Goal: Contribute content: Contribute content

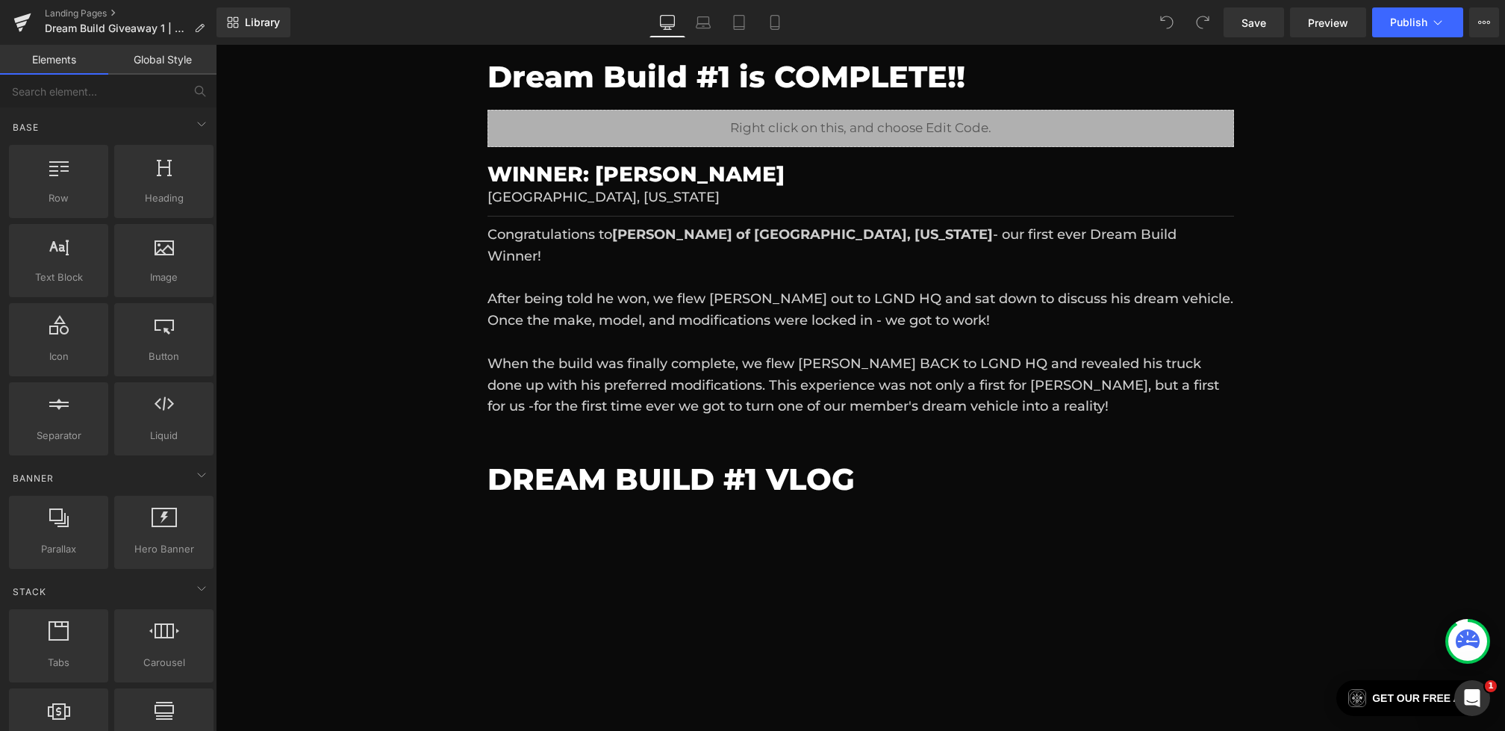
scroll to position [272, 0]
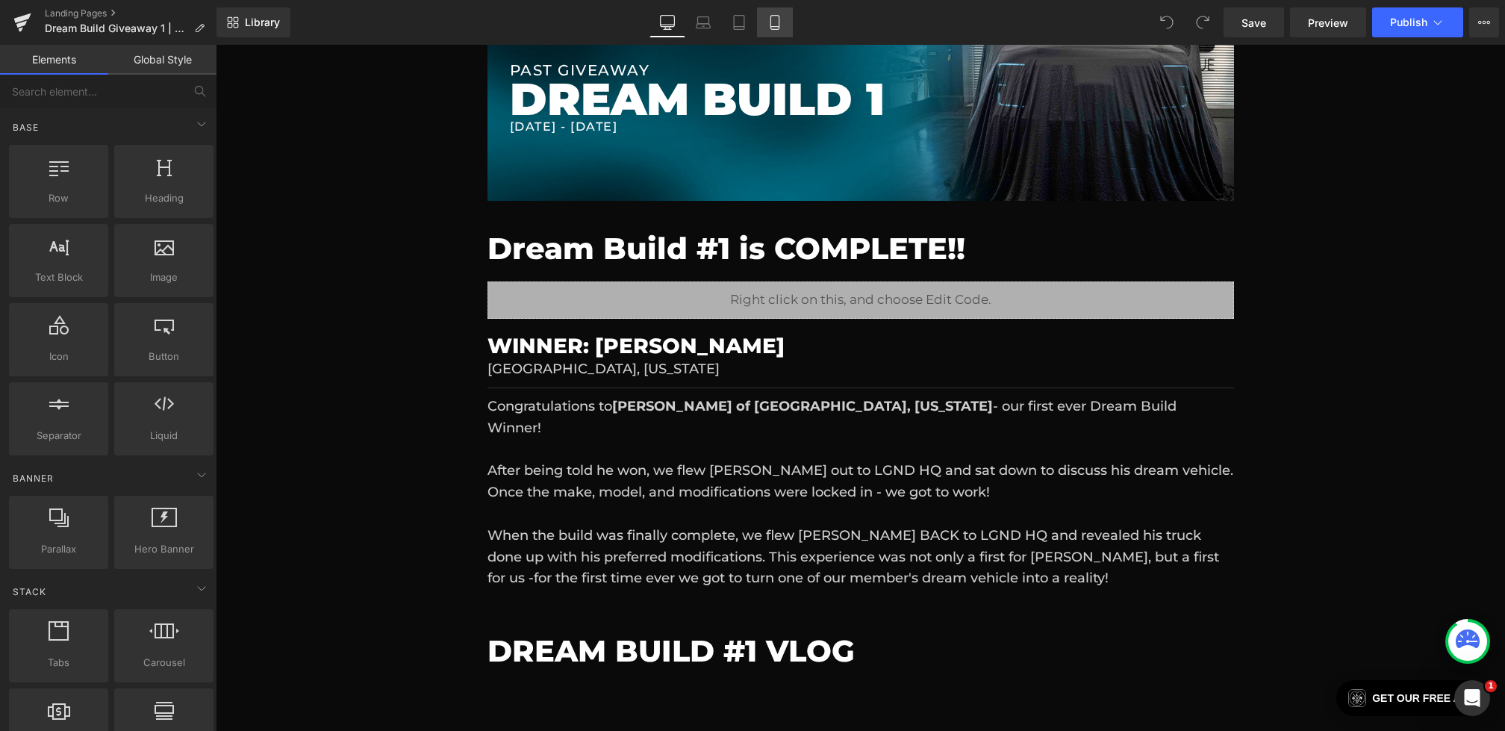
click at [782, 19] on icon at bounding box center [775, 22] width 15 height 15
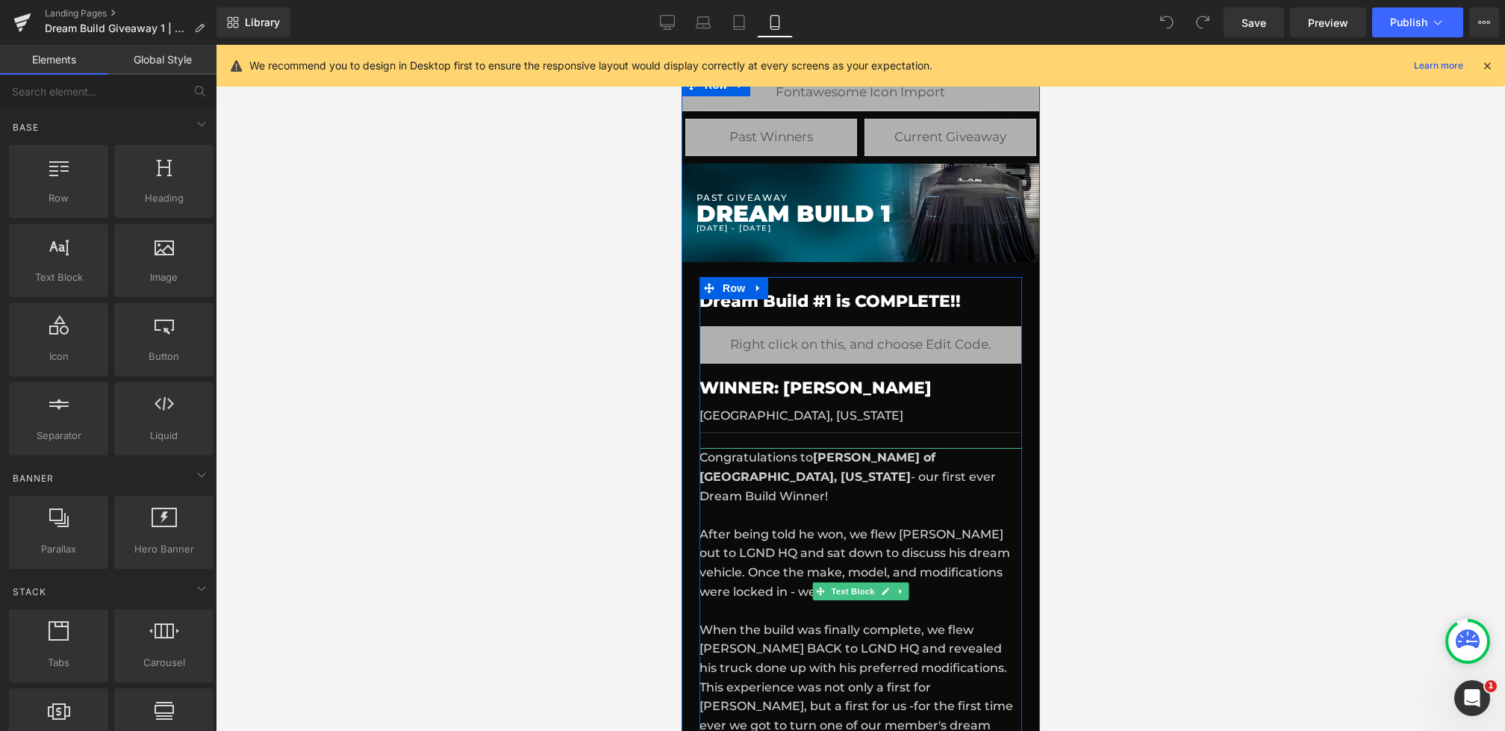
scroll to position [115, 0]
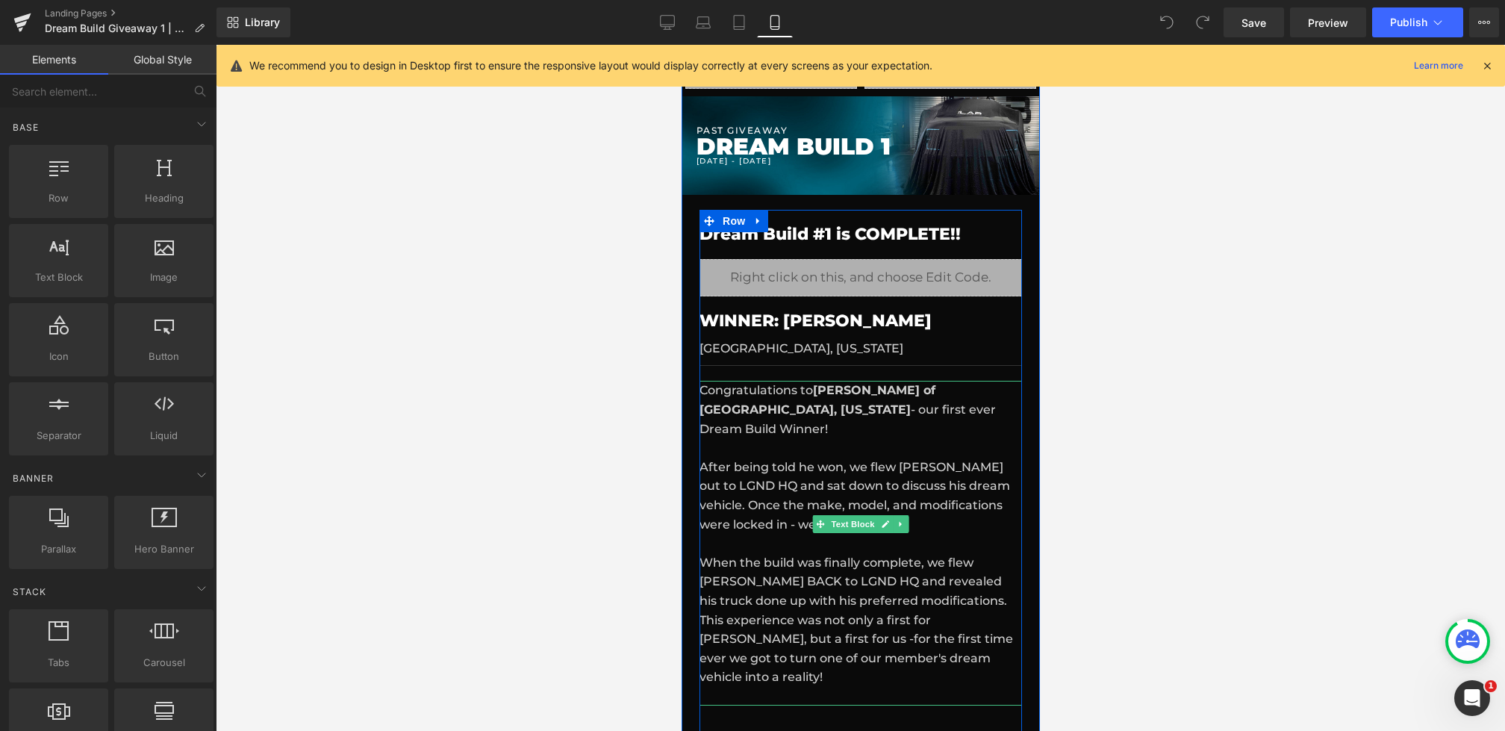
click at [1014, 483] on p "Congratulations to Kyle Winquist of Chesterton, Indiana - our first ever Dream …" at bounding box center [860, 534] width 323 height 306
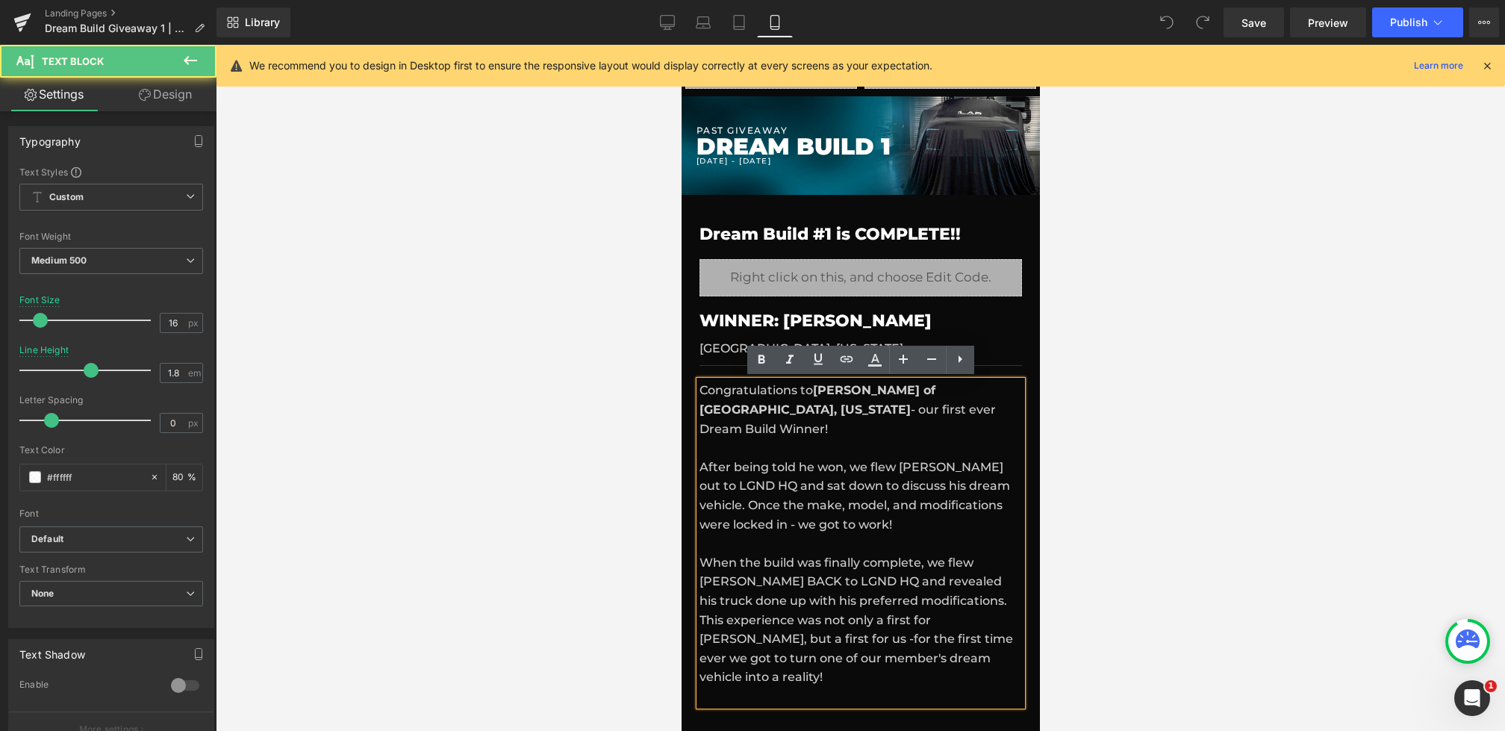
click at [999, 493] on p "Congratulations to Kyle Winquist of Chesterton, Indiana - our first ever Dream …" at bounding box center [860, 534] width 323 height 306
click at [1017, 489] on p "Congratulations to Kyle Winquist of Chesterton, Indiana - our first ever Dream …" at bounding box center [860, 534] width 323 height 306
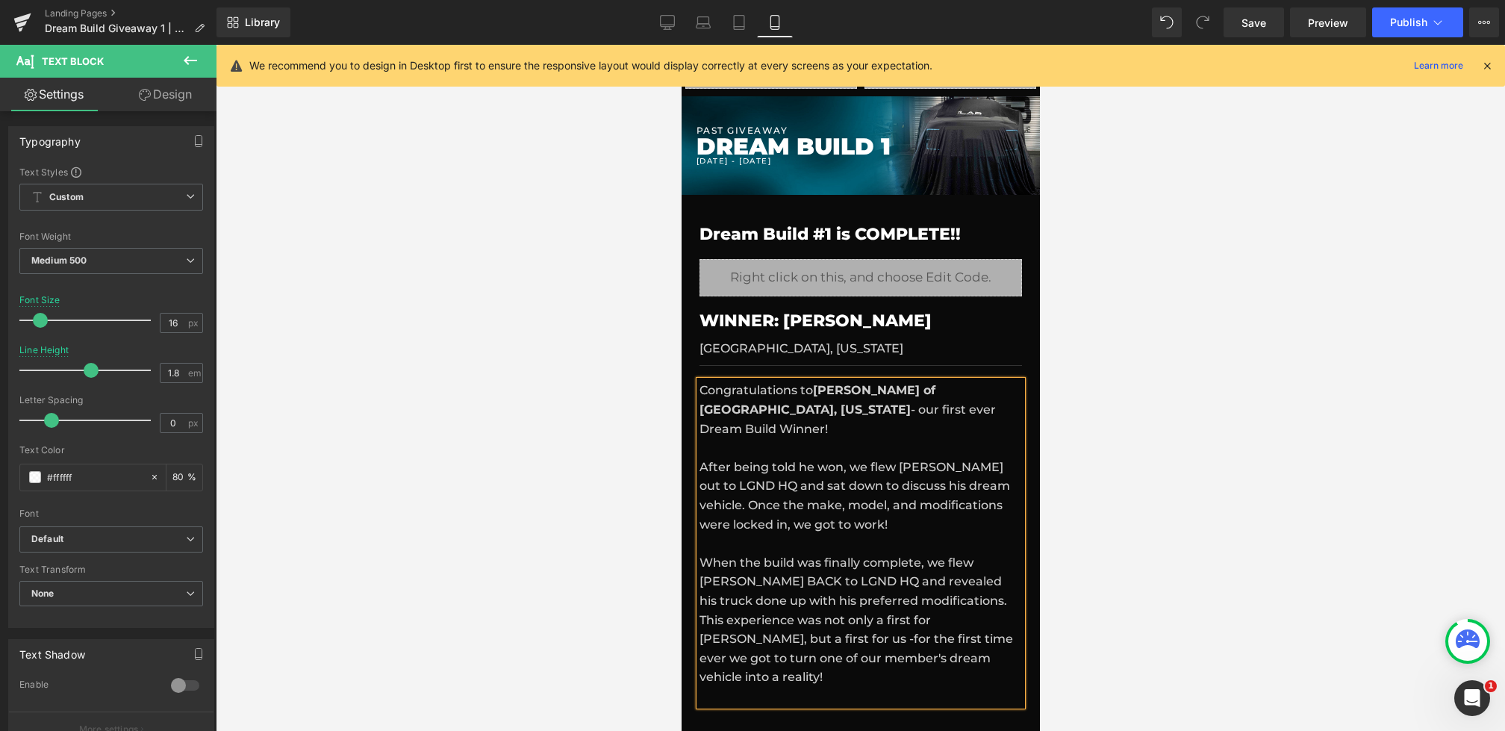
scroll to position [159, 0]
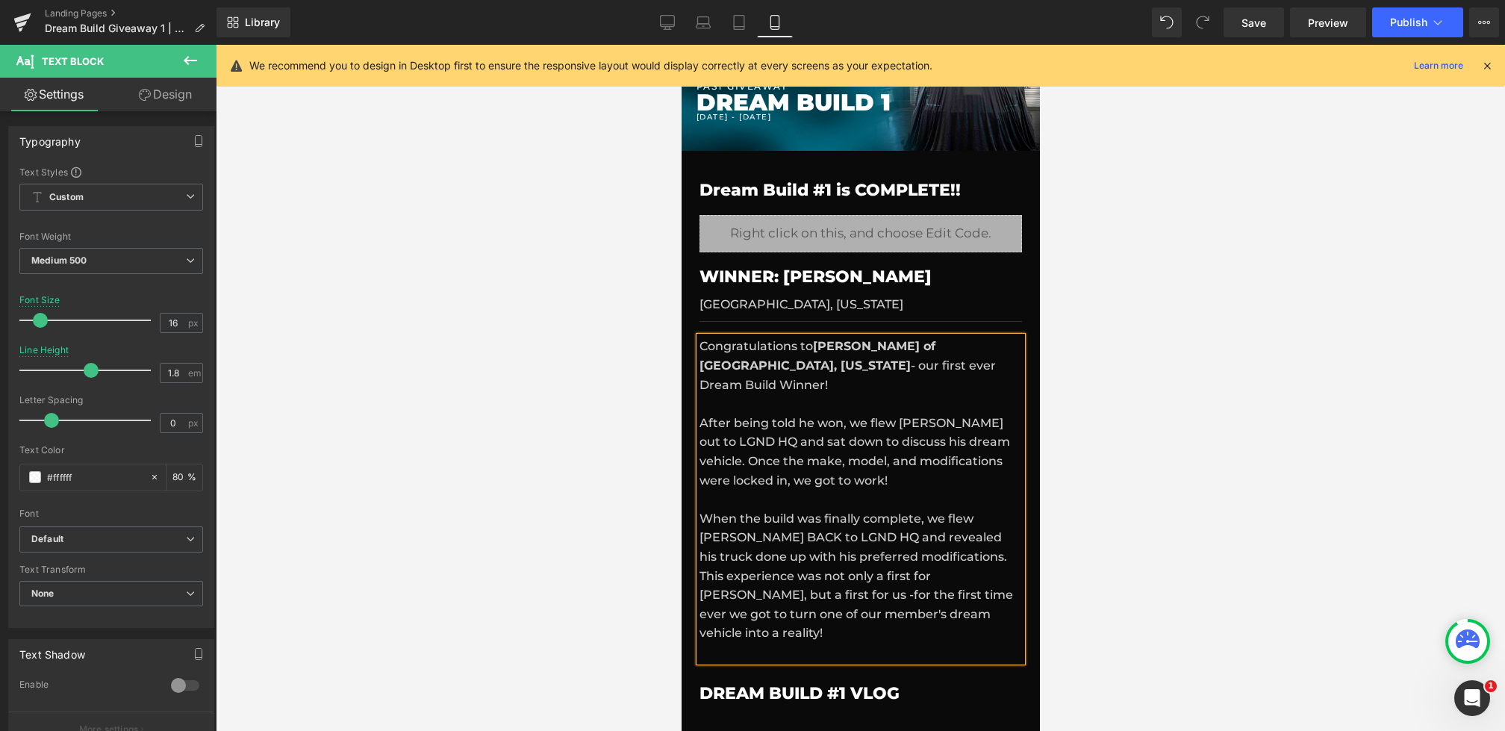
click at [943, 556] on p "Congratulations to Kyle Winquist of Chesterton, Indiana - our first ever Dream …" at bounding box center [860, 490] width 323 height 306
click at [600, 553] on div at bounding box center [861, 388] width 1290 height 686
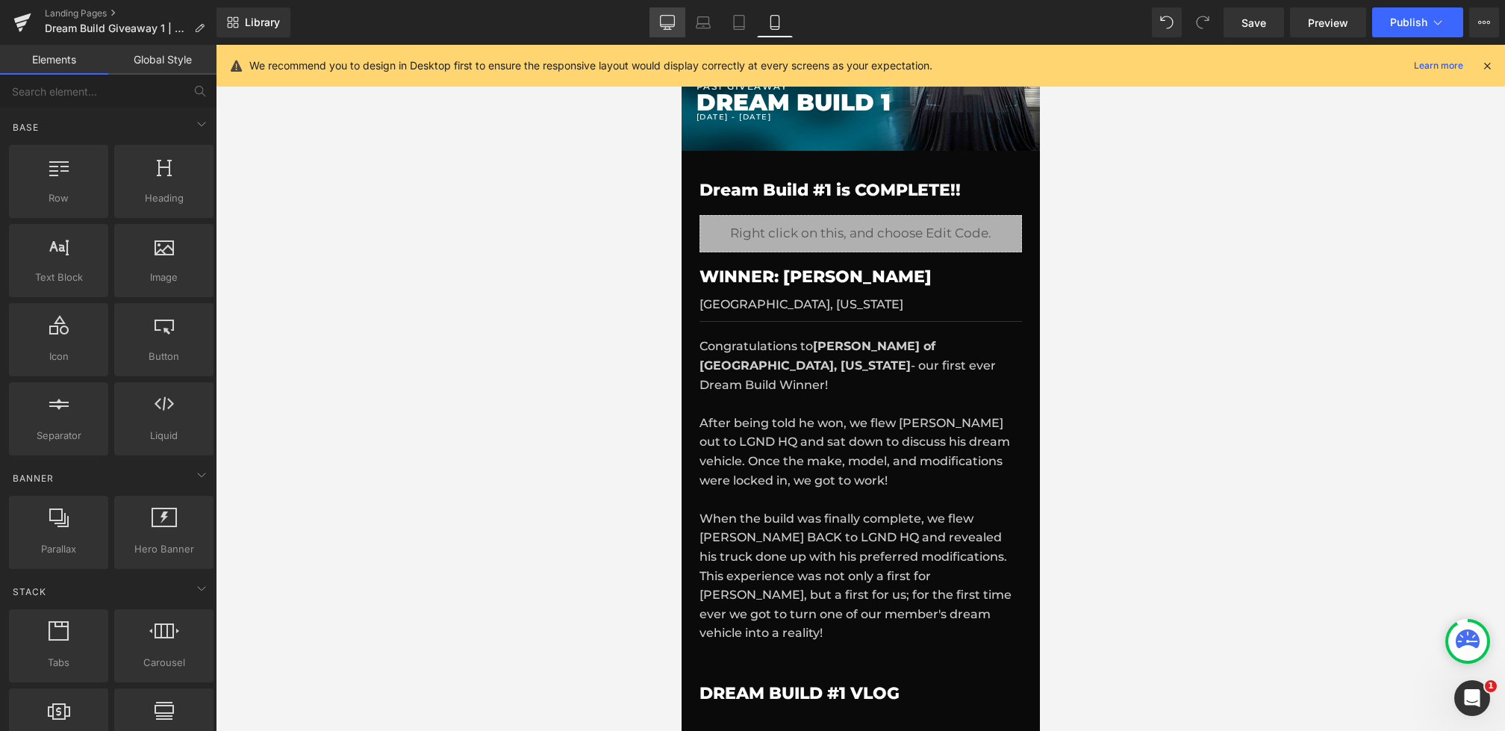
click at [674, 28] on icon at bounding box center [667, 22] width 15 height 15
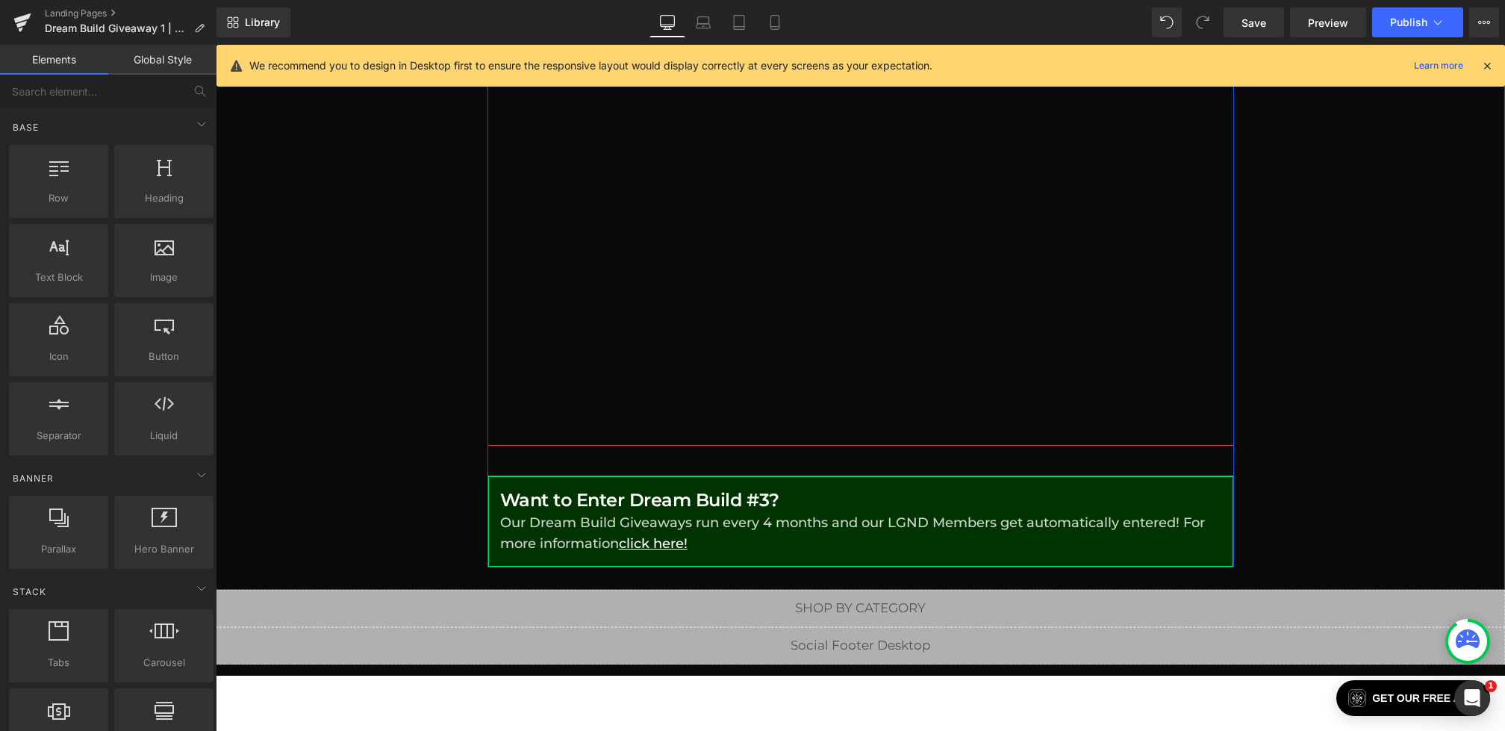
scroll to position [953, 0]
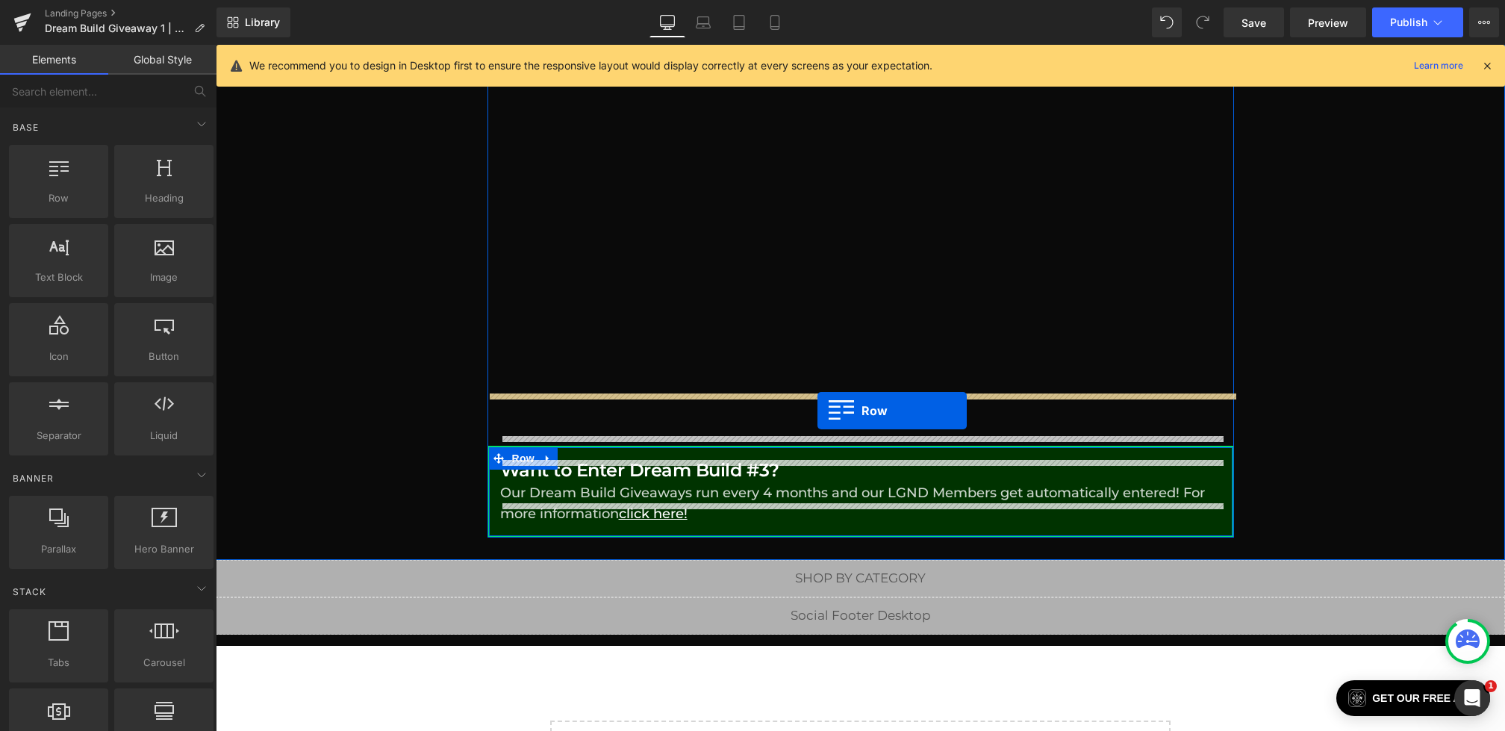
drag, startPoint x: 290, startPoint y: 240, endPoint x: 818, endPoint y: 411, distance: 554.2
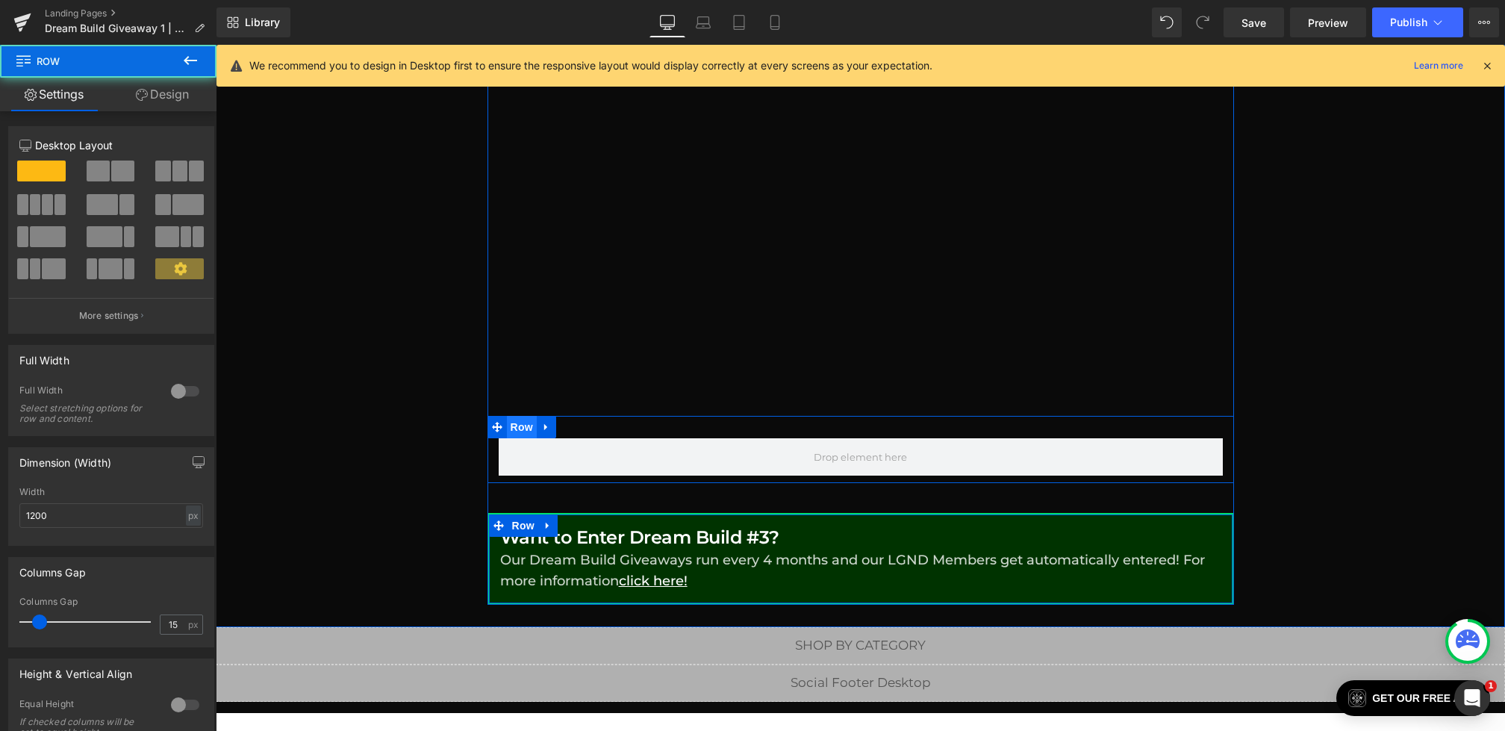
click at [521, 416] on span "Row" at bounding box center [522, 427] width 30 height 22
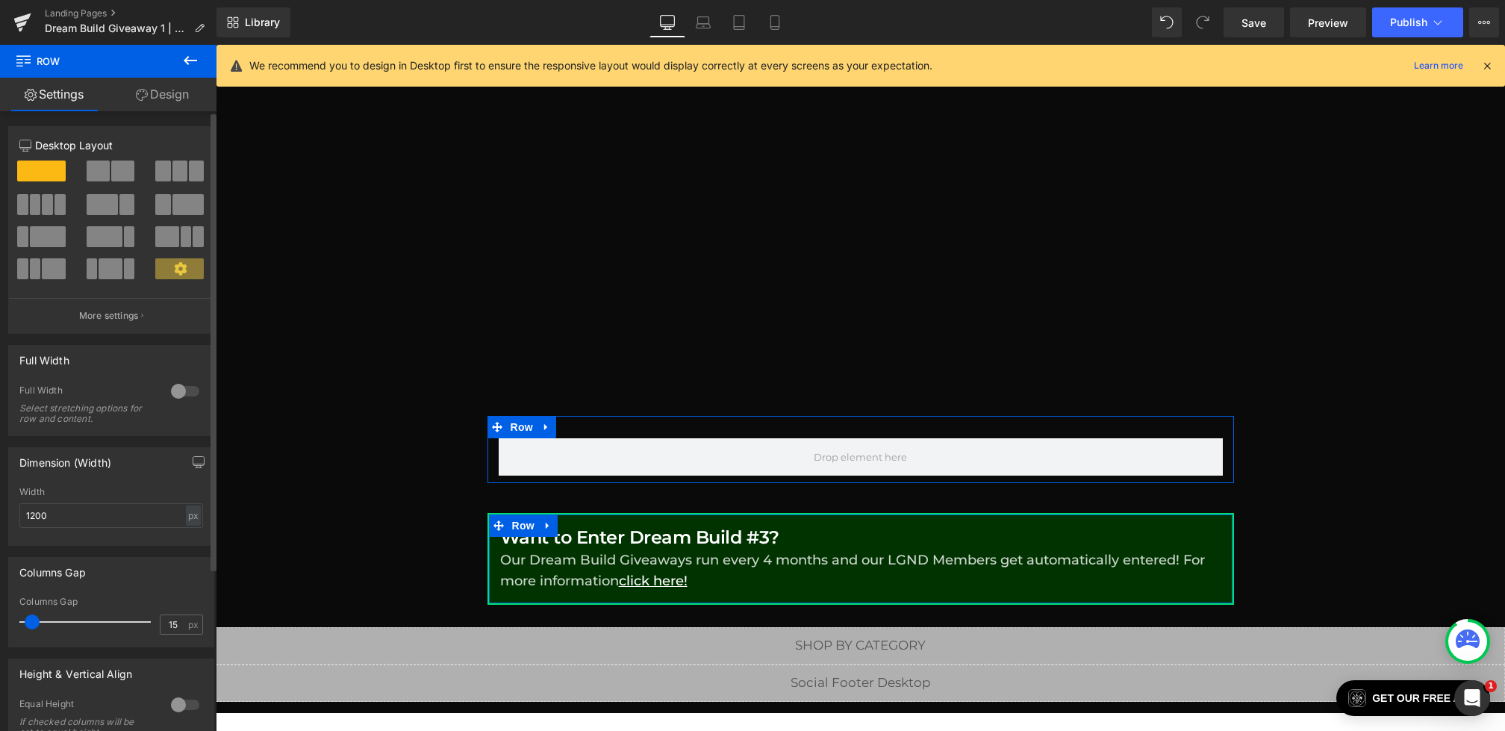
drag, startPoint x: 40, startPoint y: 618, endPoint x: 3, endPoint y: 618, distance: 36.6
click at [3, 618] on div "Columns Gap 15px Columns Gap 15 px" at bounding box center [111, 597] width 223 height 102
click at [184, 90] on link "Design" at bounding box center [162, 95] width 108 height 34
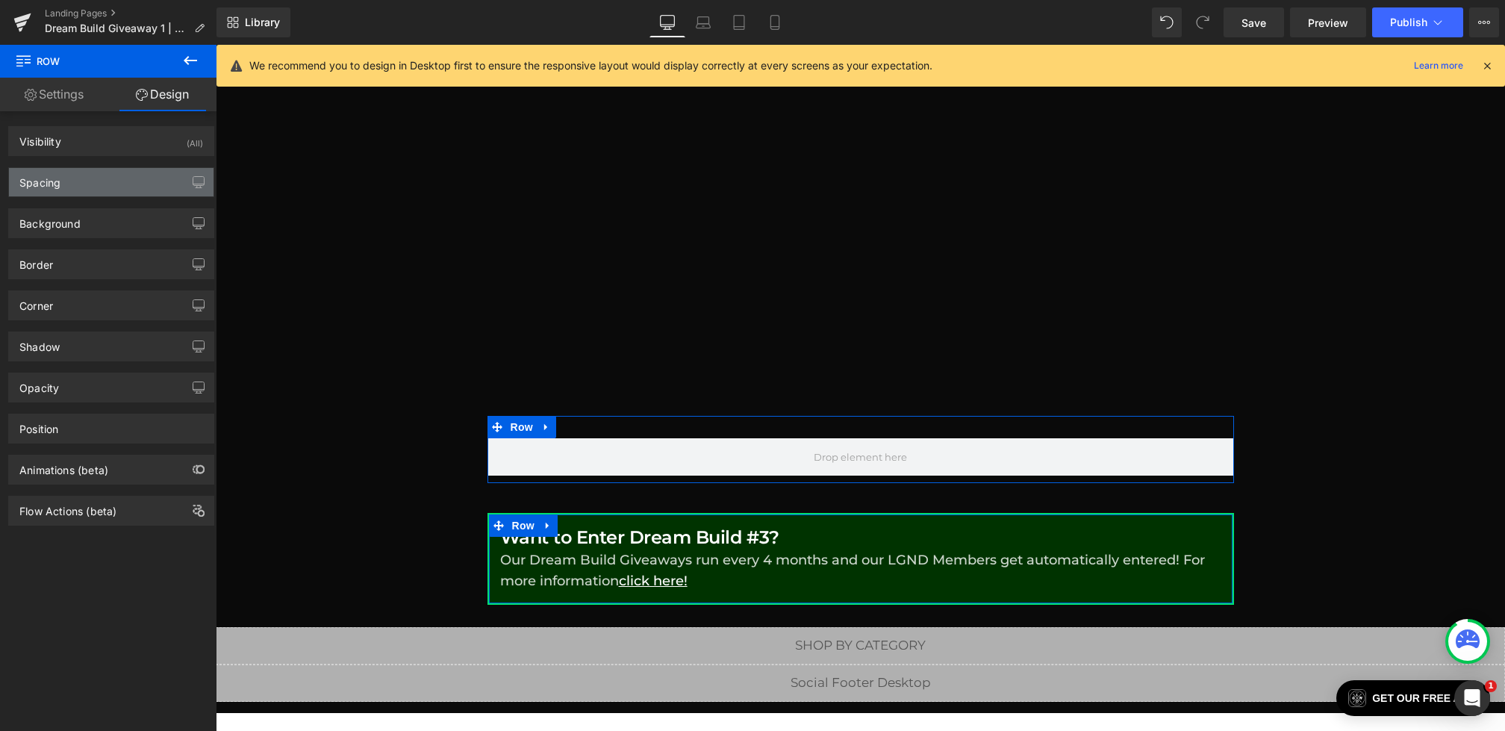
click at [72, 187] on div "Spacing" at bounding box center [111, 182] width 205 height 28
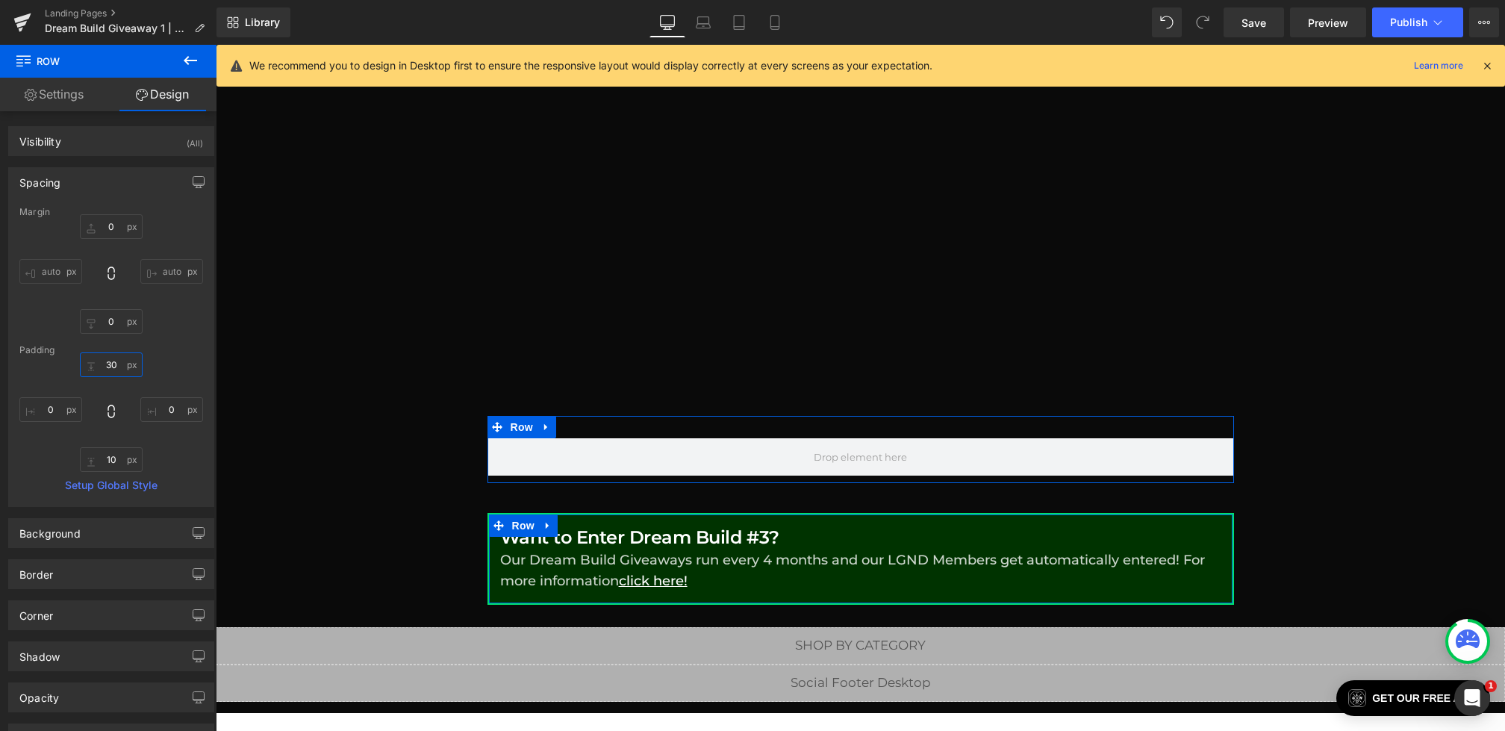
drag, startPoint x: 111, startPoint y: 357, endPoint x: 111, endPoint y: 402, distance: 45.5
click at [111, 402] on div "30 0 10 0" at bounding box center [111, 411] width 184 height 119
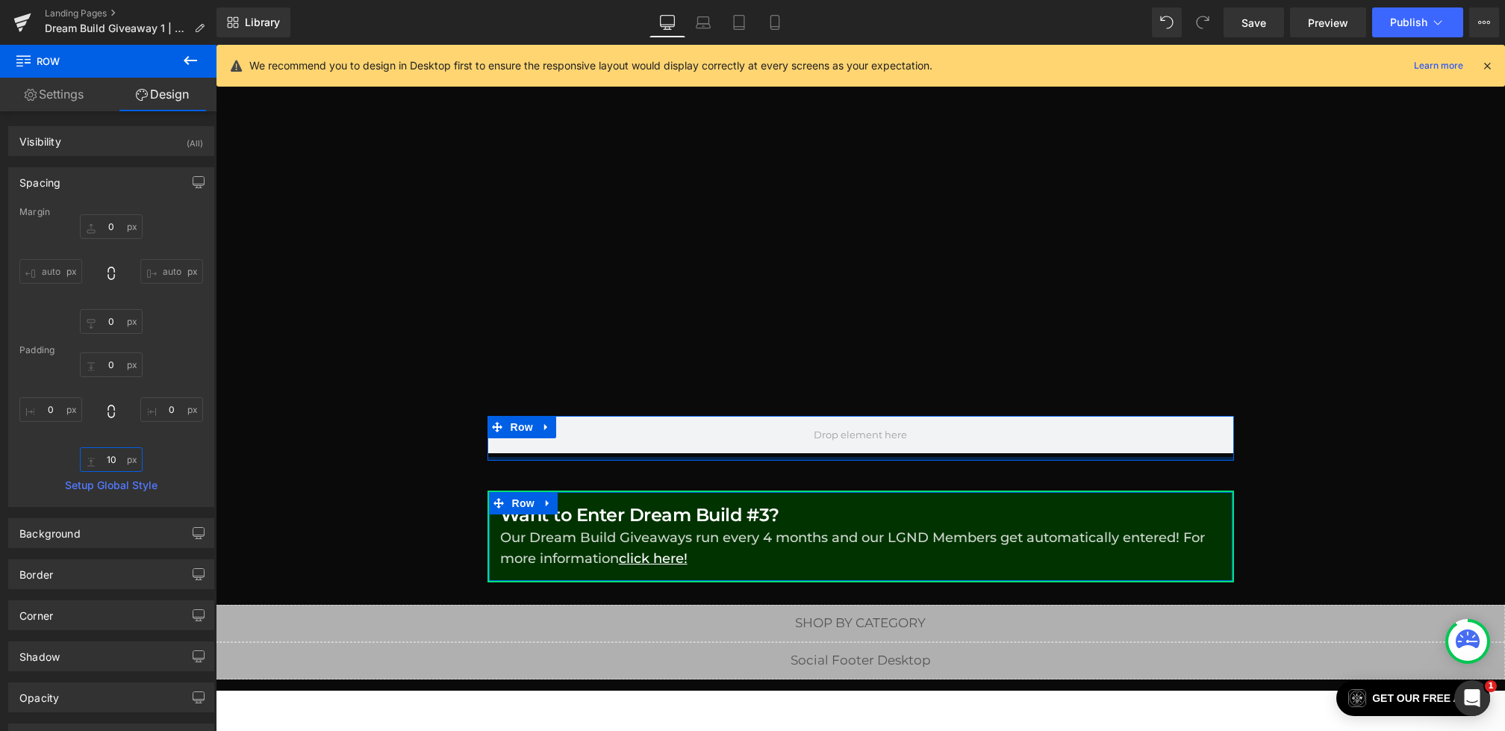
drag, startPoint x: 108, startPoint y: 458, endPoint x: 108, endPoint y: 509, distance: 51.5
click at [108, 509] on div "Visibility (All) 0|0|0|0 1 Show on Desktop 1 Show on Laptop 1 Show on Tablet 1 …" at bounding box center [111, 473] width 223 height 724
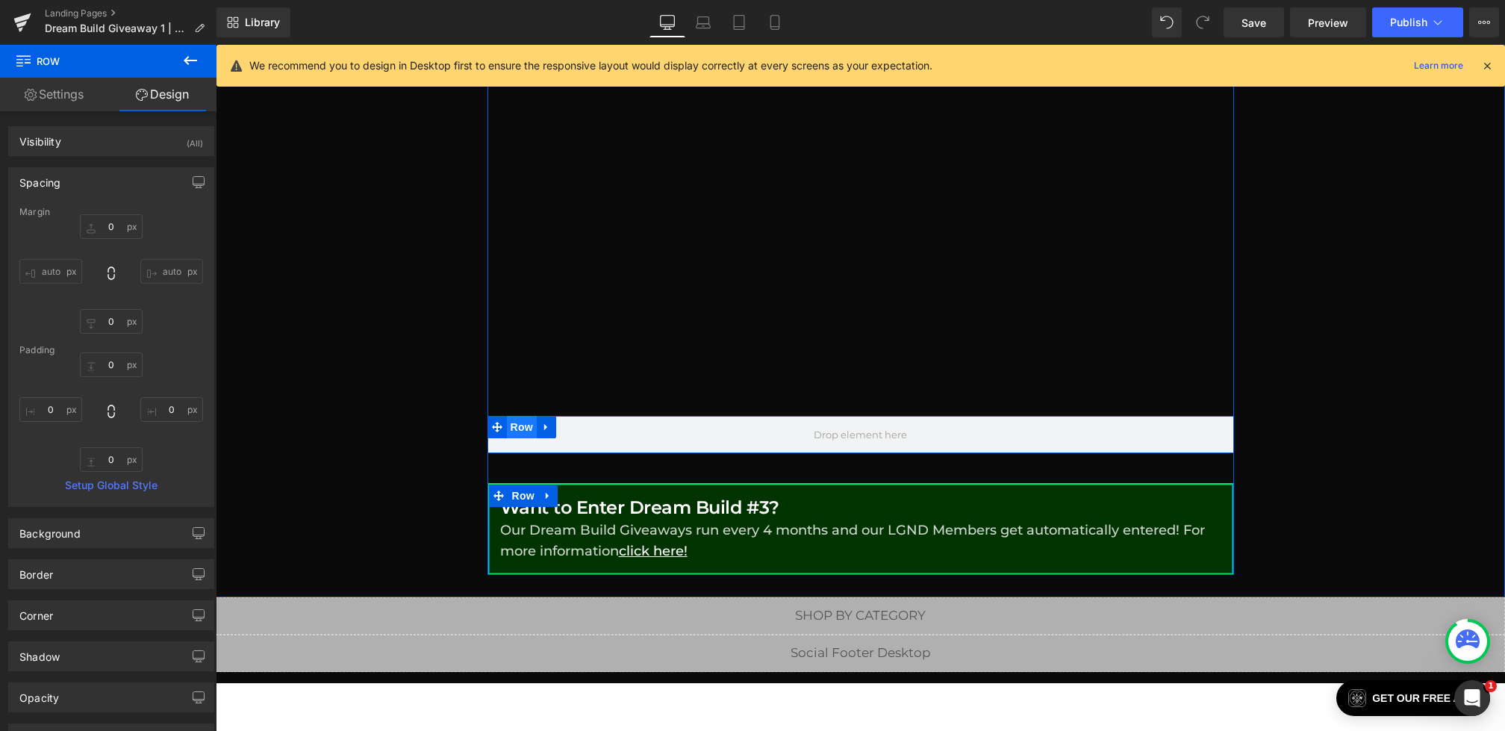
click at [509, 416] on span "Row" at bounding box center [522, 427] width 30 height 22
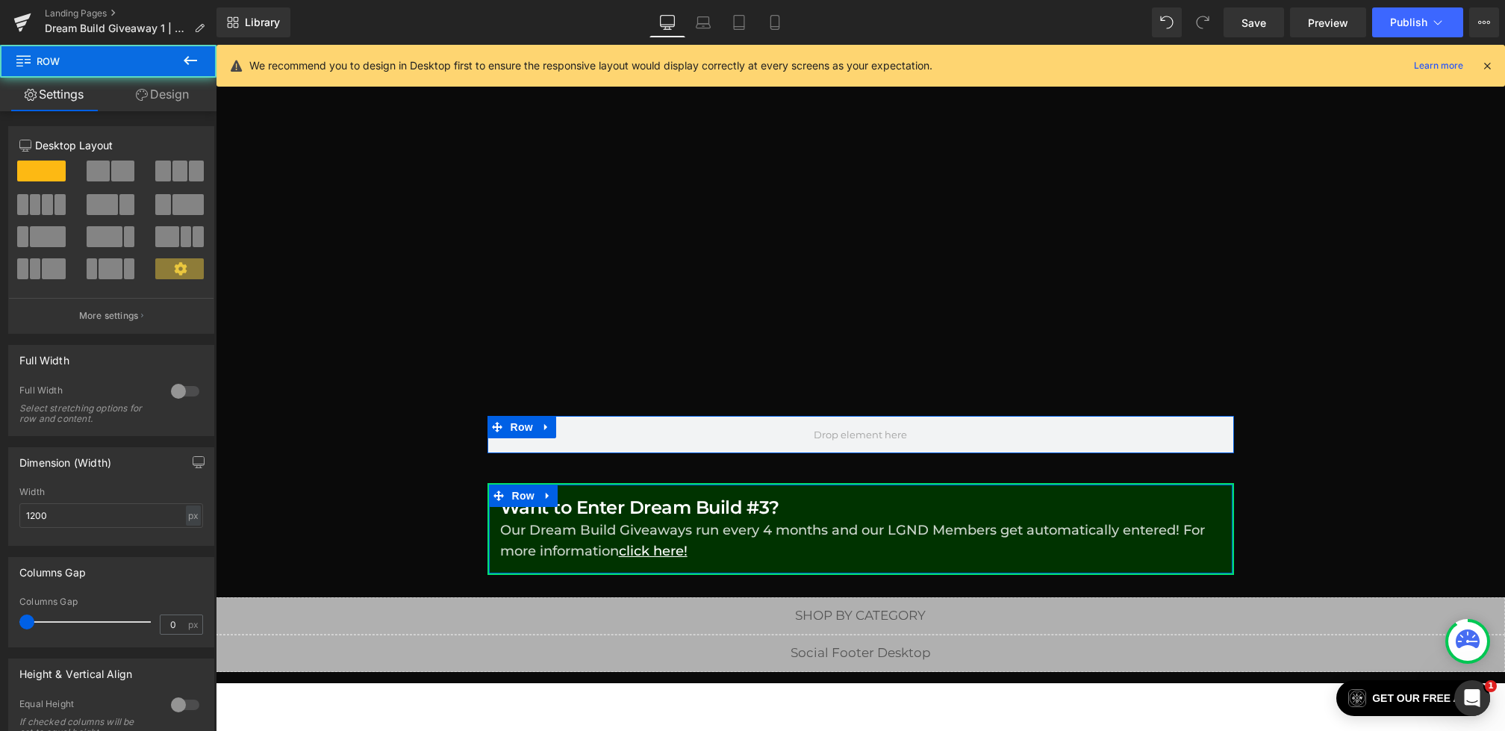
click at [143, 106] on link "Design" at bounding box center [162, 95] width 108 height 34
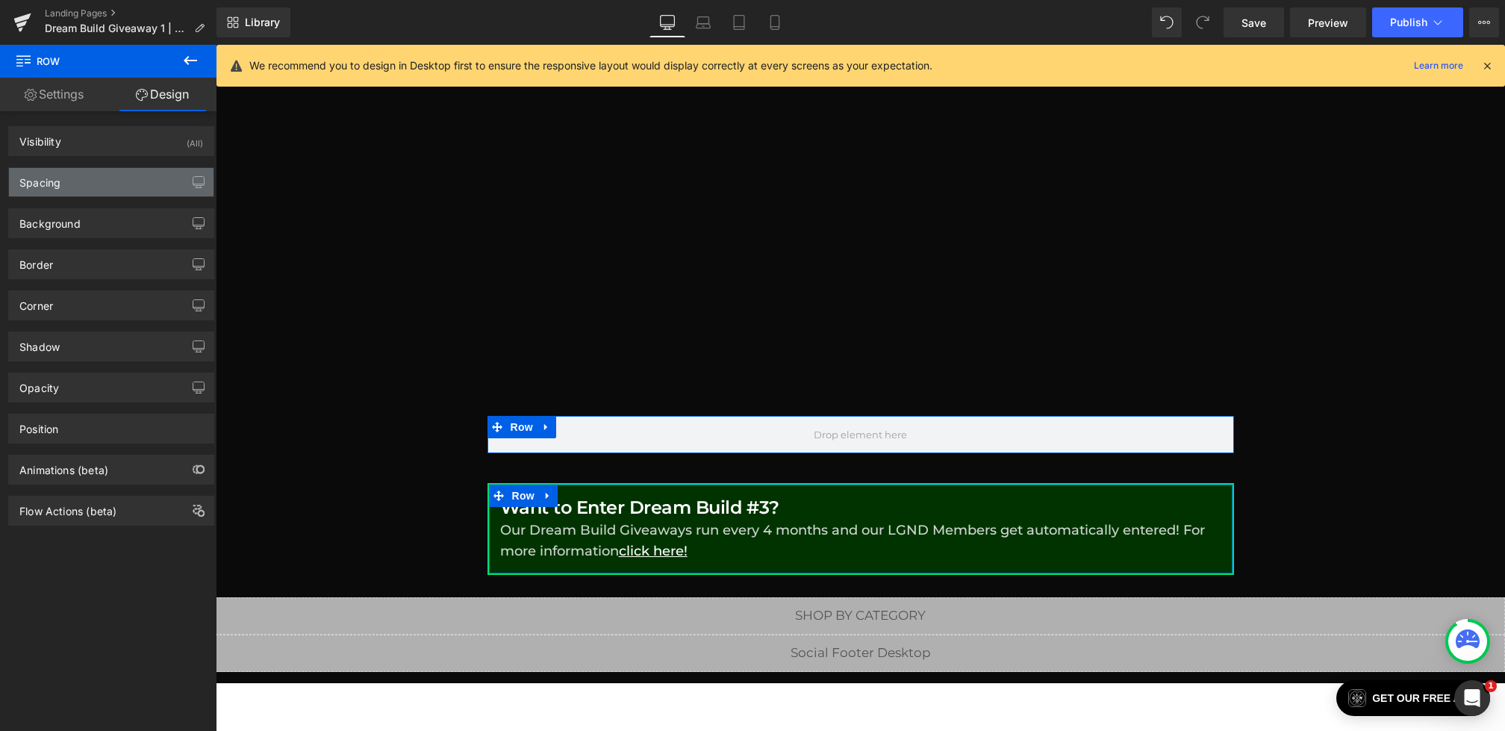
click at [82, 184] on div "Spacing" at bounding box center [111, 182] width 205 height 28
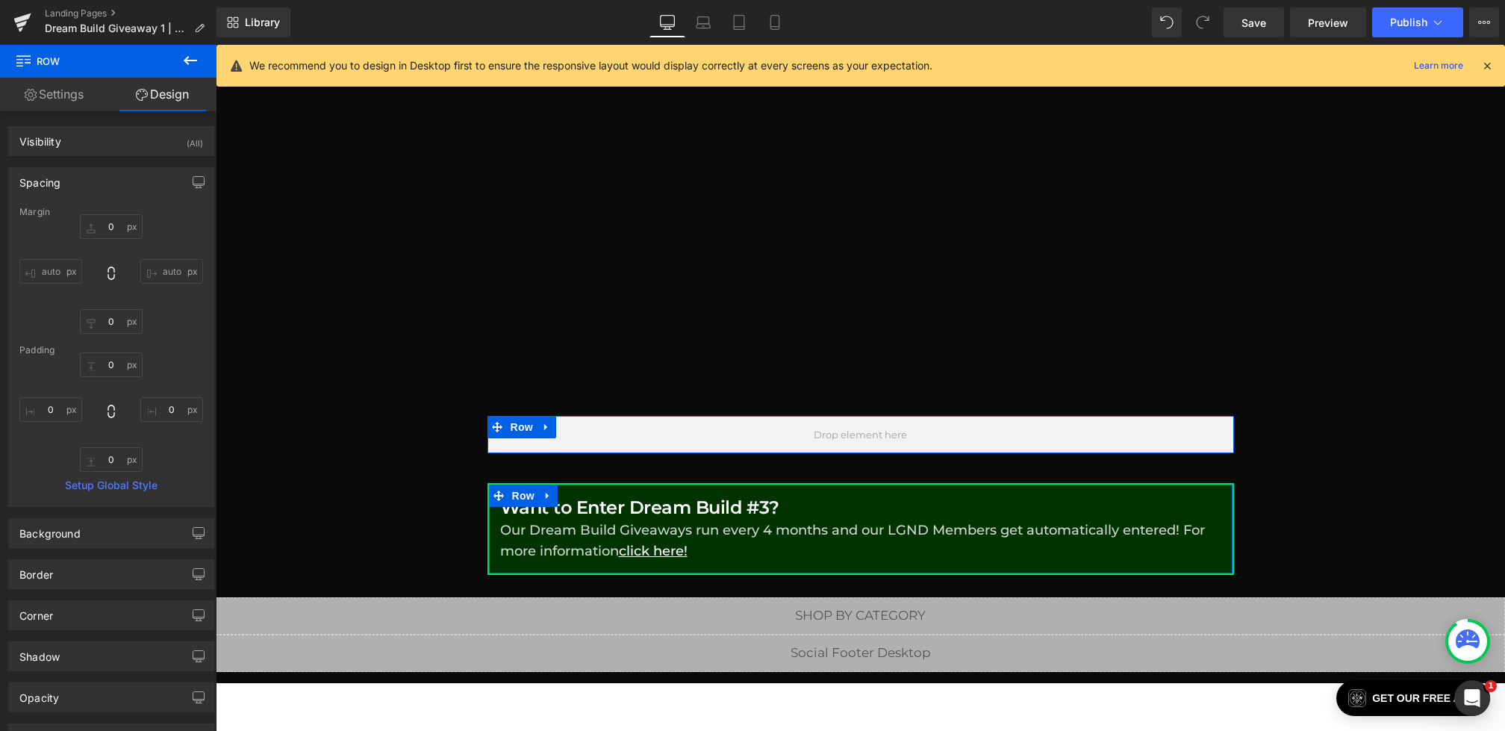
click at [105, 375] on div "0 0 0 0" at bounding box center [111, 411] width 184 height 119
click at [104, 370] on input "0" at bounding box center [111, 364] width 63 height 25
click at [103, 361] on input "0" at bounding box center [111, 364] width 63 height 25
click at [97, 227] on input "0" at bounding box center [111, 226] width 63 height 25
type input "50"
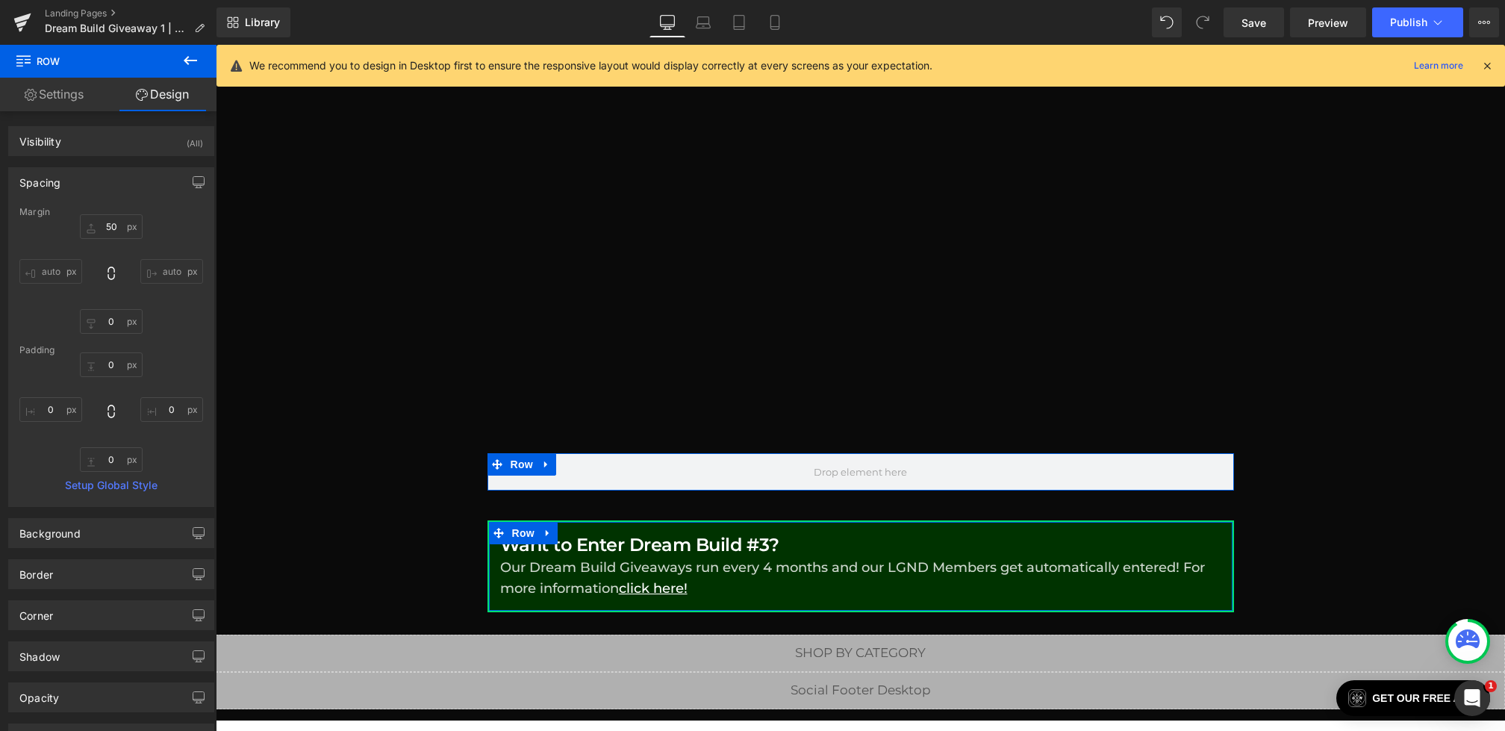
click at [55, 91] on link "Settings" at bounding box center [54, 95] width 108 height 34
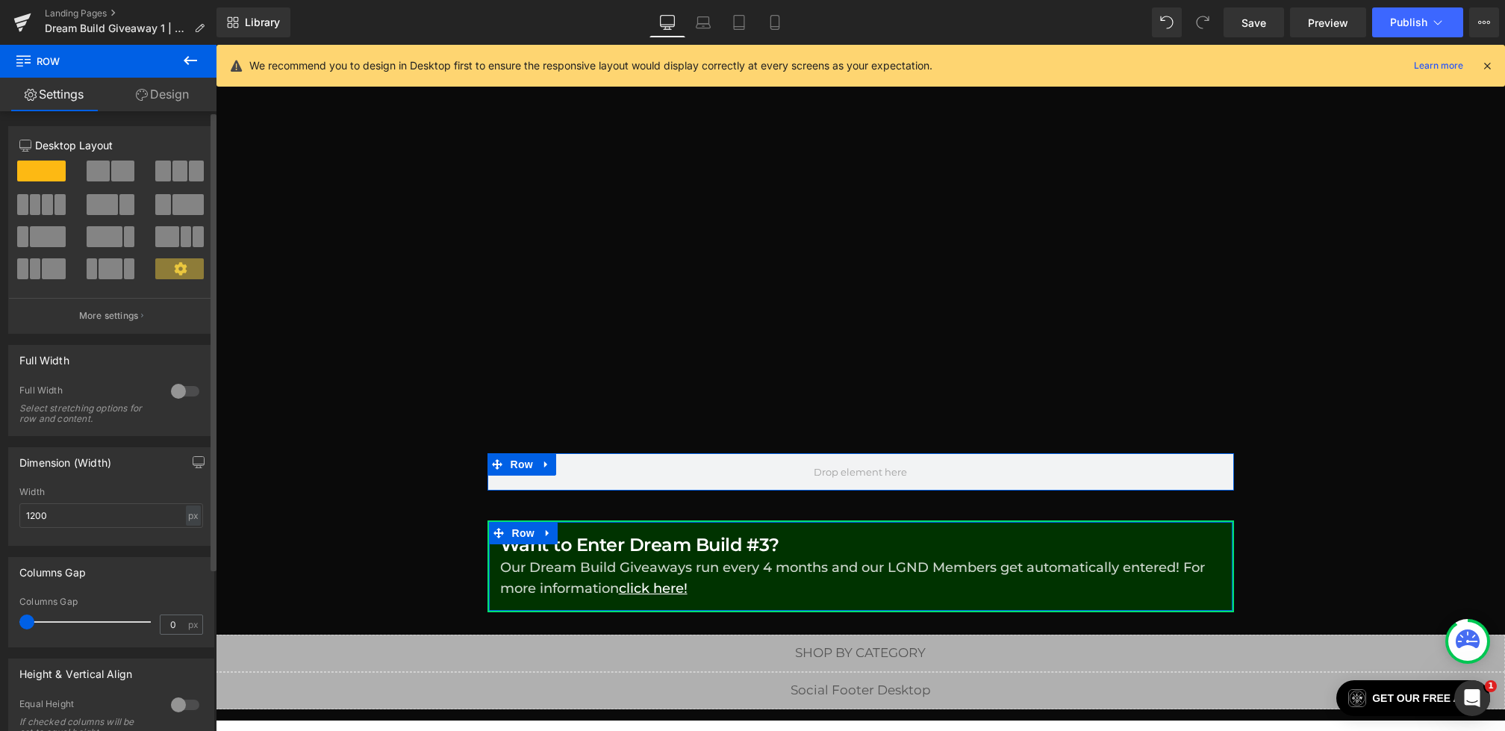
click at [111, 174] on span at bounding box center [122, 171] width 23 height 21
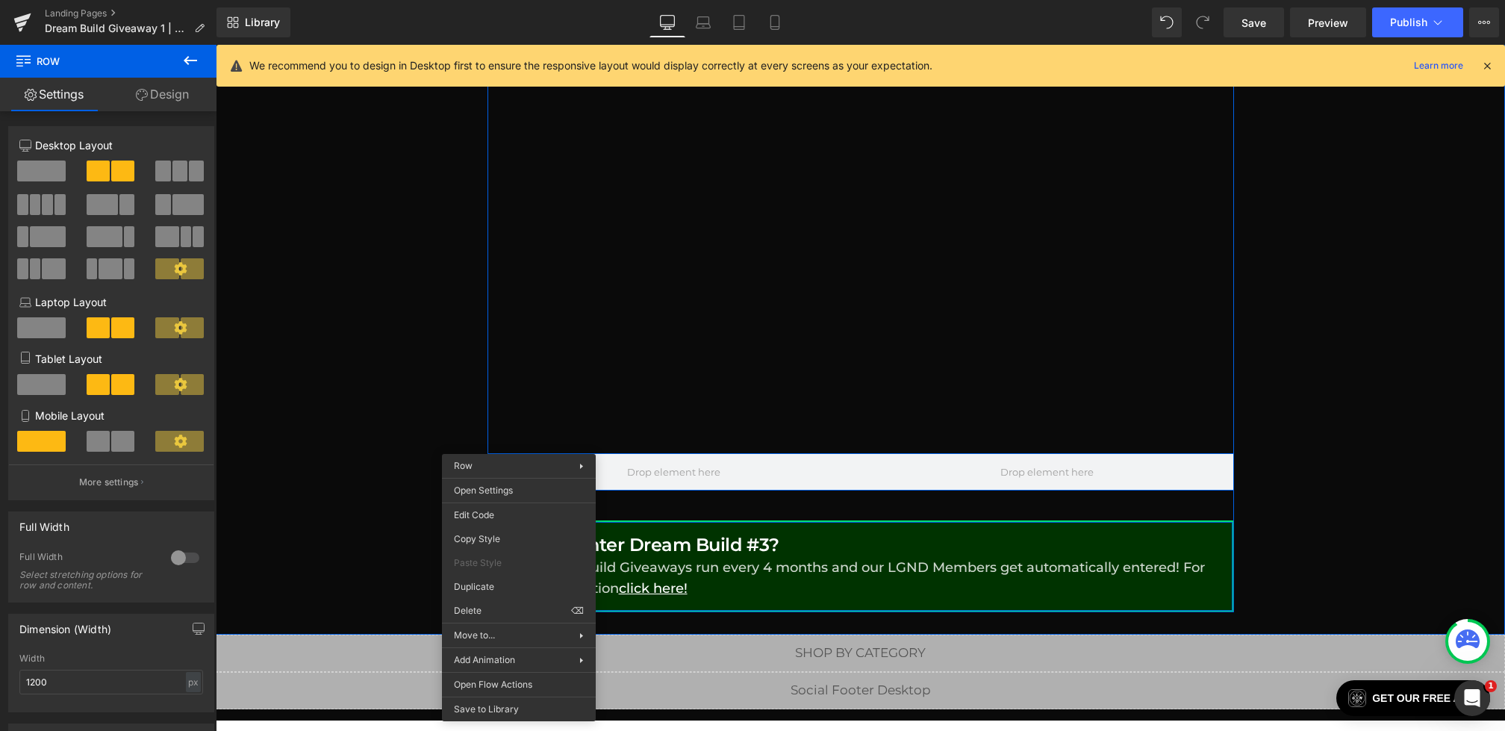
drag, startPoint x: 519, startPoint y: 443, endPoint x: 731, endPoint y: 504, distance: 220.7
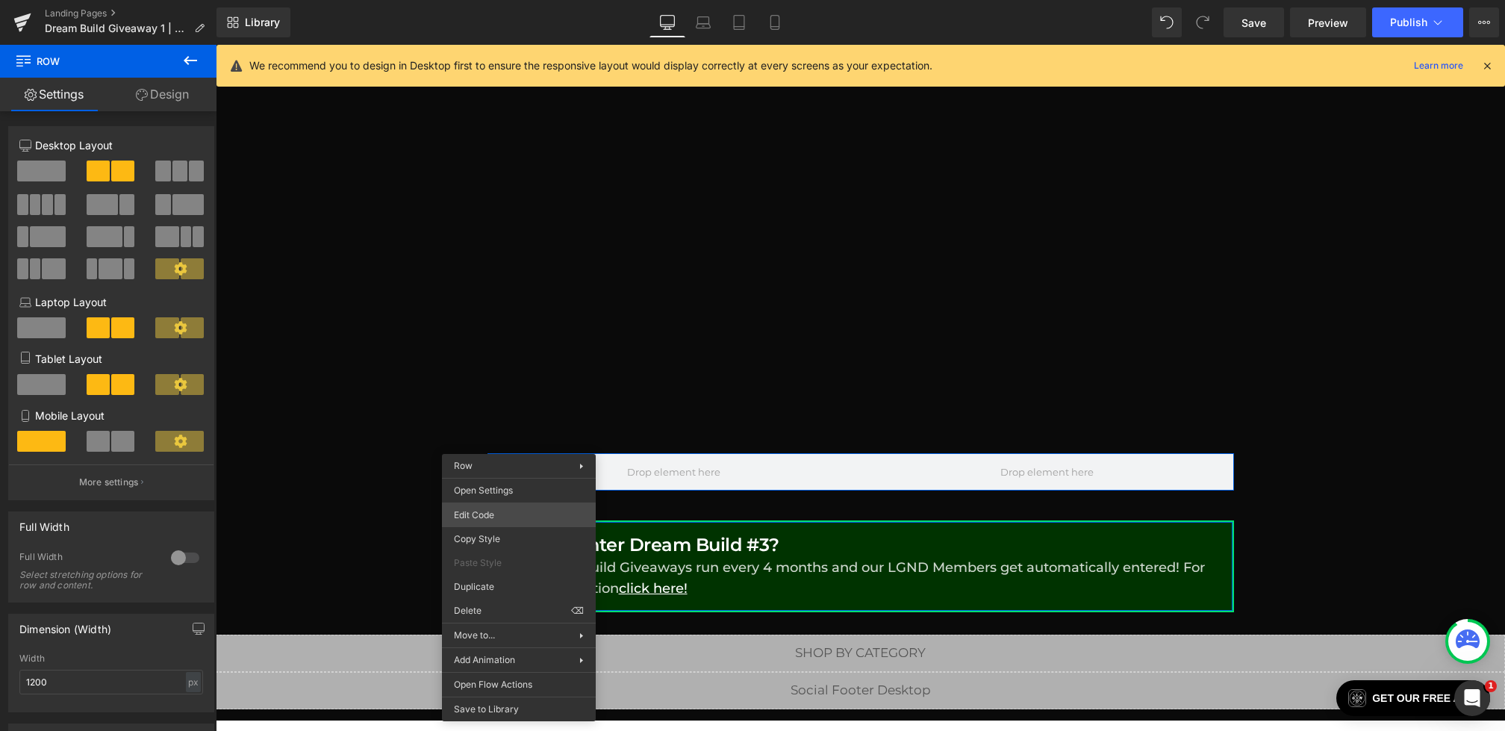
click at [491, 0] on div "Row You are previewing how the will restyle your page. You can not edit Element…" at bounding box center [752, 0] width 1505 height 0
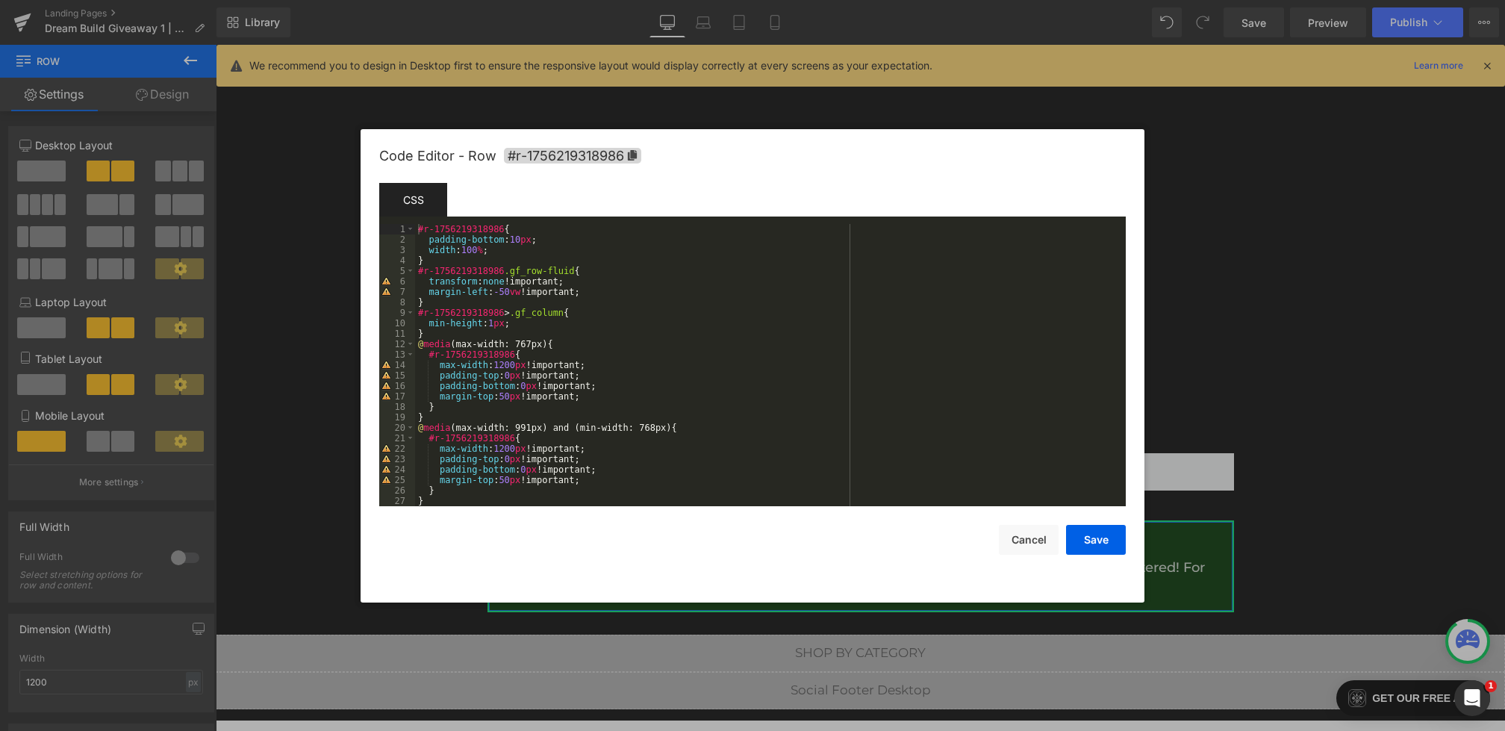
click at [570, 323] on div "#r-1756219318986 { padding-bottom : 10 px ; width : 100 % ; } #r-1756219318986 …" at bounding box center [767, 375] width 705 height 303
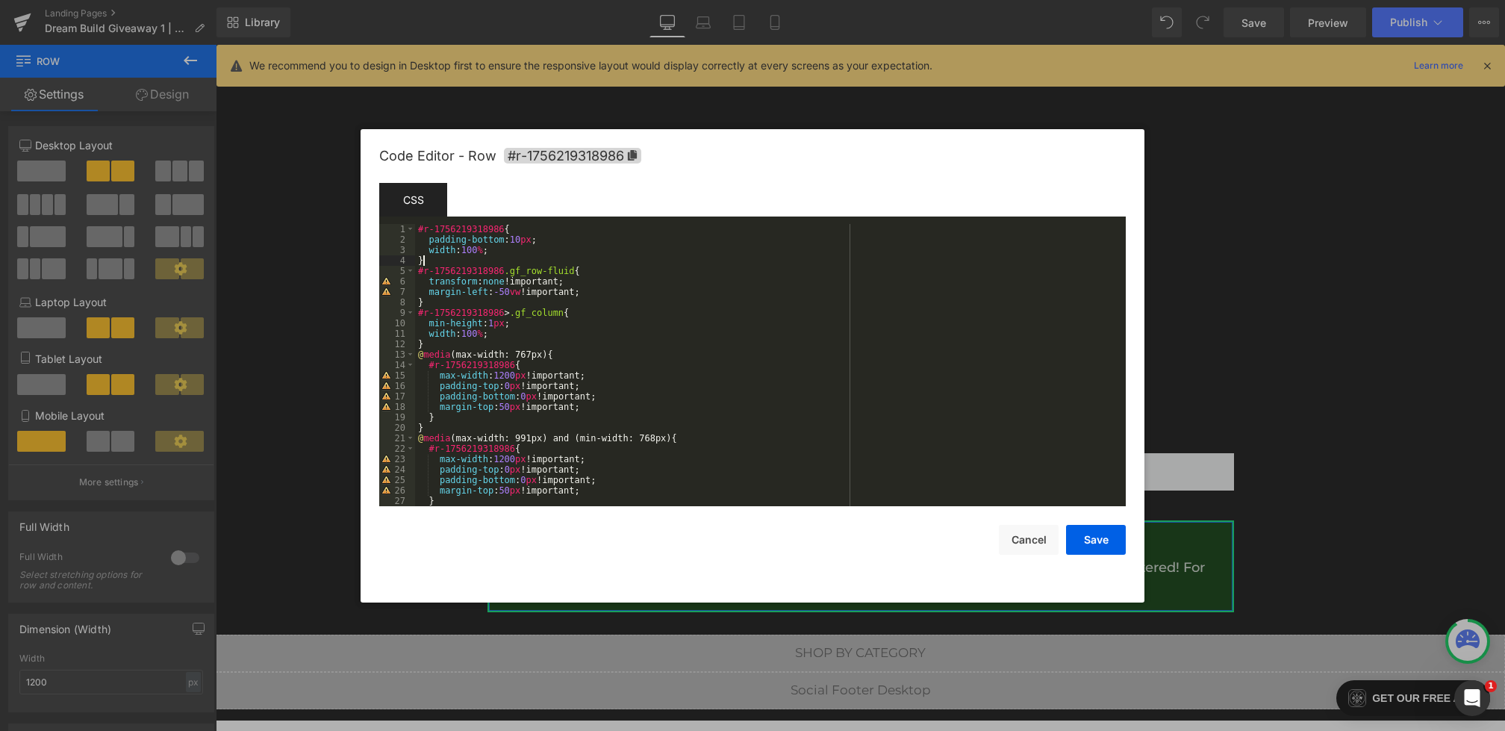
click at [544, 258] on div "#r-1756219318986 { padding-bottom : 10 px ; width : 100 % ; } #r-1756219318986 …" at bounding box center [767, 375] width 705 height 303
click at [540, 252] on div "#r-1756219318986 { padding-bottom : 10 px ; width : 100 % ; } #r-1756219318986 …" at bounding box center [767, 375] width 705 height 303
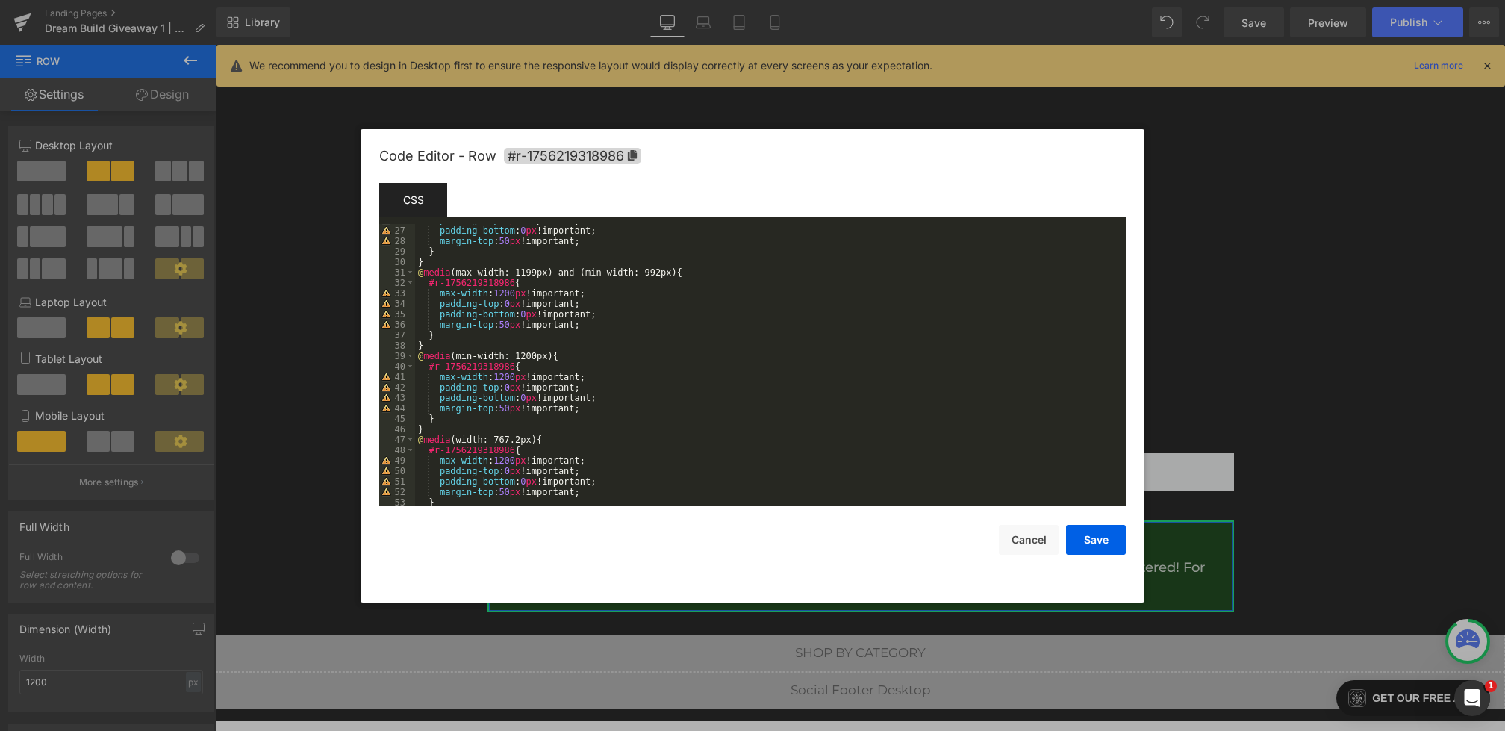
scroll to position [270, 0]
click at [593, 409] on div "padding-top : 0 px !important; padding-bottom : 0 px !important; margin-top : 5…" at bounding box center [767, 366] width 705 height 303
drag, startPoint x: 705, startPoint y: 423, endPoint x: 440, endPoint y: 420, distance: 265.1
click at [440, 420] on div "padding-top : 0 px !important; padding-bottom : 0 px !important; margin-top : 5…" at bounding box center [767, 366] width 705 height 303
click at [725, 418] on div "padding-top : 0 px !important; padding-bottom : 0 px !important; margin-top : 5…" at bounding box center [767, 366] width 705 height 303
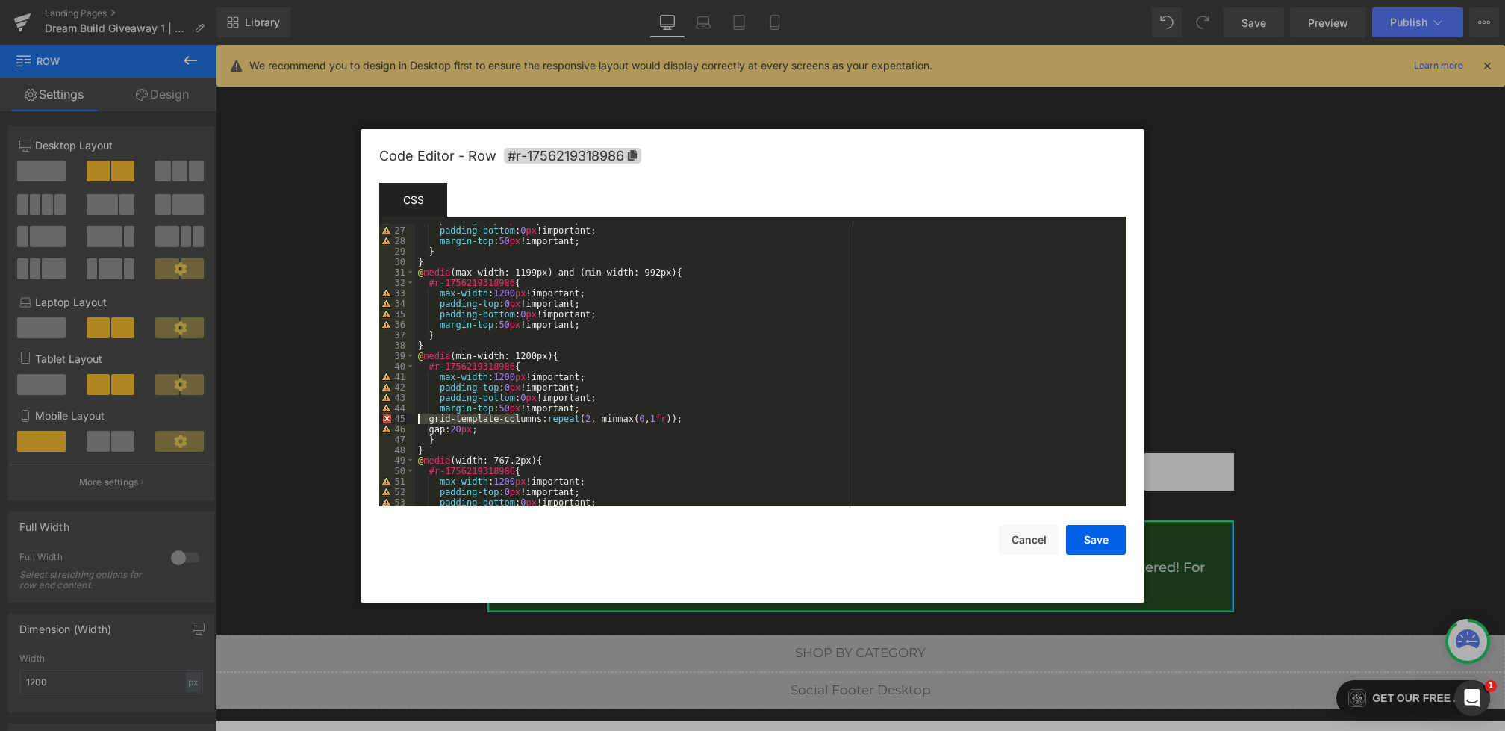
drag, startPoint x: 518, startPoint y: 423, endPoint x: 382, endPoint y: 419, distance: 136.0
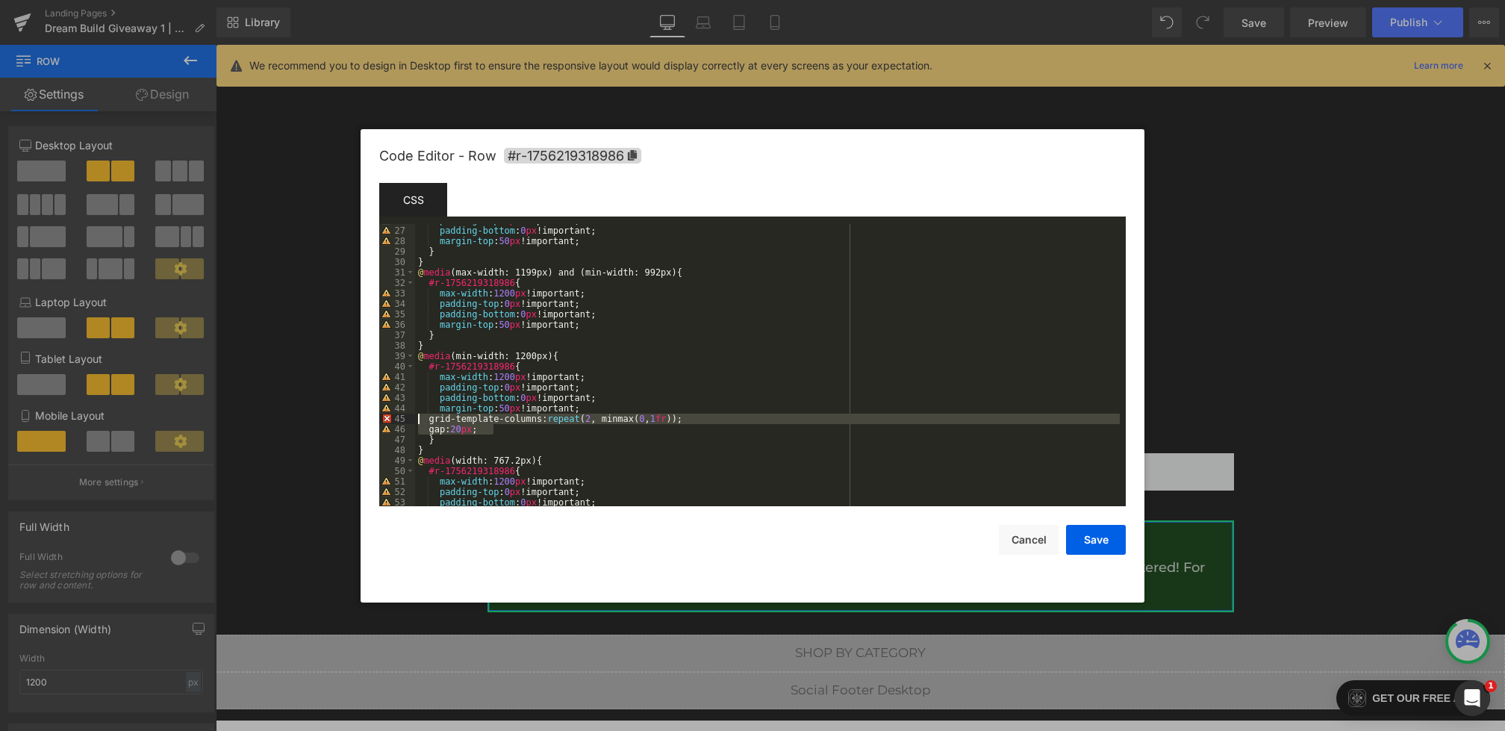
drag, startPoint x: 538, startPoint y: 428, endPoint x: 370, endPoint y: 418, distance: 168.3
click at [0, 0] on div "Code Editor - Row #r-1756219318986 Template CSS Script 26 27 28 29 30 31 32 33 …" at bounding box center [0, 0] width 0 height 0
click at [603, 320] on div "padding-top : 0 px !important; padding-bottom : 0 px !important; margin-top : 5…" at bounding box center [767, 366] width 705 height 303
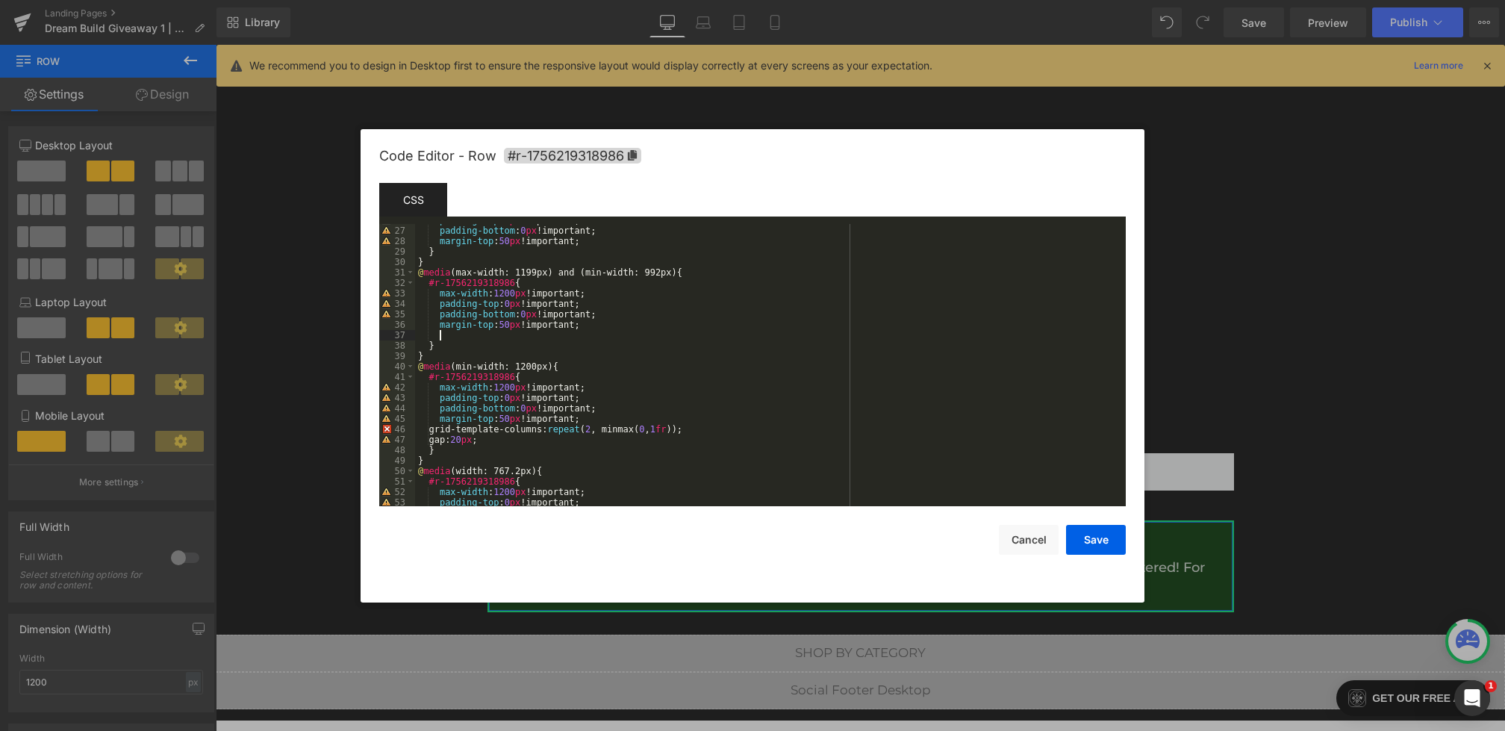
paste textarea
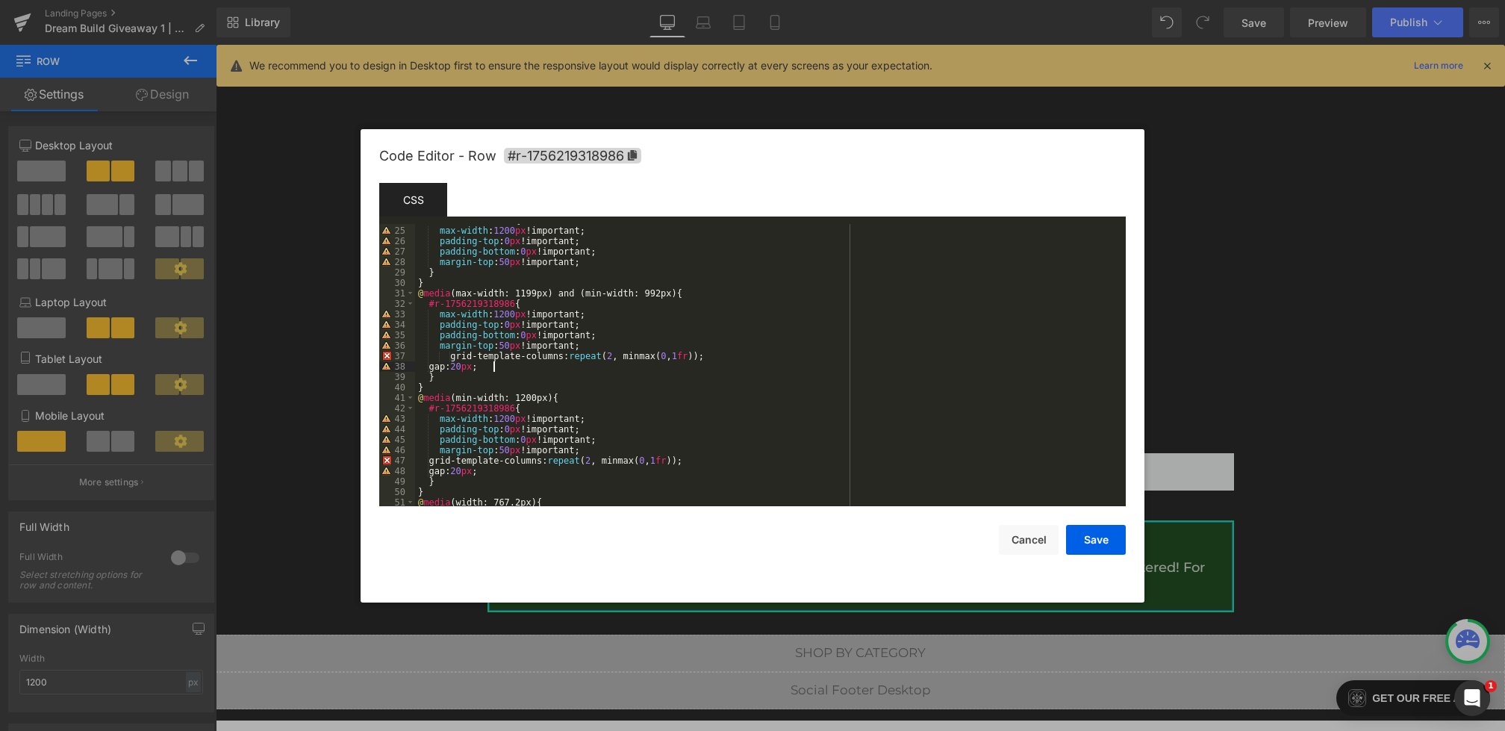
scroll to position [230, 0]
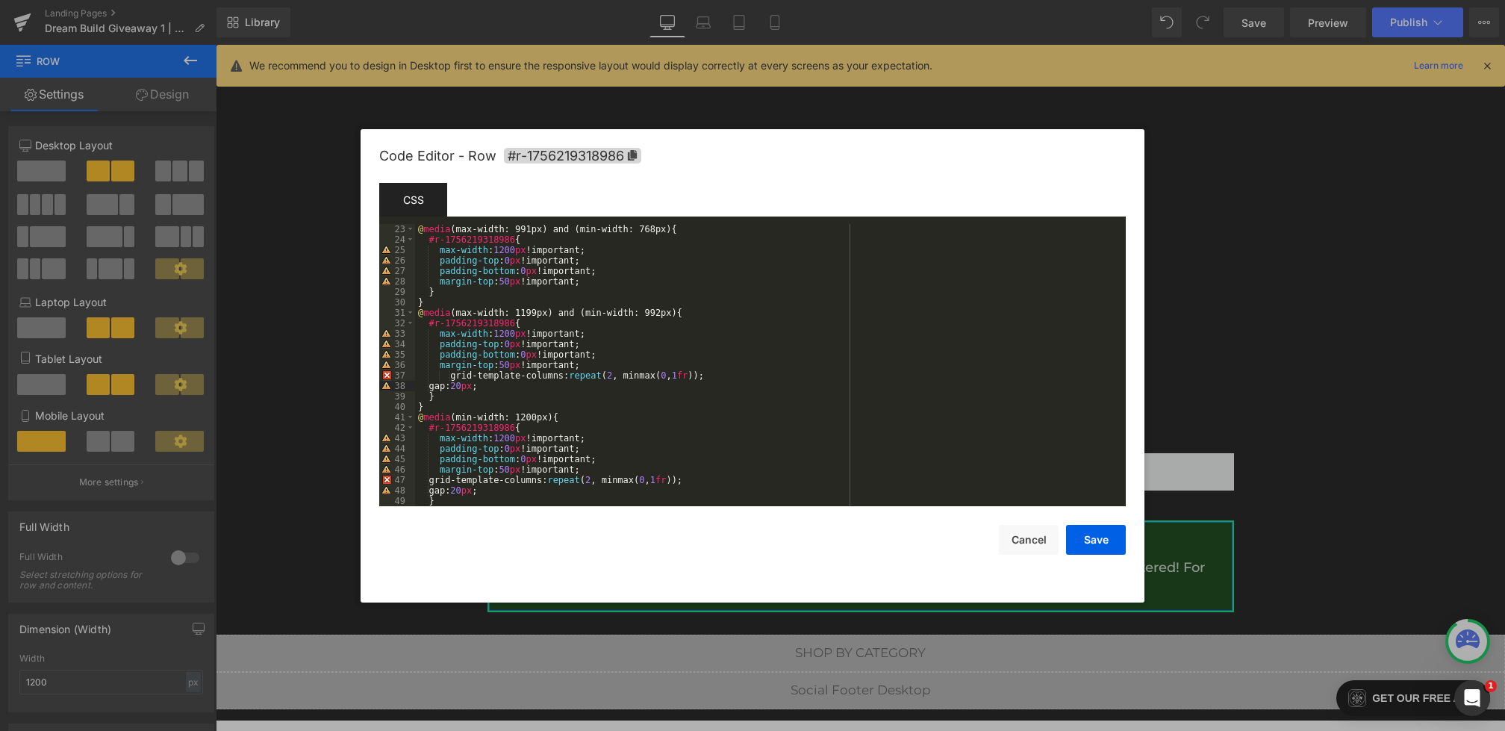
click at [603, 278] on div "@ media (max-width: 991px) and (min-width: 768px) { #r-1756219318986 { max-widt…" at bounding box center [767, 375] width 705 height 303
paste textarea
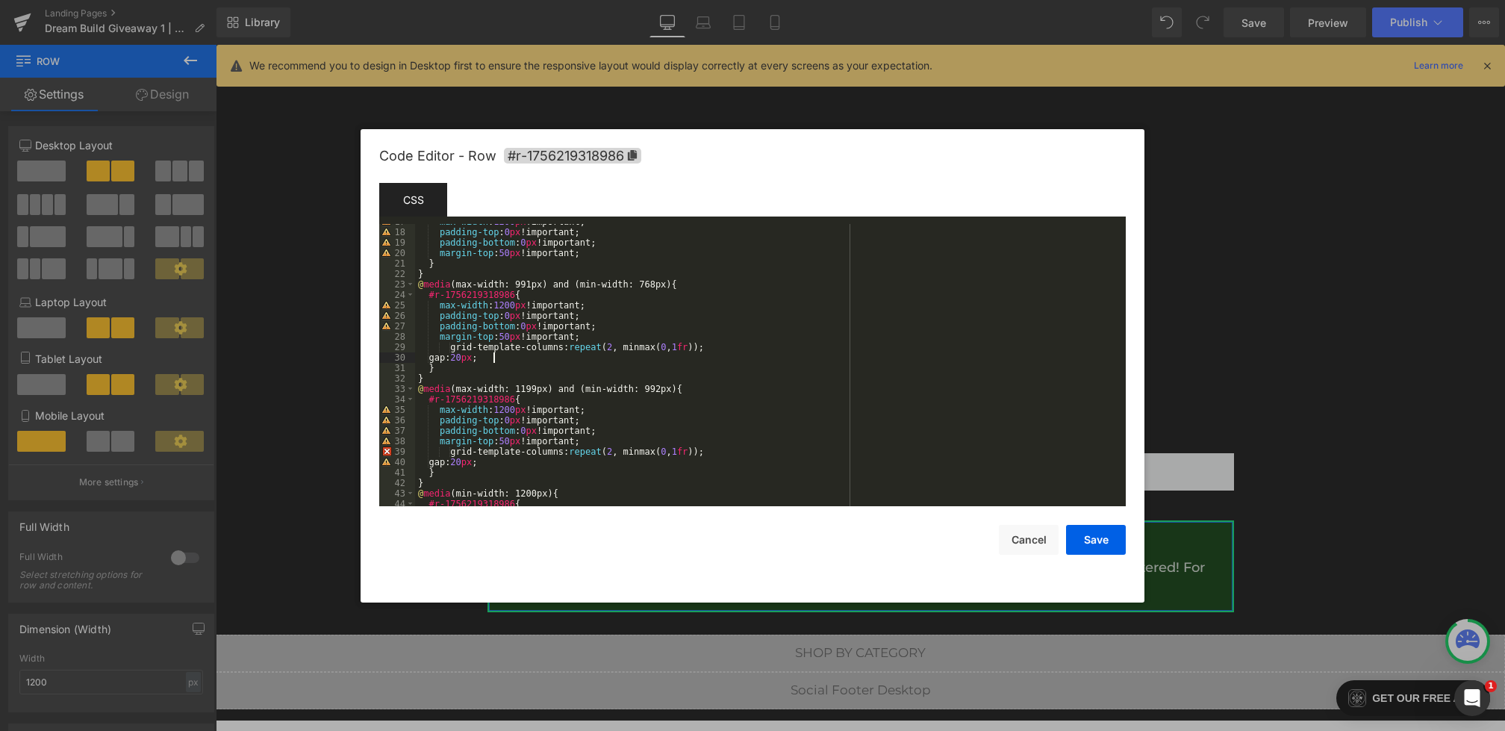
scroll to position [108, 0]
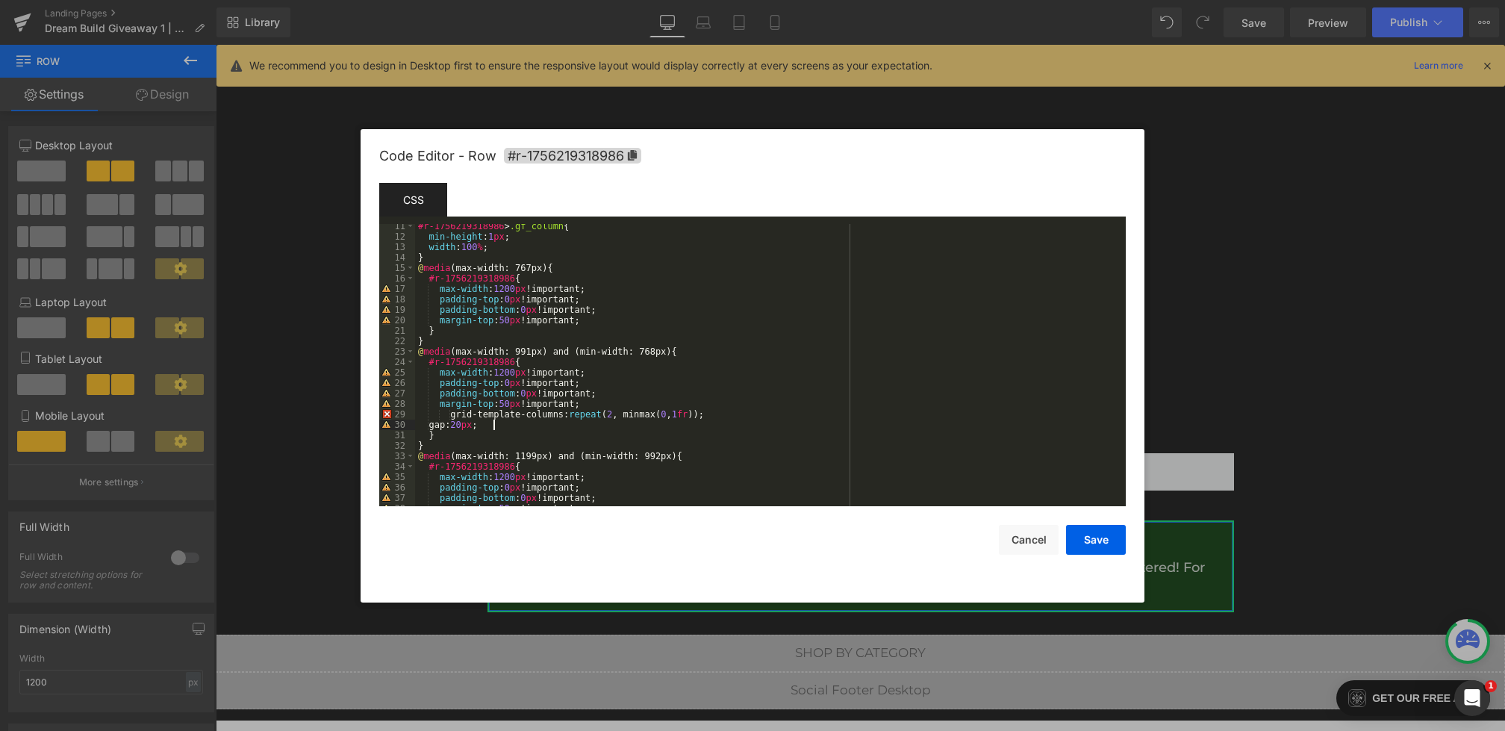
click at [597, 316] on div "#r-1756219318986 > .gf_column { min-height : 1 px ; width : 100 % ; } @ media (…" at bounding box center [767, 372] width 705 height 303
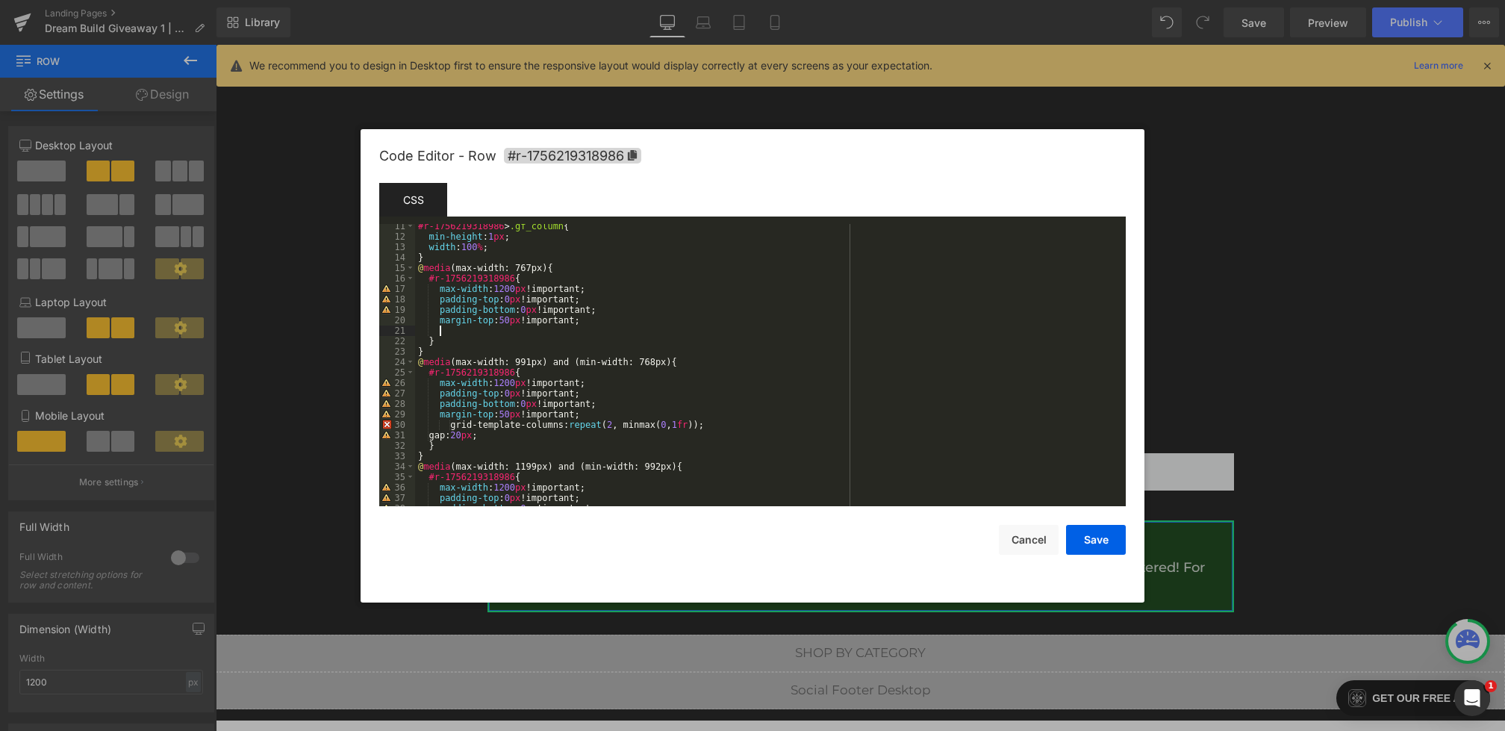
paste textarea
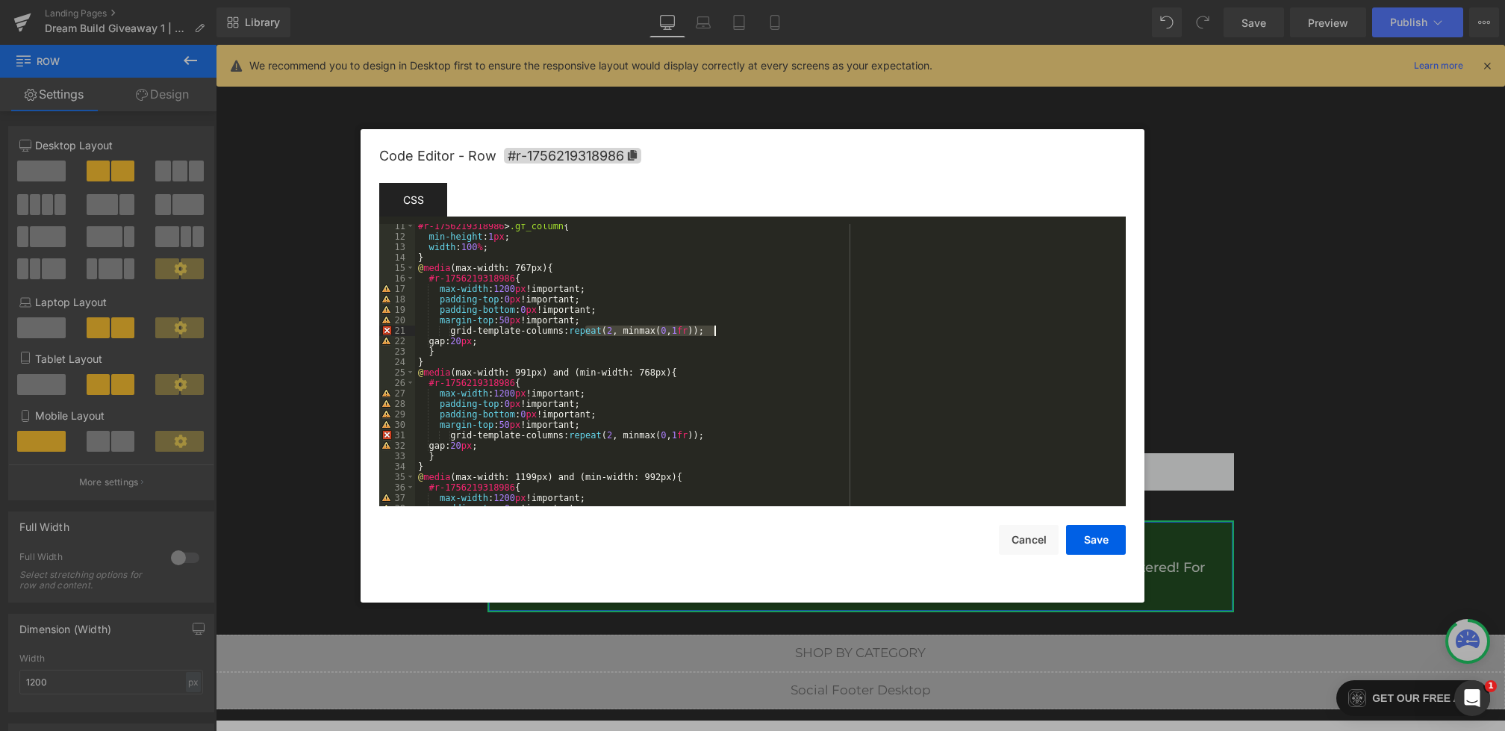
drag, startPoint x: 585, startPoint y: 332, endPoint x: 713, endPoint y: 332, distance: 128.4
click at [713, 332] on div "#r-1756219318986 > .gf_column { min-height : 1 px ; width : 100 % ; } @ media (…" at bounding box center [767, 372] width 705 height 303
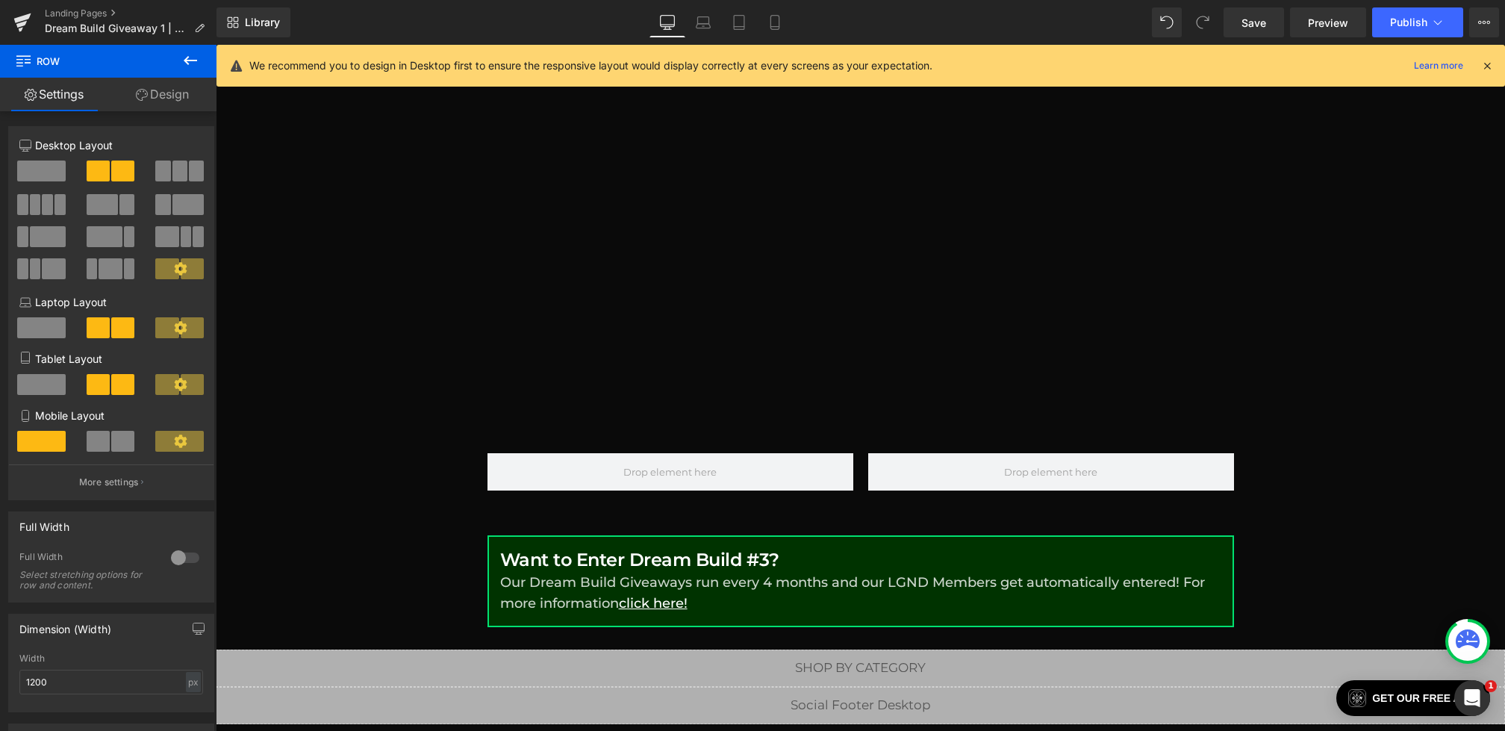
click at [192, 60] on icon at bounding box center [190, 60] width 13 height 9
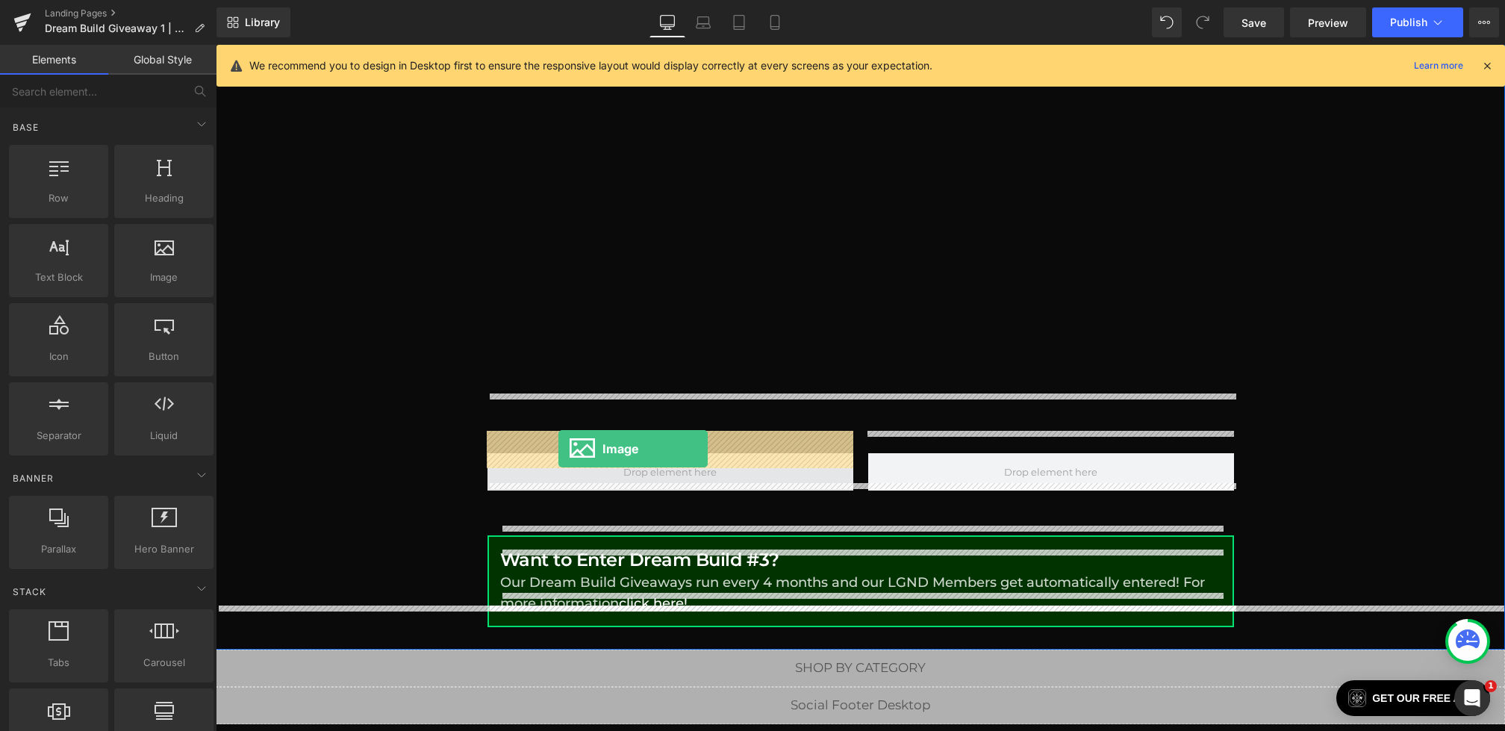
drag, startPoint x: 395, startPoint y: 329, endPoint x: 559, endPoint y: 449, distance: 202.5
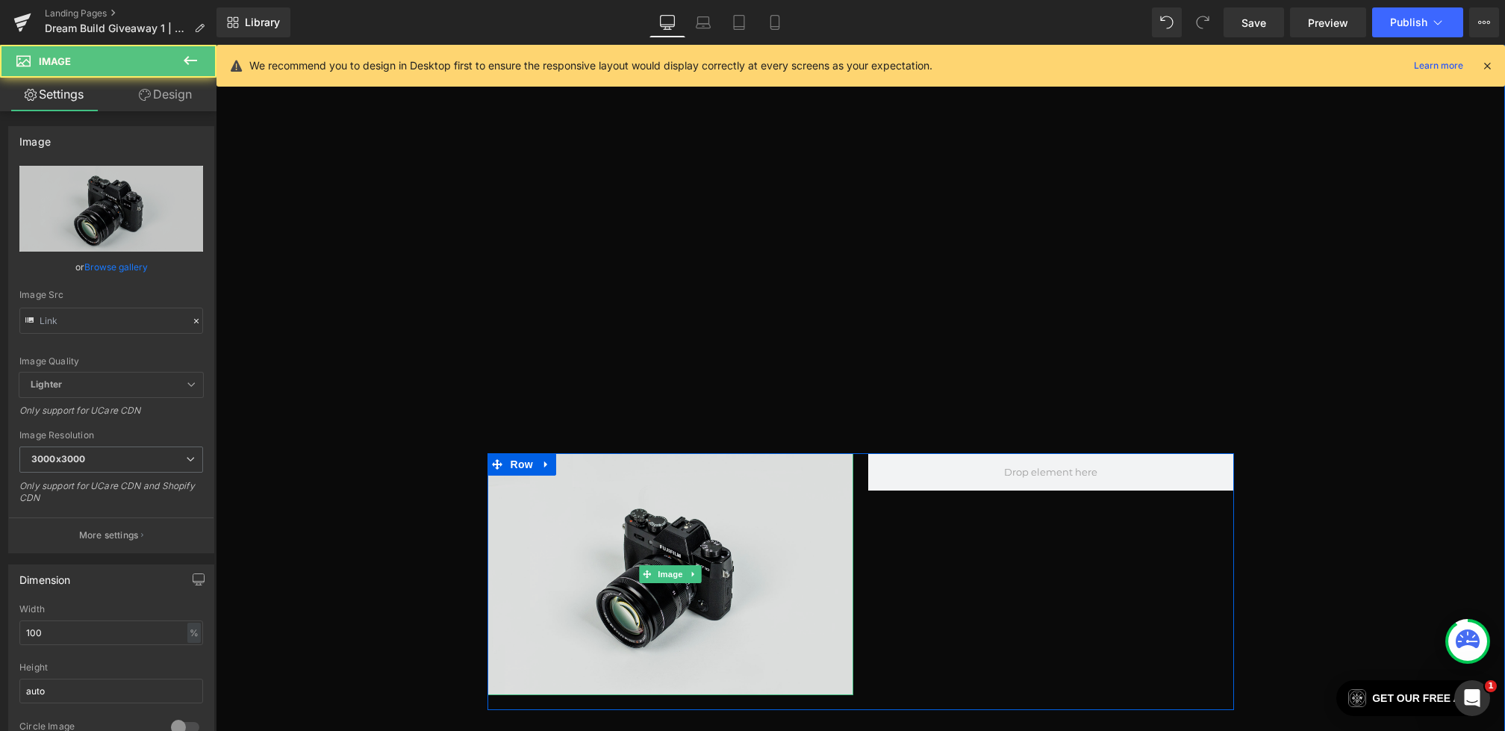
click at [650, 521] on img at bounding box center [671, 574] width 366 height 243
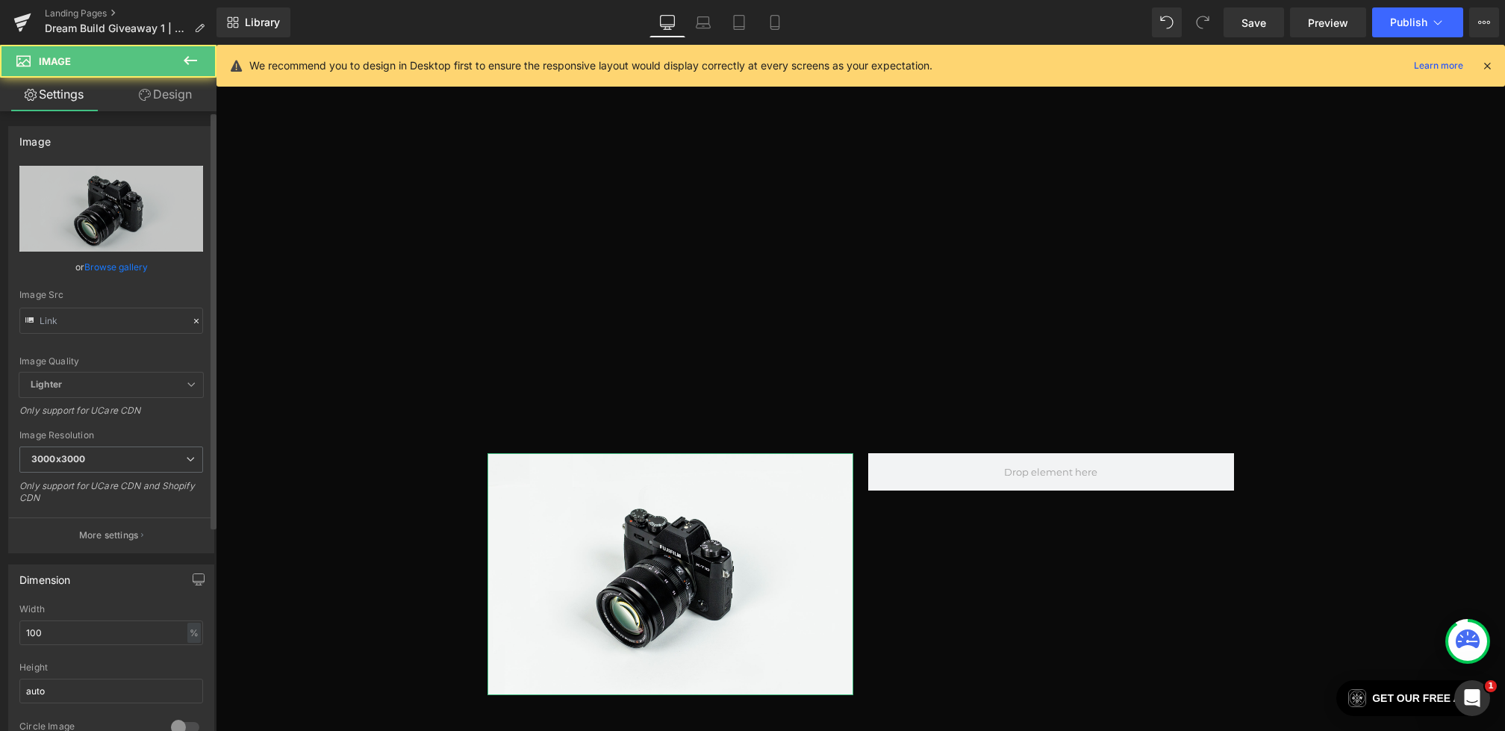
click at [194, 326] on div at bounding box center [196, 321] width 13 height 17
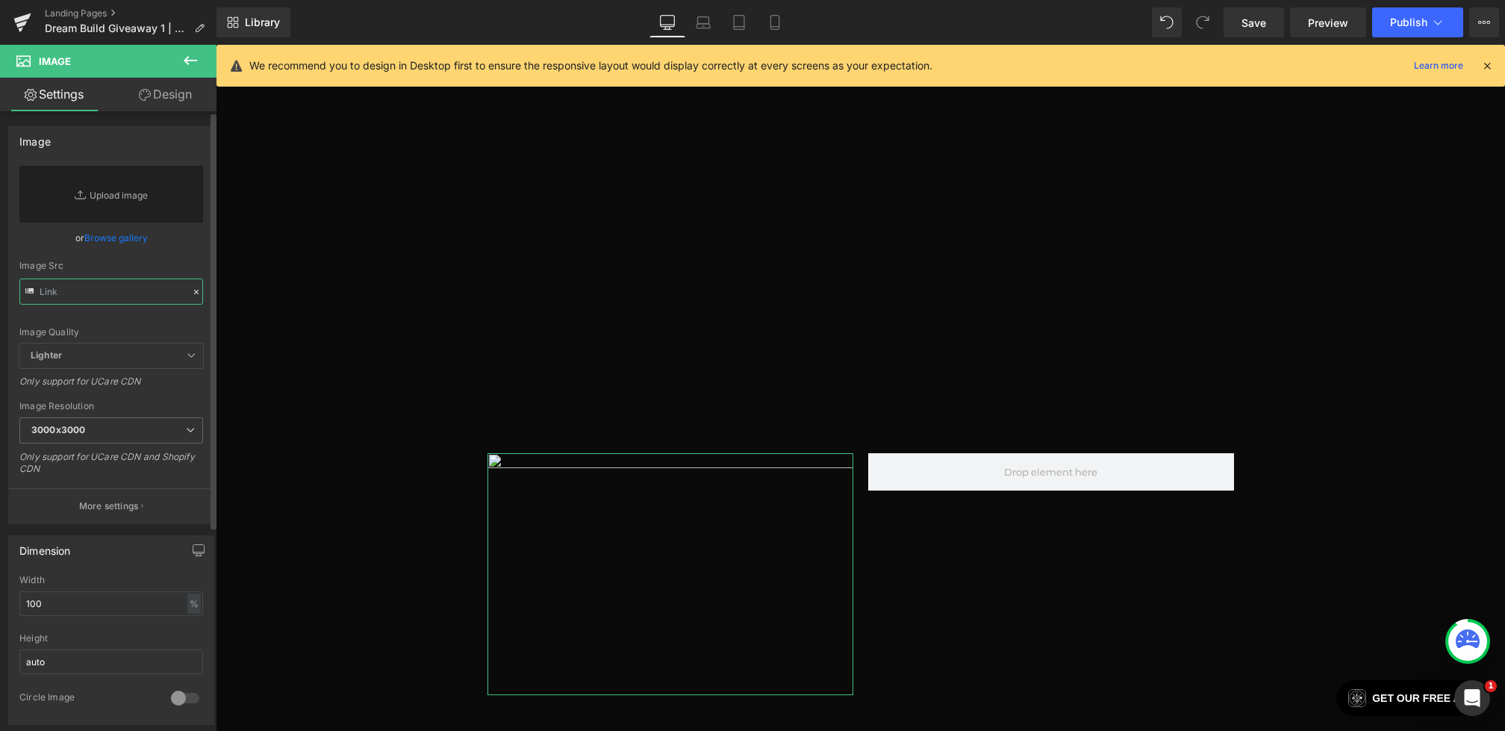
click at [123, 285] on input "text" at bounding box center [111, 292] width 184 height 26
paste input "https://cdn.shopify.com/s/files/1/0068/4245/0009/files/DBG1-KyleTribute.webp?v=…"
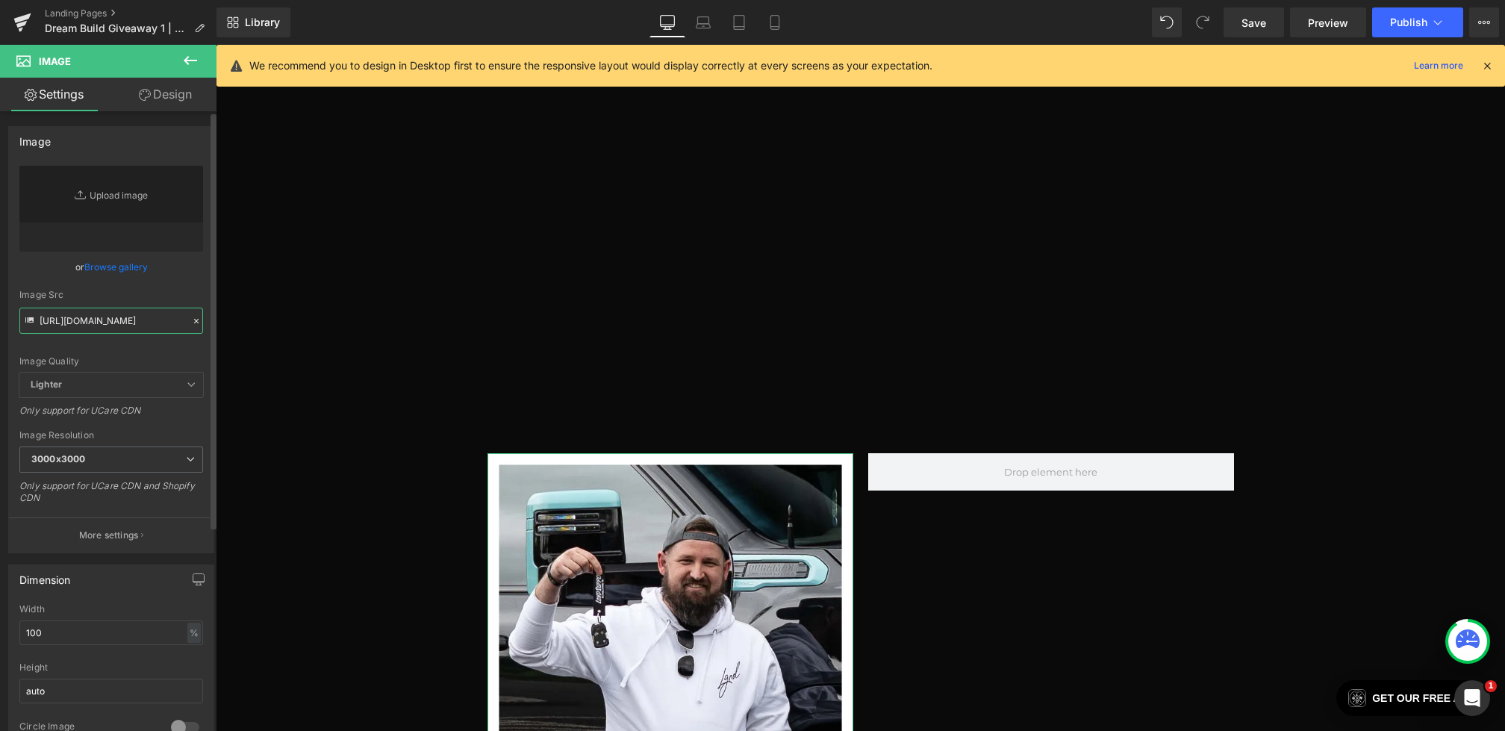
type input "https://cdn.shopify.com/s/files/1/0068/4245/0009/files/DBG1-KyleTribute.webp?v=…"
click at [184, 296] on div "Image Src" at bounding box center [111, 295] width 184 height 10
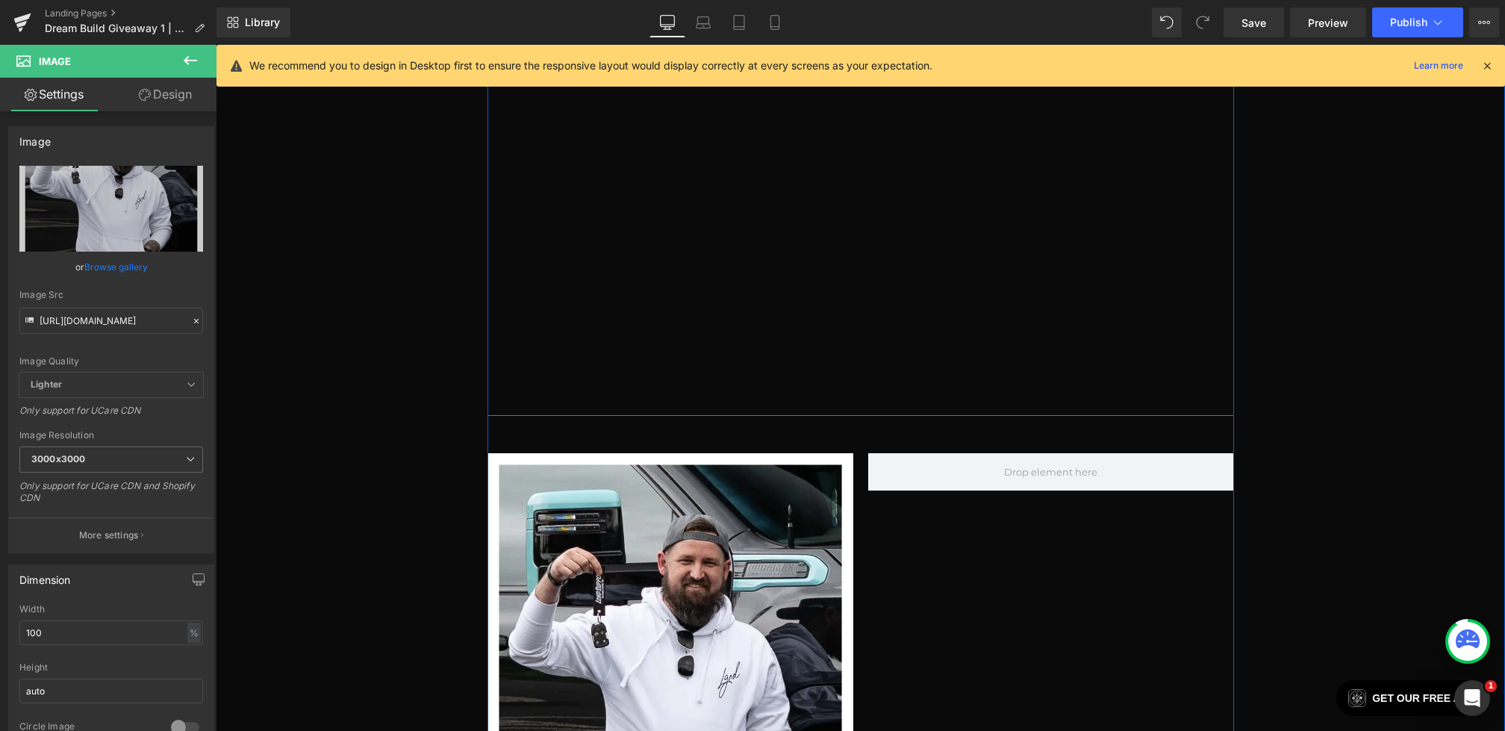
scroll to position [1153, 0]
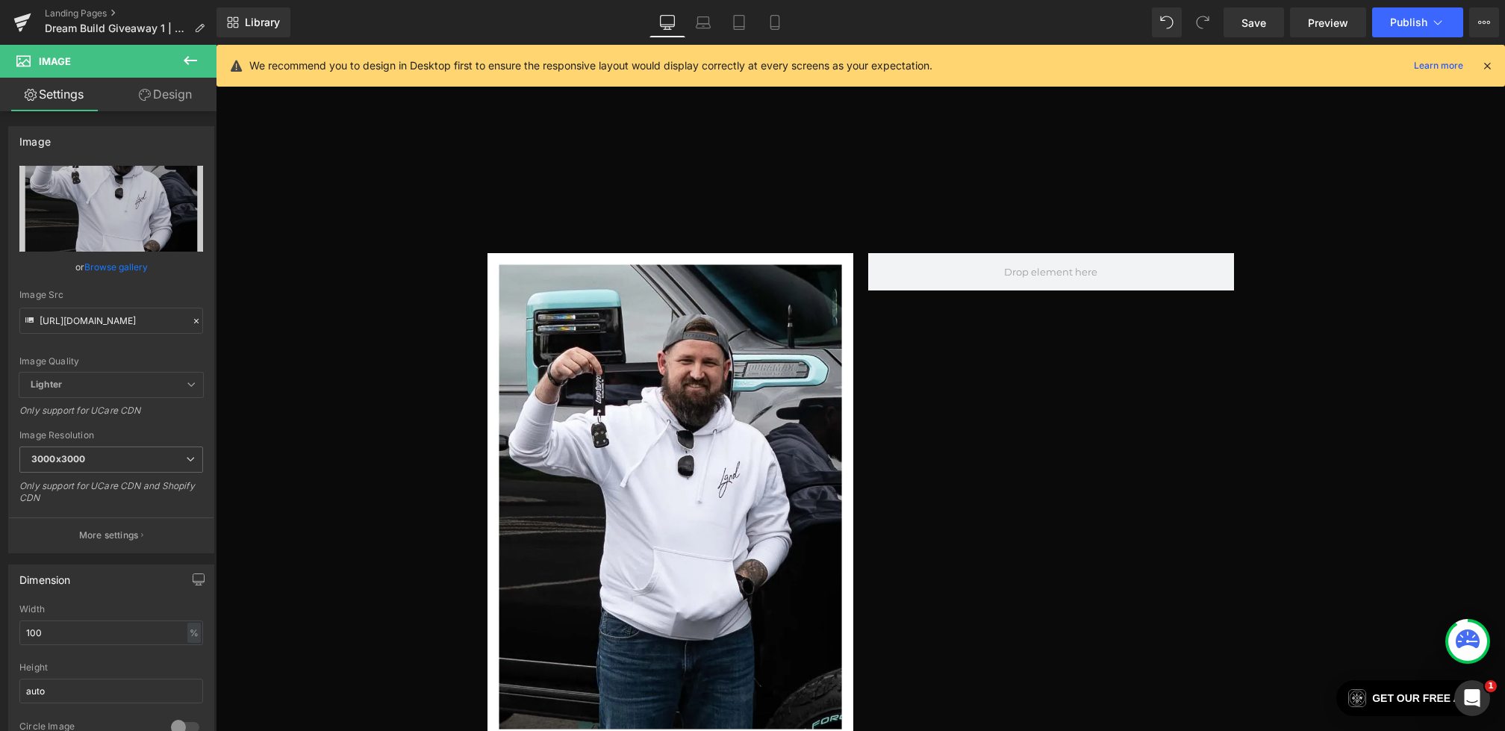
click at [193, 66] on icon at bounding box center [190, 61] width 18 height 18
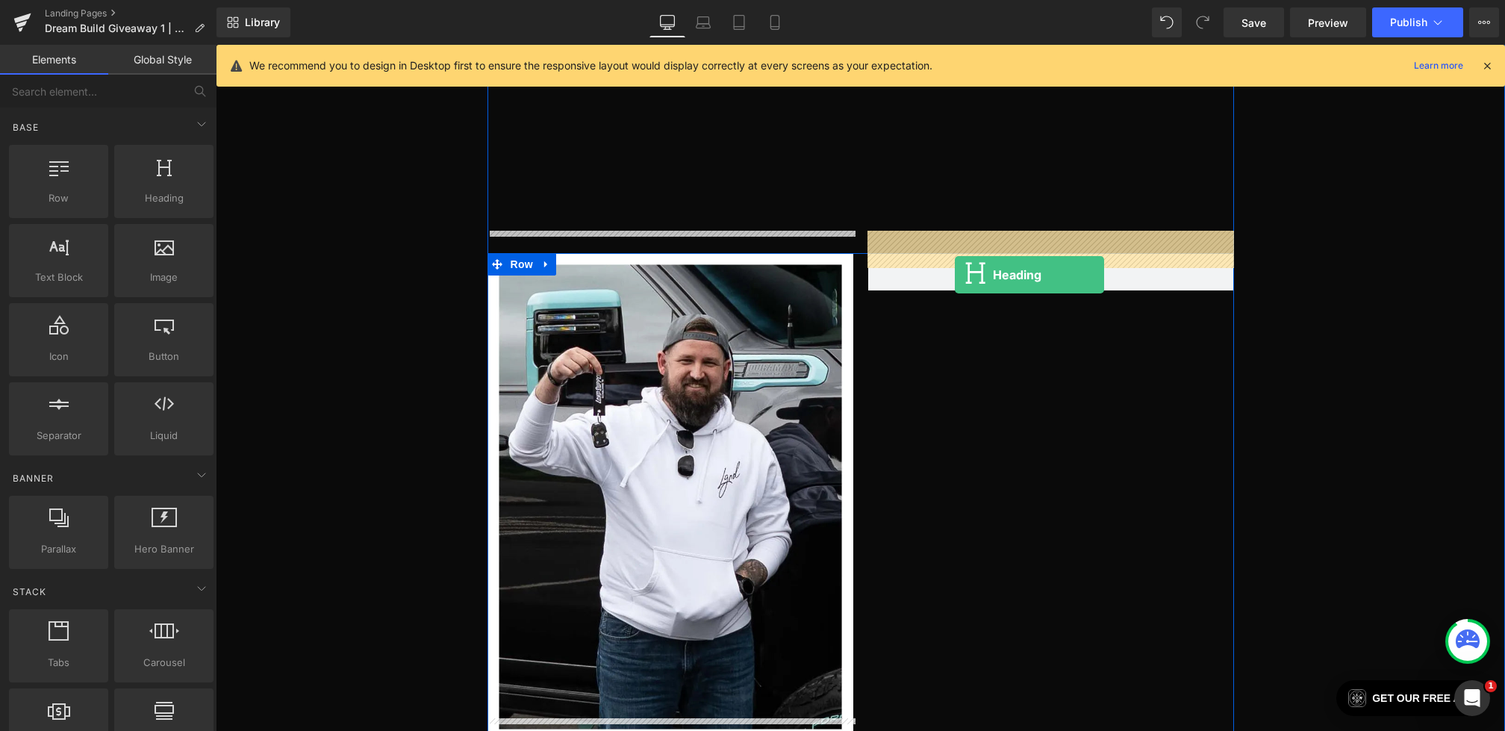
drag, startPoint x: 350, startPoint y: 229, endPoint x: 955, endPoint y: 275, distance: 606.5
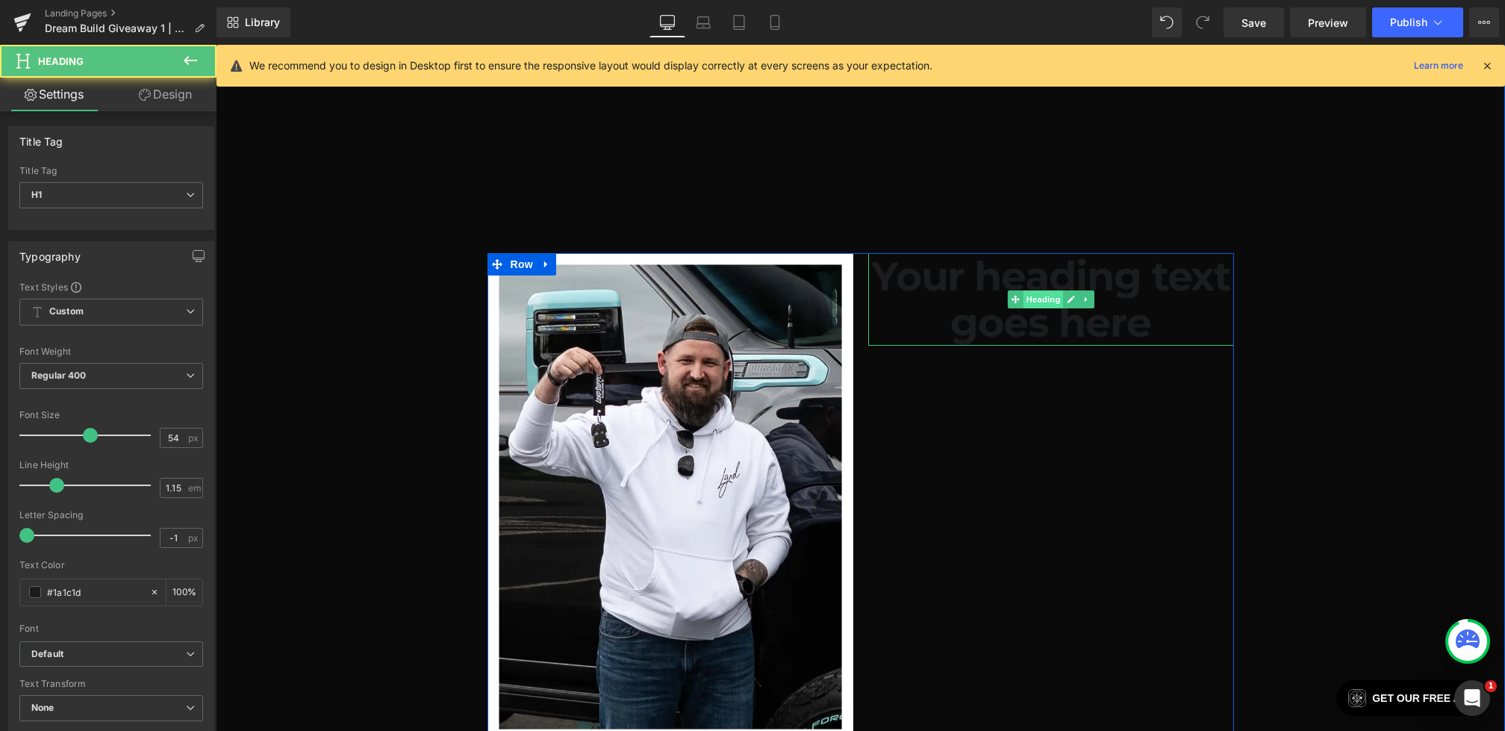
click at [1023, 290] on span "Heading" at bounding box center [1043, 299] width 40 height 18
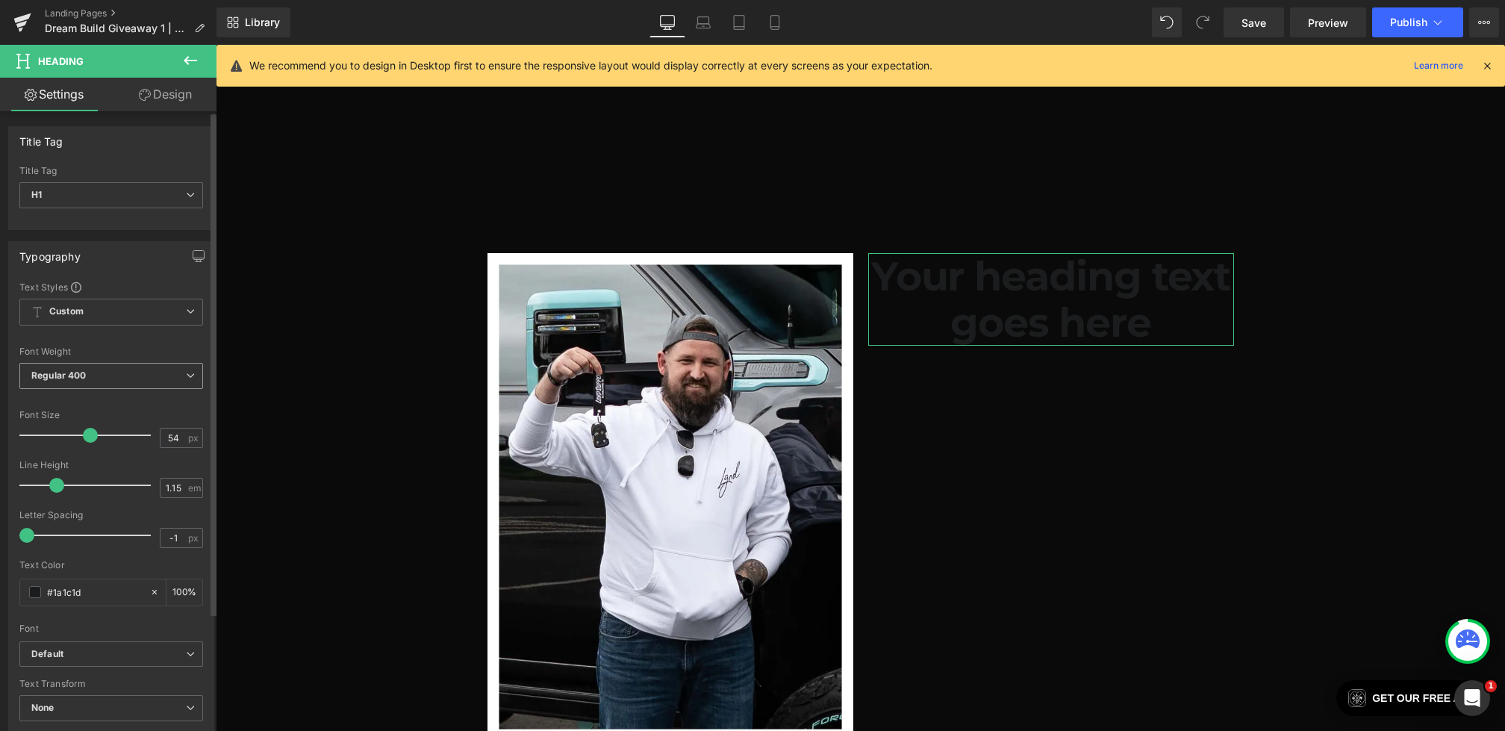
click at [63, 361] on div "Font Weight Regular 400 Thin 100 Semi Thin 200 Light 300 Regular 400 Medium 500…" at bounding box center [111, 376] width 184 height 60
click at [63, 368] on span "Regular 400" at bounding box center [111, 376] width 184 height 26
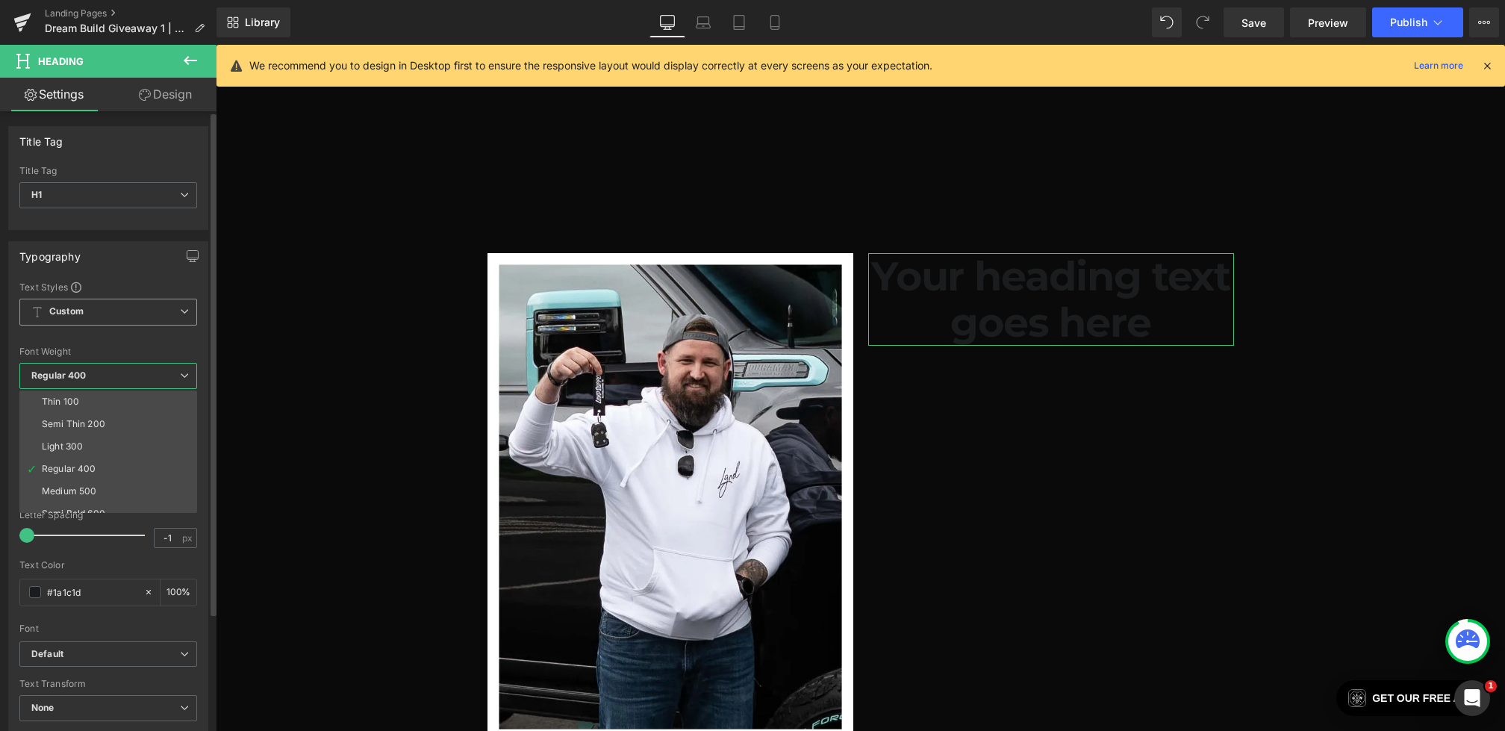
click at [66, 308] on b "Custom" at bounding box center [66, 311] width 34 height 13
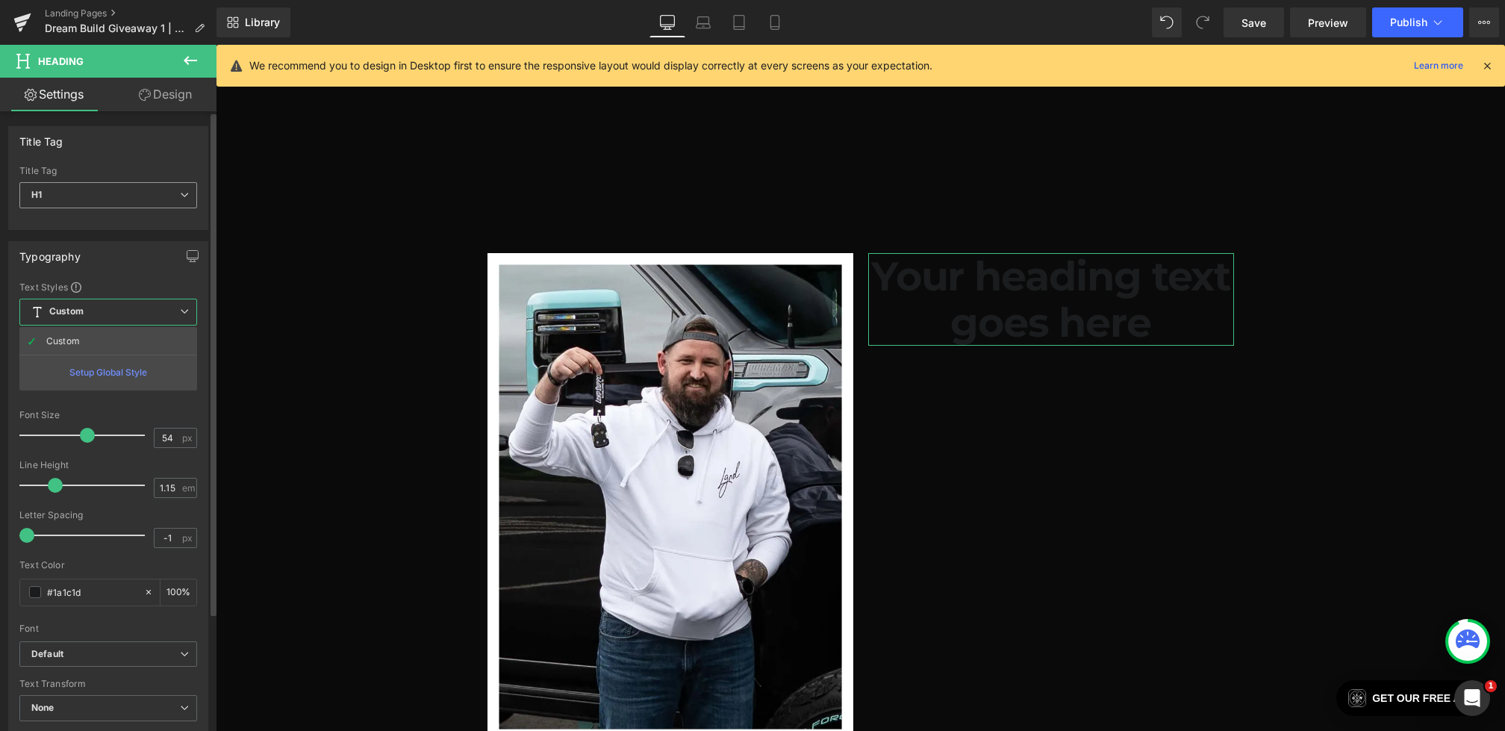
click at [78, 193] on span "H1" at bounding box center [108, 195] width 178 height 26
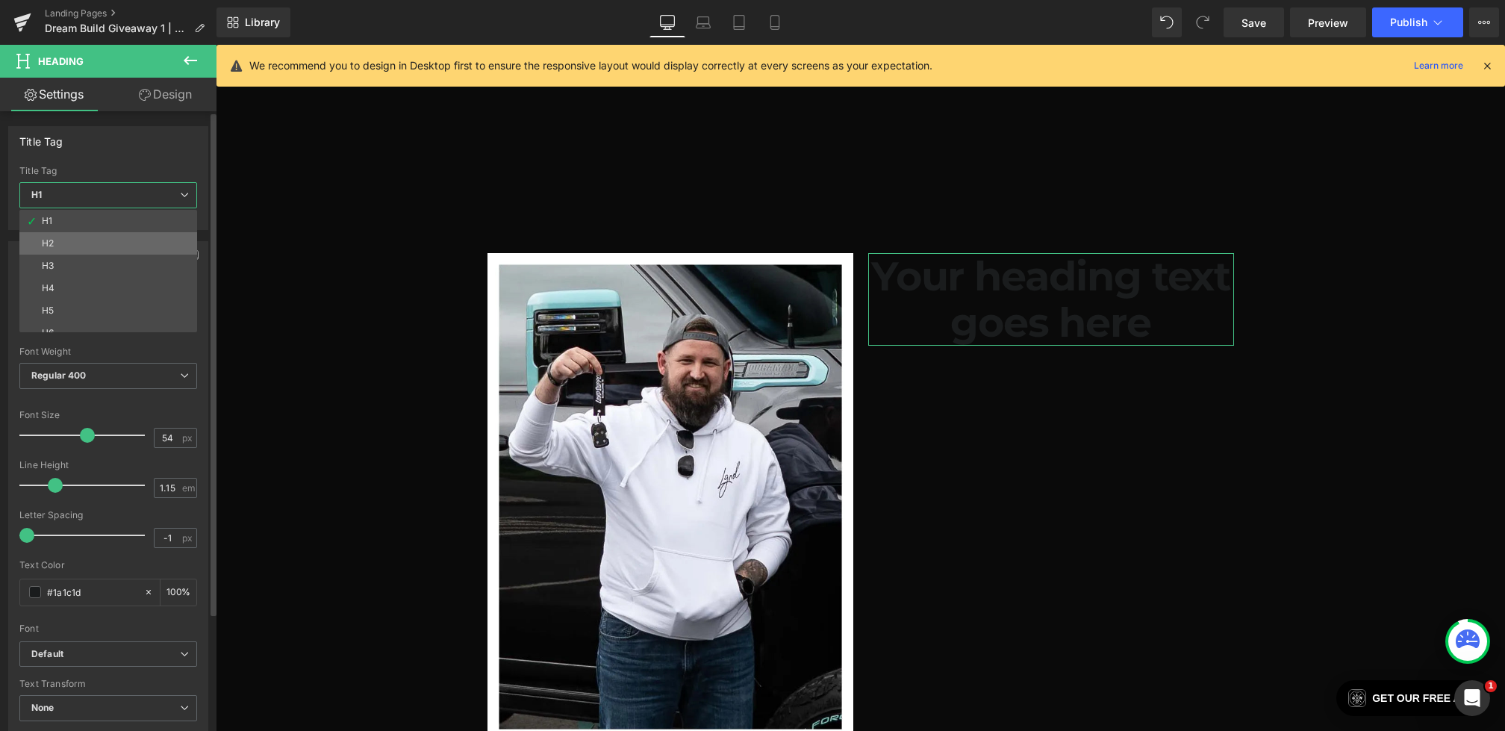
click at [76, 246] on li "H2" at bounding box center [111, 243] width 184 height 22
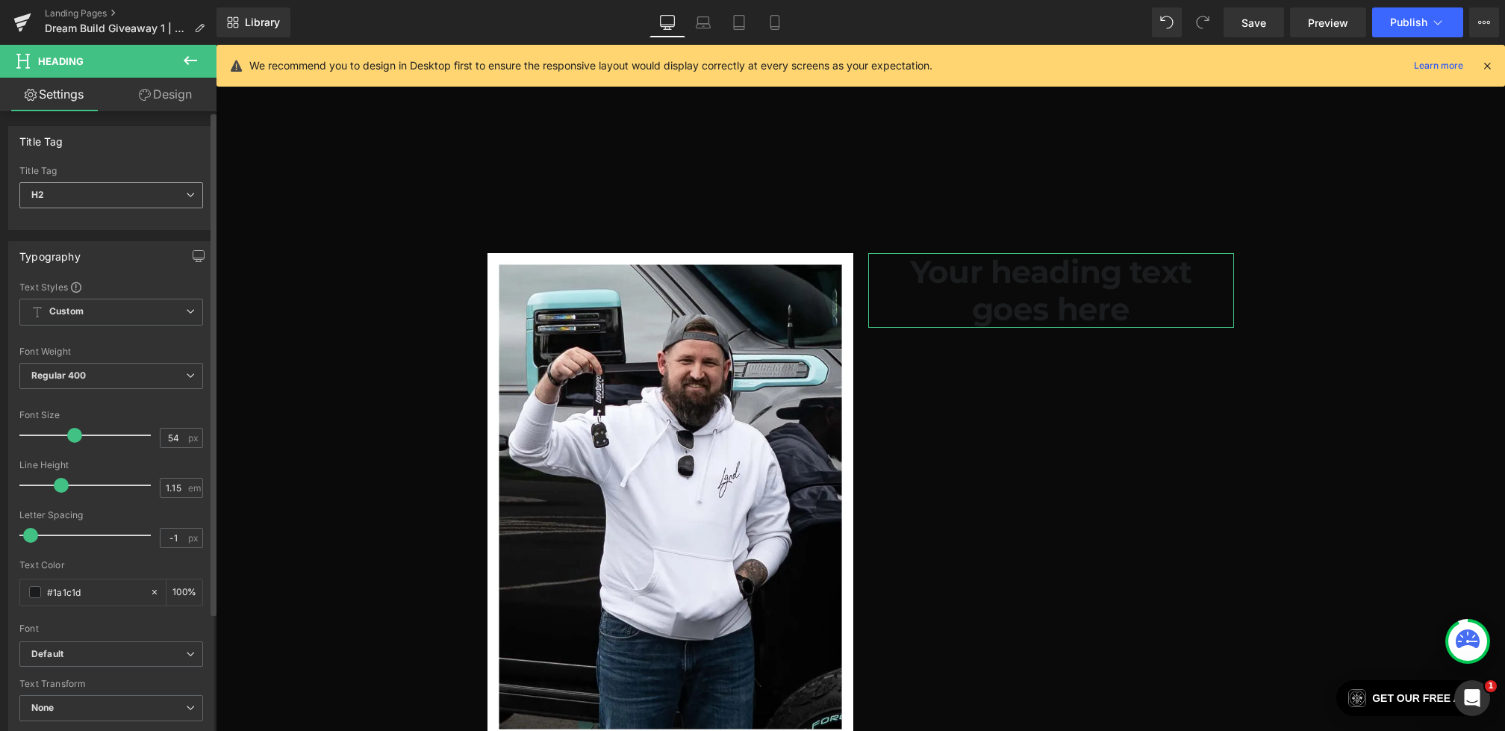
click at [78, 211] on div "H2 H1 H2 H3 H4 H5 H6" at bounding box center [111, 199] width 184 height 34
click at [81, 194] on span "H2" at bounding box center [111, 195] width 184 height 26
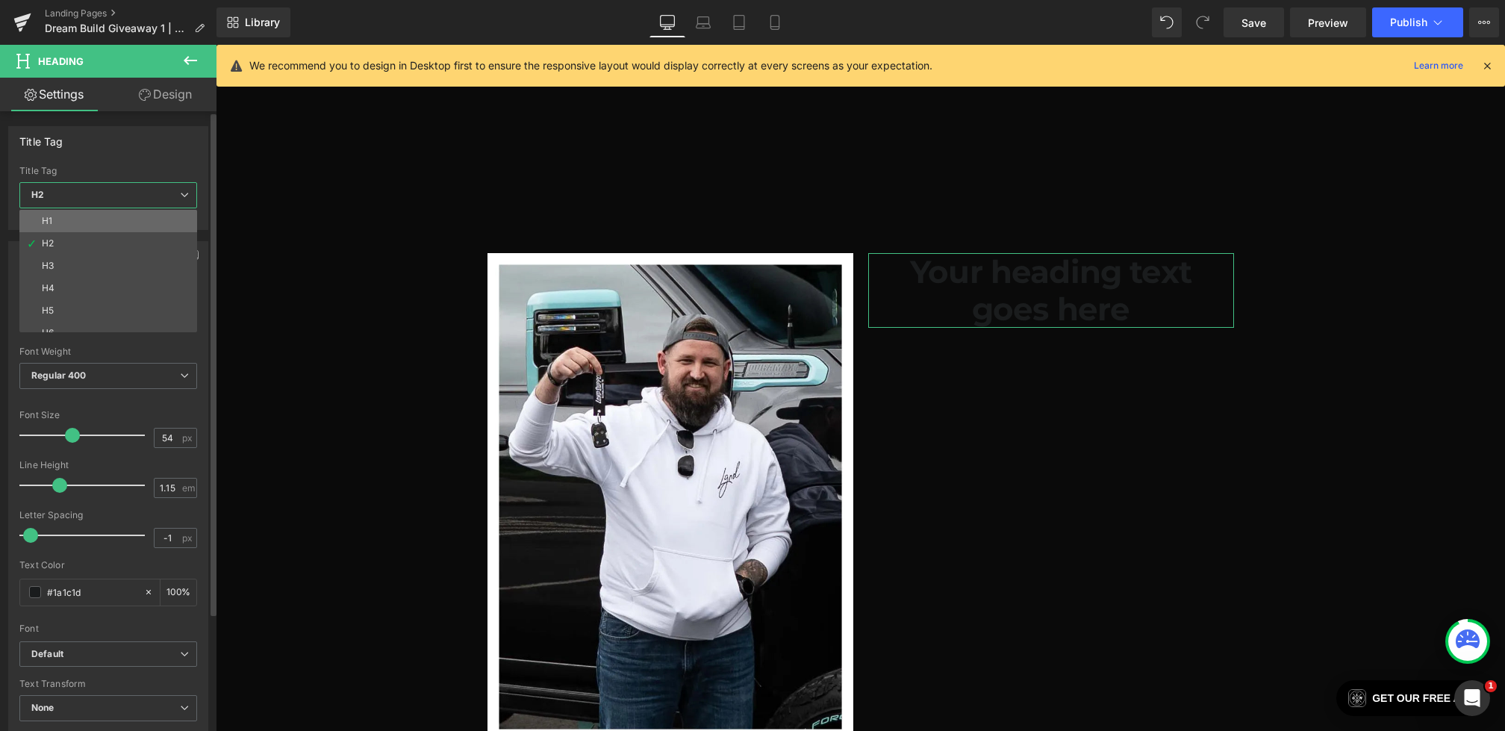
click at [70, 220] on li "H1" at bounding box center [111, 221] width 184 height 22
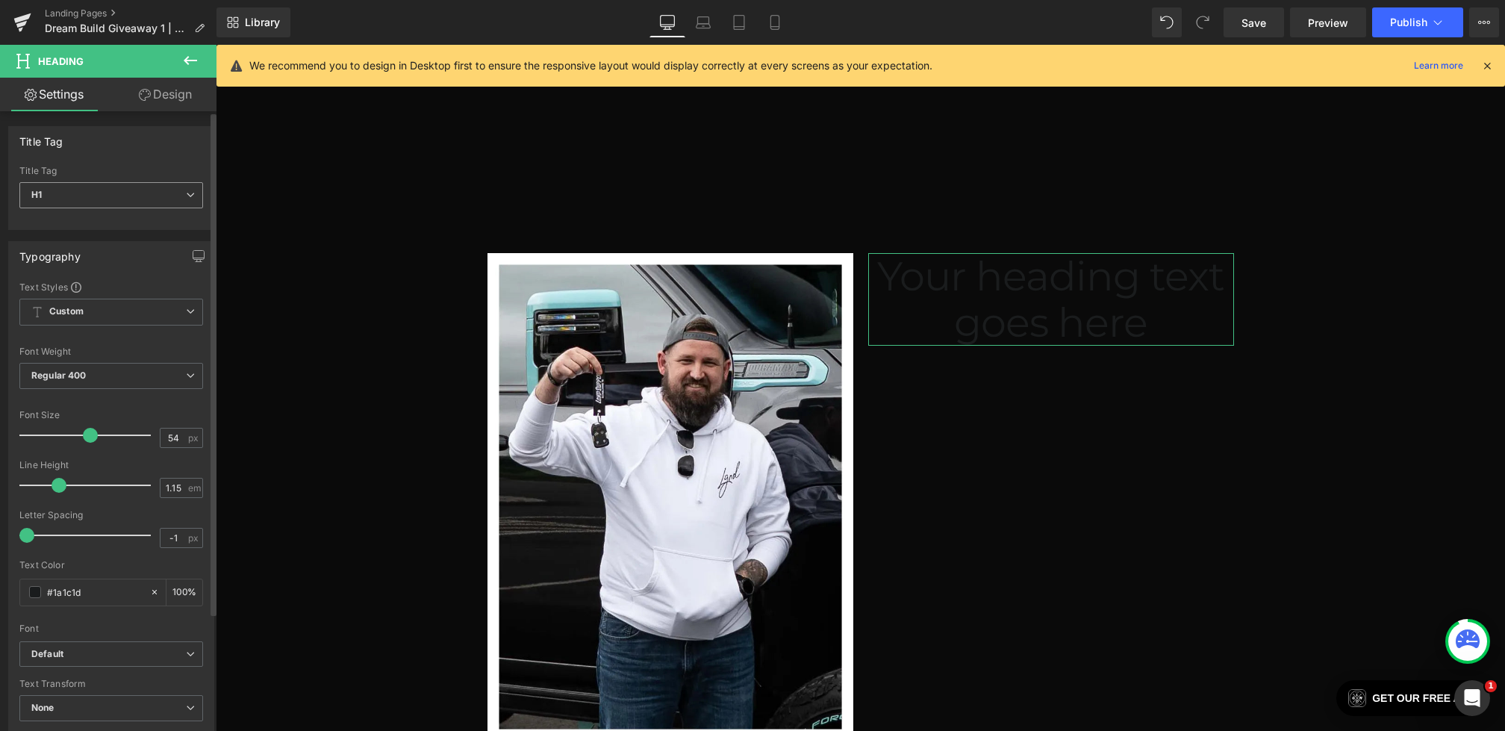
click at [81, 196] on span "H1" at bounding box center [111, 195] width 184 height 26
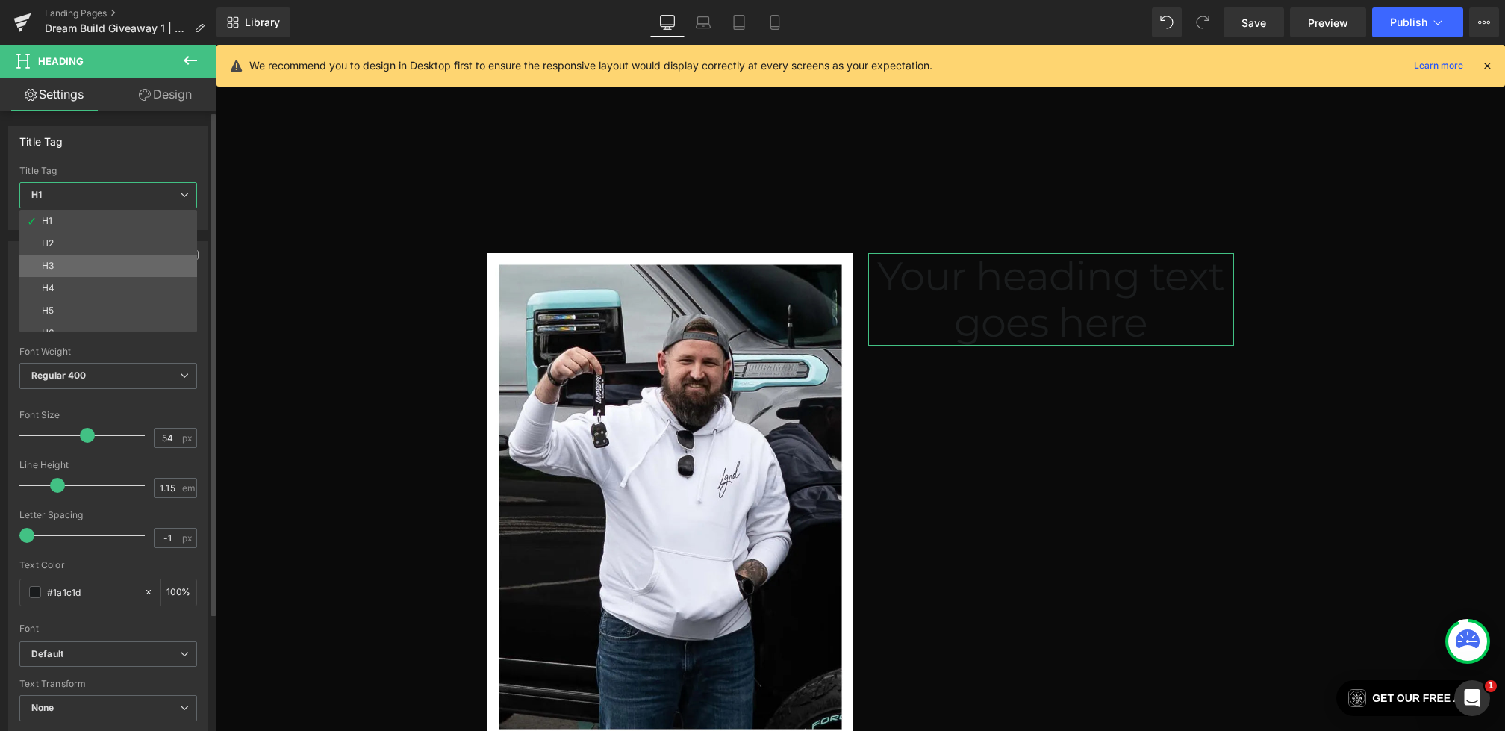
click at [66, 268] on li "H3" at bounding box center [111, 266] width 184 height 22
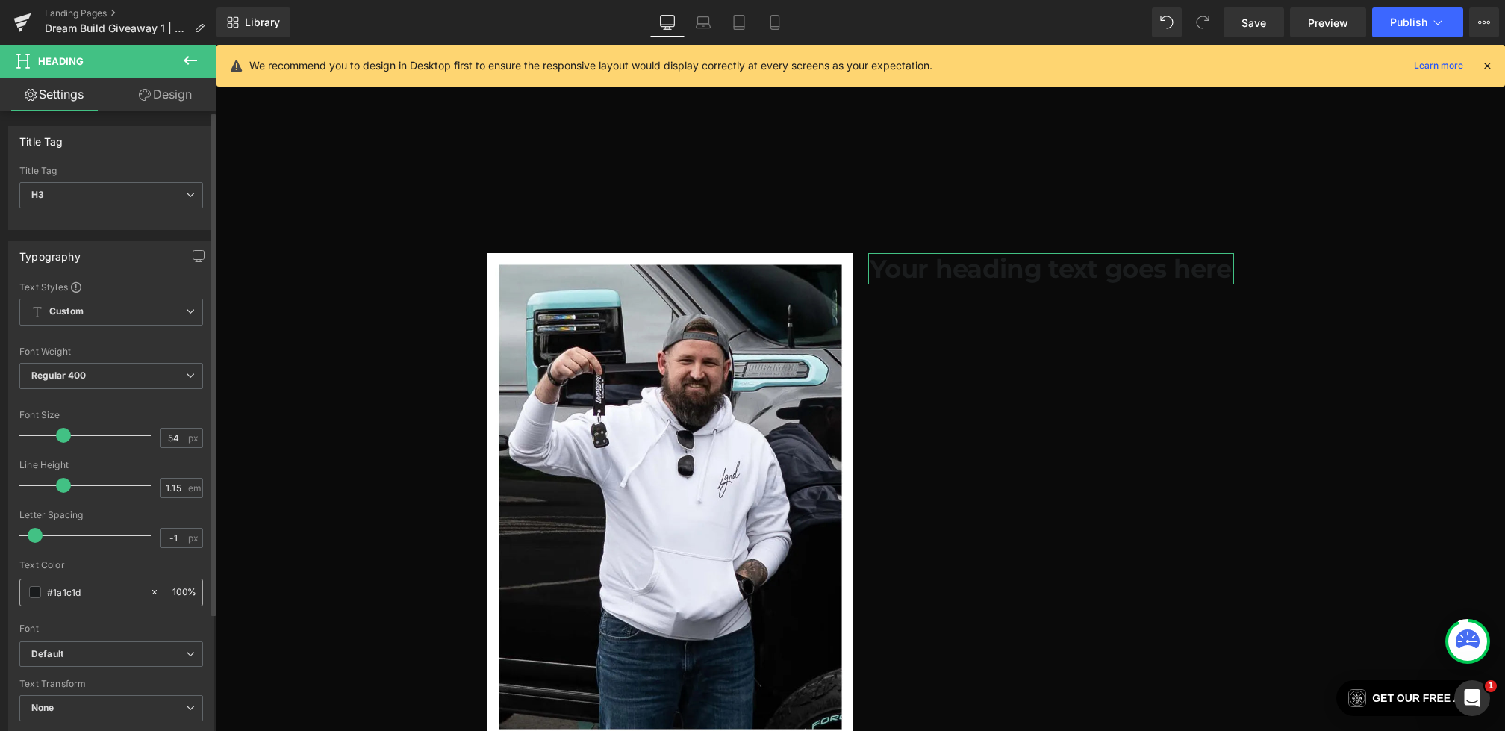
click at [34, 591] on span at bounding box center [35, 592] width 12 height 12
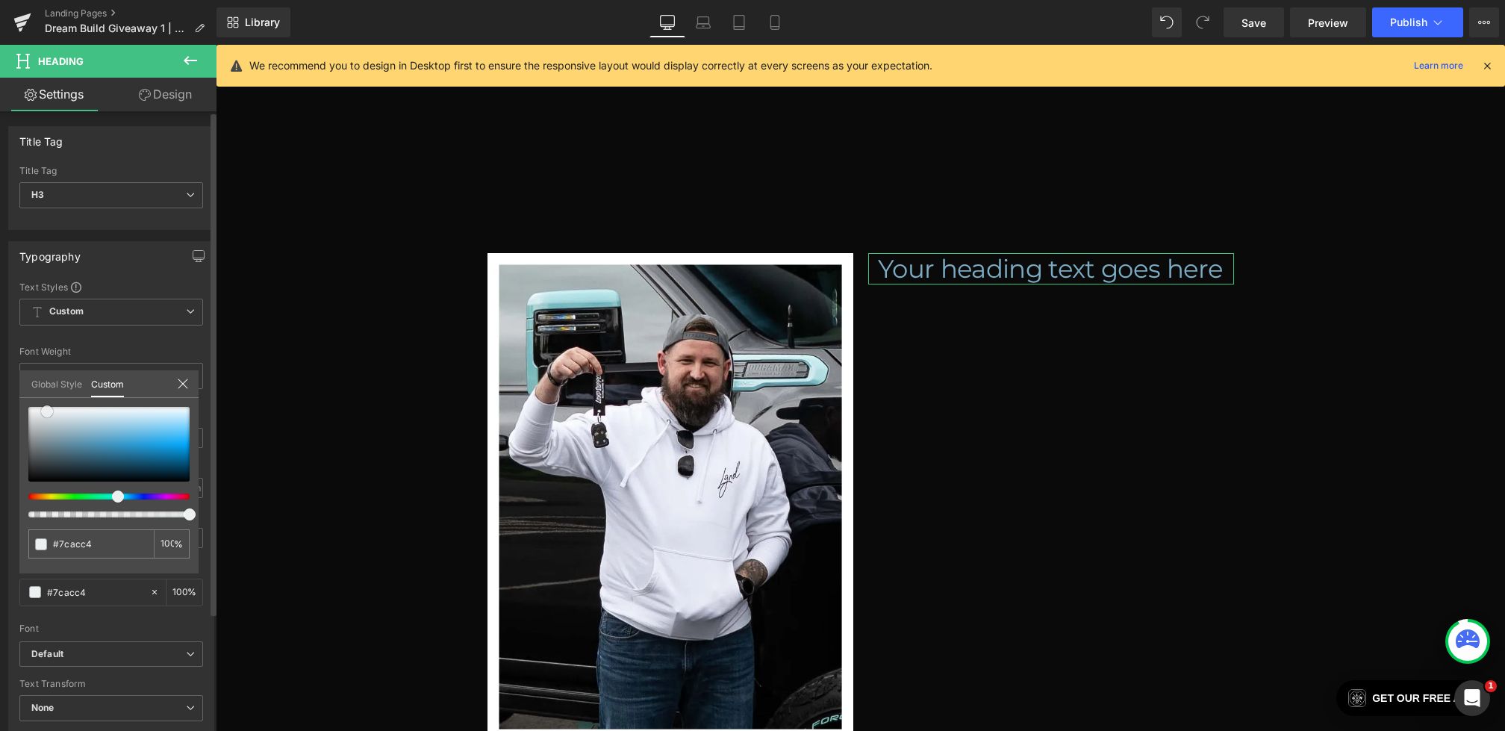
drag, startPoint x: 47, startPoint y: 411, endPoint x: 0, endPoint y: 318, distance: 104.5
click at [0, 319] on div "Typography Text Styles Custom Custom Setup Global Style Custom Setup Global Sty…" at bounding box center [111, 486] width 223 height 513
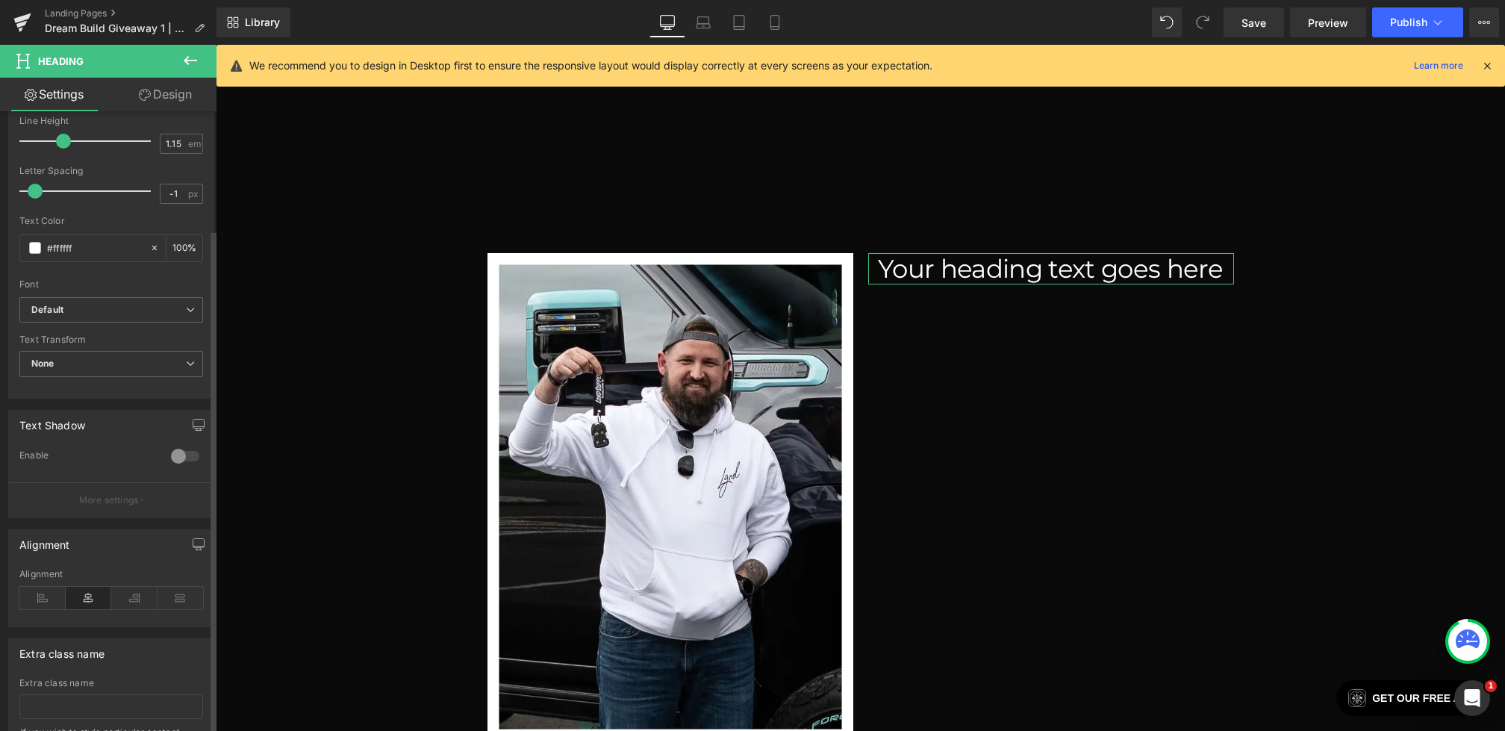
scroll to position [378, 0]
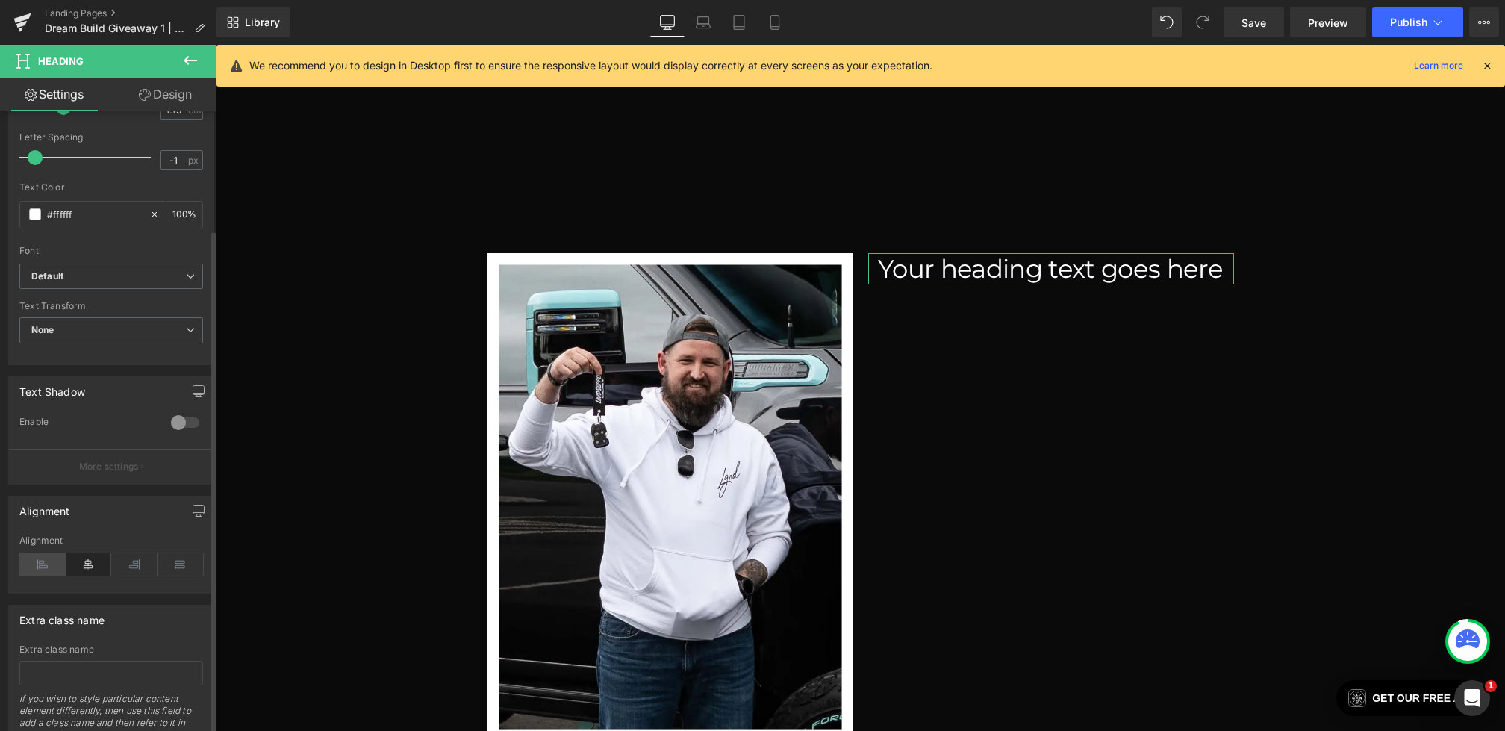
click at [45, 561] on icon at bounding box center [42, 564] width 46 height 22
click at [193, 507] on icon "button" at bounding box center [199, 511] width 12 height 12
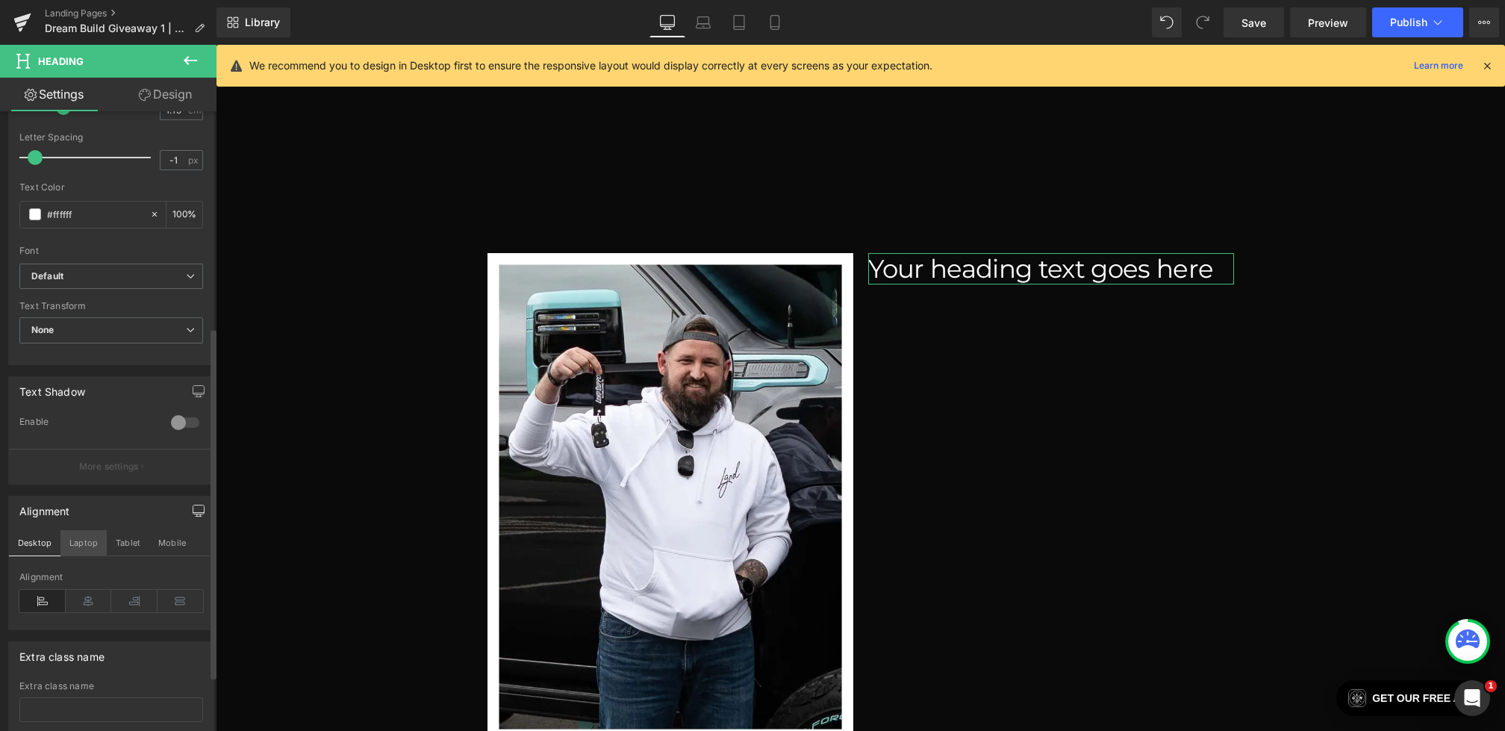
click at [91, 541] on button "Laptop" at bounding box center [83, 542] width 46 height 25
click at [141, 541] on button "Tablet" at bounding box center [128, 542] width 43 height 25
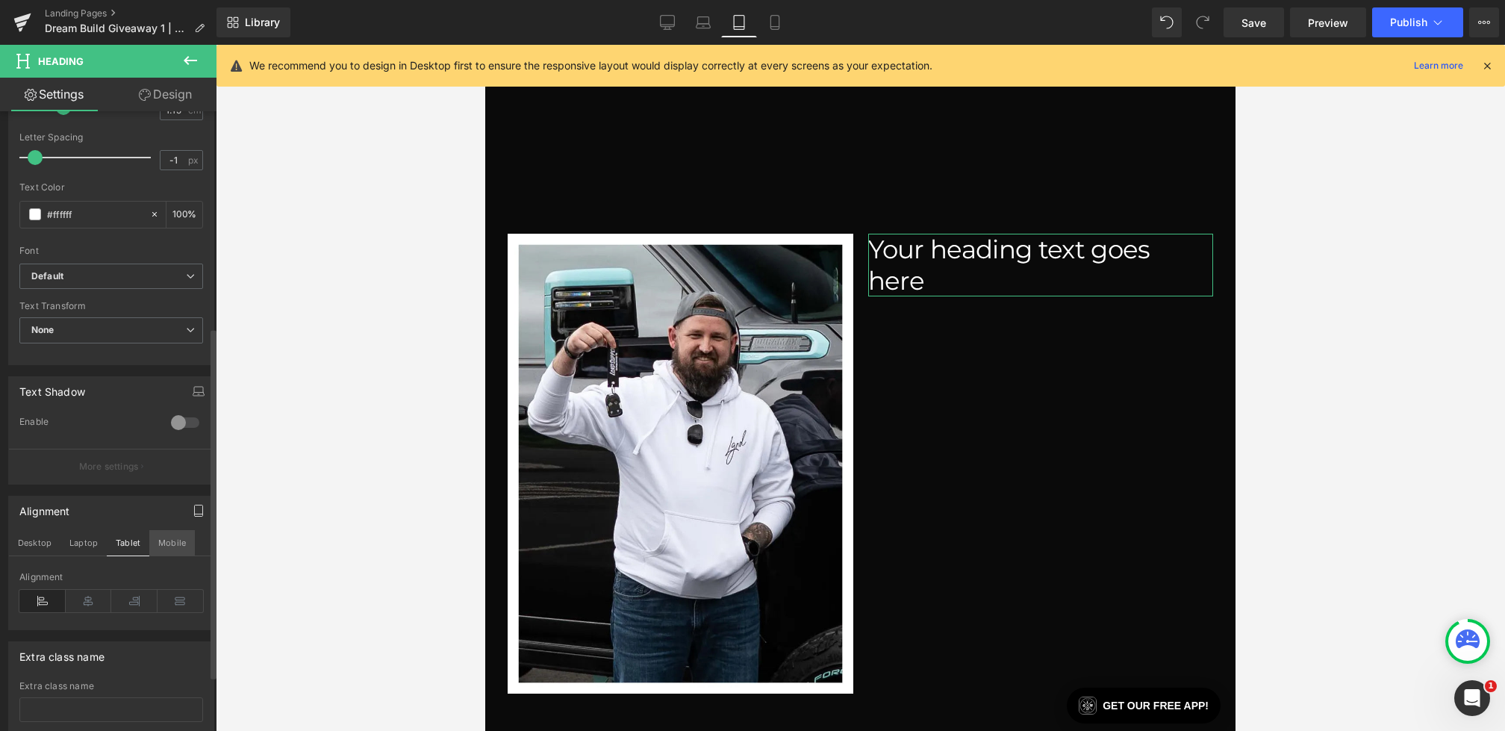
click at [178, 541] on button "Mobile" at bounding box center [172, 542] width 46 height 25
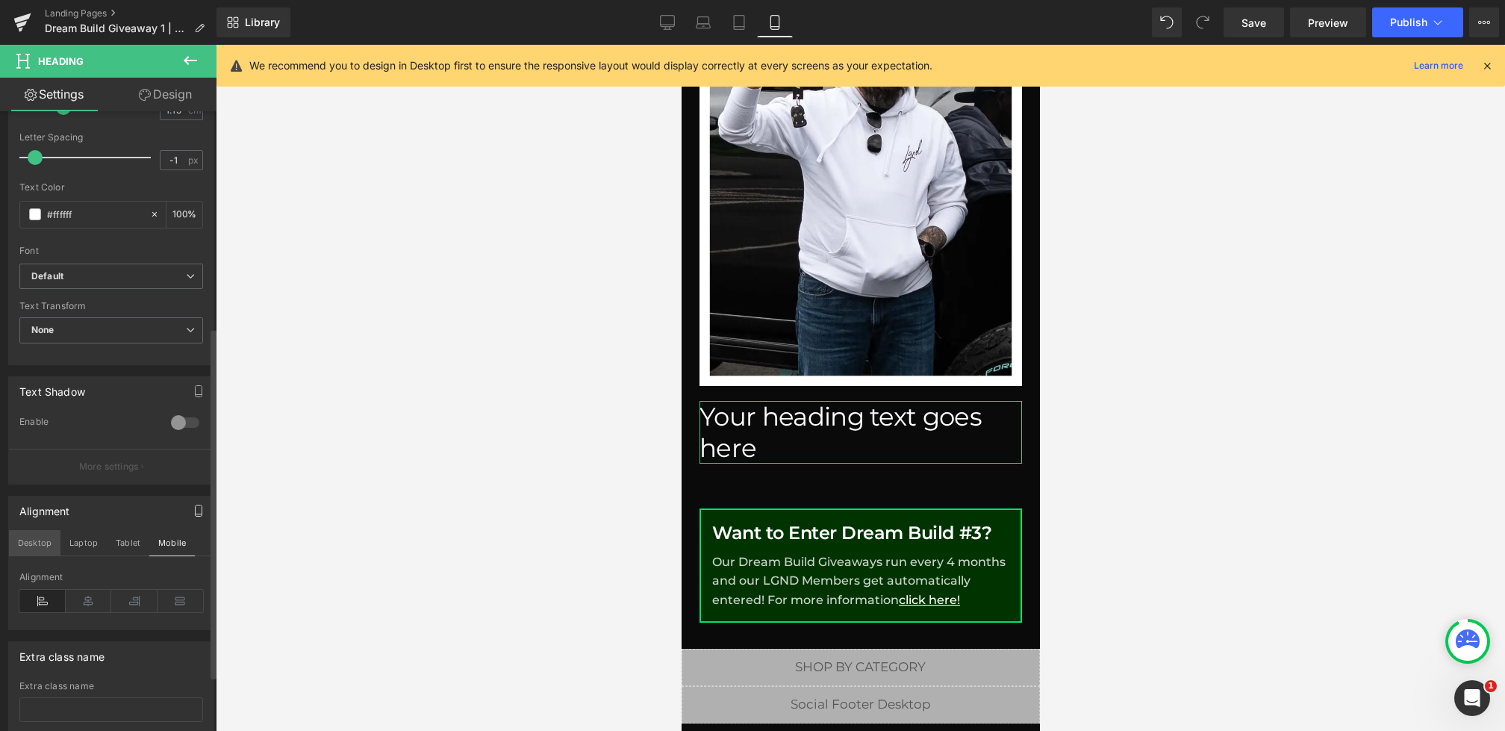
click at [38, 541] on button "Desktop" at bounding box center [35, 542] width 52 height 25
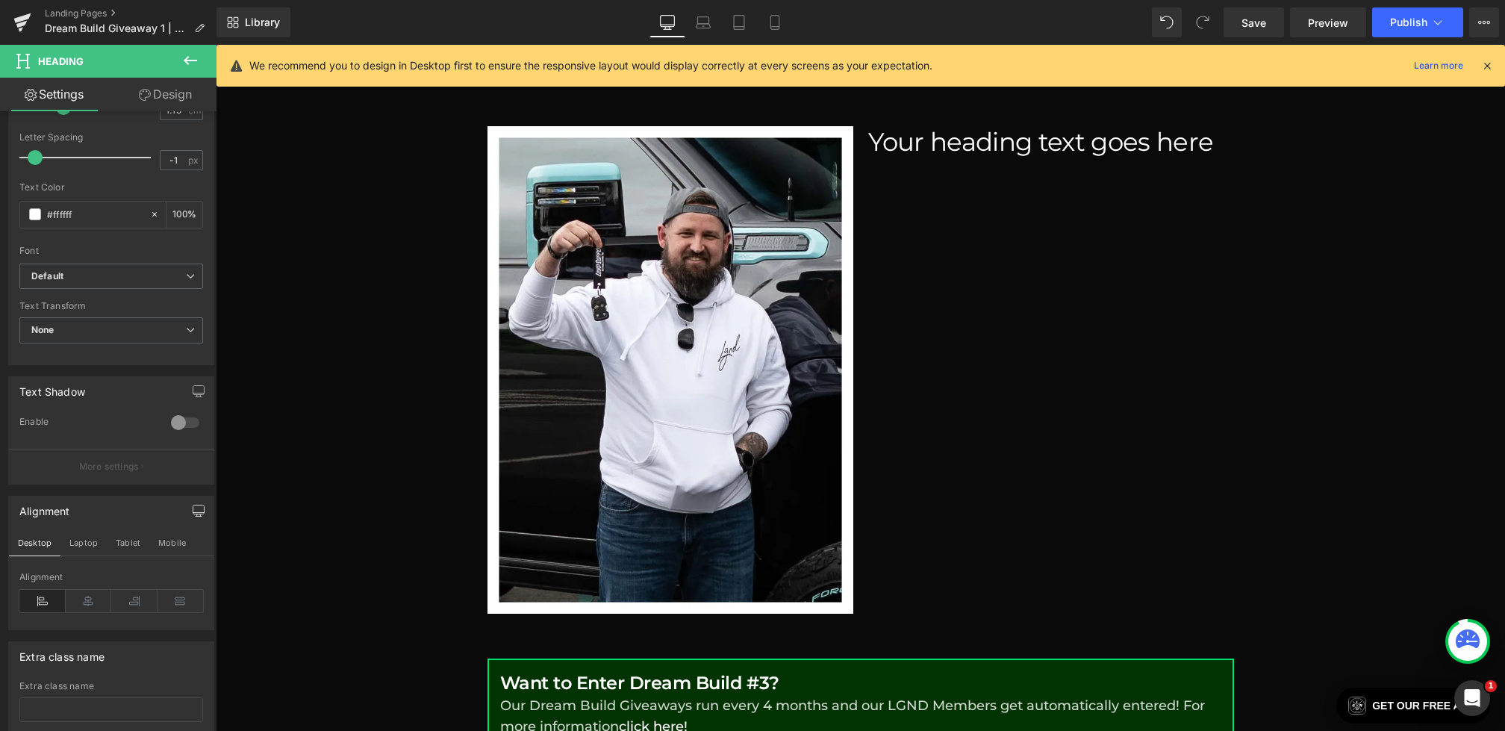
scroll to position [1168, 0]
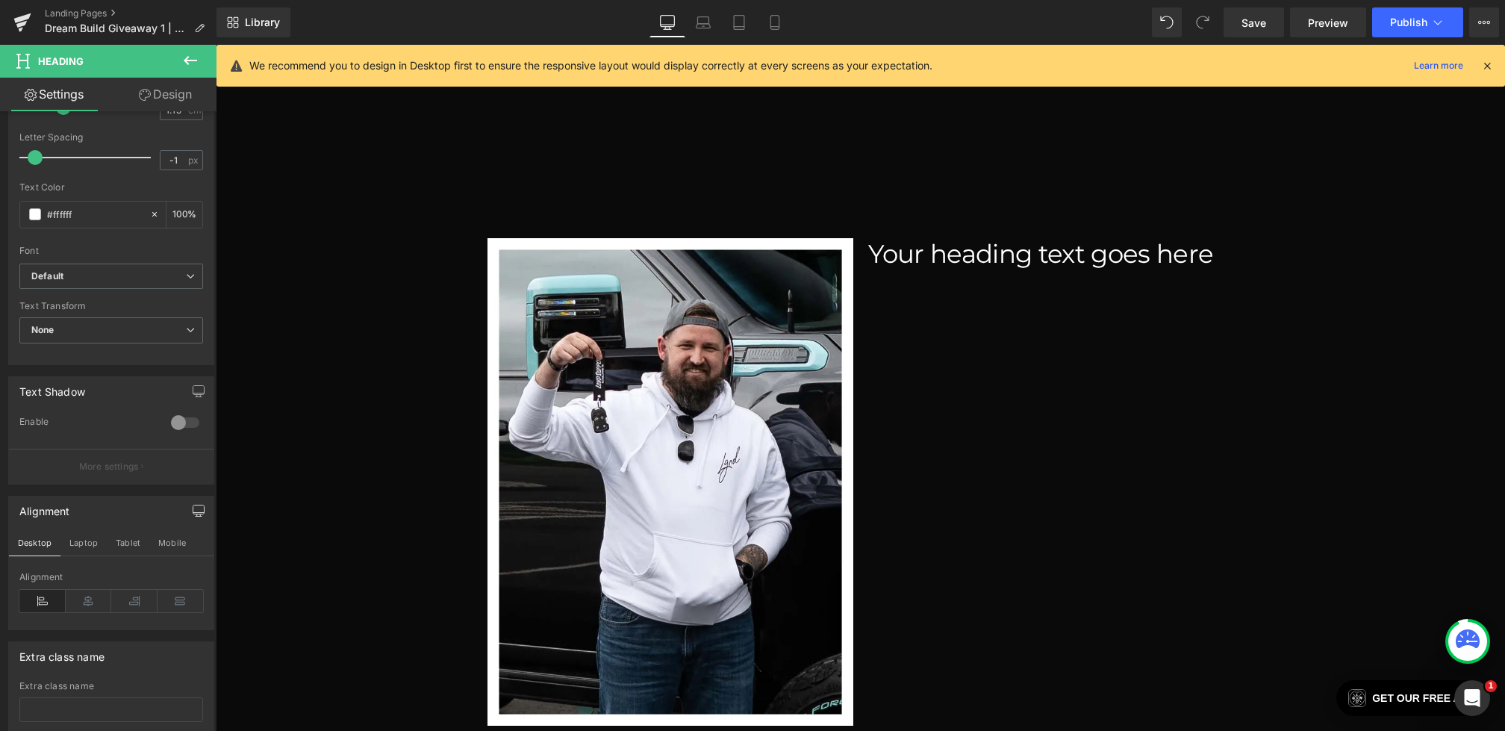
click at [929, 228] on body "Skip to content LGND79 IS LIVE - OUR SHORTEST GIVEAWAY EVER!! LGND78 & CAN-AM W…" at bounding box center [861, 317] width 1290 height 2880
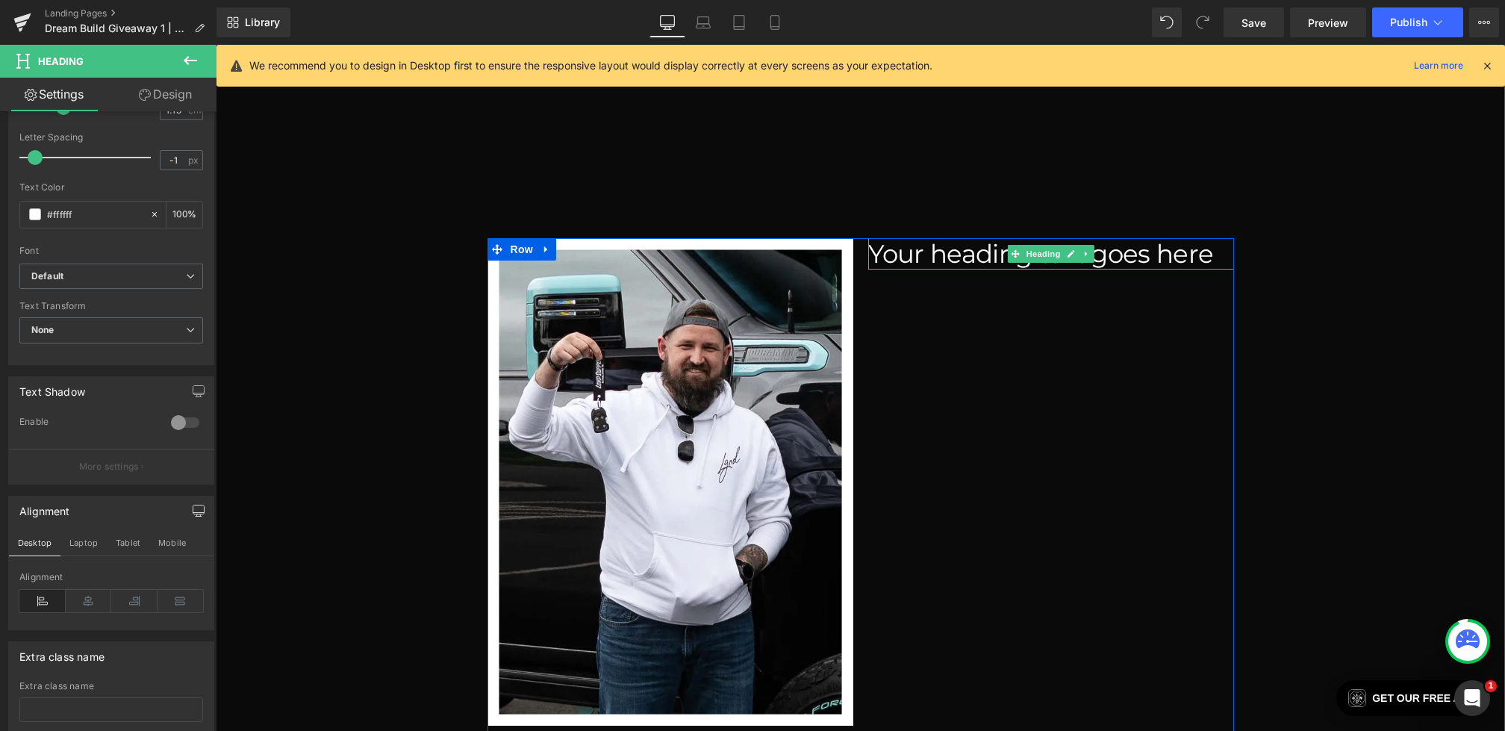
click at [972, 238] on h3 "Your heading text goes here" at bounding box center [1051, 253] width 366 height 31
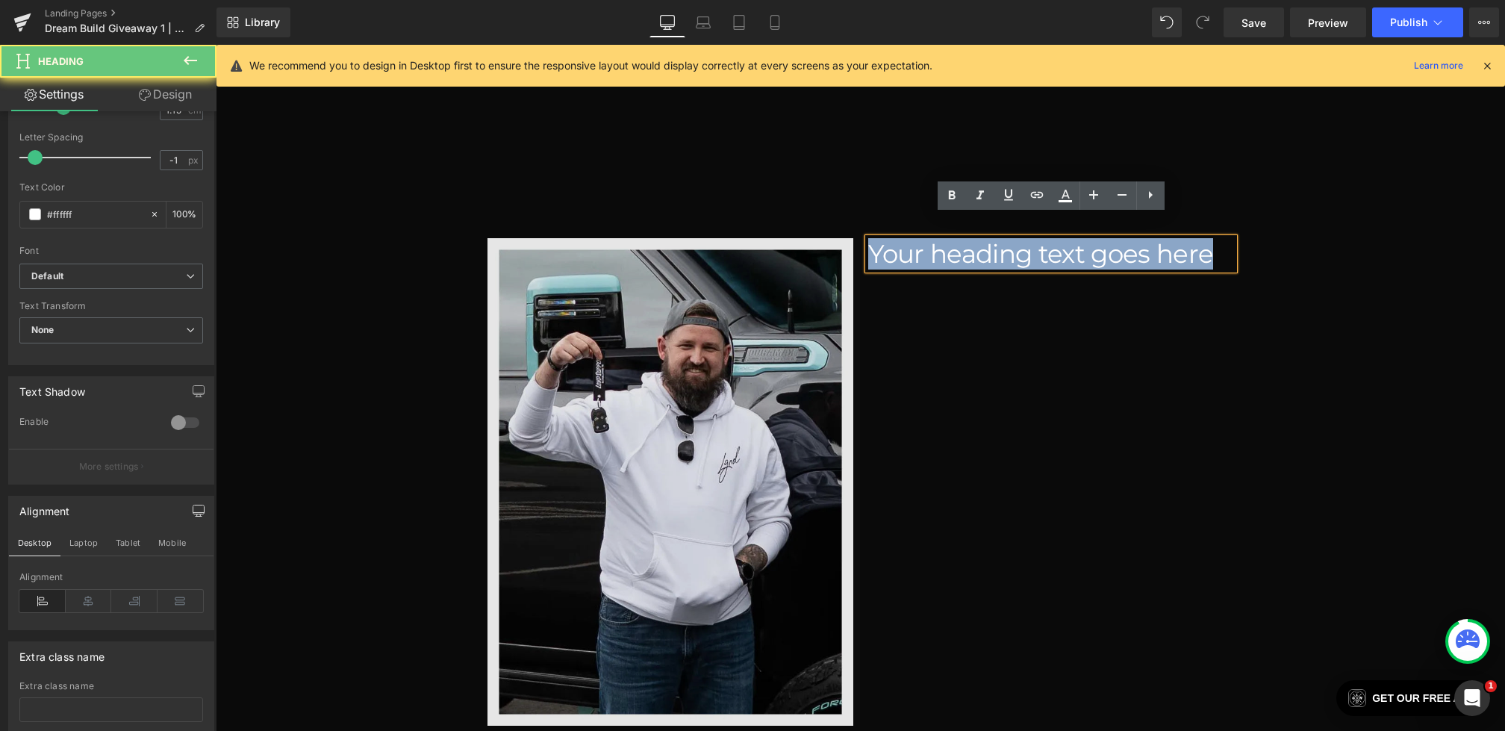
drag, startPoint x: 1024, startPoint y: 232, endPoint x: 727, endPoint y: 232, distance: 297.2
click at [727, 238] on div "Image Your heading text goes here Heading Row" at bounding box center [861, 489] width 747 height 503
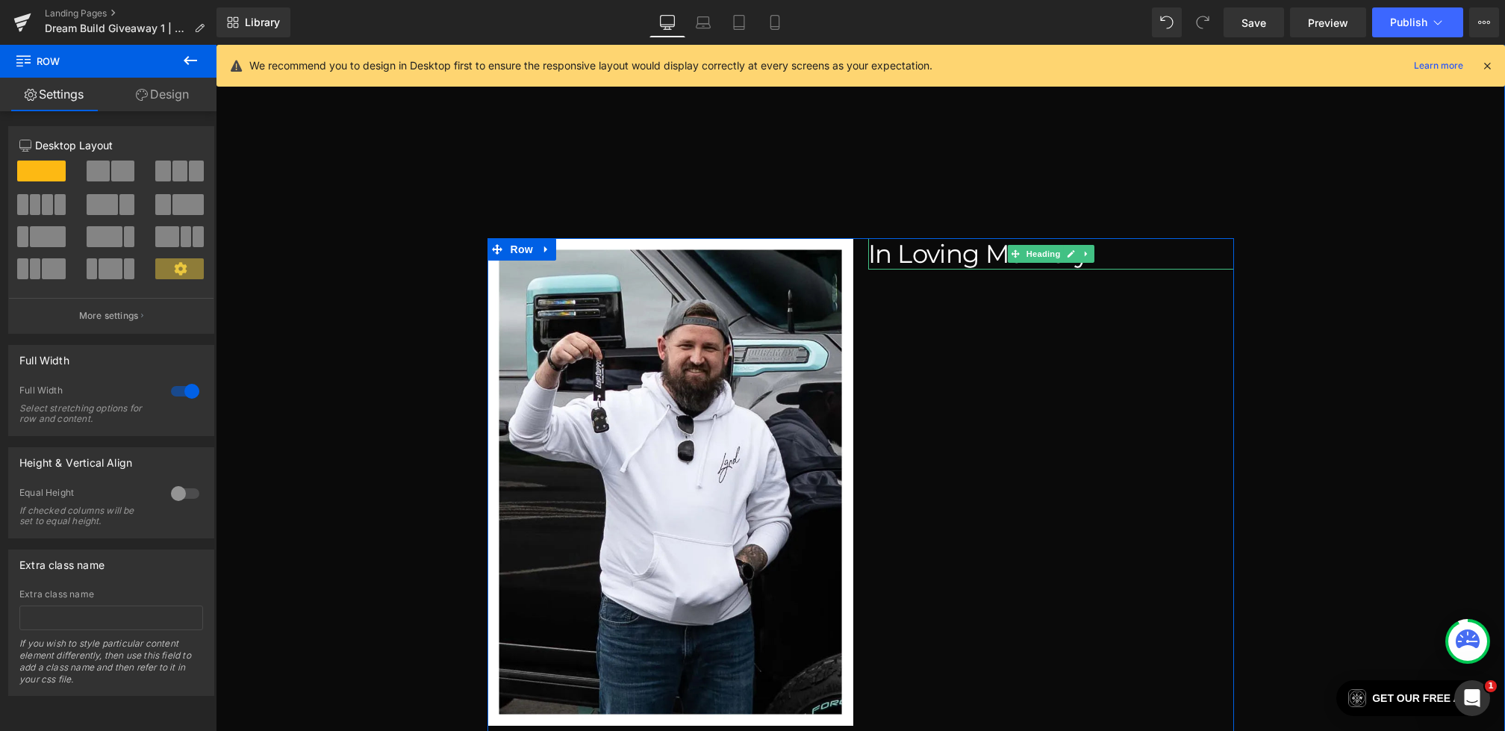
click at [959, 238] on h3 "In Loving Memory" at bounding box center [1051, 253] width 366 height 31
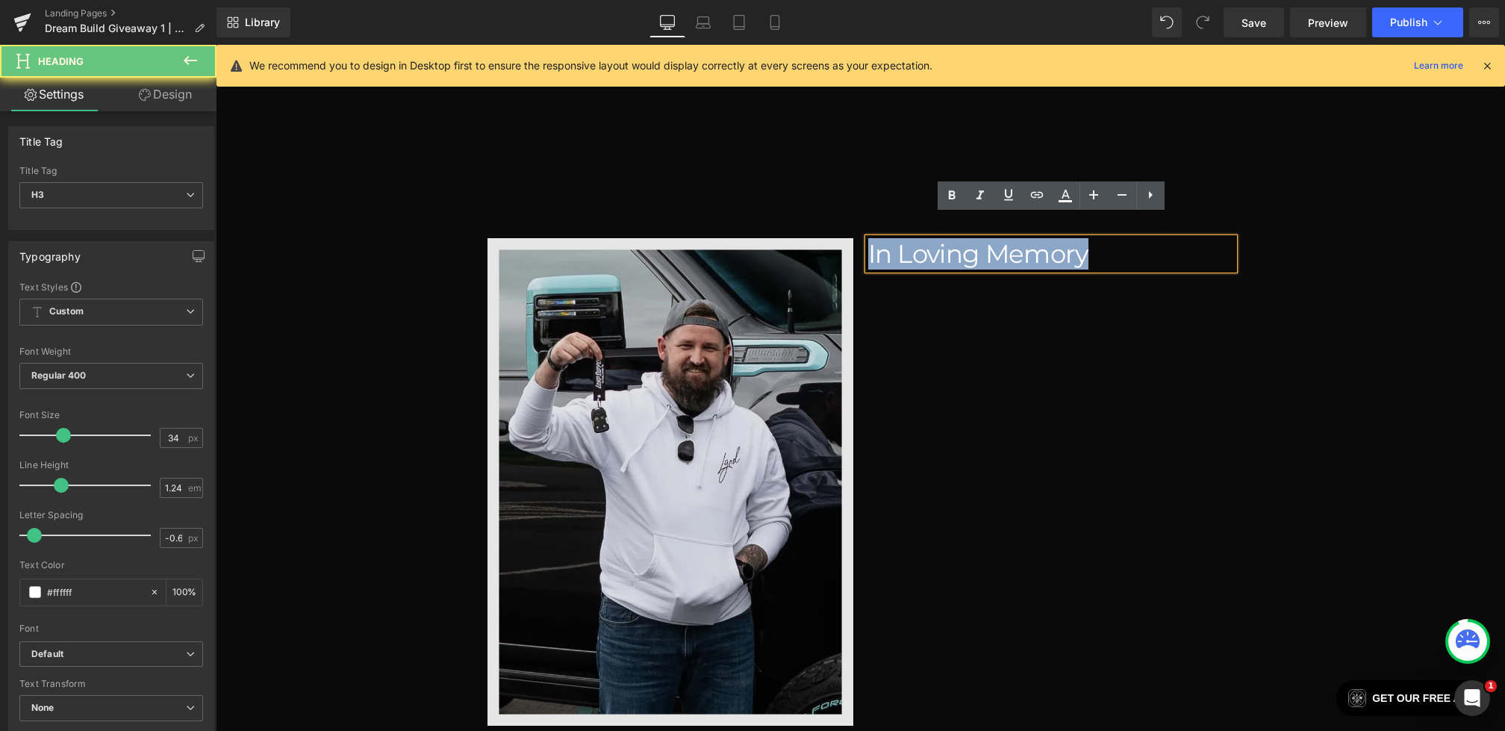
drag, startPoint x: 1101, startPoint y: 234, endPoint x: 668, endPoint y: 234, distance: 433.1
click at [668, 238] on div "Image In Loving Memory Heading Row" at bounding box center [861, 489] width 747 height 503
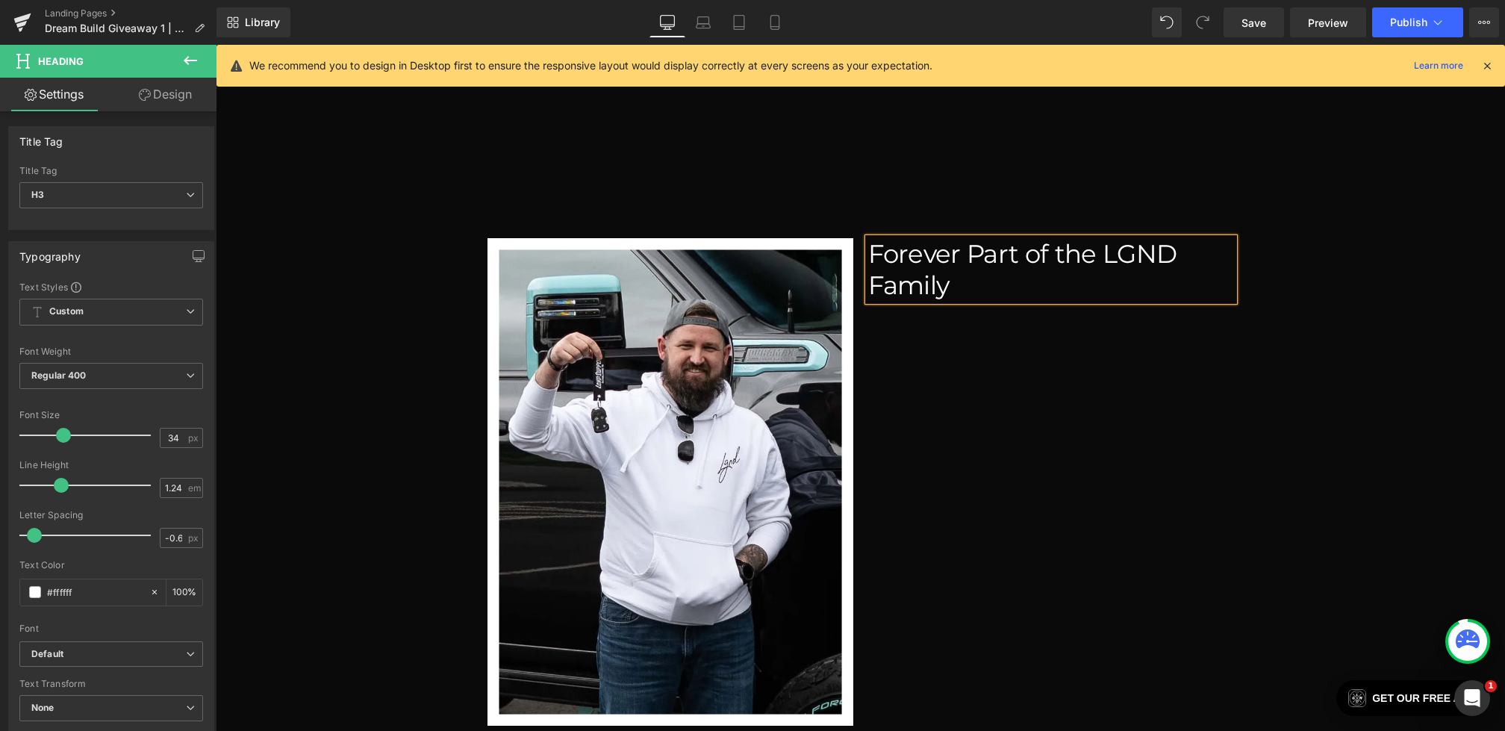
click at [1069, 388] on div "Forever Part of the LGND Family Heading" at bounding box center [1051, 482] width 366 height 488
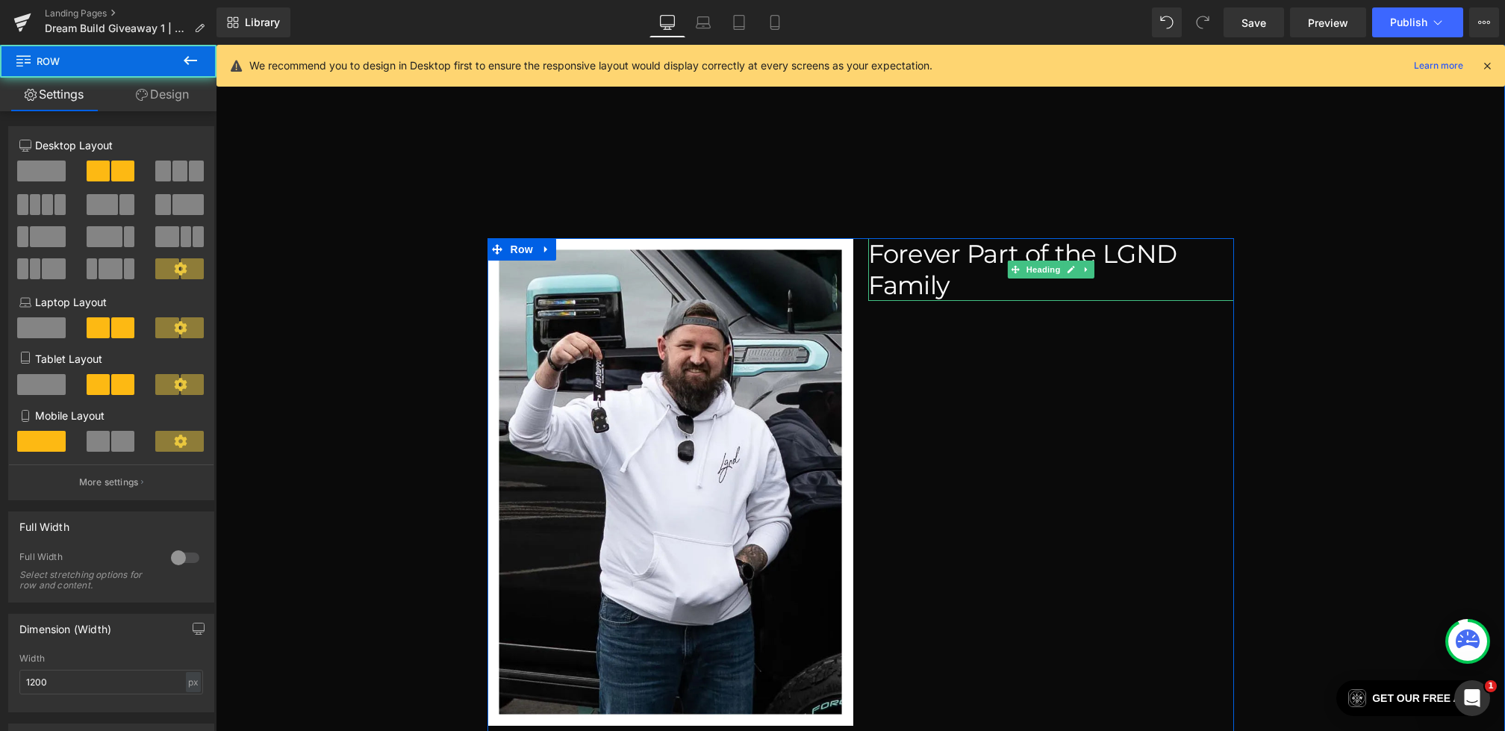
click at [1045, 261] on span "Heading" at bounding box center [1043, 270] width 40 height 18
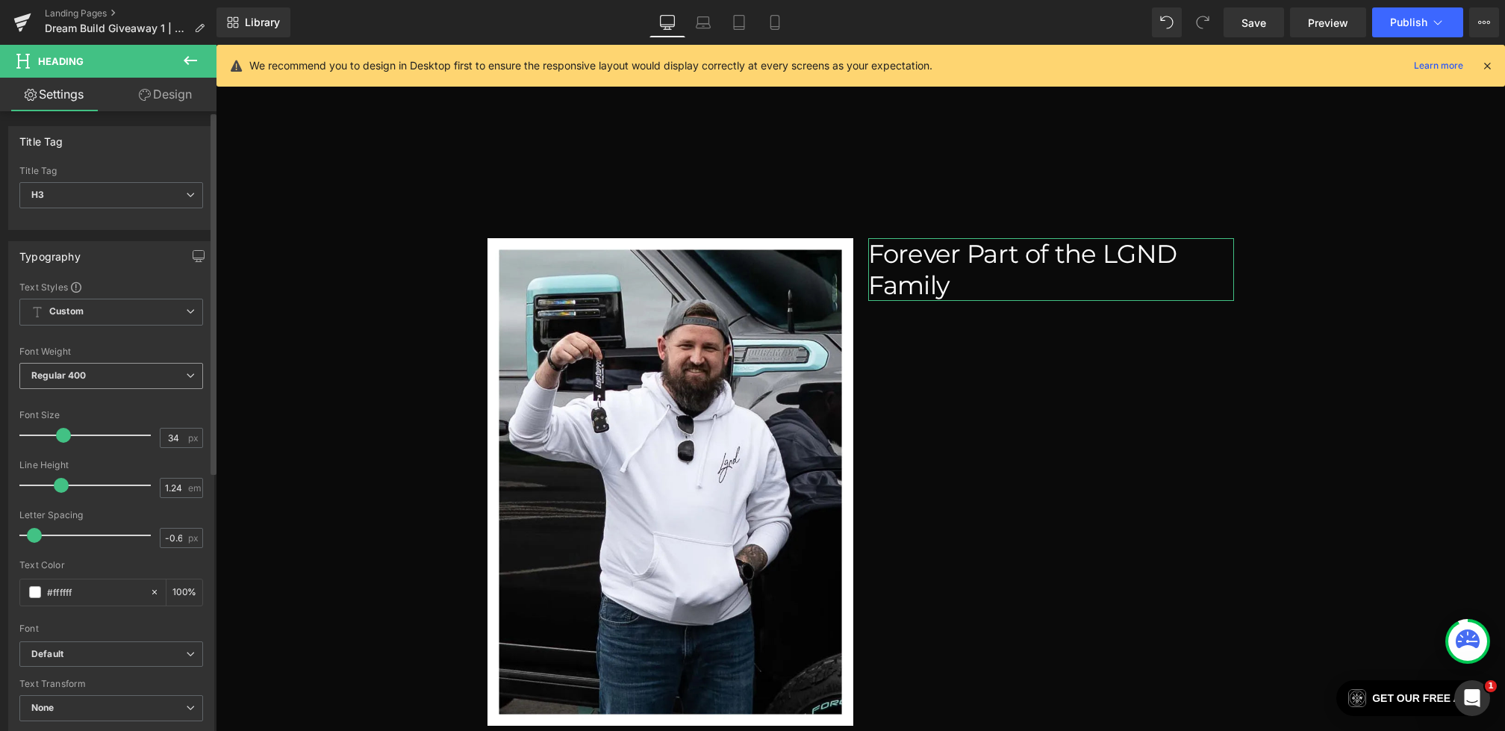
click at [80, 379] on span "Regular 400" at bounding box center [111, 376] width 184 height 26
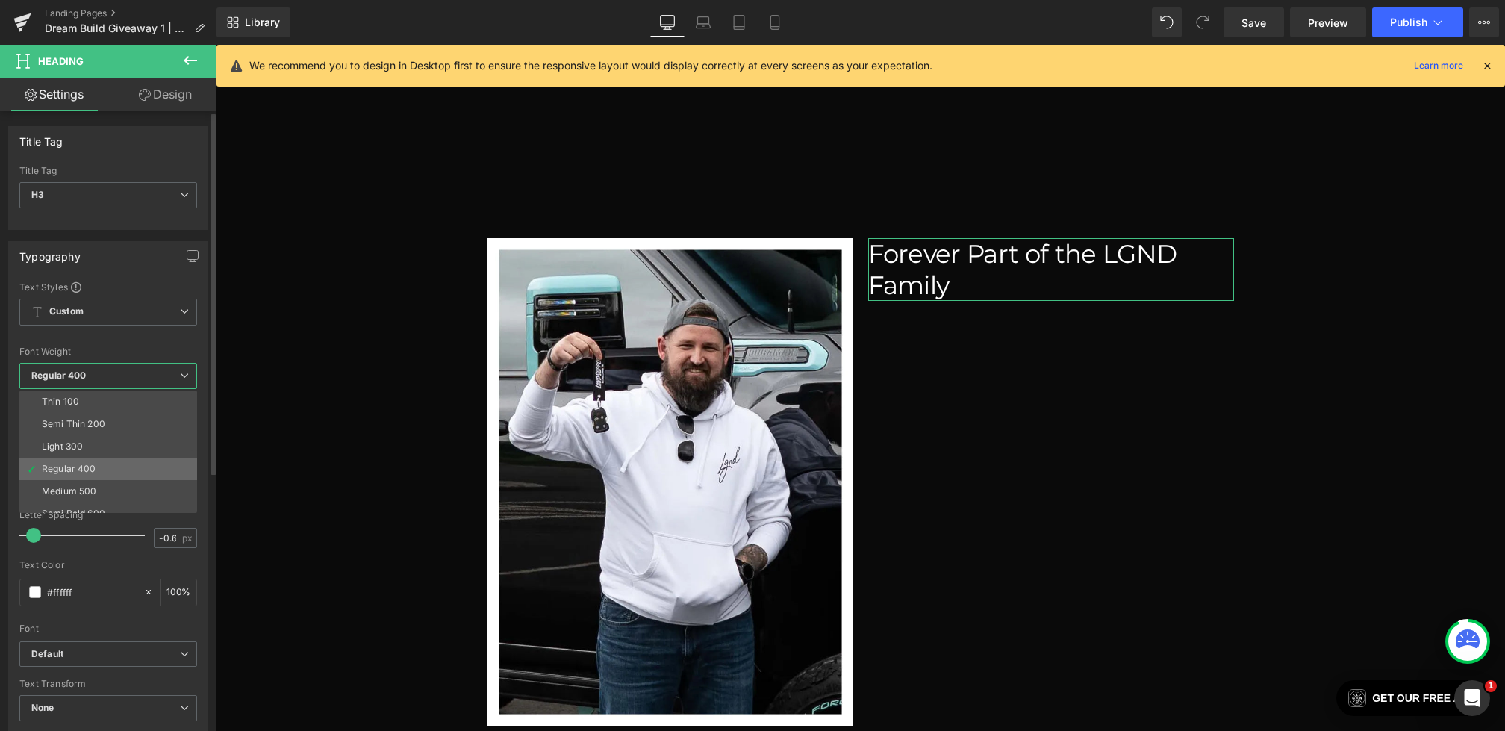
scroll to position [57, 0]
click at [94, 452] on div "Semi Bold 600" at bounding box center [73, 457] width 63 height 10
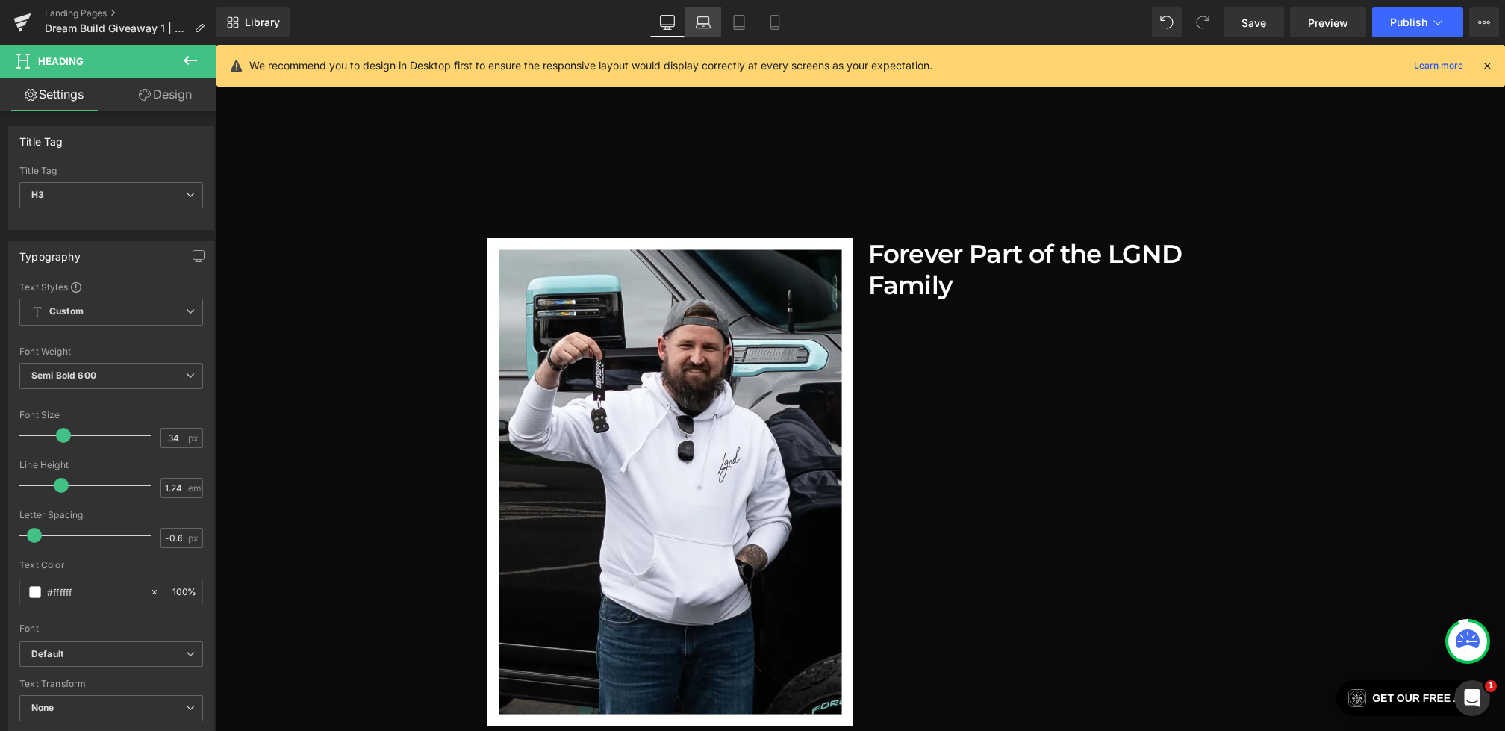
click at [706, 24] on icon at bounding box center [704, 26] width 14 height 4
click at [734, 23] on icon at bounding box center [739, 22] width 15 height 15
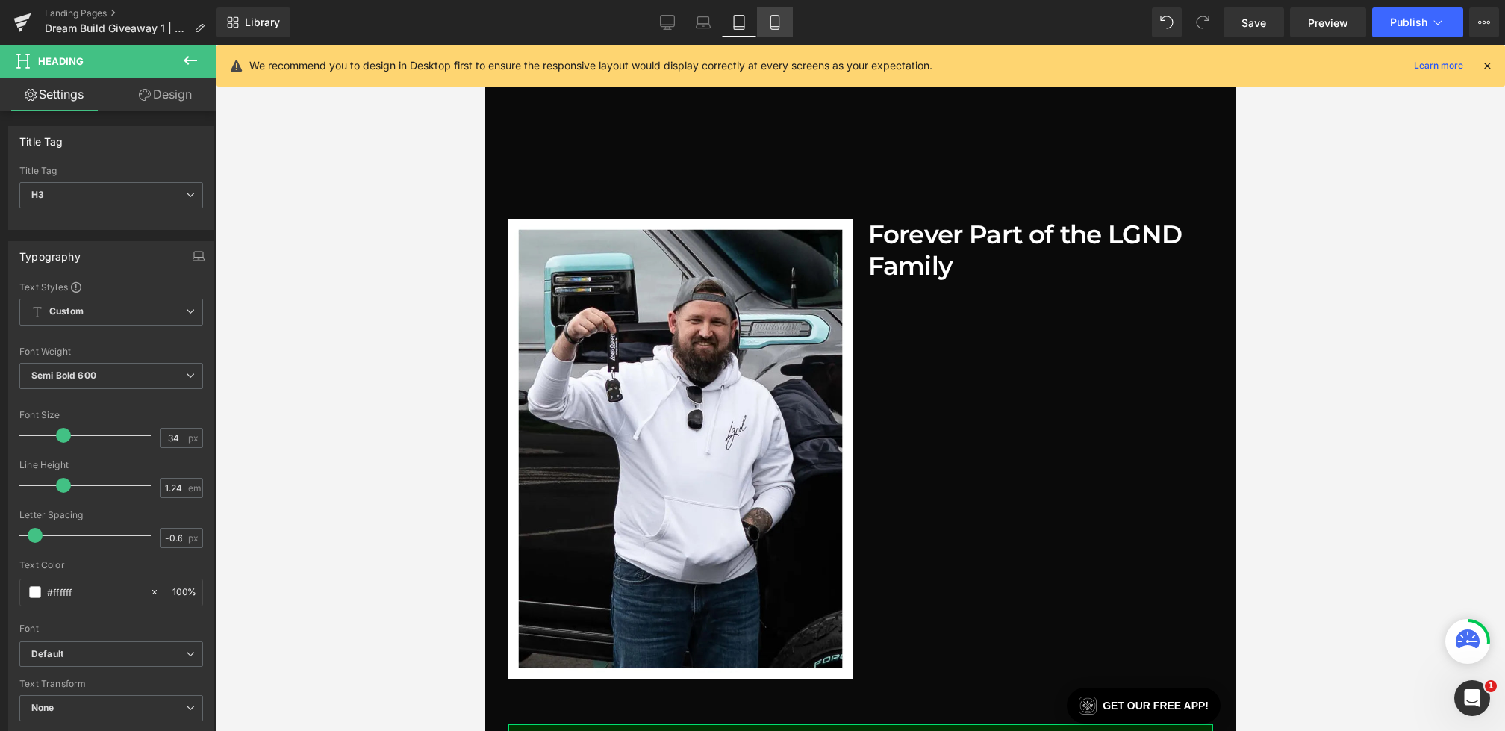
click at [763, 23] on link "Mobile" at bounding box center [775, 22] width 36 height 30
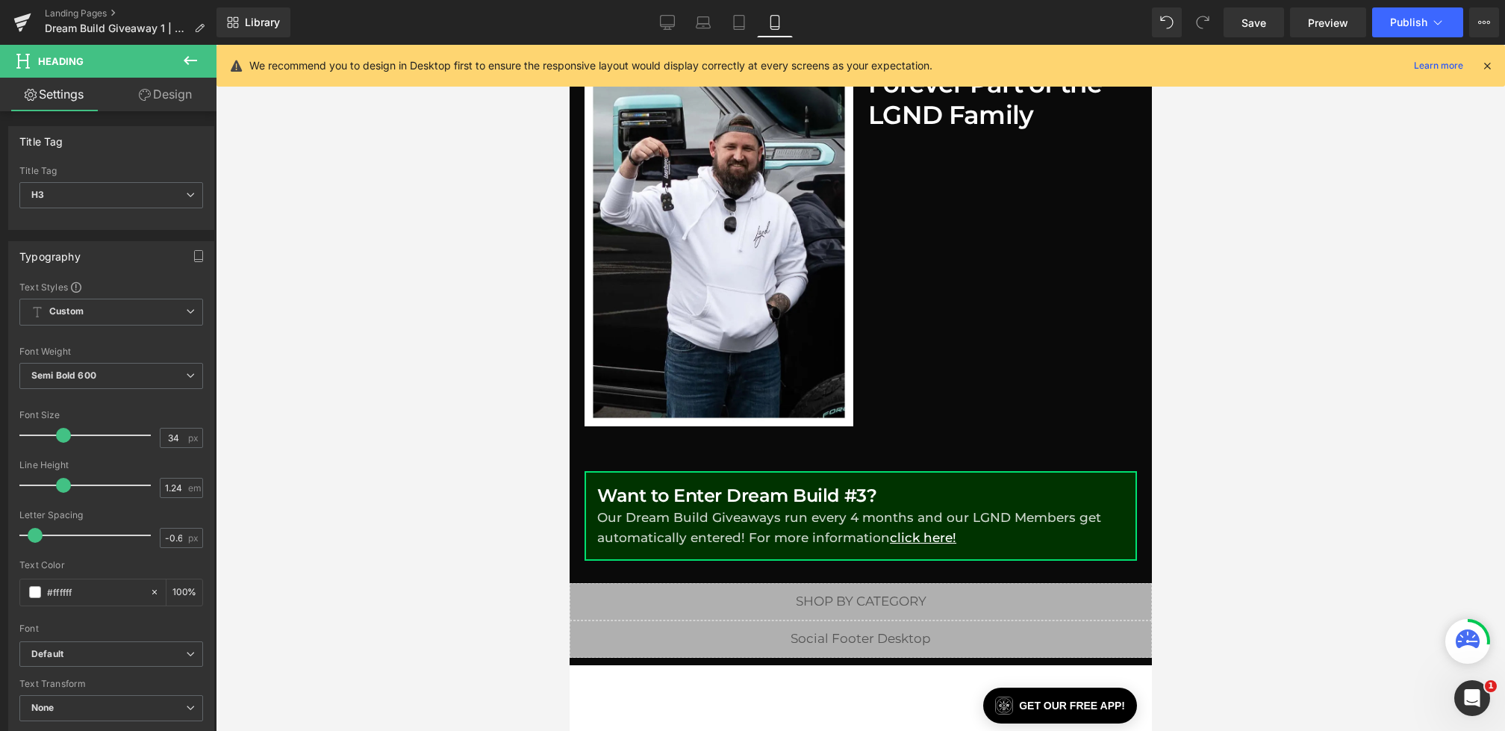
scroll to position [1139, 0]
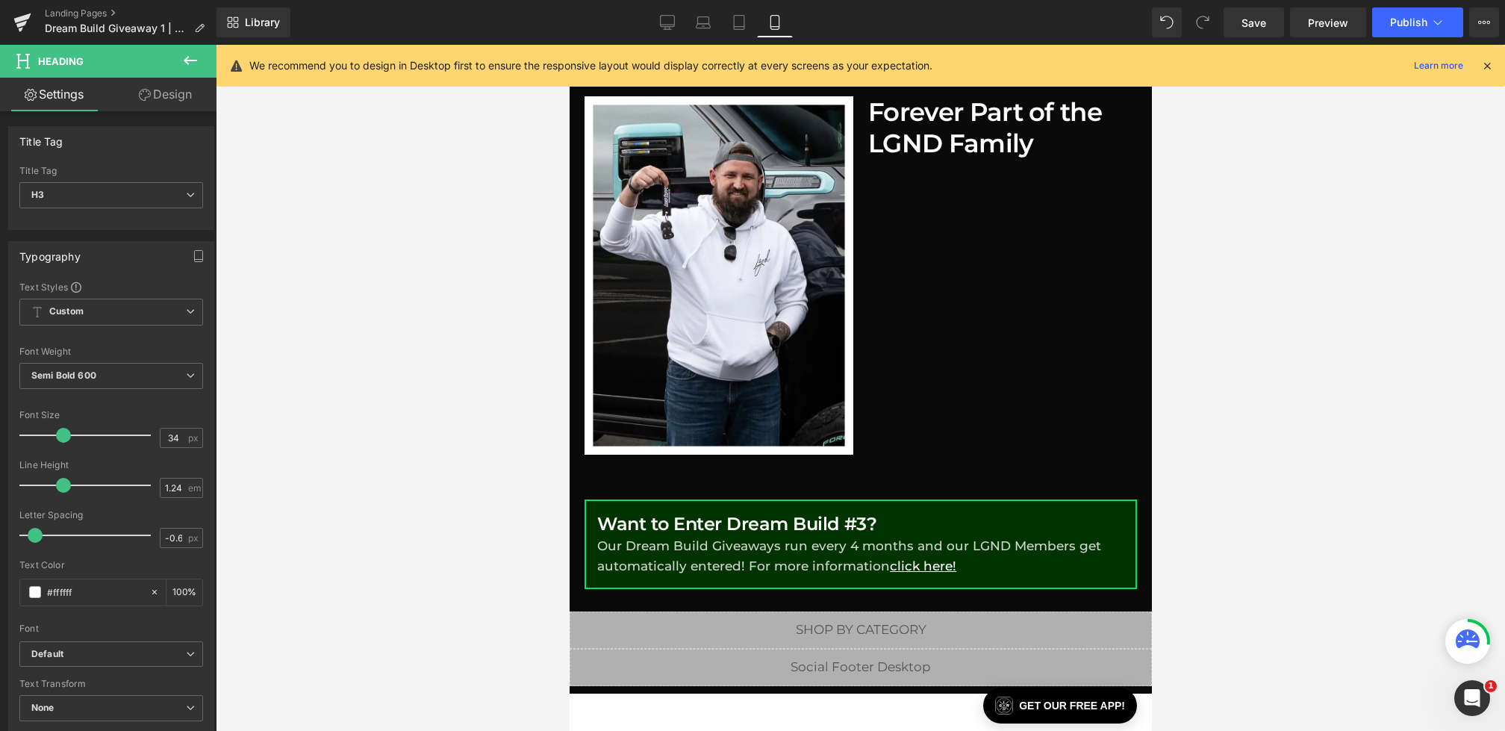
click at [663, 32] on link "Desktop" at bounding box center [668, 22] width 36 height 30
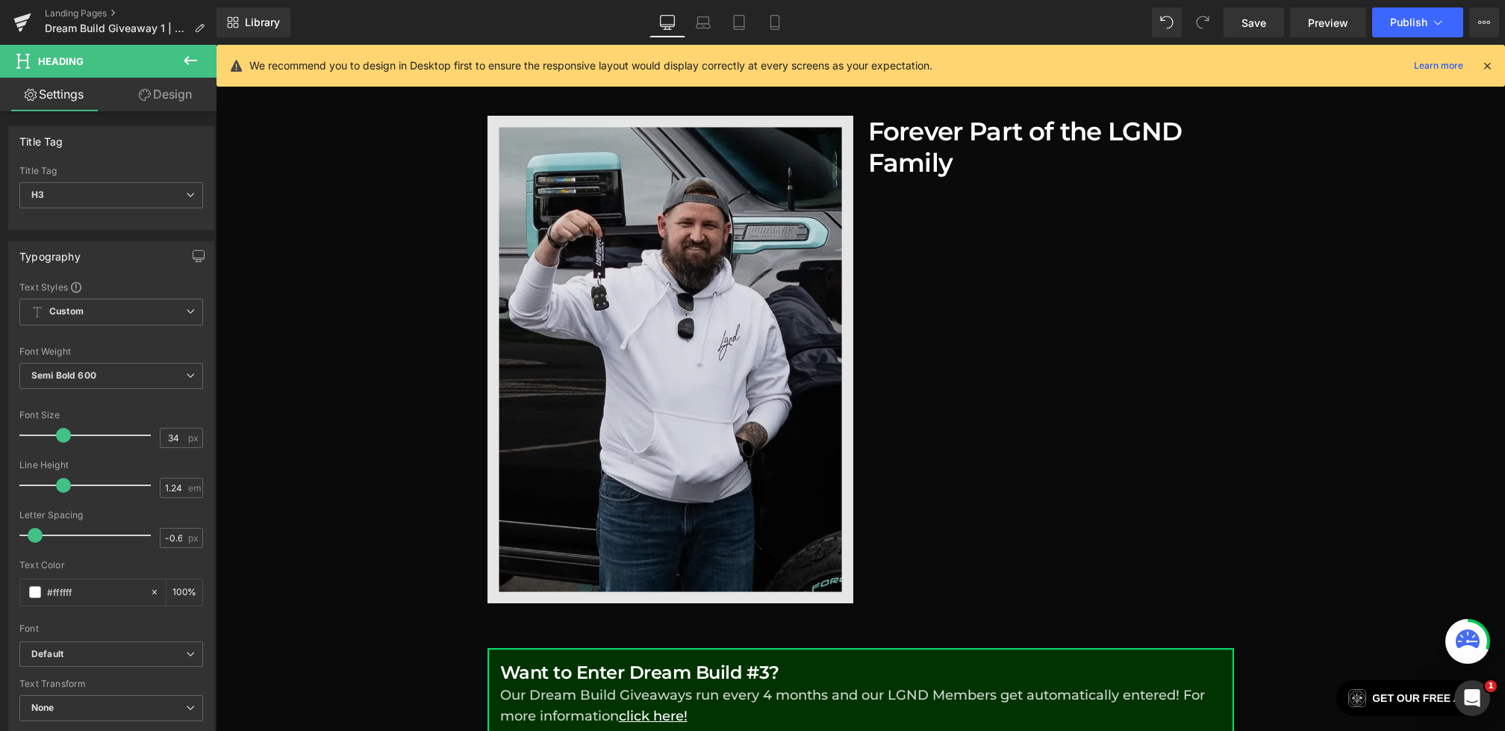
scroll to position [1178, 0]
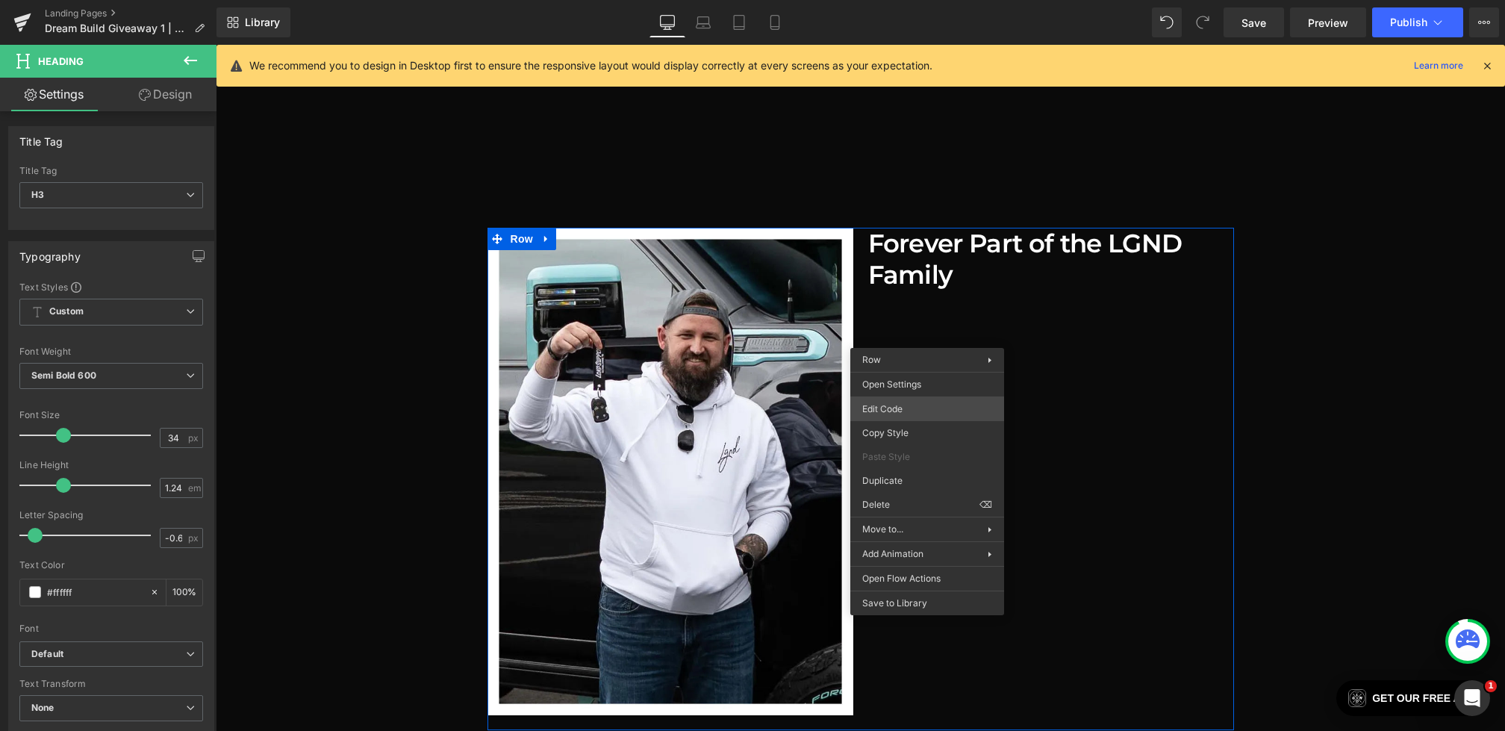
click at [907, 0] on div "Heading You are previewing how the will restyle your page. You can not edit Ele…" at bounding box center [752, 0] width 1505 height 0
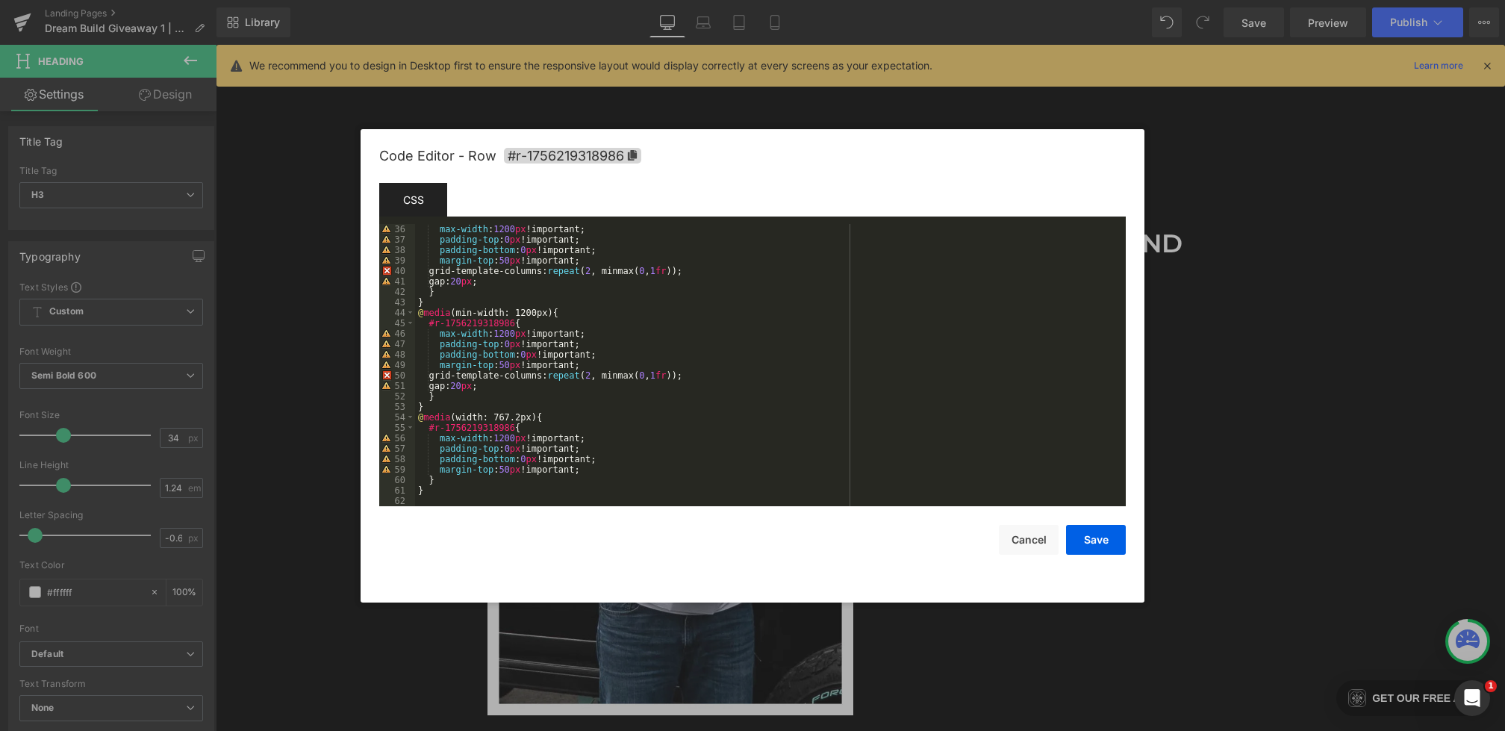
scroll to position [366, 0]
drag, startPoint x: 623, startPoint y: 398, endPoint x: 437, endPoint y: 398, distance: 185.9
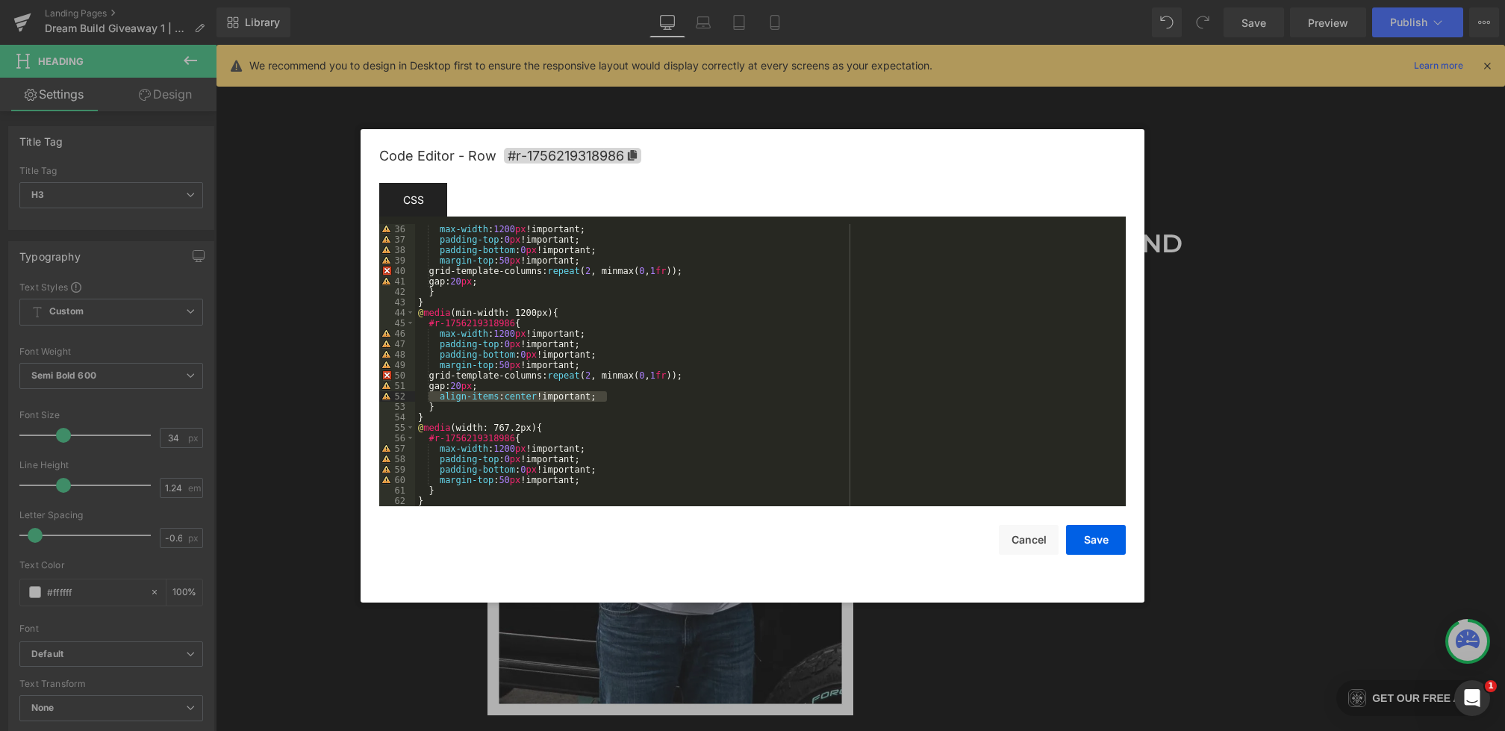
paste textarea
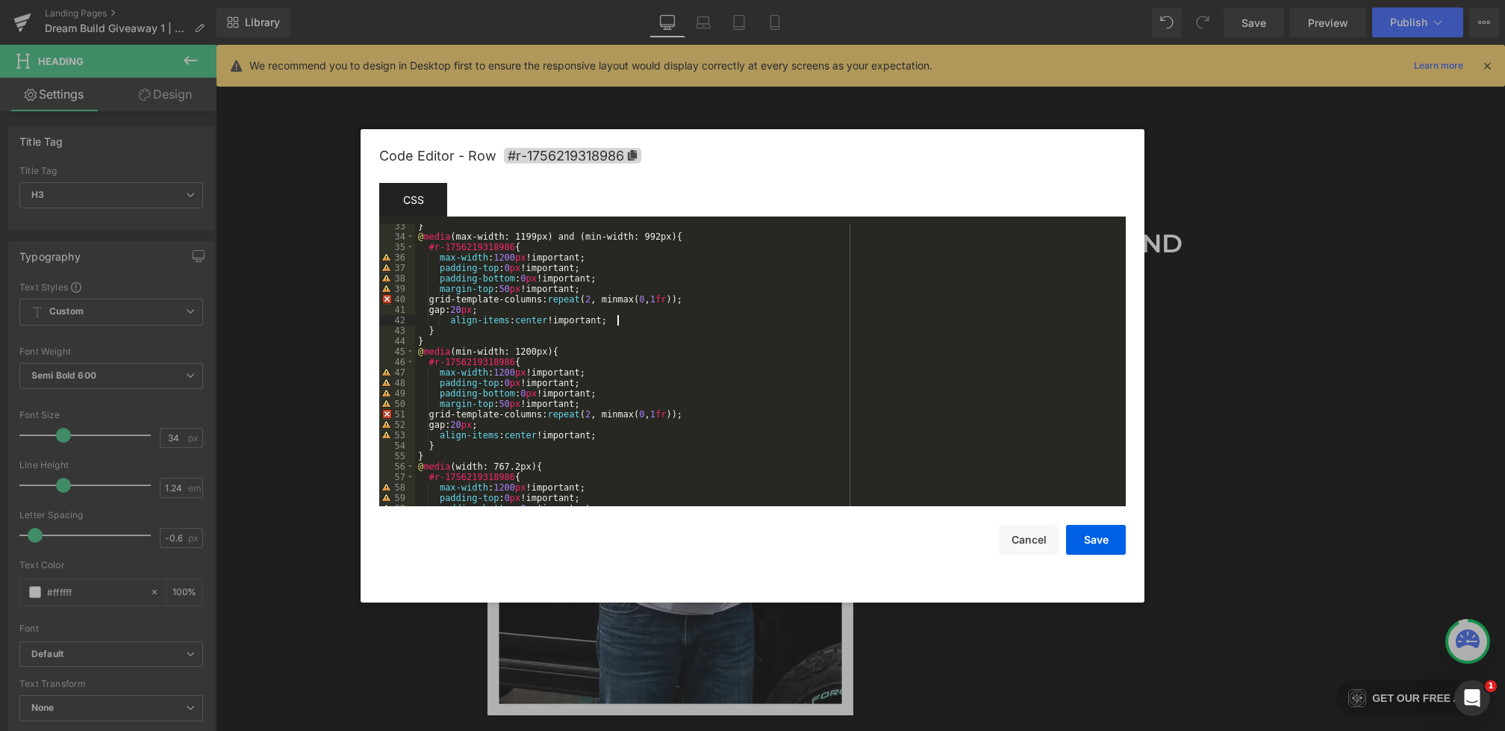
scroll to position [242, 0]
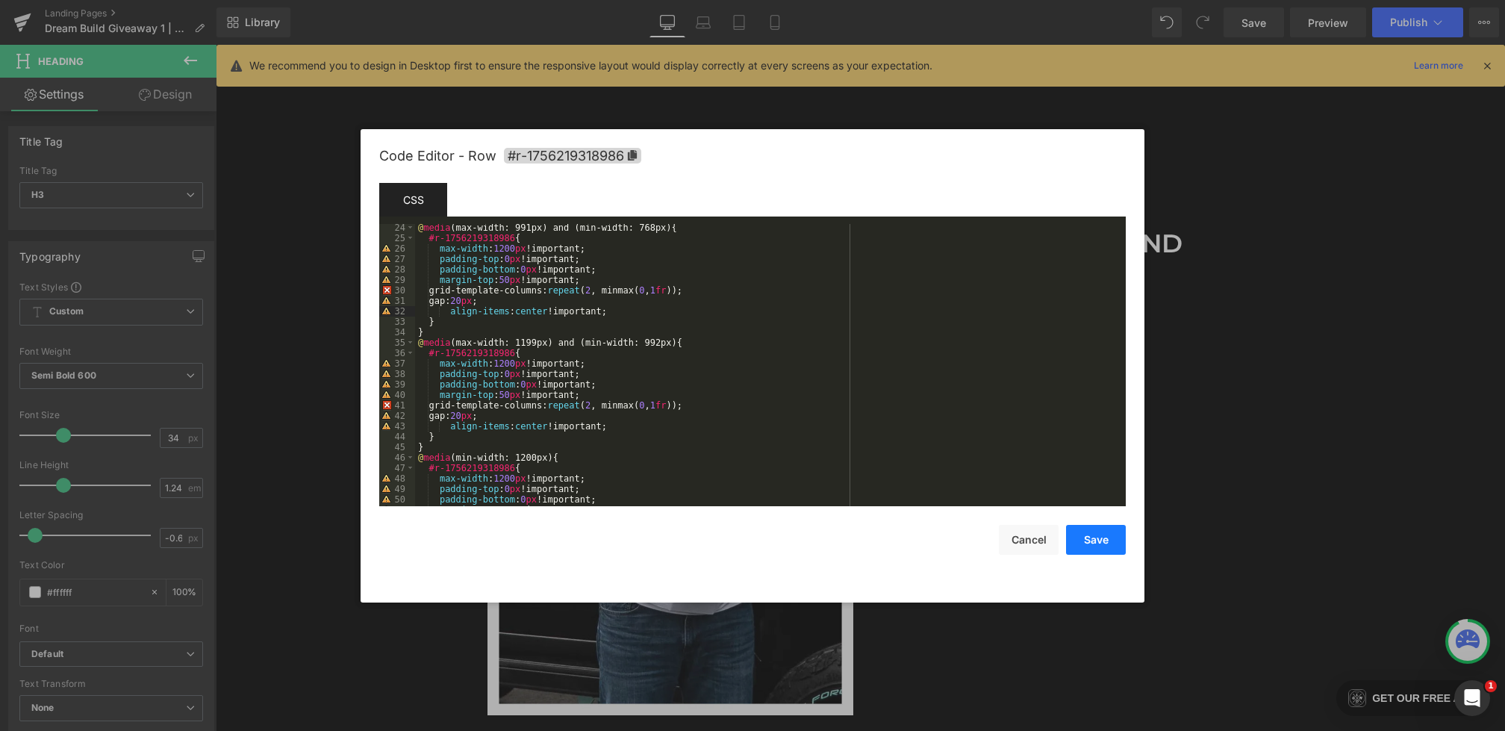
click at [0, 0] on button "Save" at bounding box center [0, 0] width 0 height 0
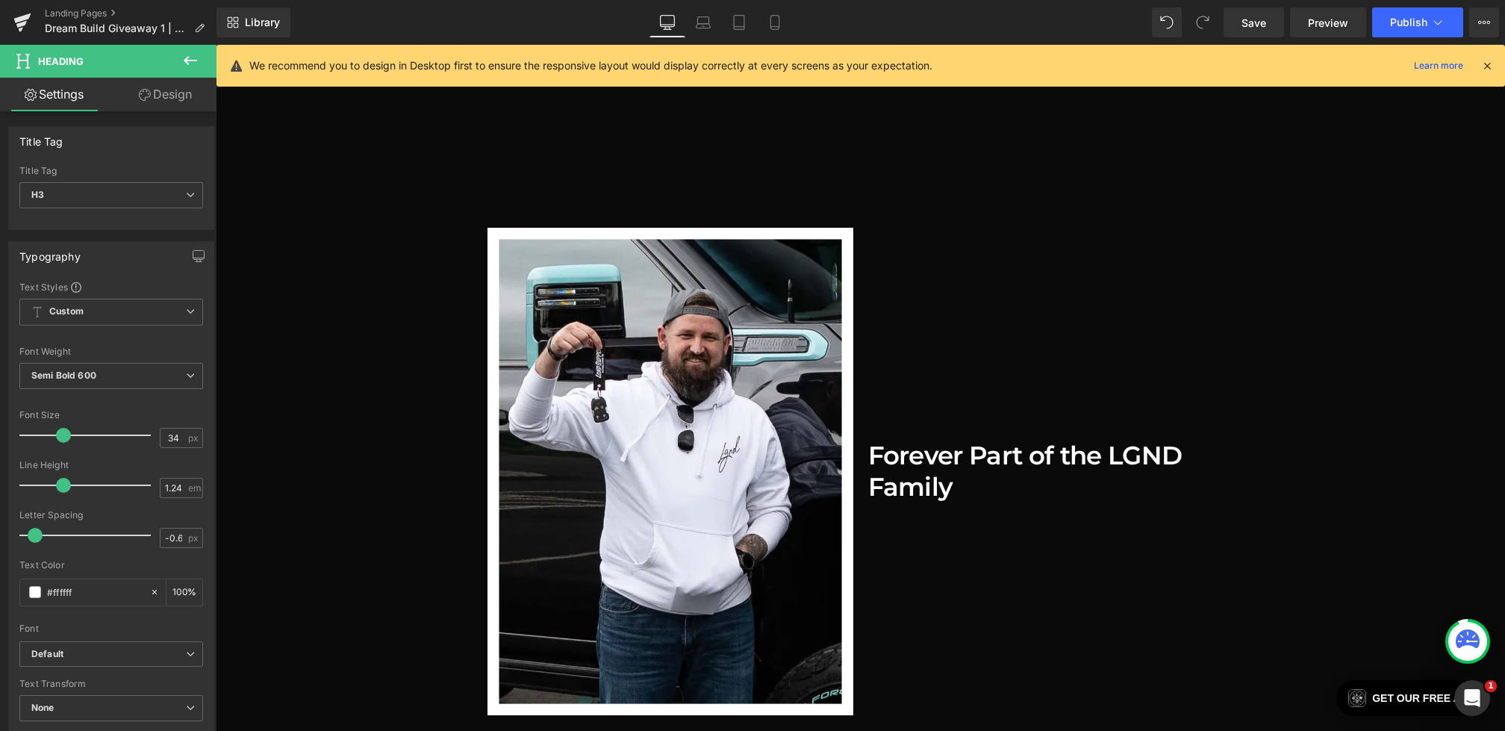
click at [193, 60] on icon at bounding box center [190, 61] width 18 height 18
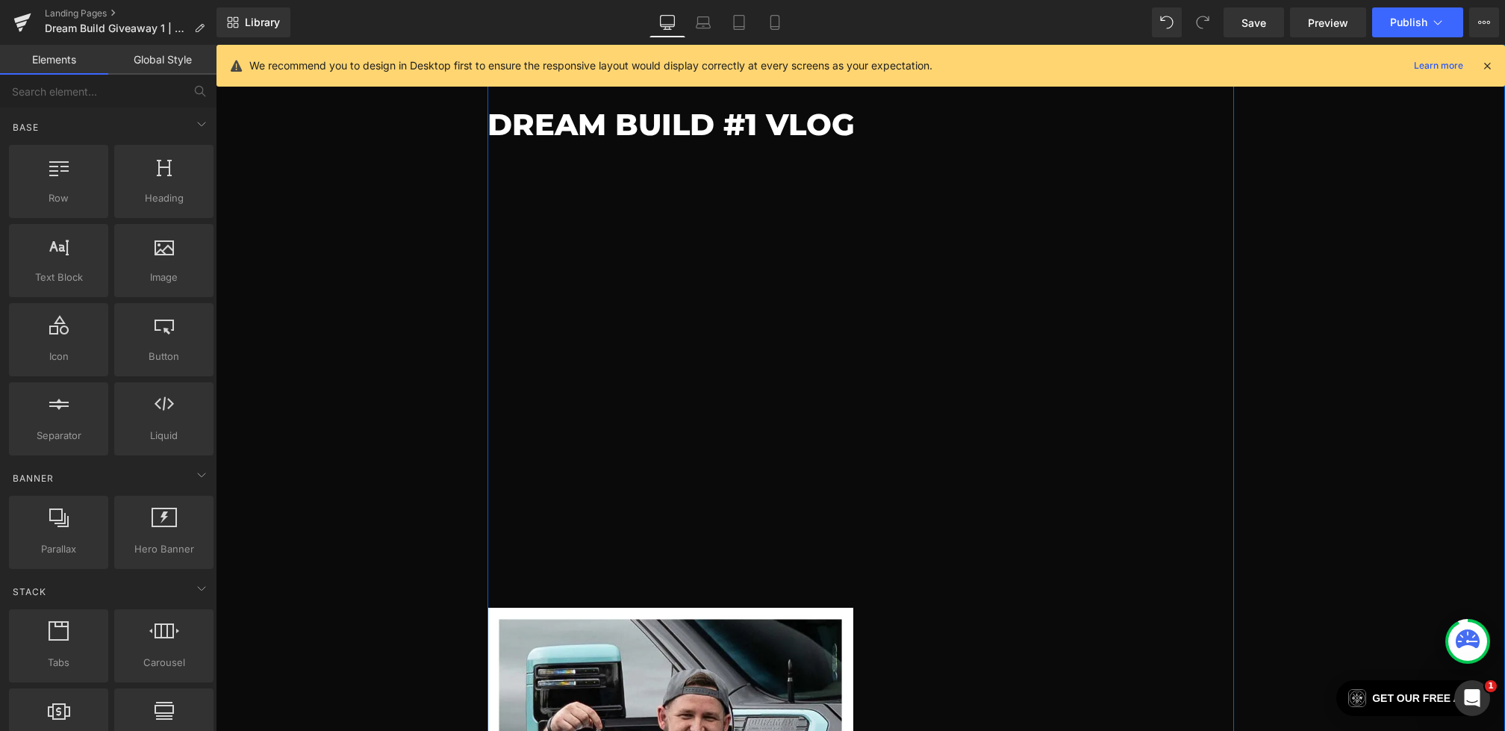
scroll to position [326, 0]
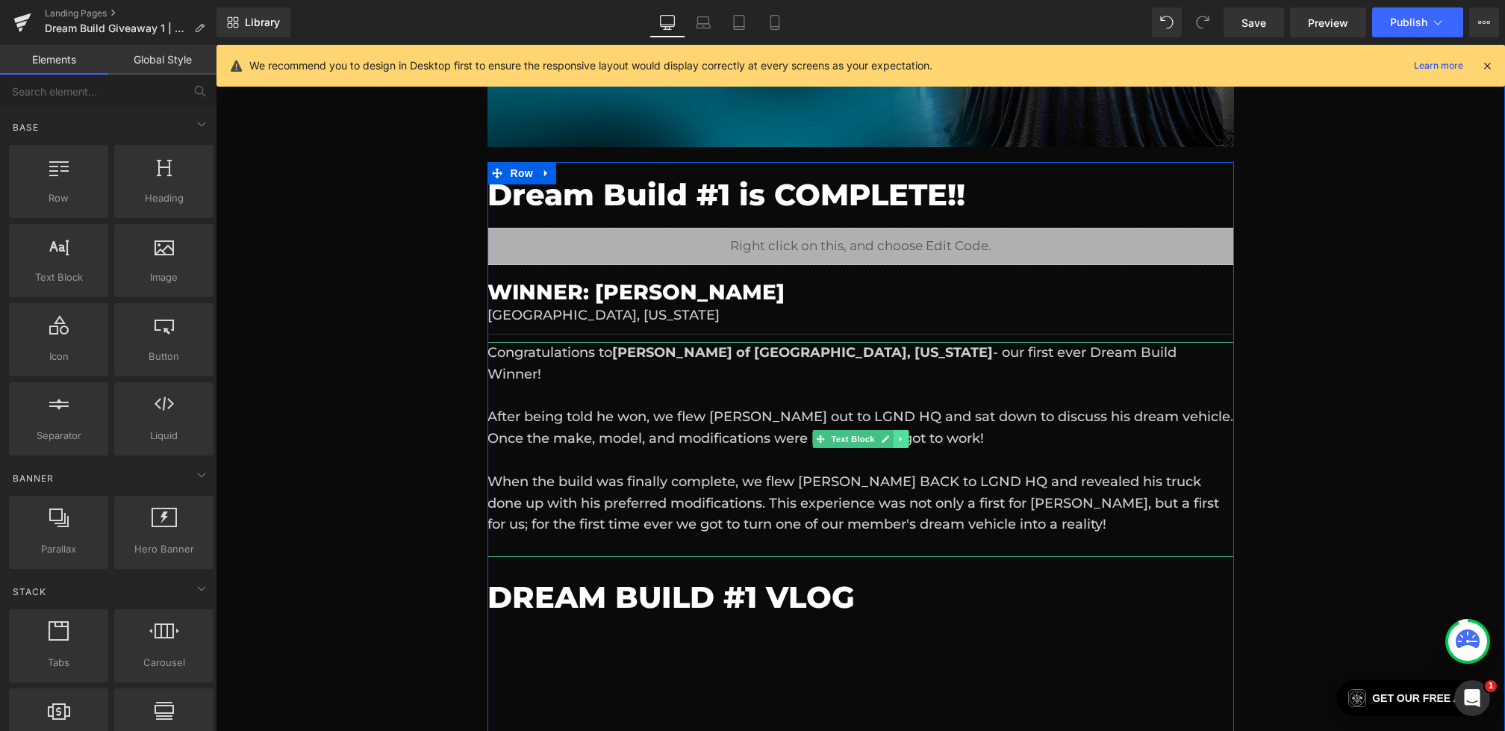
click at [903, 436] on icon at bounding box center [901, 439] width 8 height 9
click at [898, 438] on link at bounding box center [894, 439] width 16 height 18
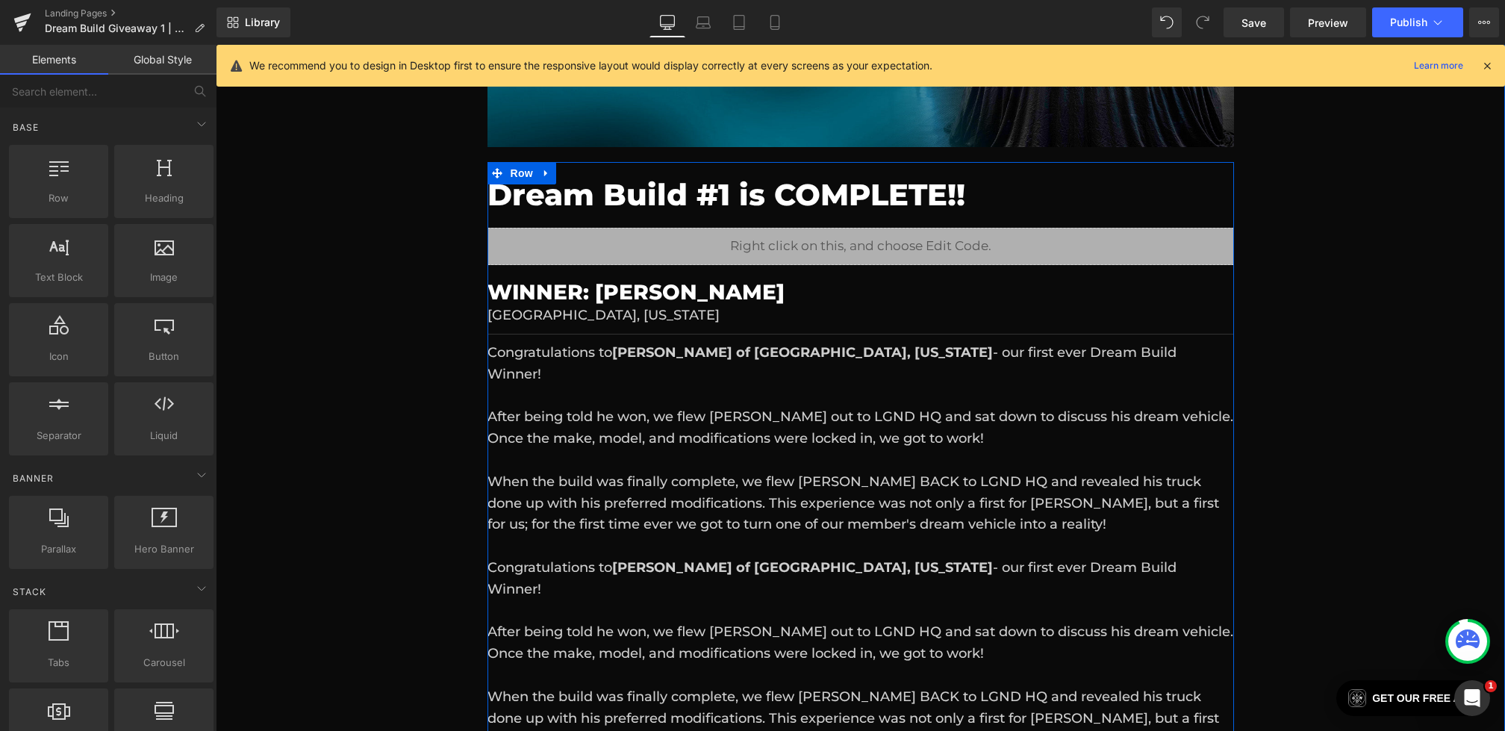
scroll to position [571, 0]
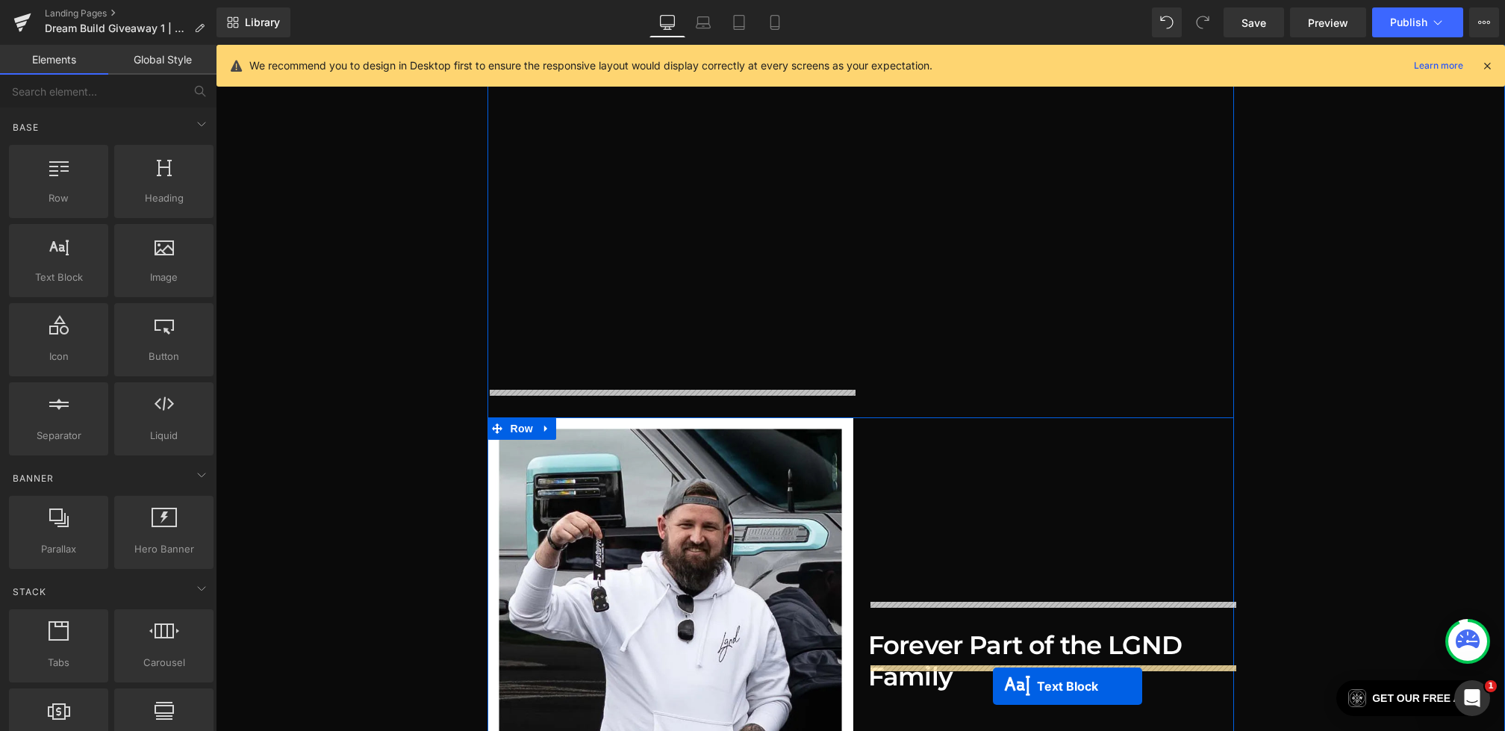
drag, startPoint x: 858, startPoint y: 384, endPoint x: 994, endPoint y: 687, distance: 332.2
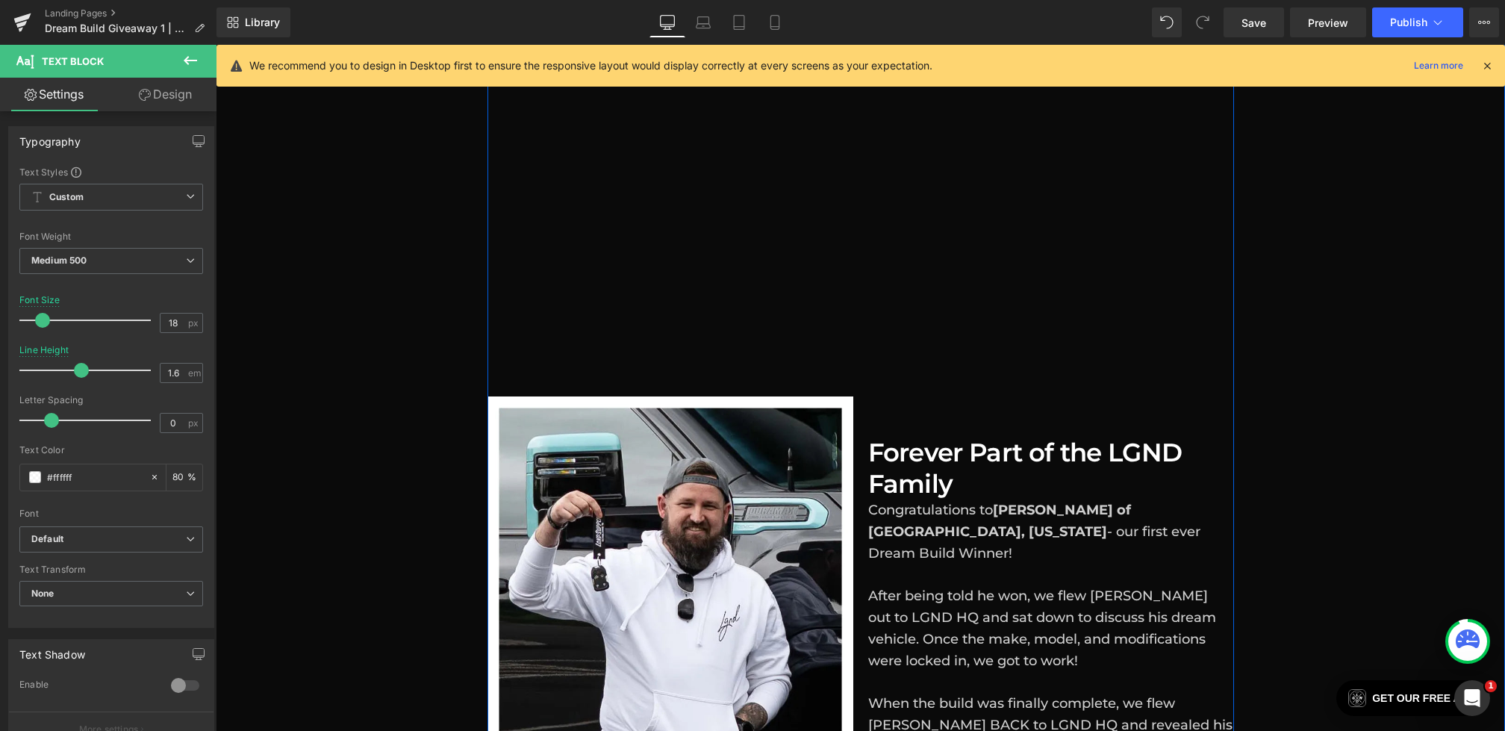
scroll to position [1153, 0]
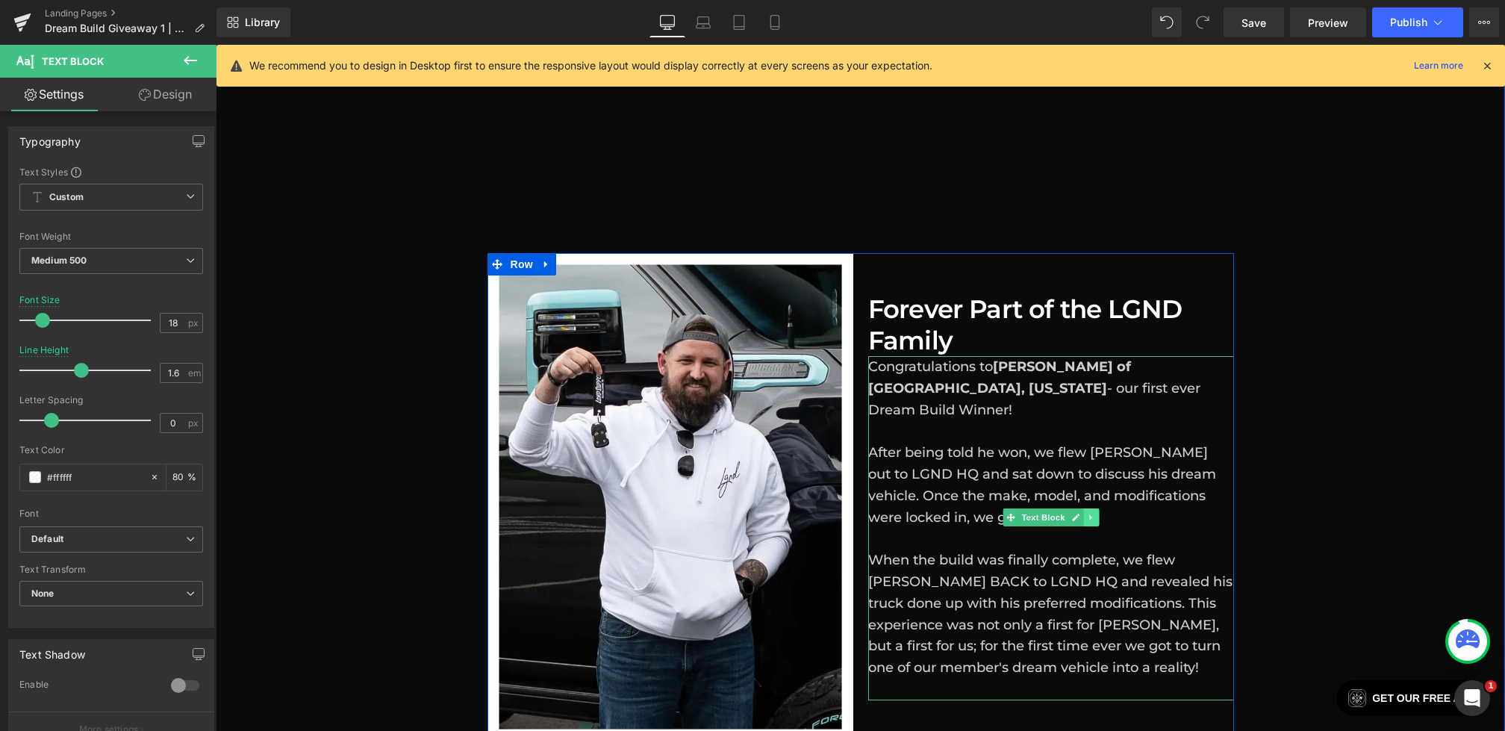
click at [1090, 513] on icon at bounding box center [1091, 517] width 8 height 9
click at [1086, 513] on icon at bounding box center [1083, 517] width 8 height 9
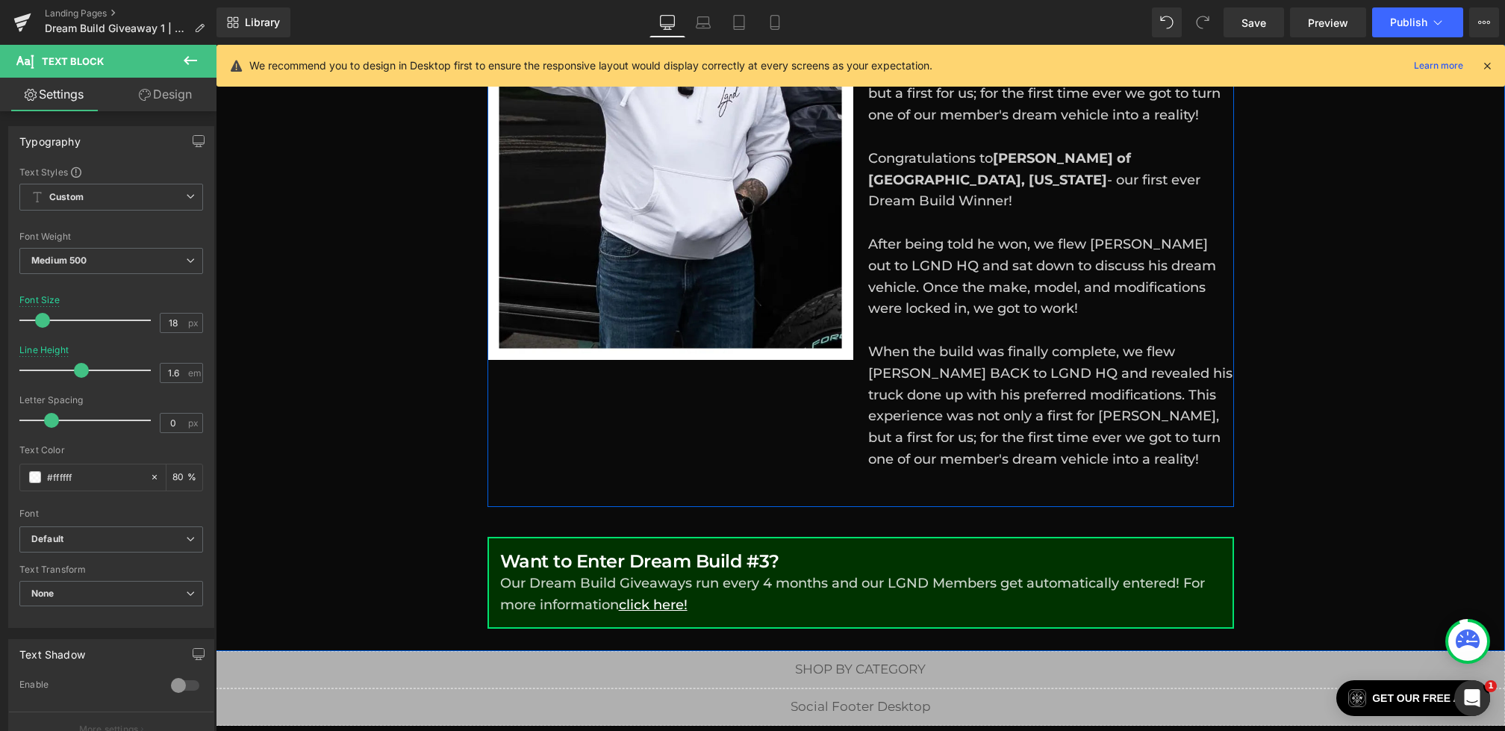
scroll to position [1178, 0]
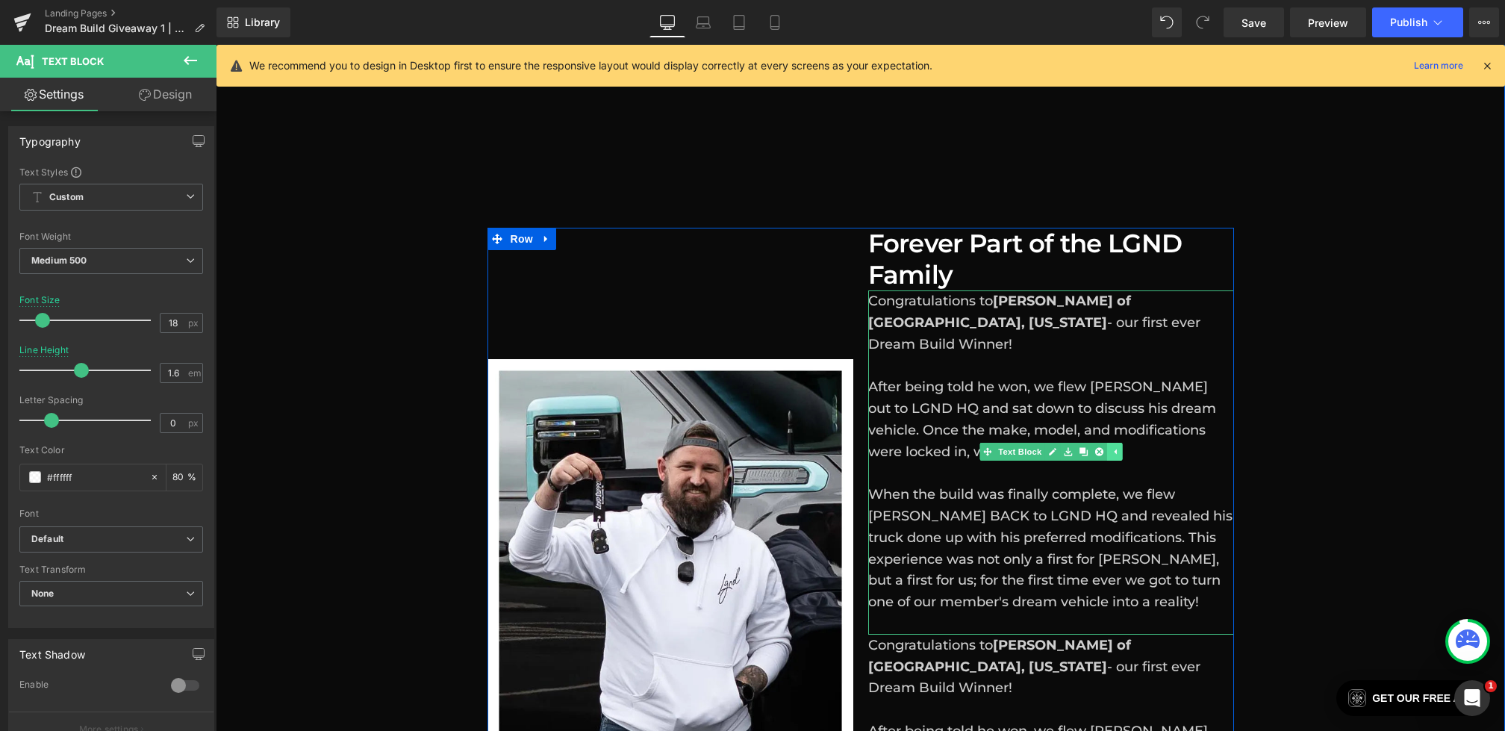
click at [1110, 443] on link at bounding box center [1115, 452] width 16 height 18
click at [1093, 447] on icon at bounding box center [1091, 451] width 8 height 9
click at [1096, 447] on icon at bounding box center [1099, 451] width 8 height 8
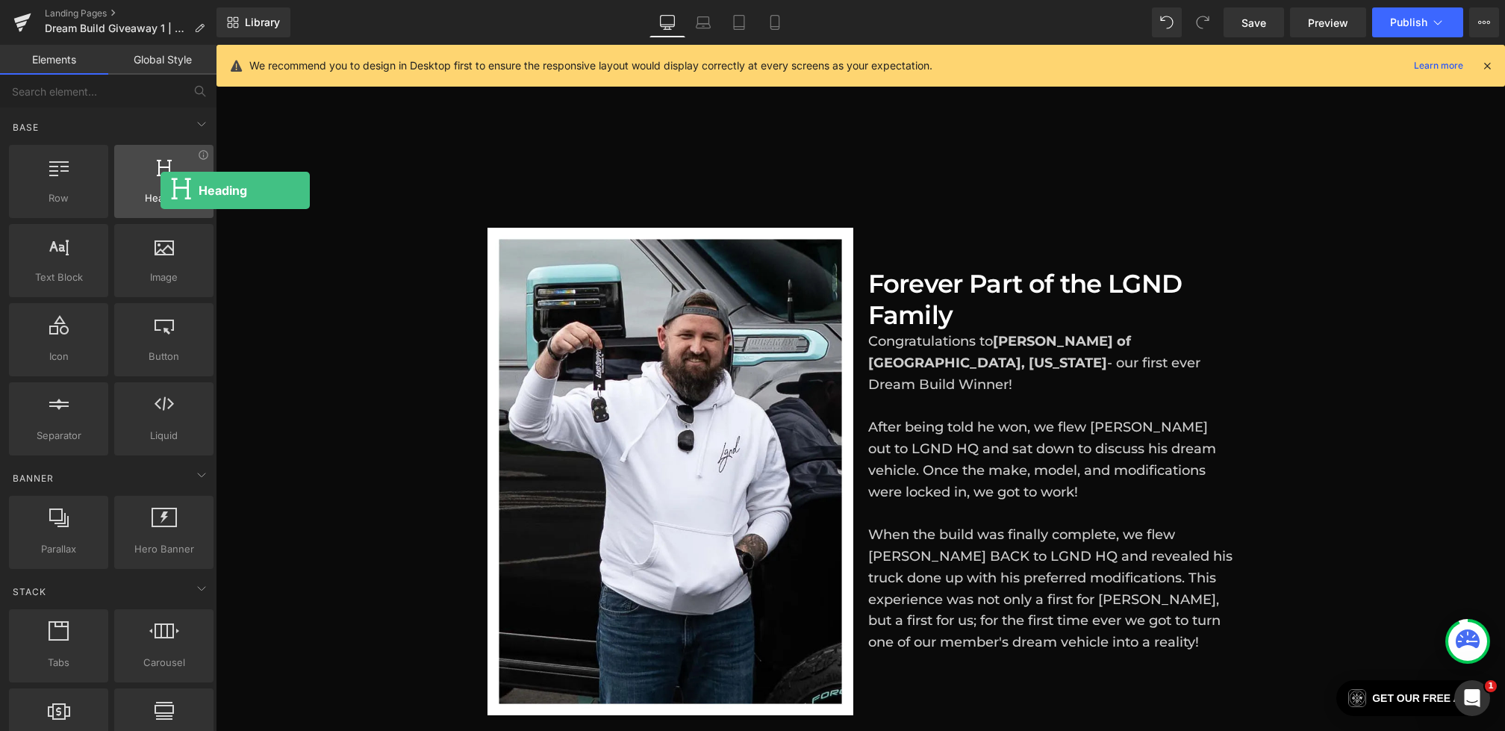
drag, startPoint x: 149, startPoint y: 190, endPoint x: 143, endPoint y: 196, distance: 8.5
click at [143, 196] on span "Heading" at bounding box center [164, 198] width 90 height 16
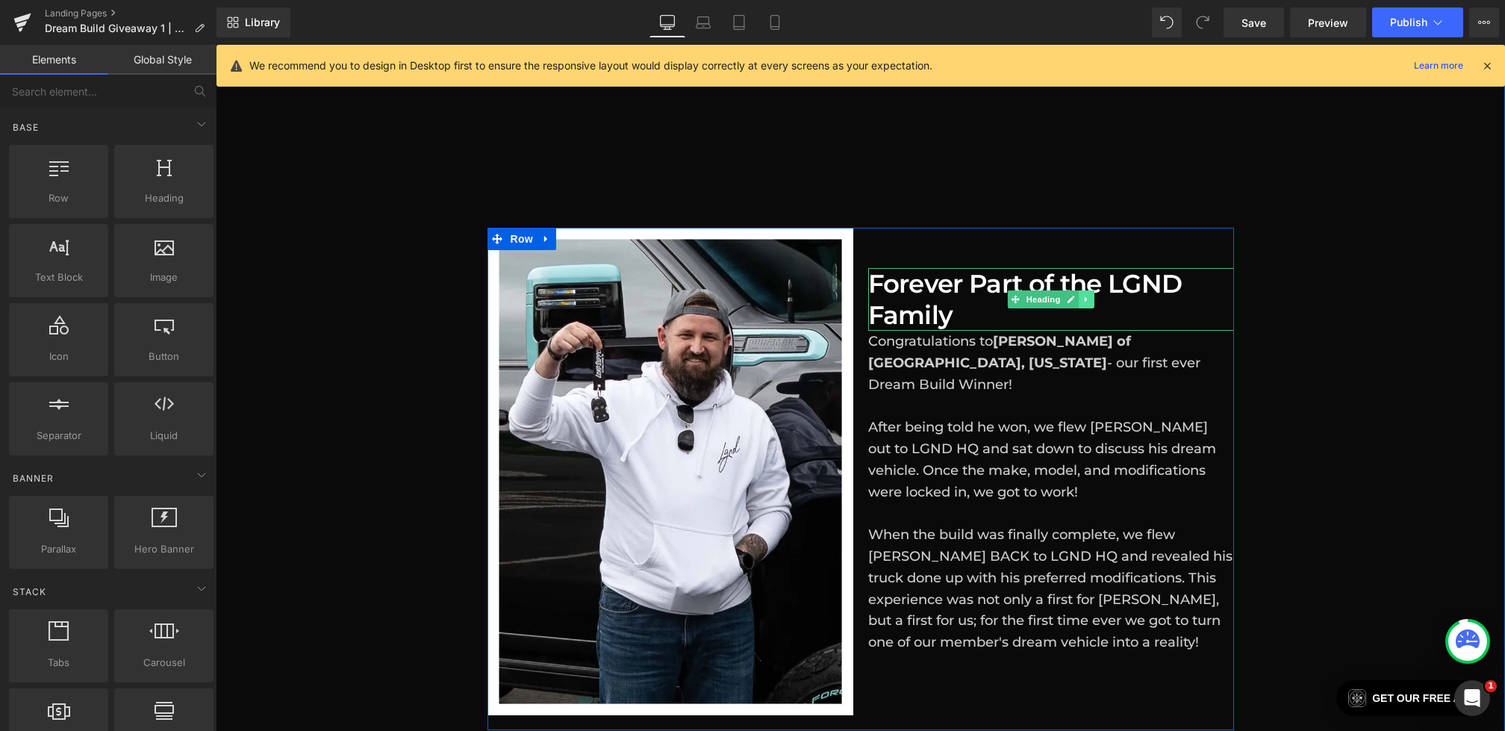
click at [1084, 295] on icon at bounding box center [1087, 299] width 8 height 9
click at [1076, 295] on icon at bounding box center [1079, 299] width 8 height 9
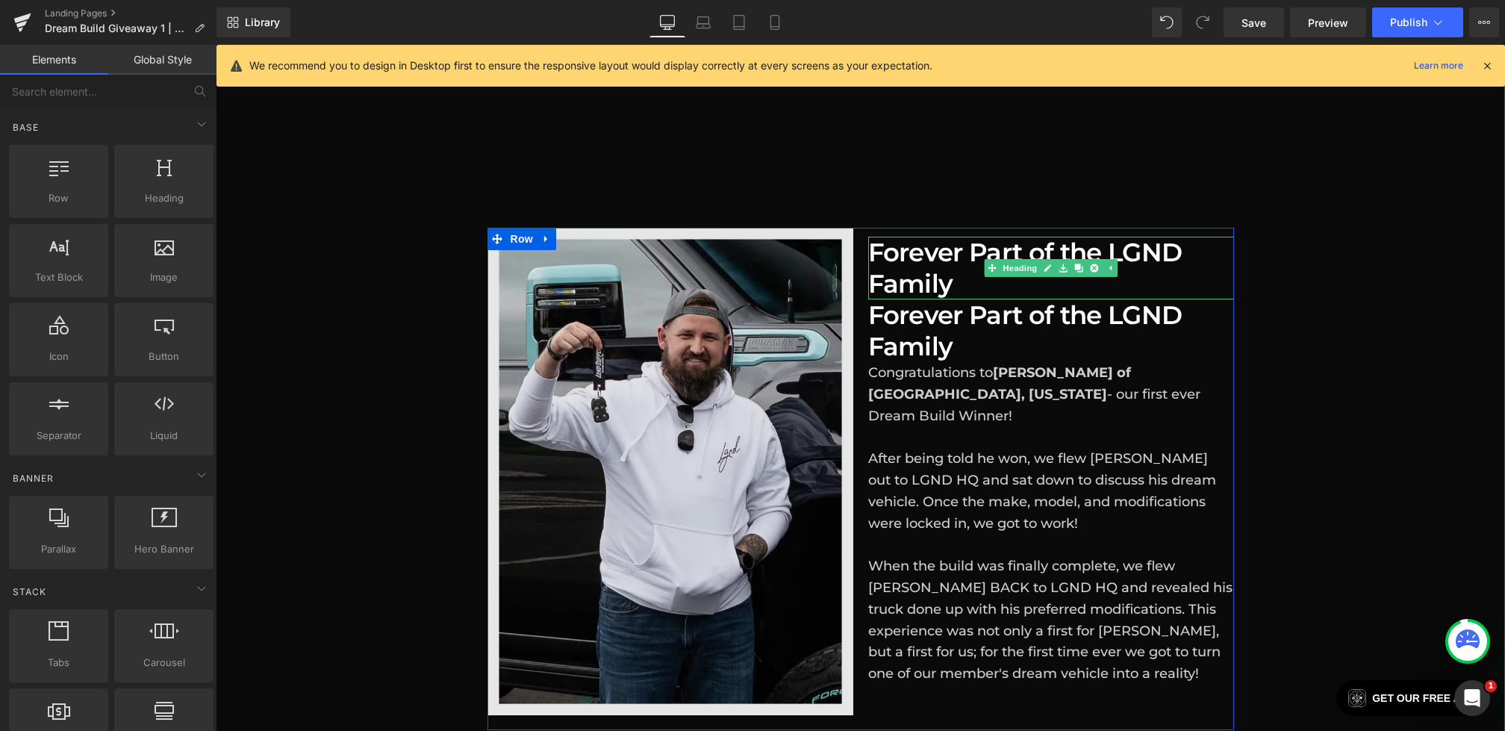
click at [1014, 259] on link "Heading" at bounding box center [1012, 268] width 56 height 18
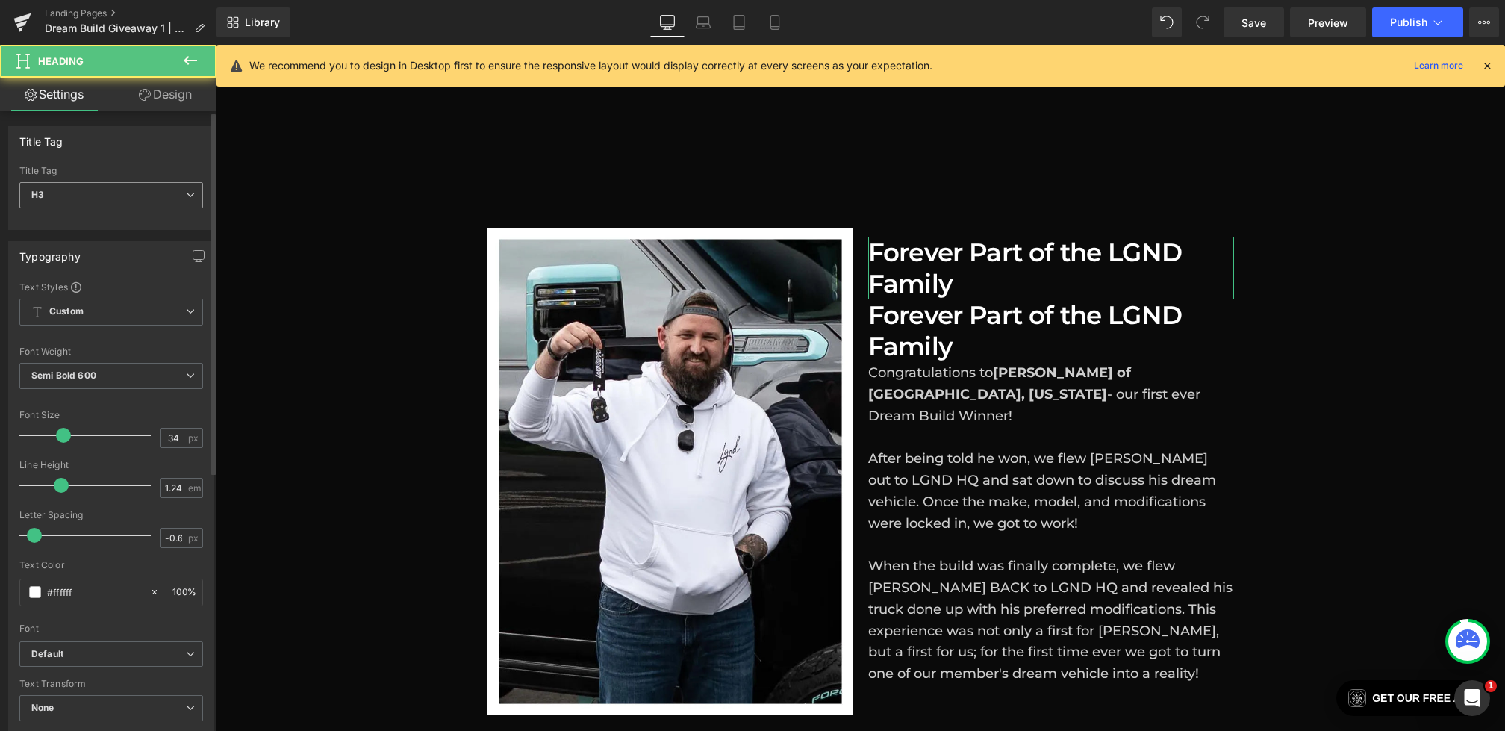
click at [80, 204] on span "H3" at bounding box center [111, 195] width 184 height 26
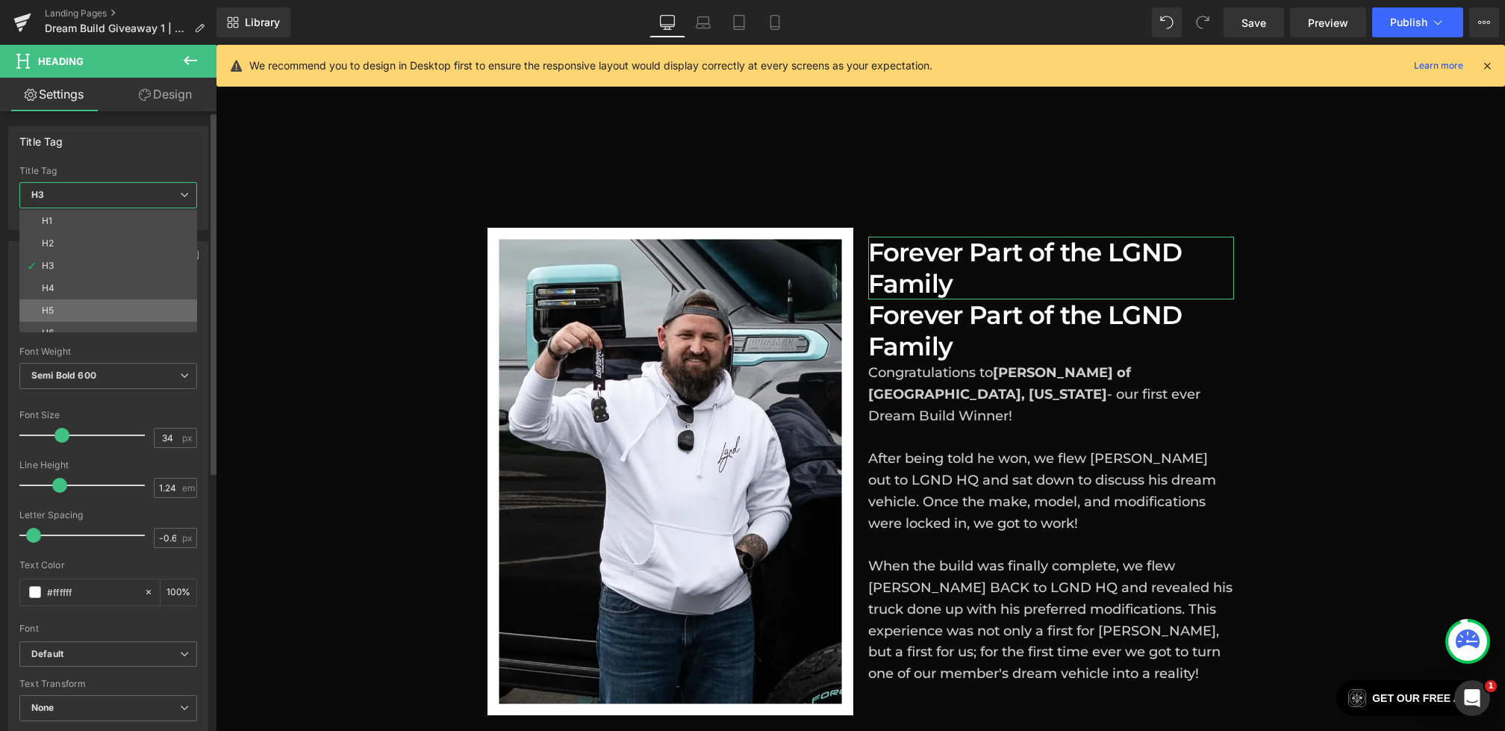
scroll to position [12, 0]
click at [84, 299] on li "H5" at bounding box center [111, 298] width 184 height 22
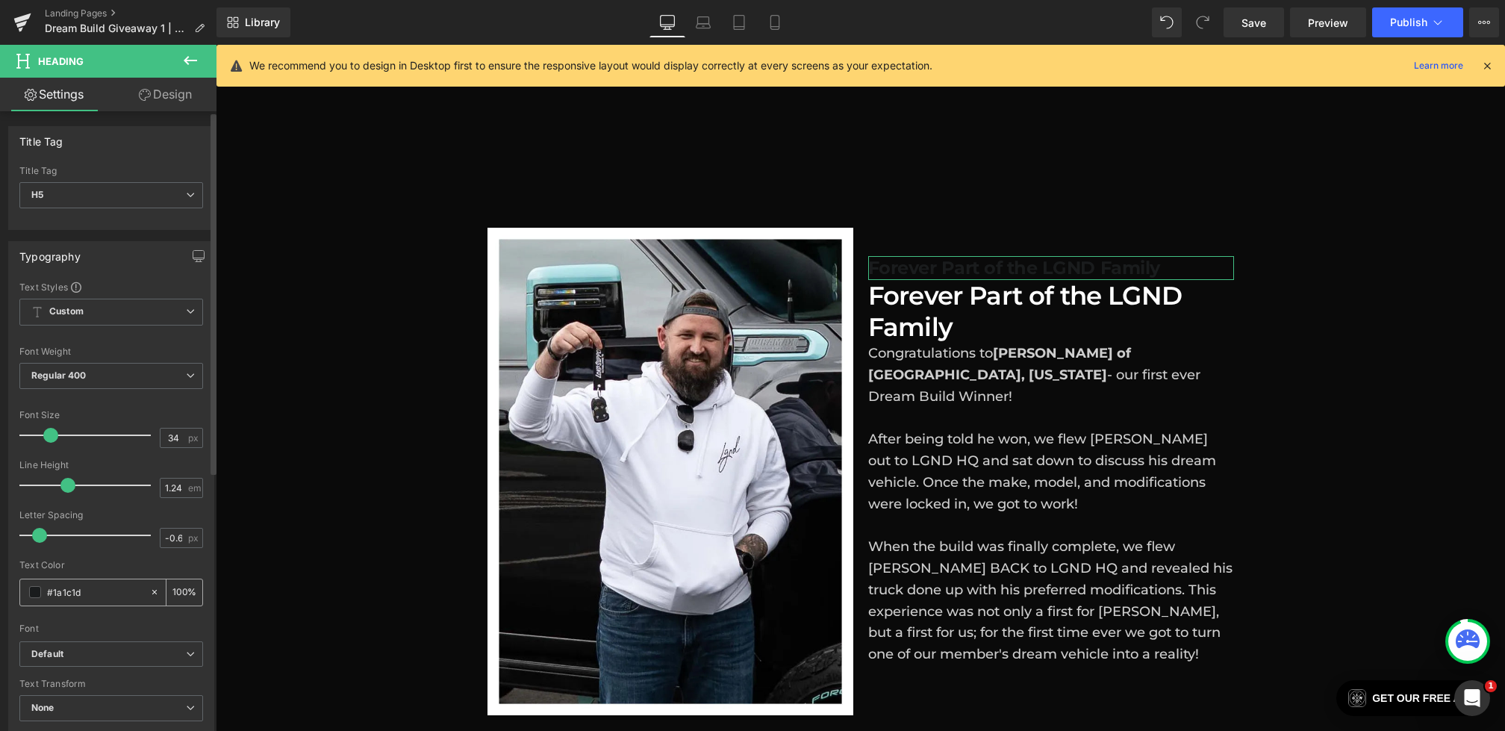
click at [42, 590] on div "#ffffff" at bounding box center [84, 592] width 129 height 26
click at [34, 590] on span at bounding box center [35, 592] width 12 height 12
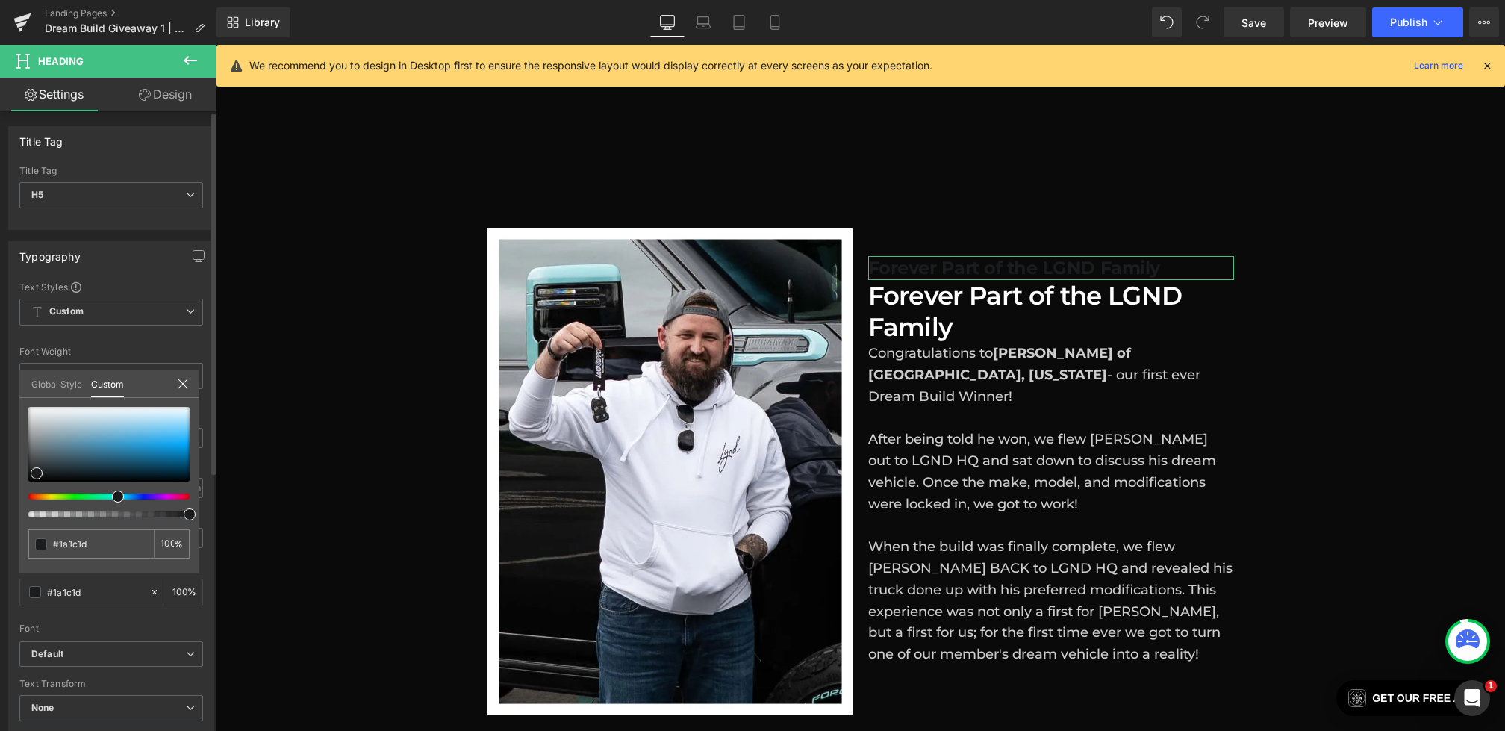
drag, startPoint x: 56, startPoint y: 403, endPoint x: 43, endPoint y: 403, distance: 12.7
click at [43, 403] on div "#1a1c1d 100 %" at bounding box center [108, 407] width 179 height 18
drag, startPoint x: 30, startPoint y: 413, endPoint x: 0, endPoint y: 385, distance: 41.2
click at [0, 385] on div "Typography Text Styles Custom Custom Setup Global Style Custom Setup Global Sty…" at bounding box center [111, 486] width 223 height 513
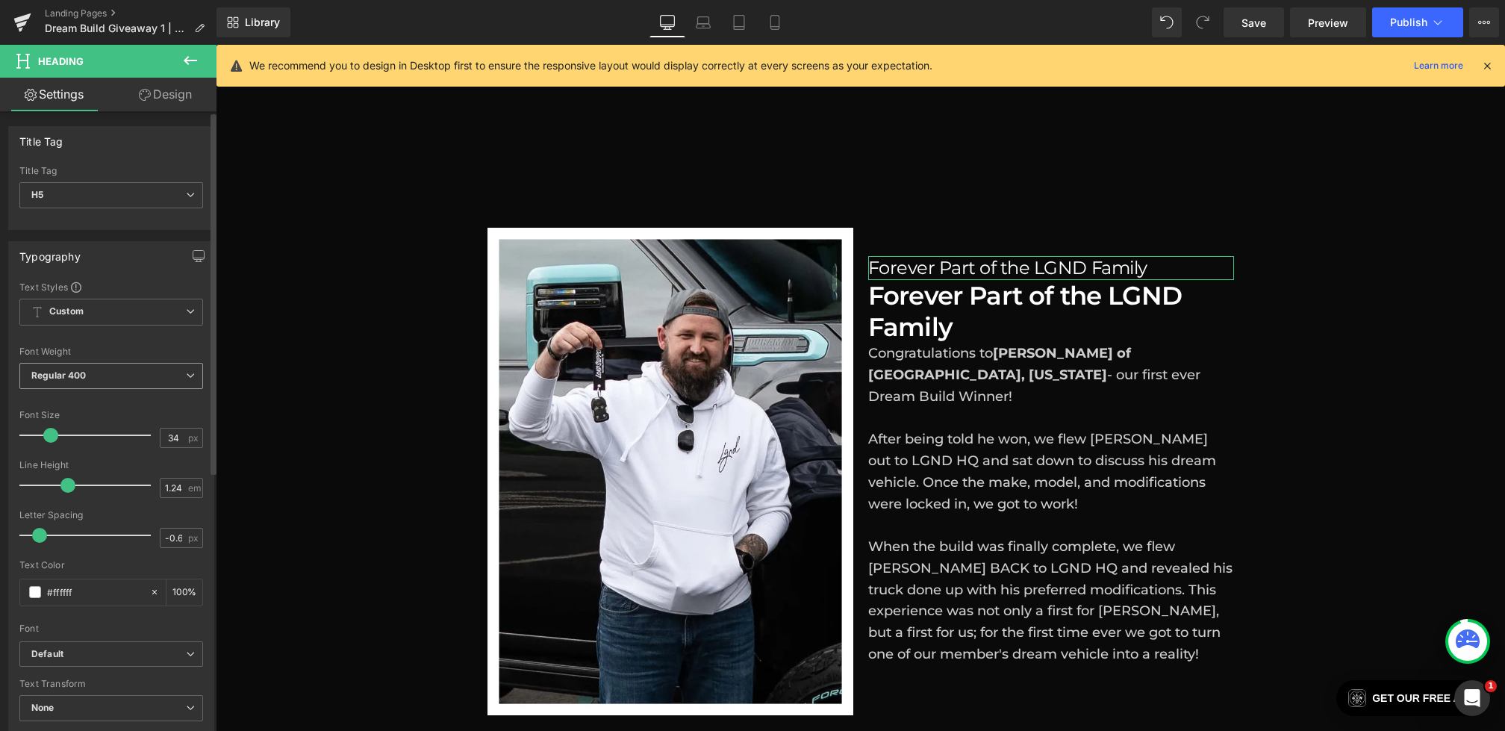
click at [77, 373] on b "Regular 400" at bounding box center [58, 375] width 55 height 11
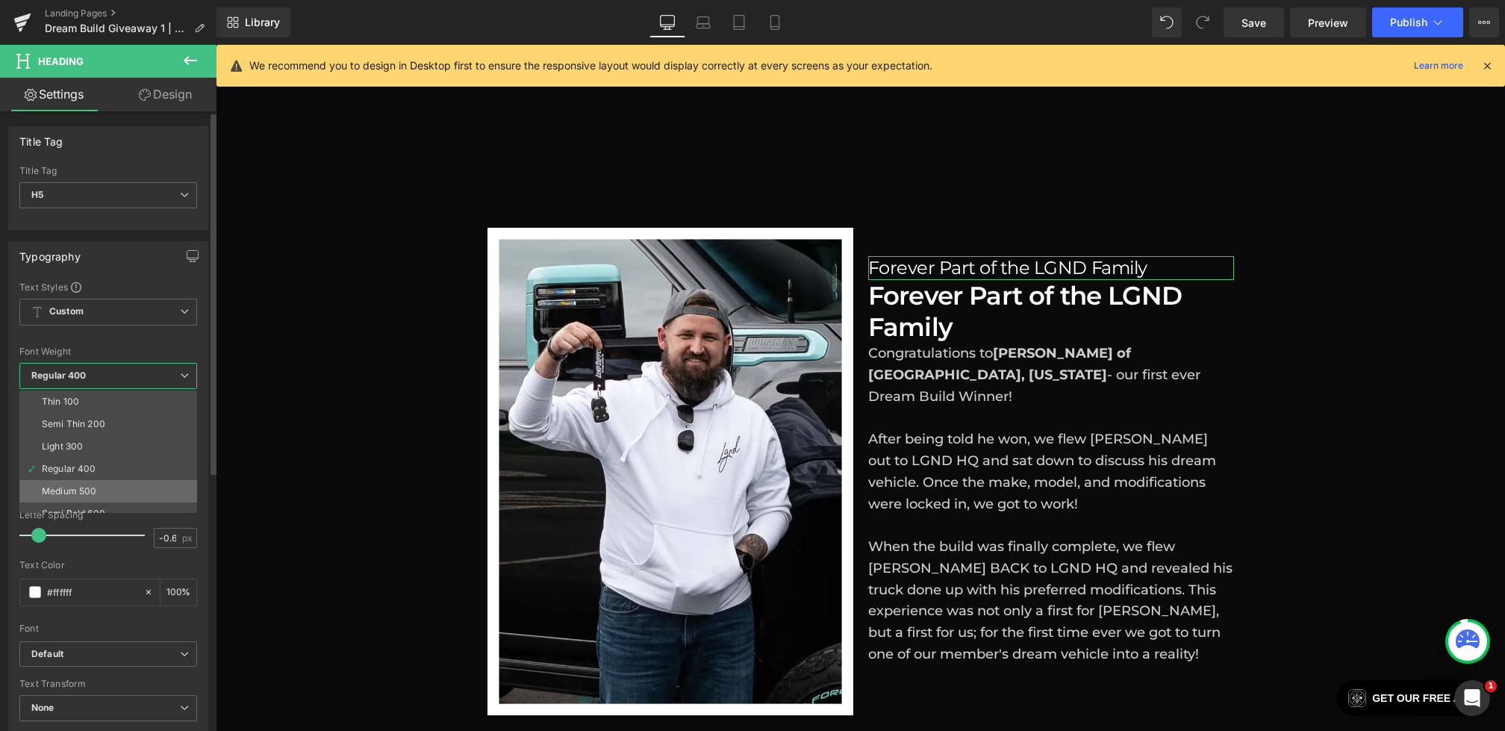
click at [84, 486] on div "Medium 500" at bounding box center [69, 491] width 55 height 10
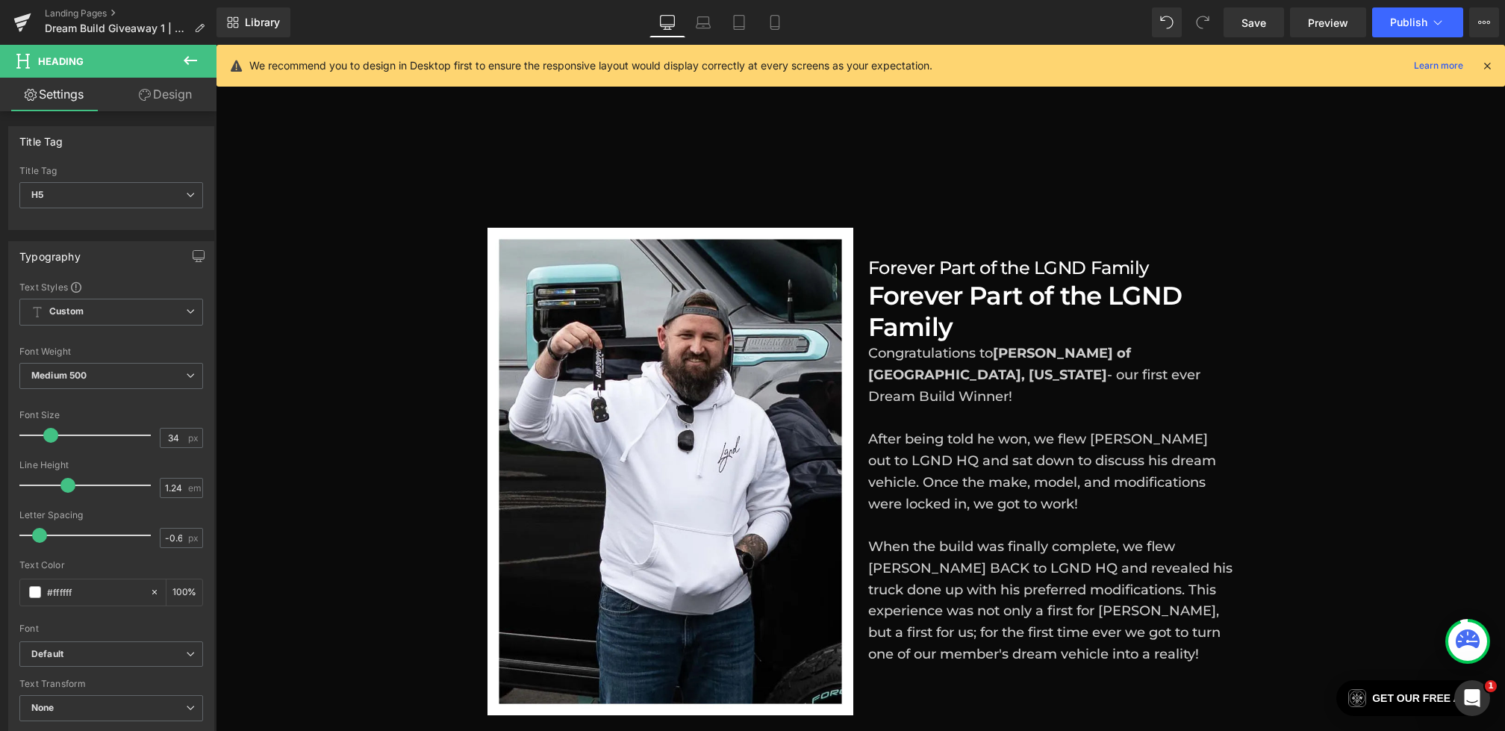
click at [943, 254] on body "Skip to content LGND79 IS LIVE - OUR SHORTEST GIVEAWAY EVER!! LGND78 & CAN-AM W…" at bounding box center [861, 306] width 1290 height 2880
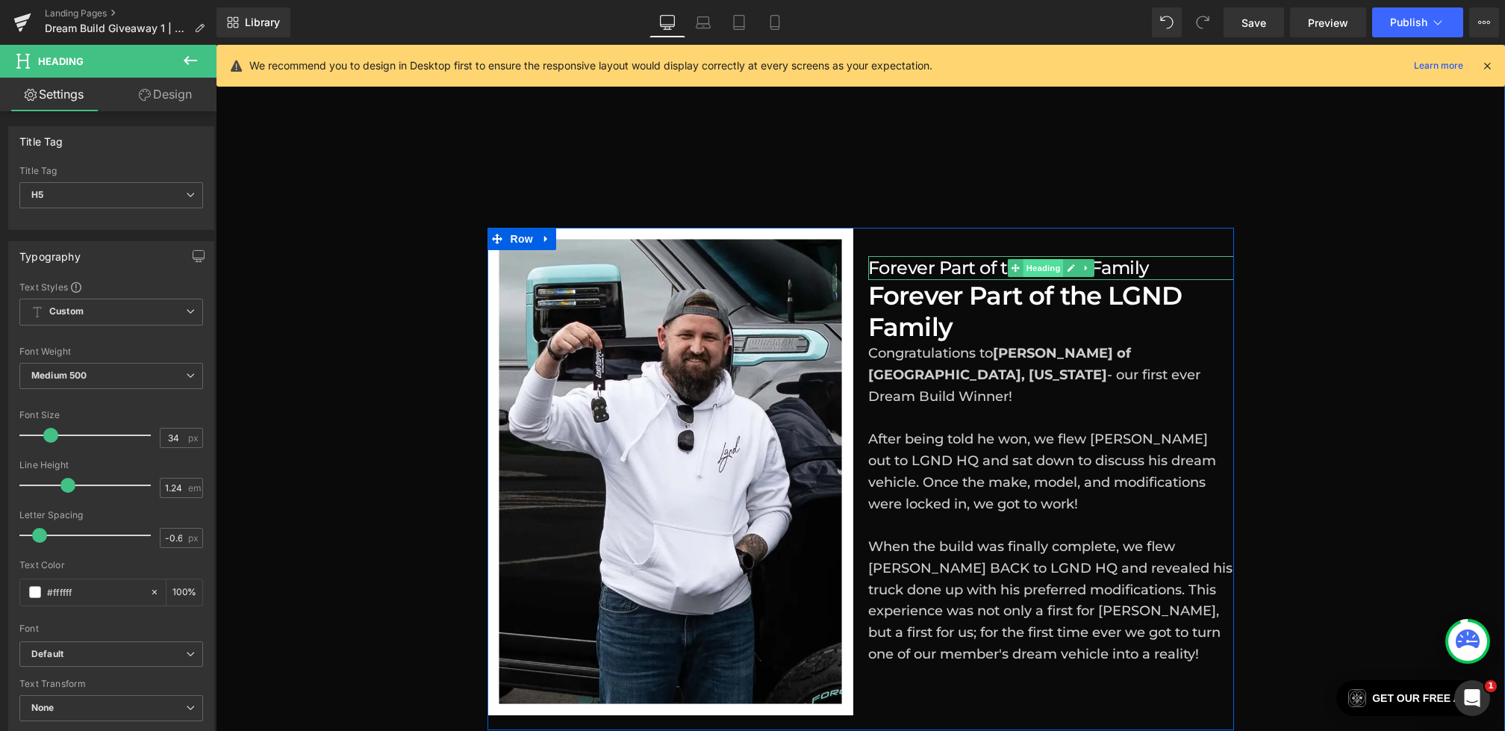
click at [1046, 259] on span "Heading" at bounding box center [1043, 268] width 40 height 18
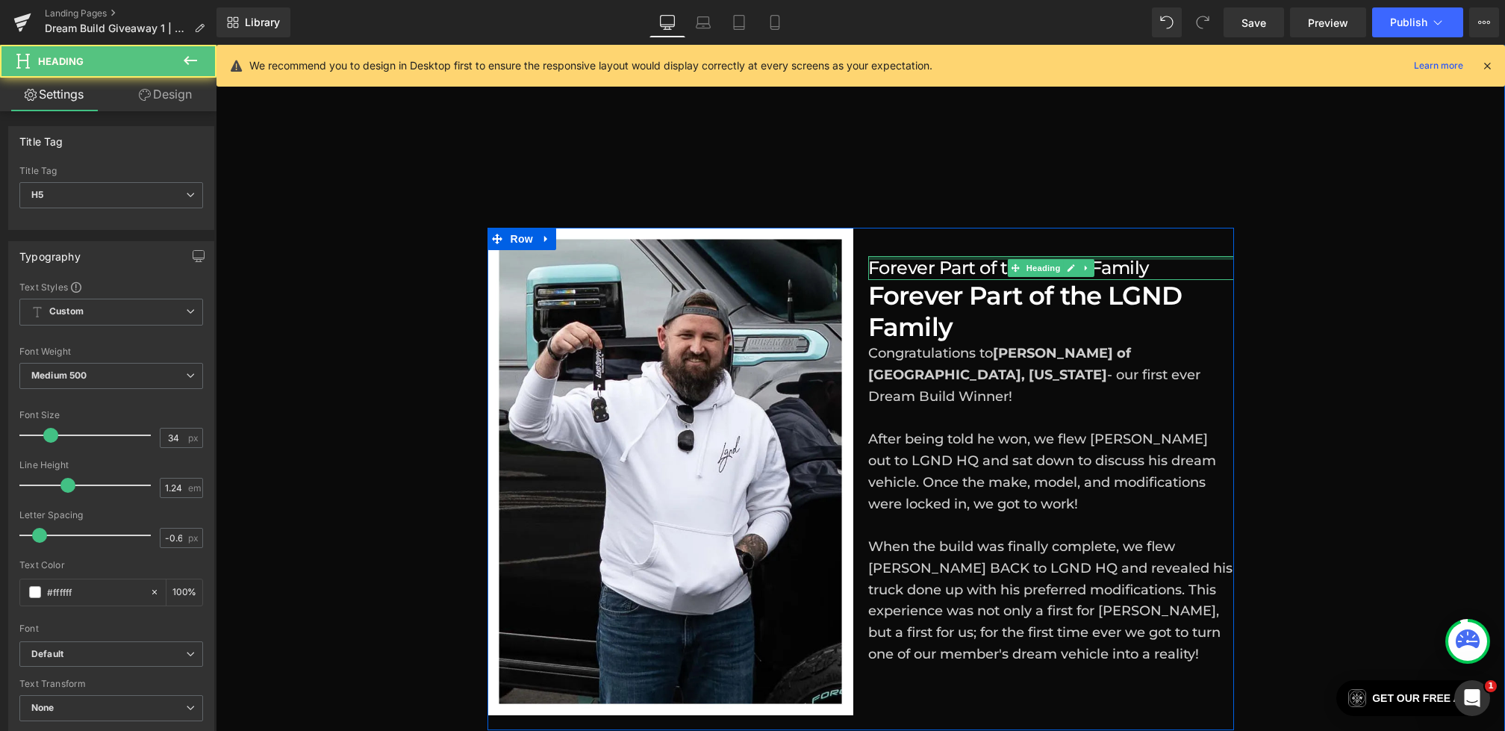
click at [1148, 256] on h5 "Forever Part of the LGND Family" at bounding box center [1051, 268] width 366 height 24
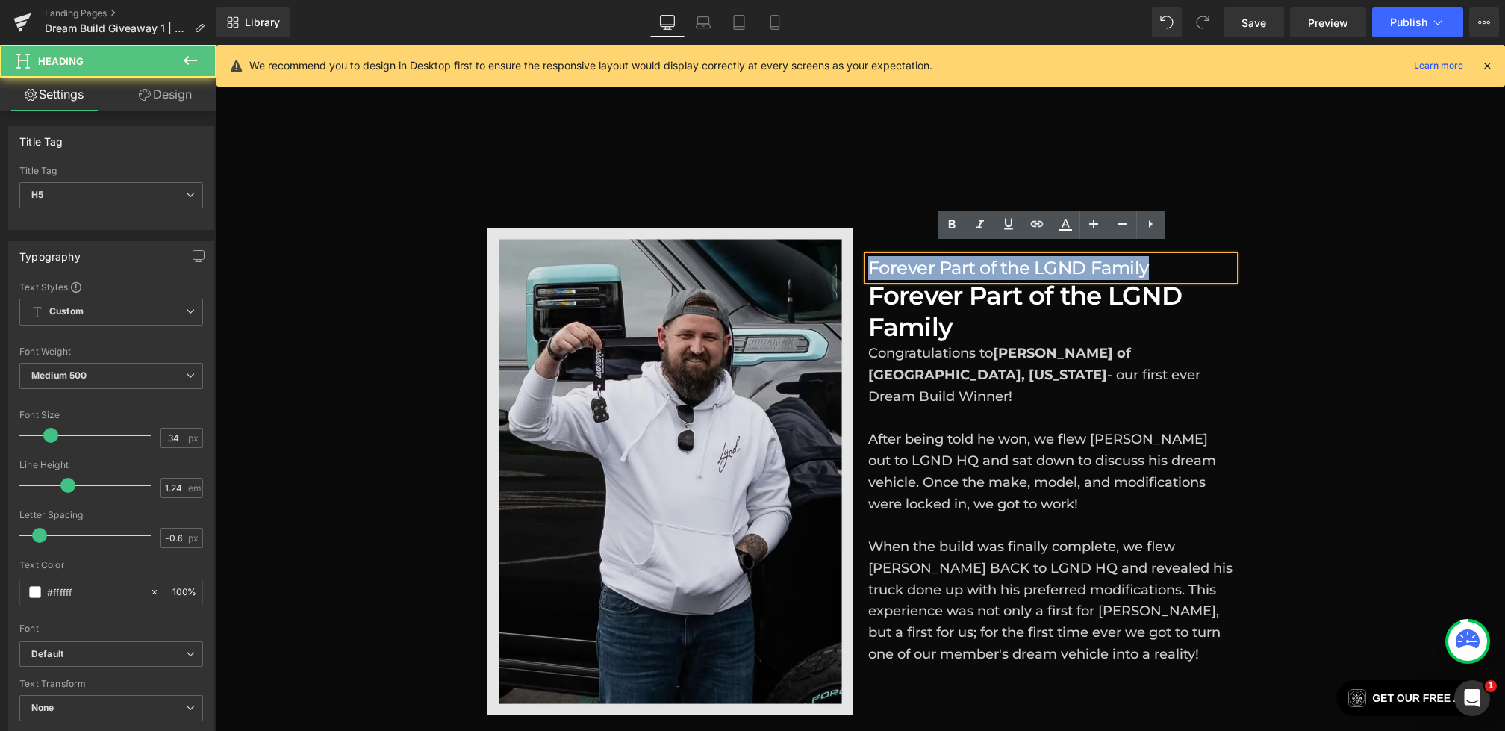
drag, startPoint x: 1169, startPoint y: 255, endPoint x: 648, endPoint y: 255, distance: 520.5
click at [648, 255] on div "Image Forever Part of the LGND Family Heading Forever Part of the LGND Family H…" at bounding box center [861, 479] width 747 height 503
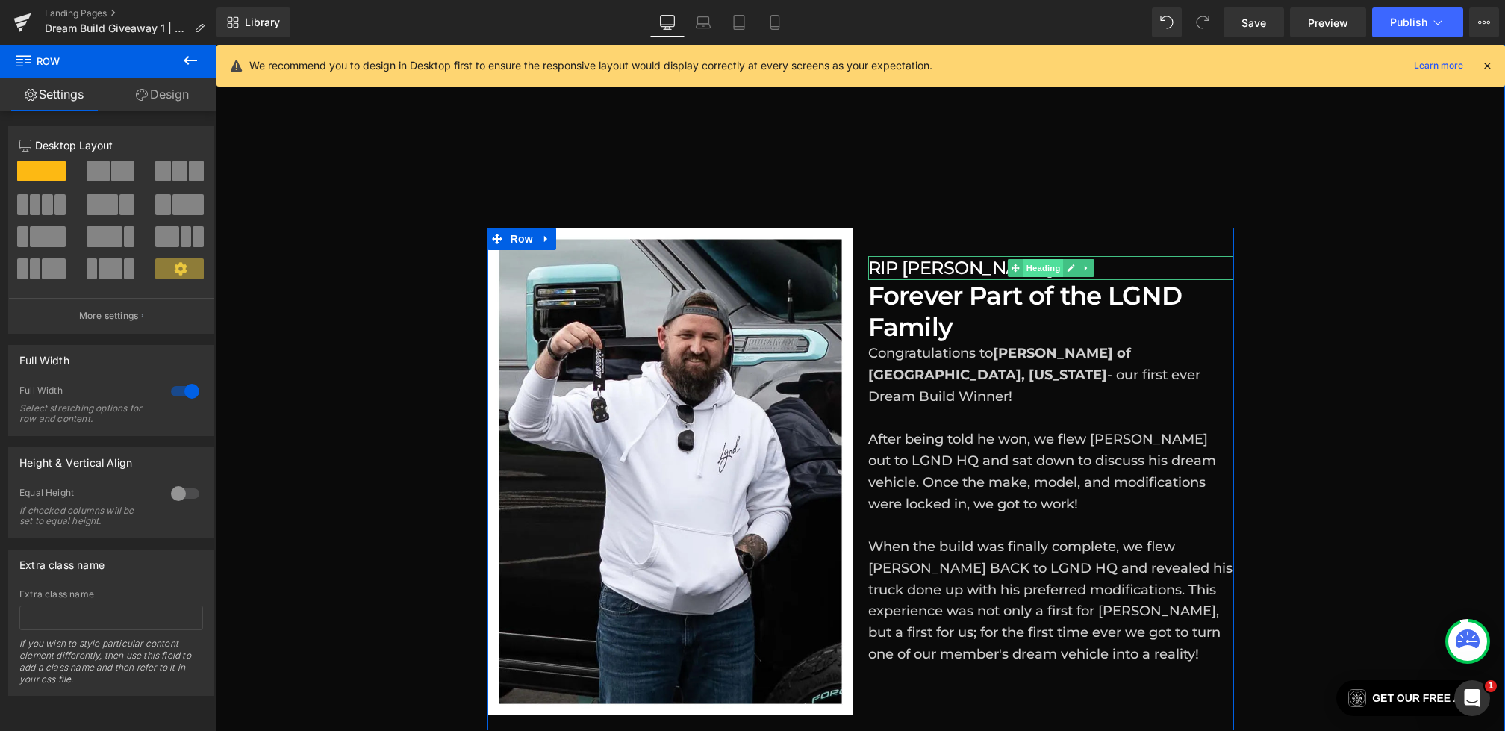
click at [1030, 259] on span "Heading" at bounding box center [1043, 268] width 40 height 18
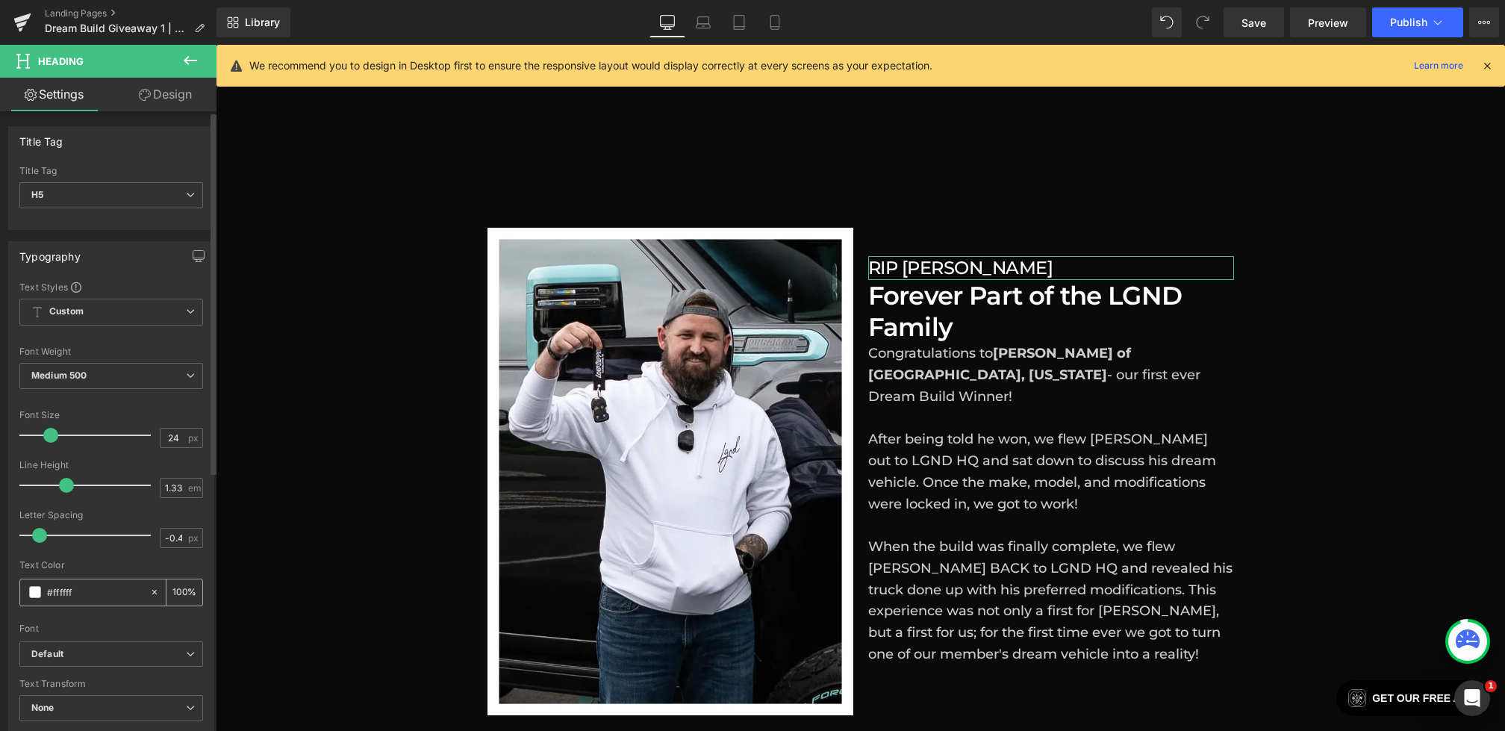
click at [34, 596] on div "#ffffff" at bounding box center [84, 592] width 129 height 26
click at [34, 591] on span at bounding box center [35, 592] width 12 height 12
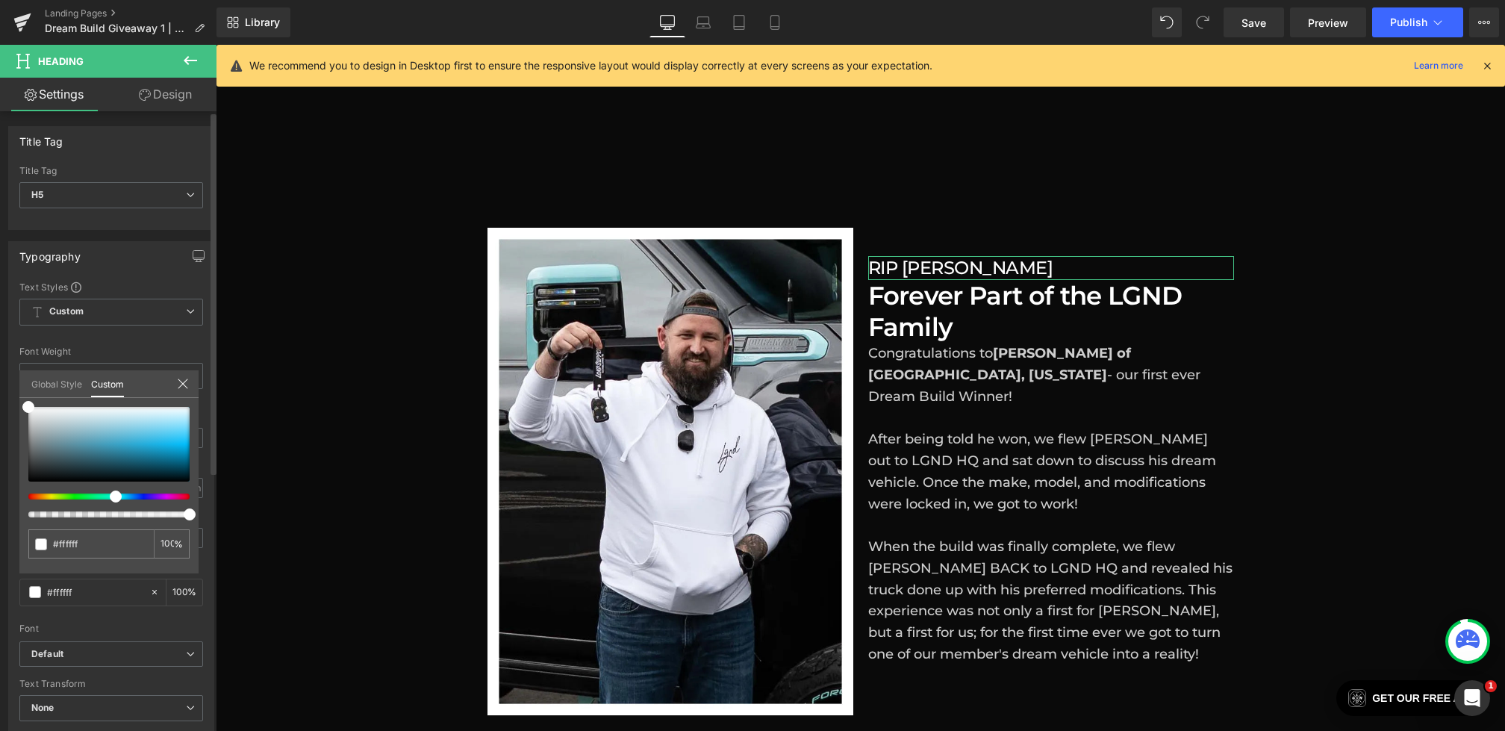
drag, startPoint x: 130, startPoint y: 497, endPoint x: 110, endPoint y: 497, distance: 20.2
click at [110, 497] on div at bounding box center [102, 497] width 161 height 6
drag, startPoint x: 115, startPoint y: 435, endPoint x: 121, endPoint y: 426, distance: 10.2
click at [121, 426] on div at bounding box center [108, 444] width 161 height 75
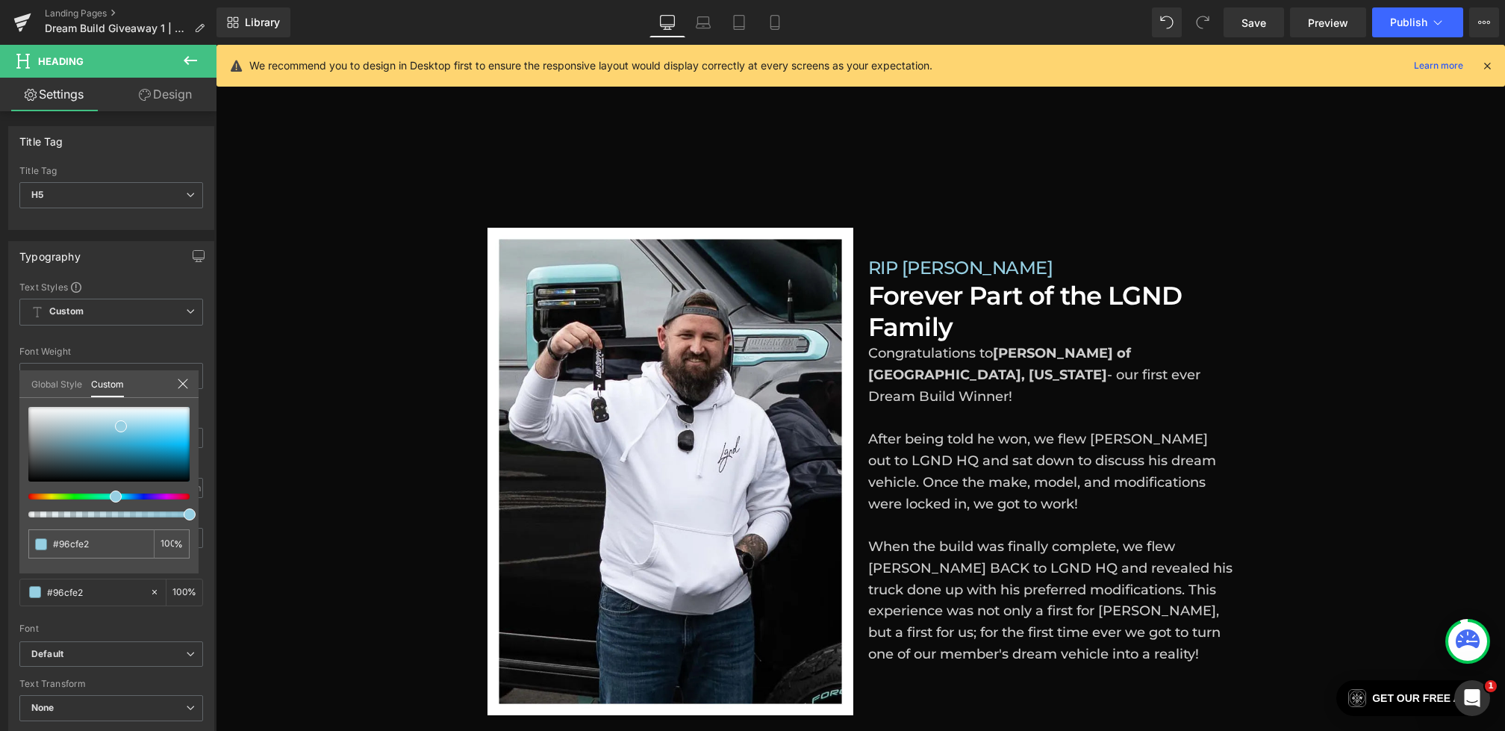
click at [1013, 293] on body "Skip to content LGND79 IS LIVE - OUR SHORTEST GIVEAWAY EVER!! LGND78 & CAN-AM W…" at bounding box center [861, 306] width 1290 height 2880
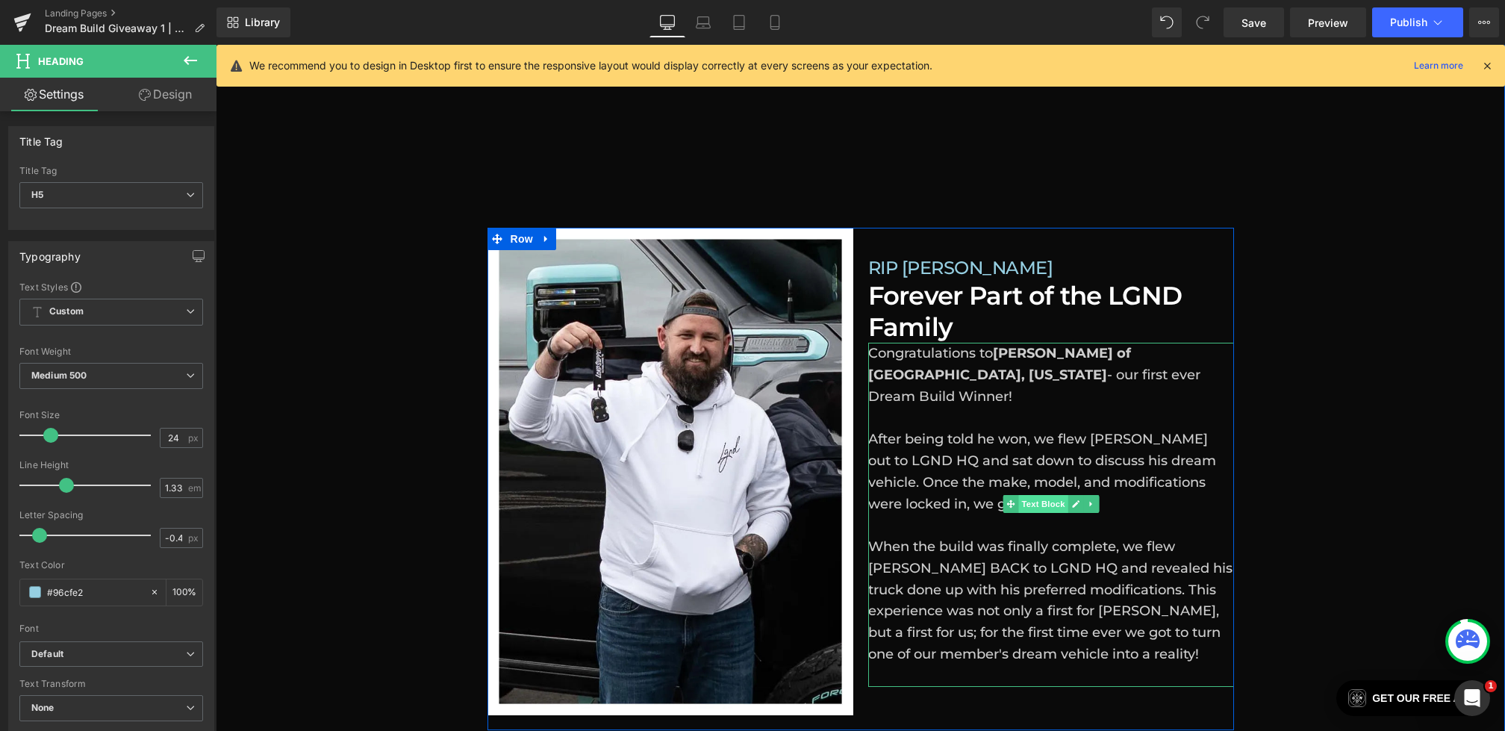
click at [1034, 495] on span "Text Block" at bounding box center [1043, 504] width 49 height 18
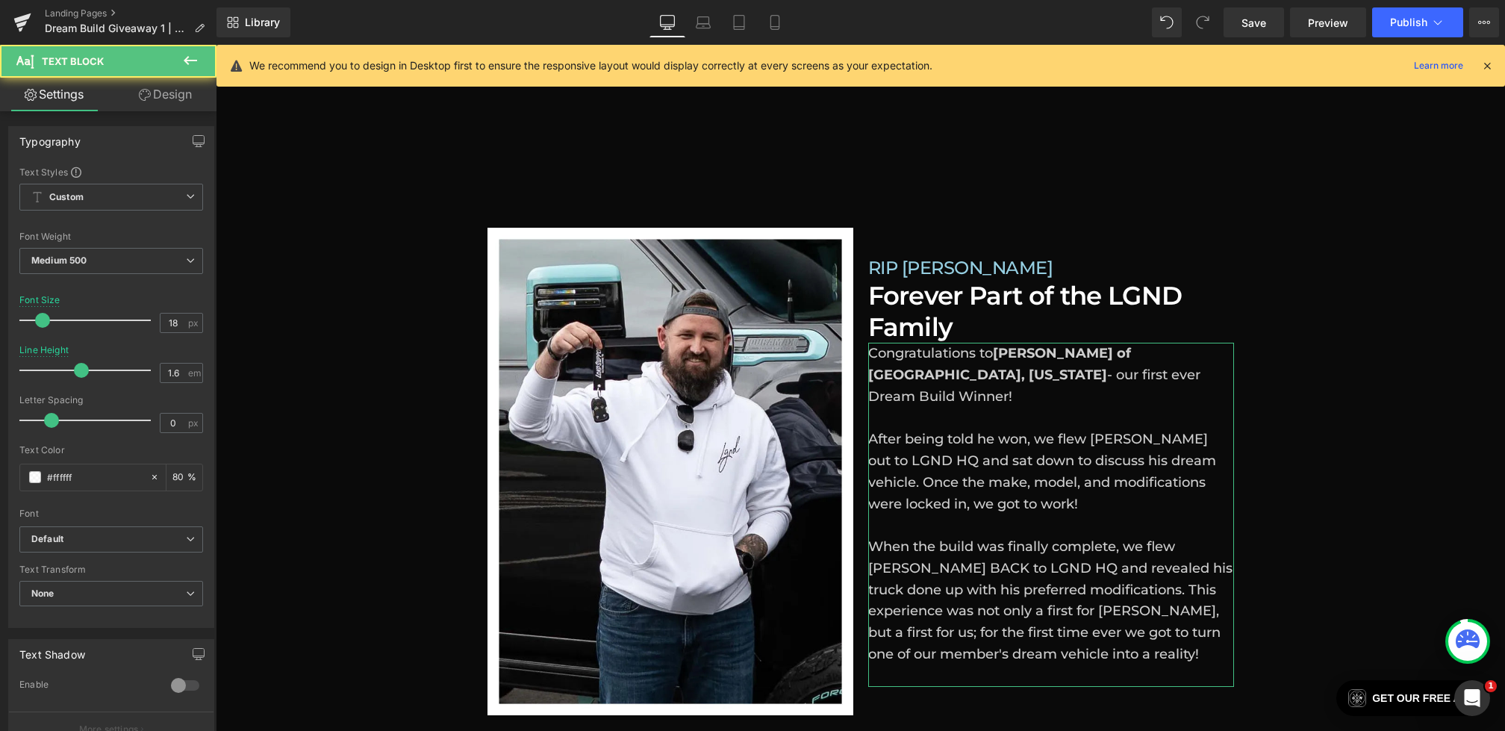
click at [161, 108] on link "Design" at bounding box center [165, 95] width 108 height 34
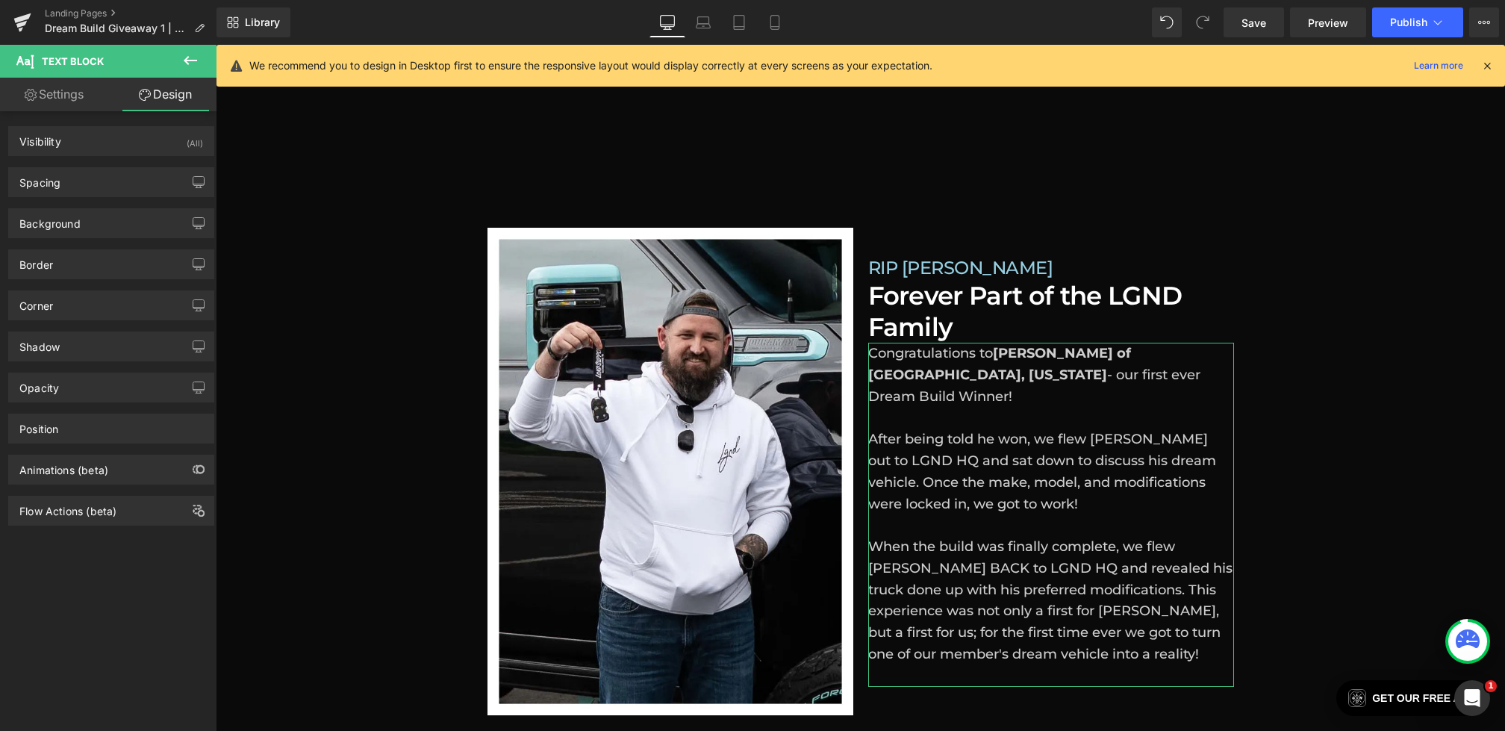
click at [83, 198] on div "Background Color & Image color Color transparent 0 % Image Replace Image Upload…" at bounding box center [111, 217] width 223 height 41
click at [83, 187] on div "Spacing" at bounding box center [111, 182] width 205 height 28
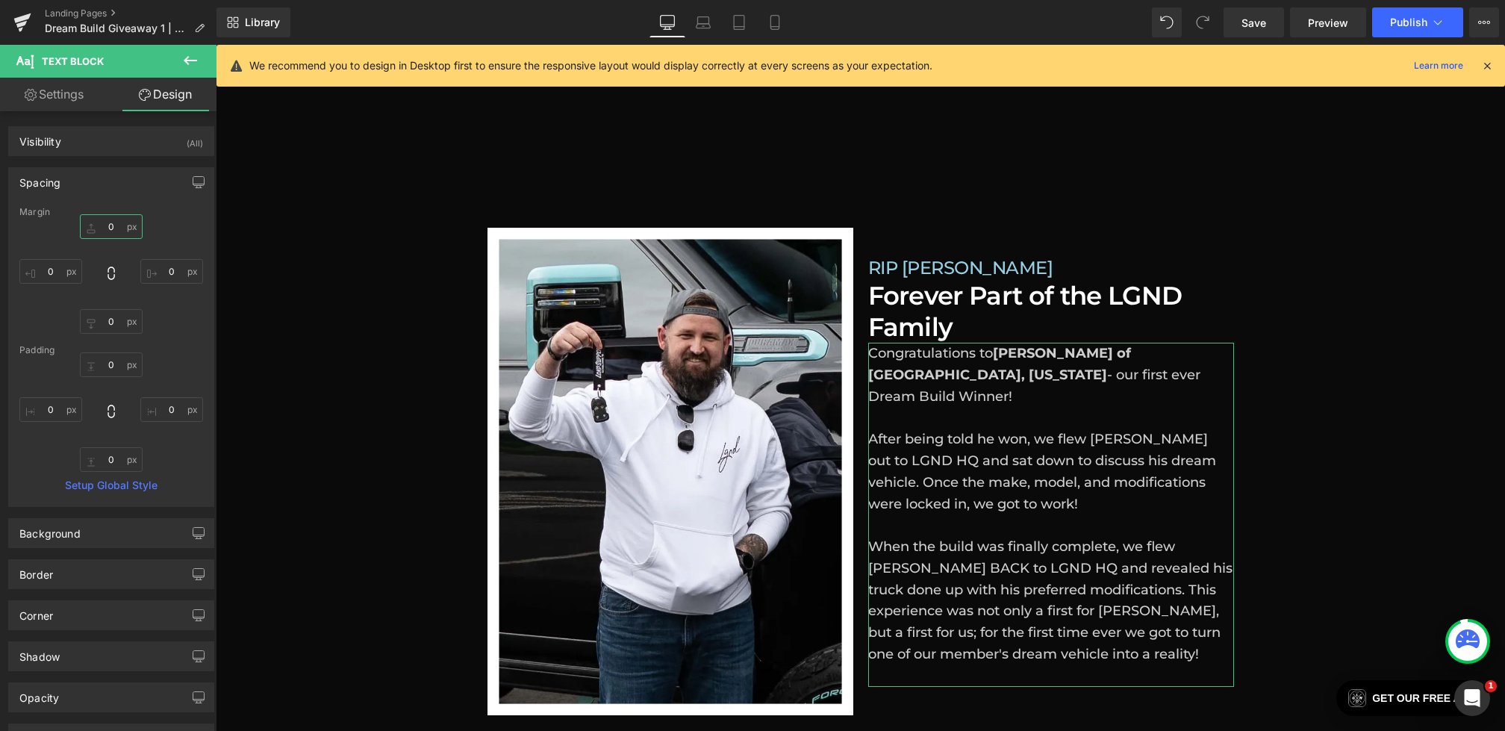
click at [93, 220] on input "0" at bounding box center [111, 226] width 63 height 25
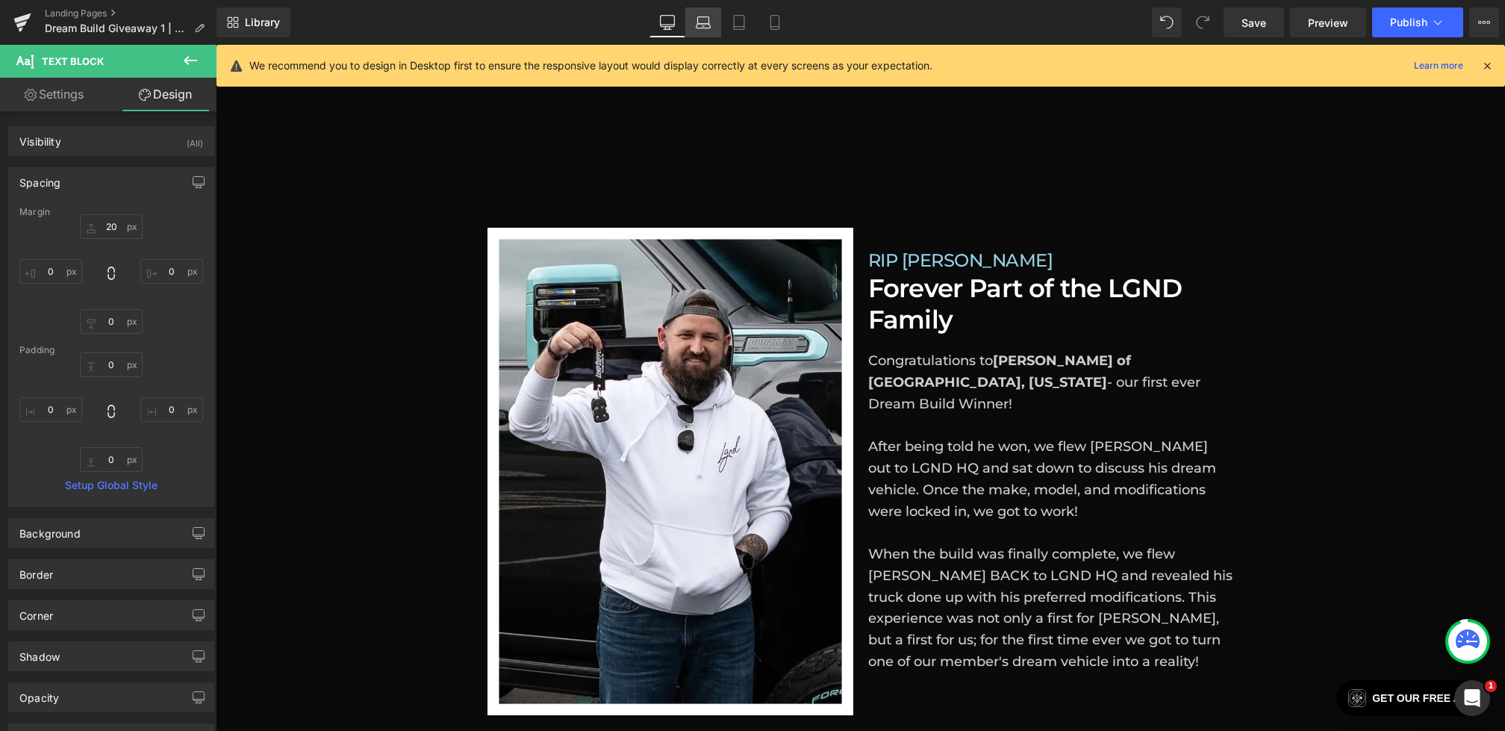
click at [703, 26] on icon at bounding box center [703, 22] width 15 height 15
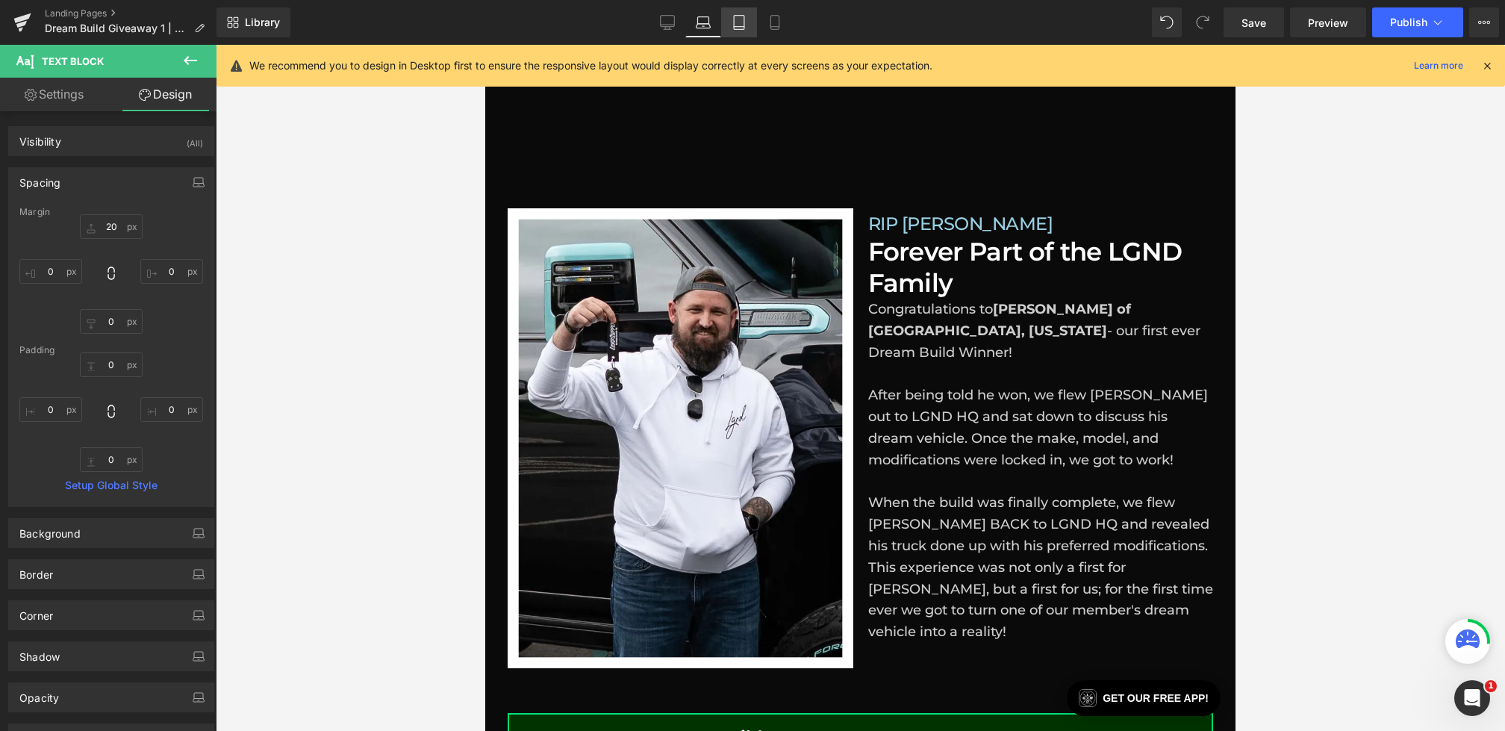
click at [726, 26] on link "Tablet" at bounding box center [739, 22] width 36 height 30
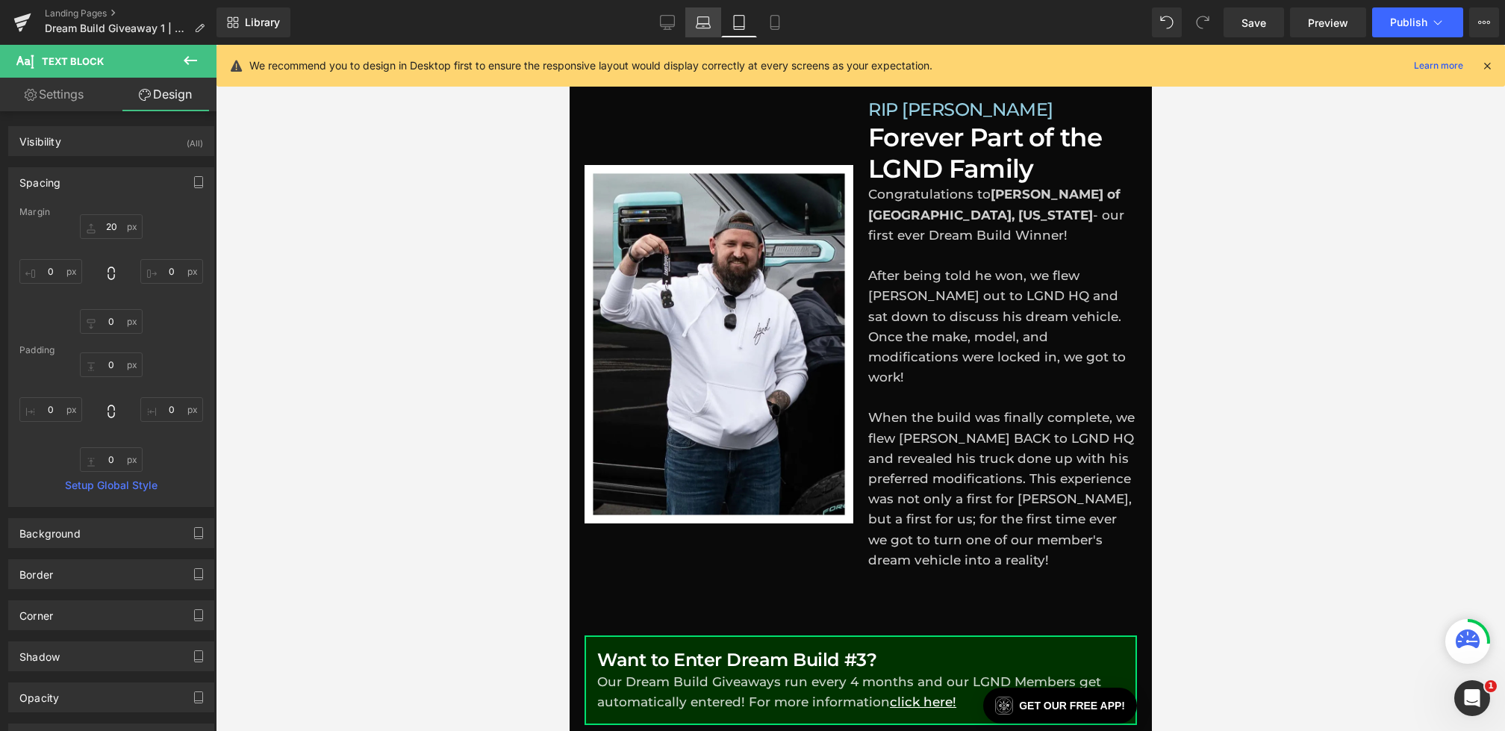
click at [704, 28] on icon at bounding box center [703, 22] width 15 height 15
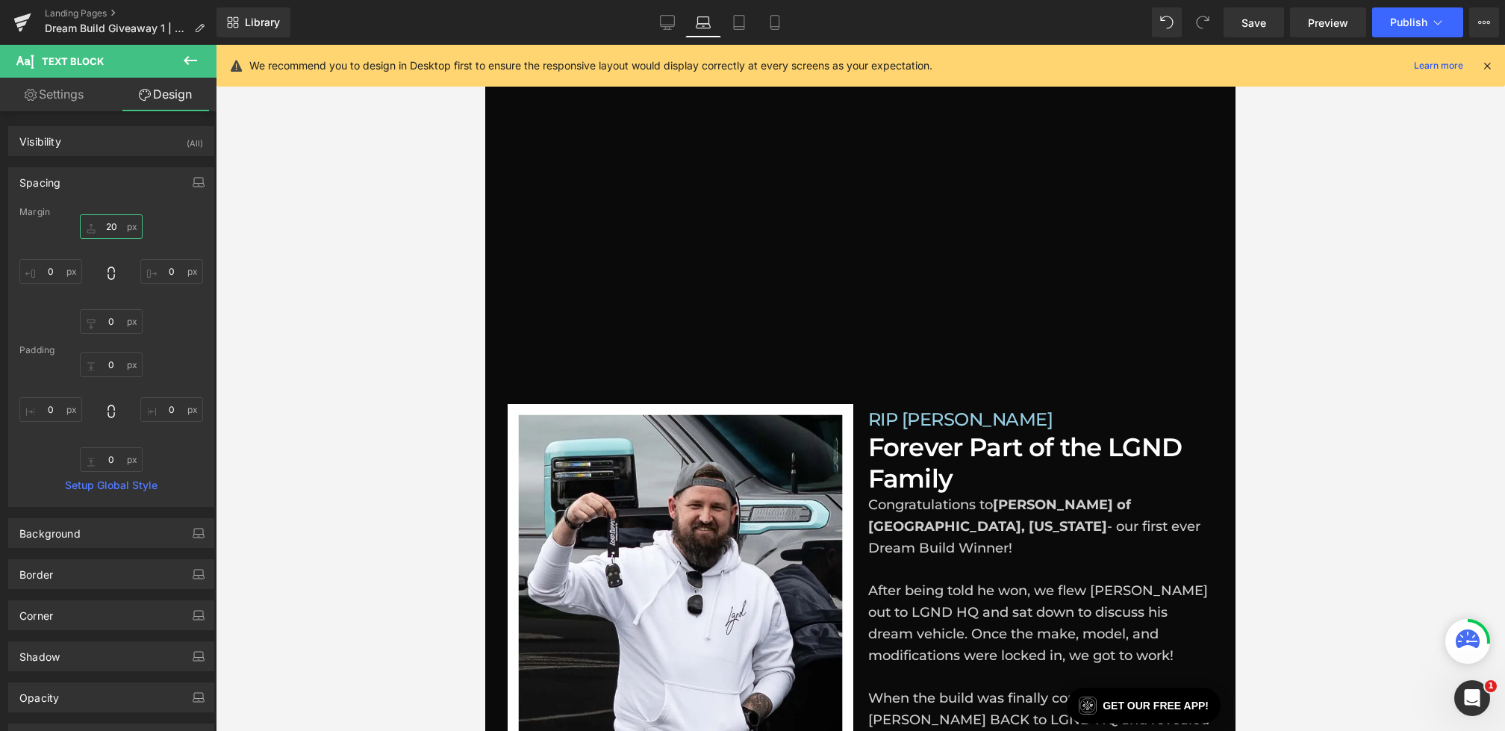
click at [95, 222] on input "20" at bounding box center [111, 226] width 63 height 25
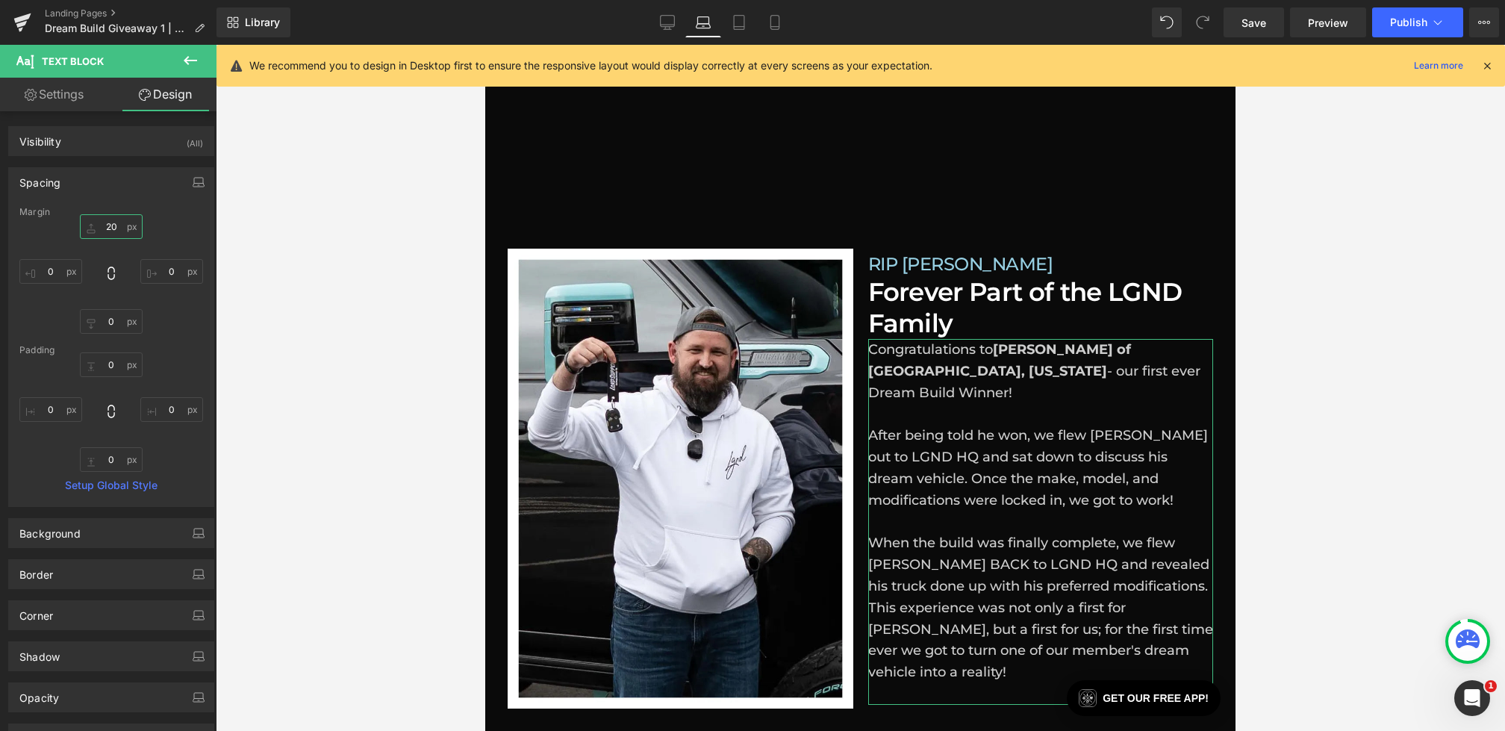
click at [99, 224] on input "20" at bounding box center [111, 226] width 63 height 25
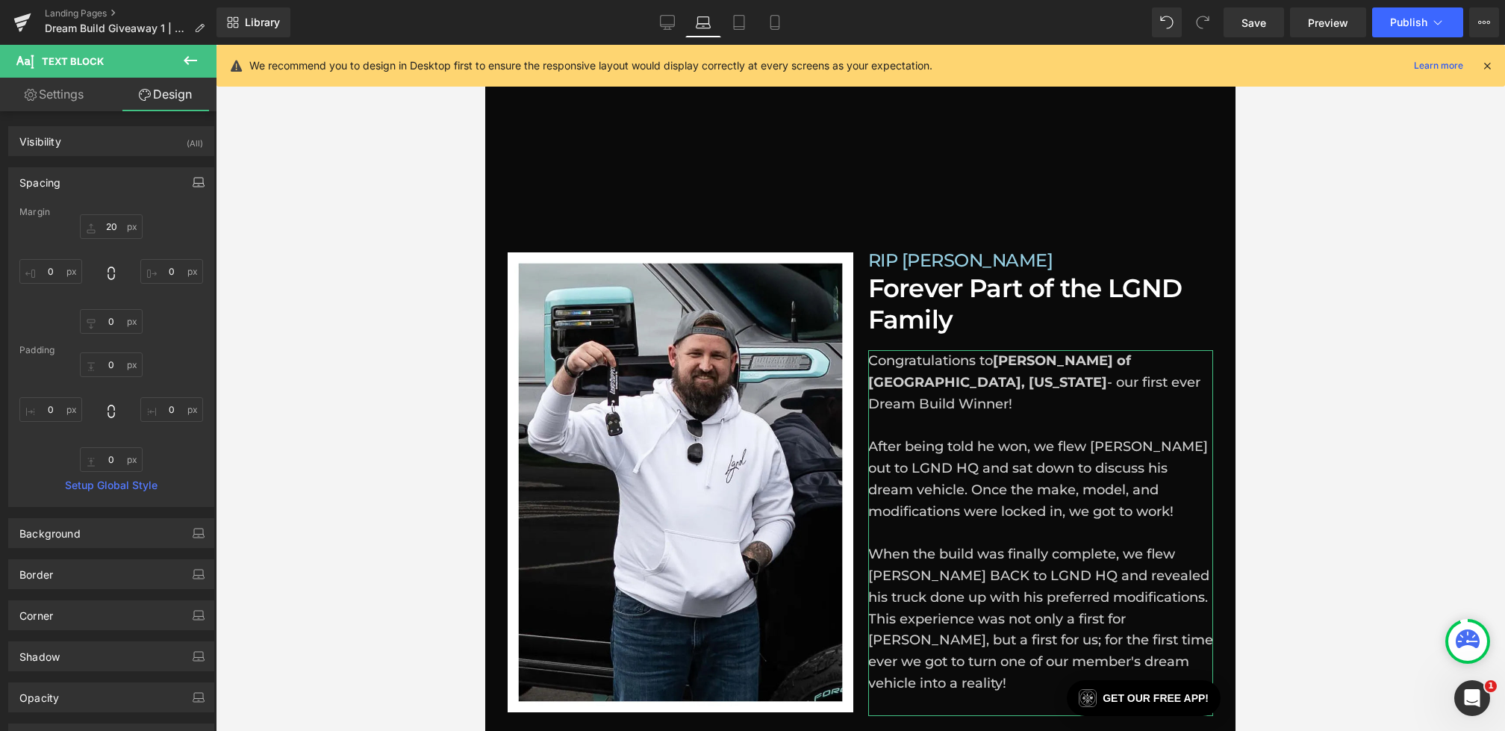
click at [187, 182] on button "button" at bounding box center [199, 182] width 24 height 28
click at [126, 216] on button "Tablet" at bounding box center [128, 214] width 43 height 25
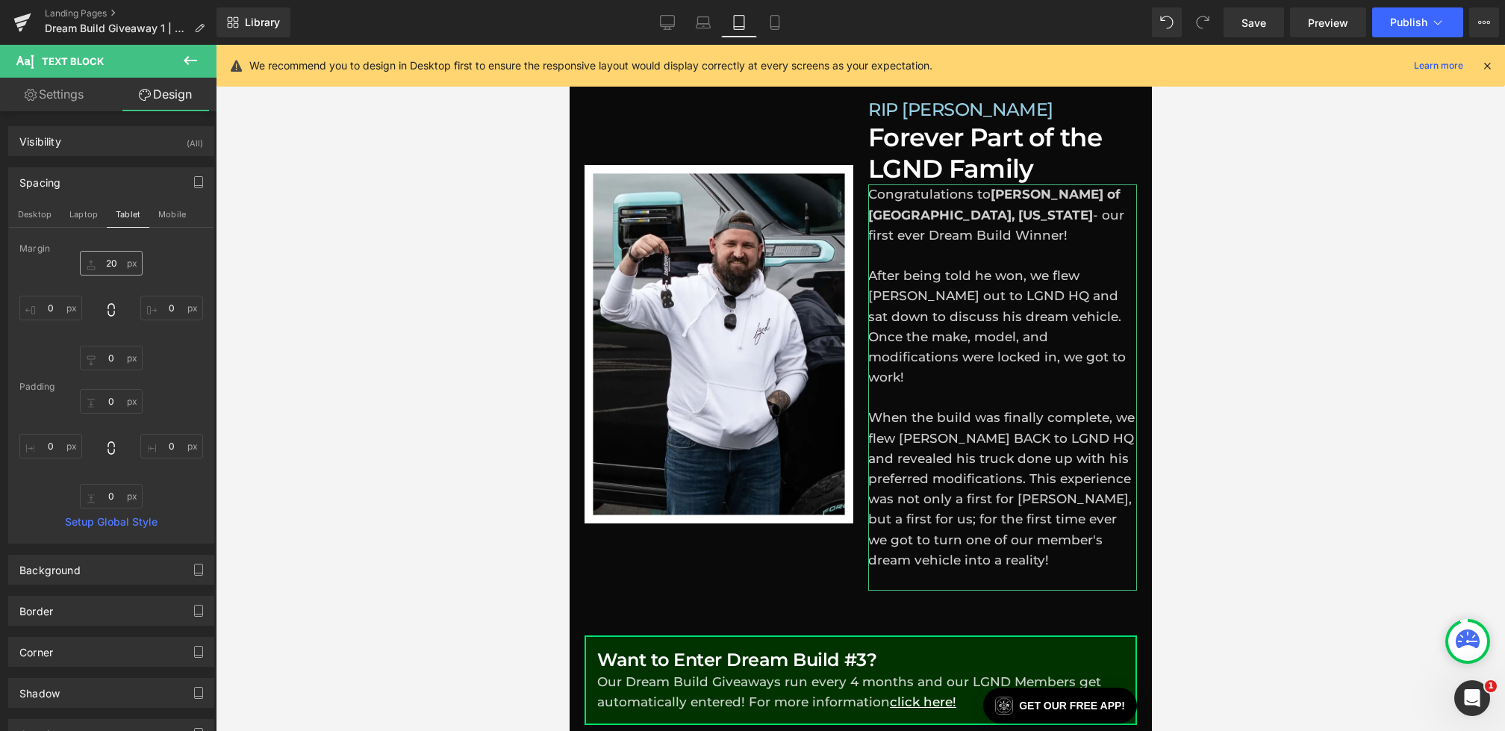
scroll to position [975, 0]
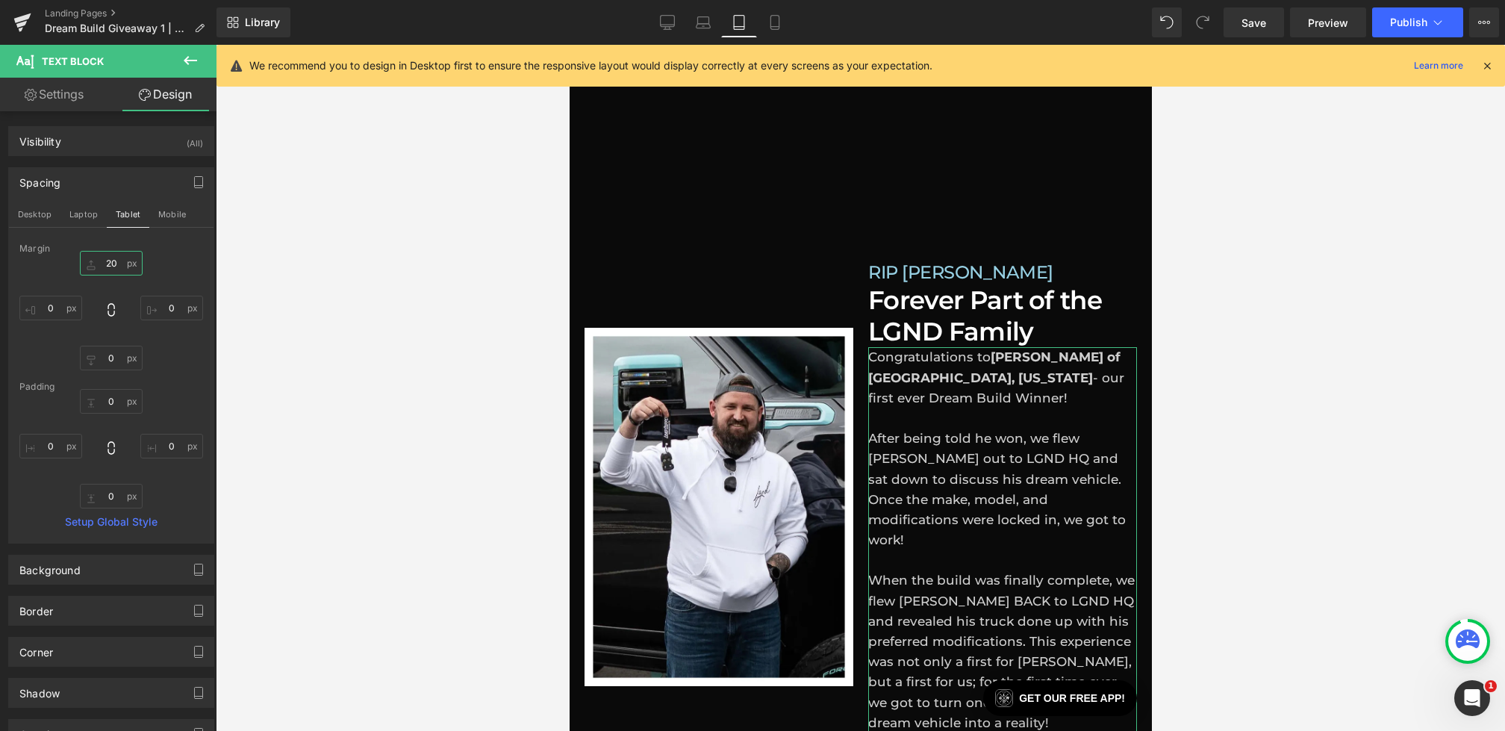
click at [95, 255] on input "20" at bounding box center [111, 263] width 63 height 25
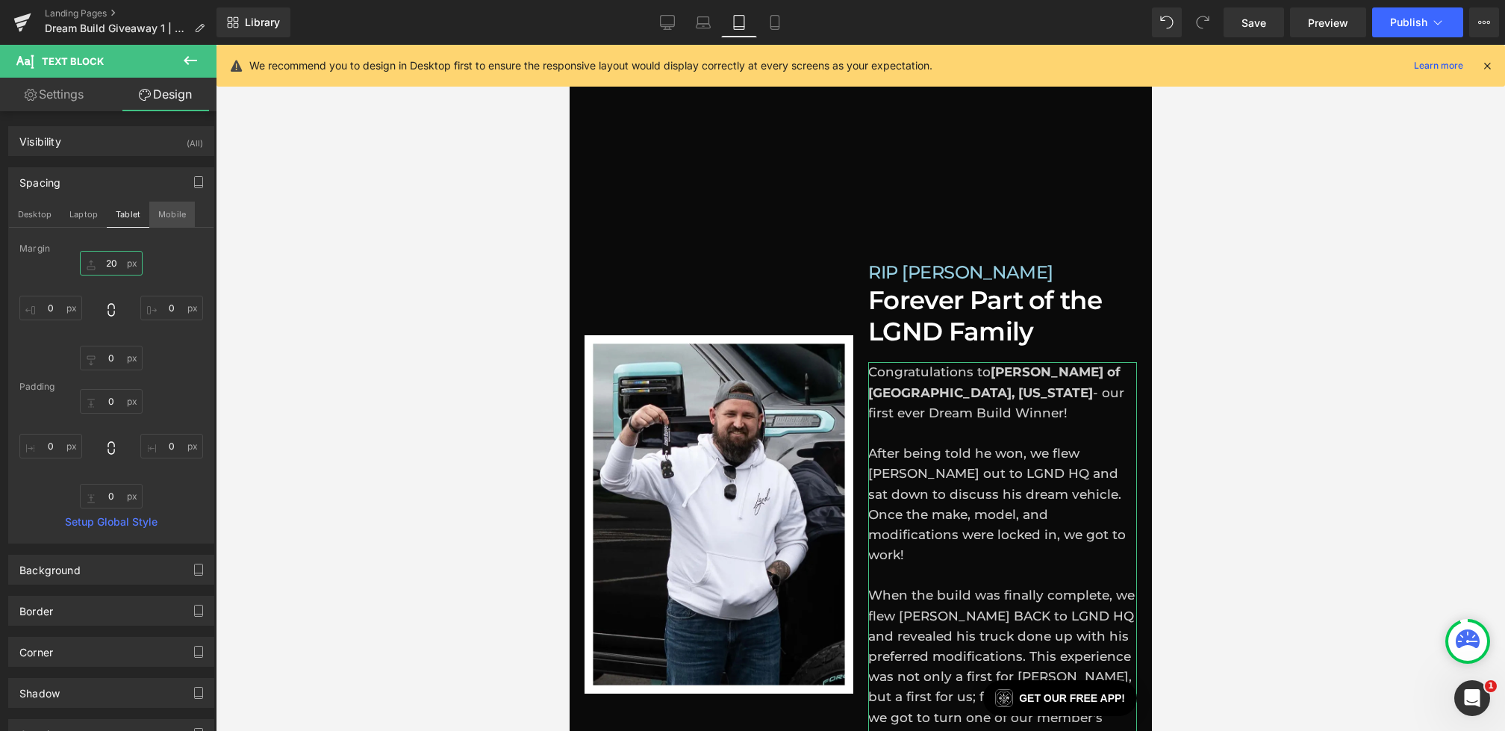
type input "20"
click at [176, 211] on button "Mobile" at bounding box center [172, 214] width 46 height 25
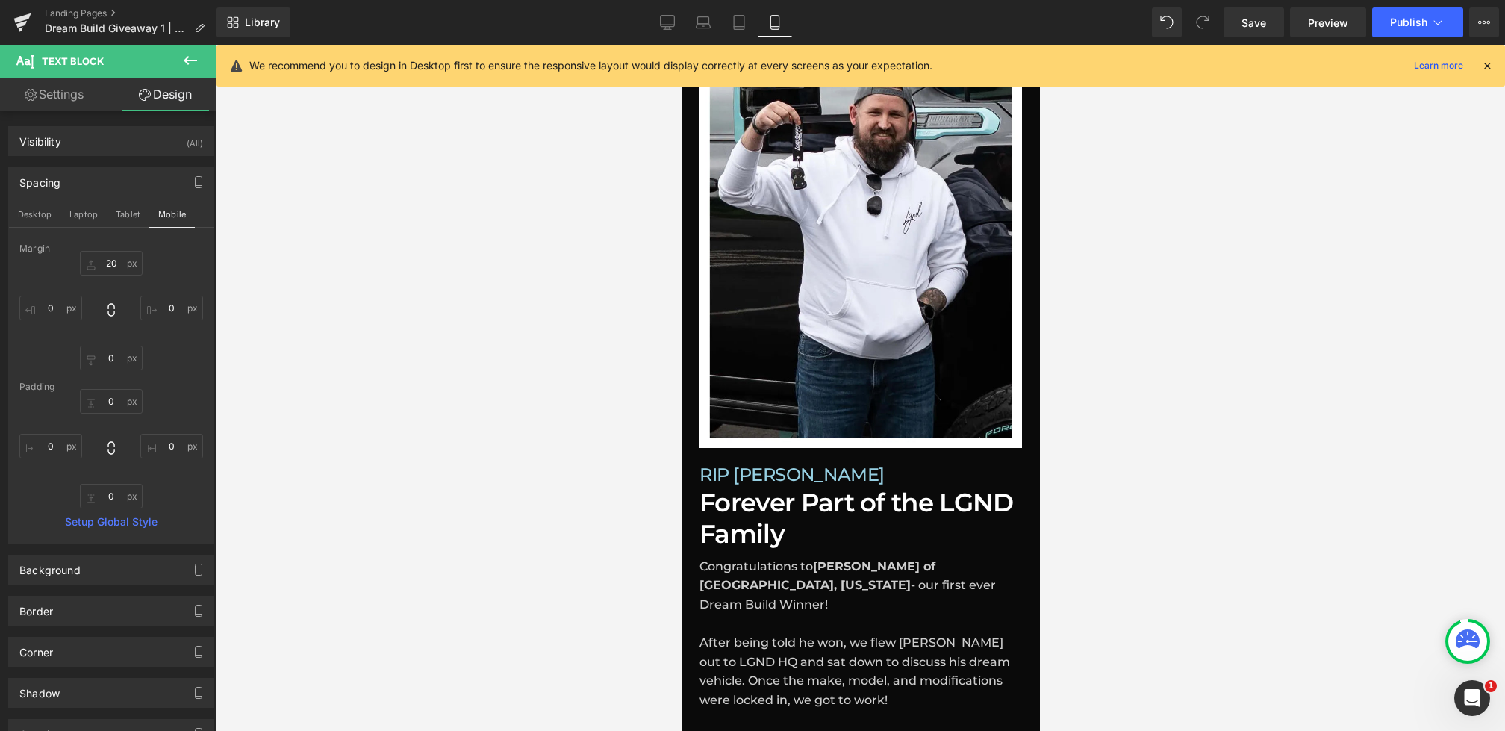
scroll to position [1244, 0]
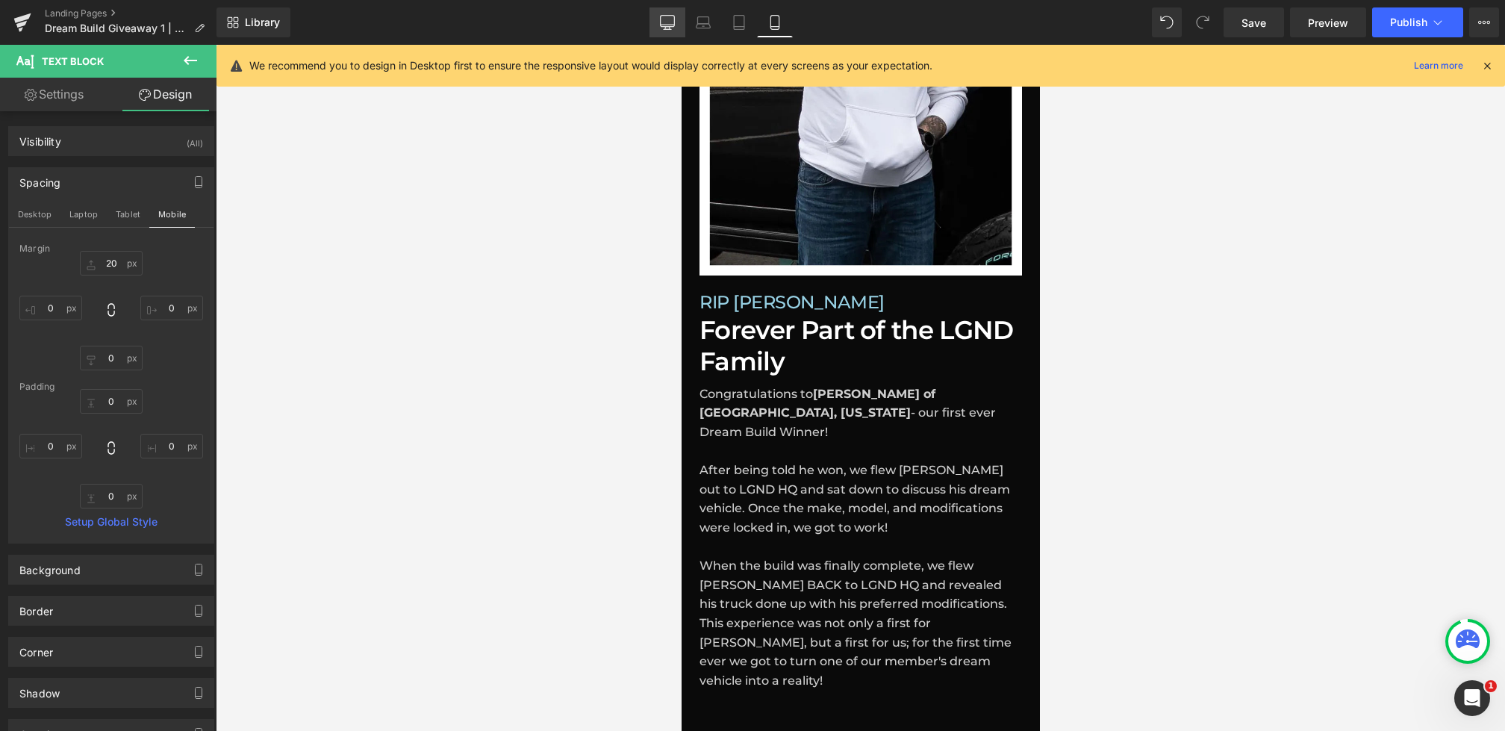
click at [664, 25] on icon at bounding box center [667, 22] width 15 height 15
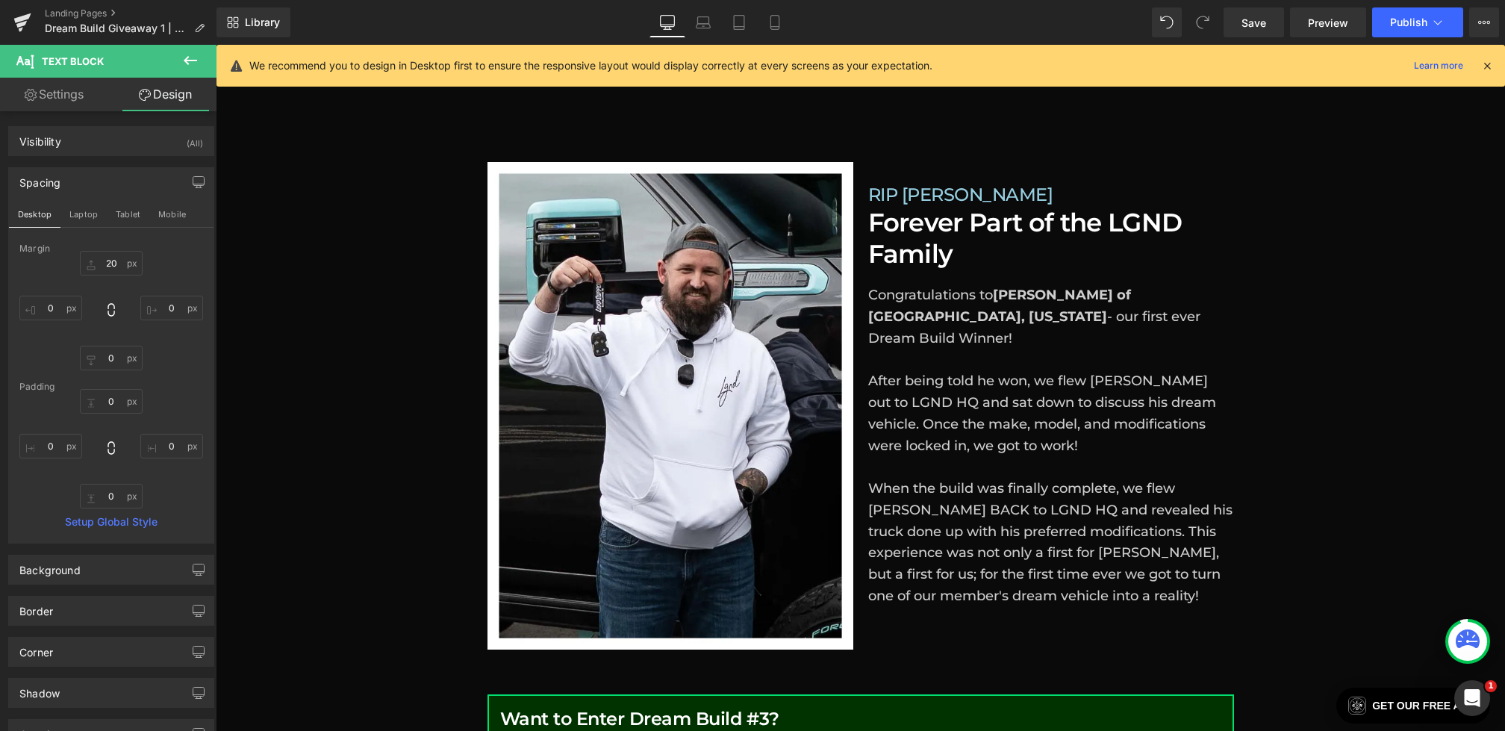
scroll to position [1171, 0]
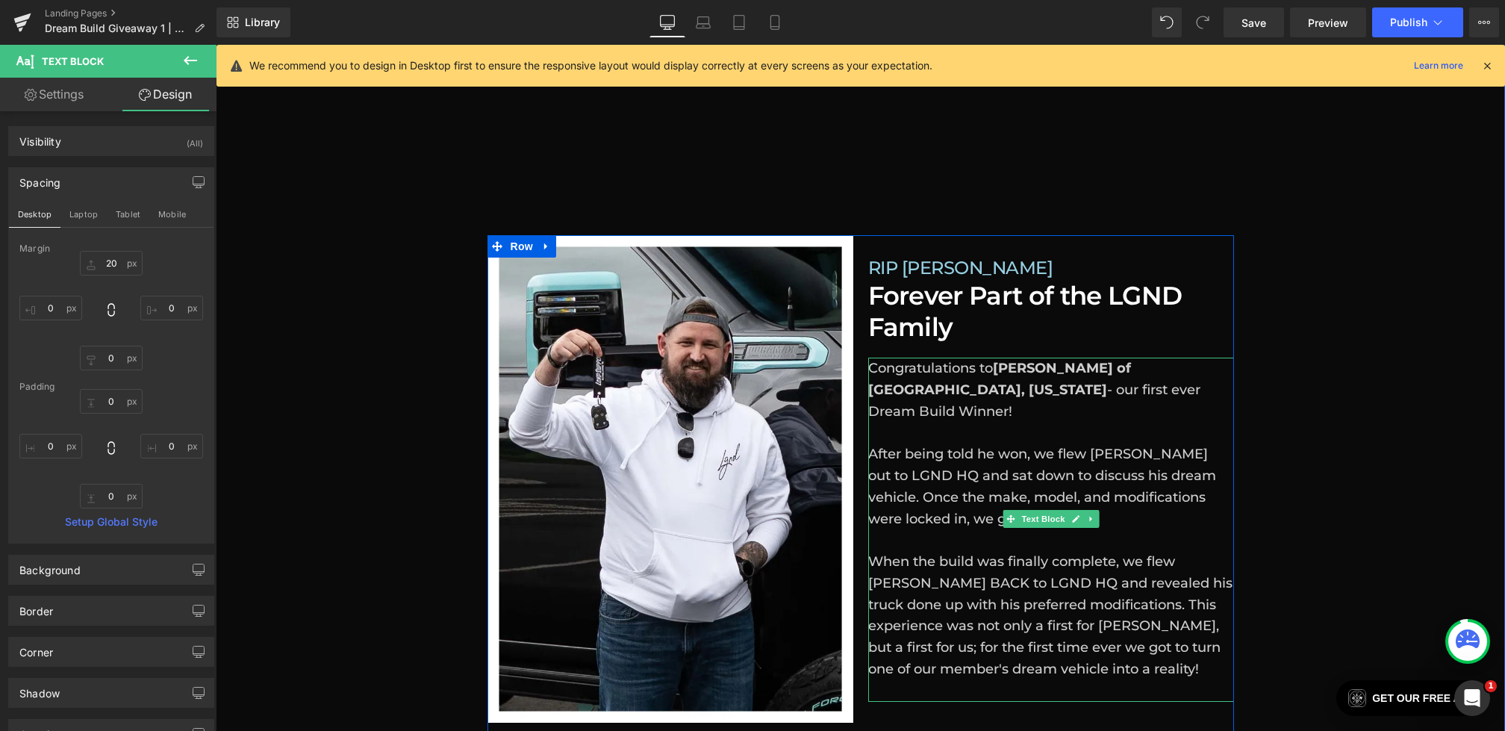
click at [928, 446] on p "Congratulations to Kyle Winquist of Chesterton, Indiana - our first ever Dream …" at bounding box center [1051, 519] width 366 height 323
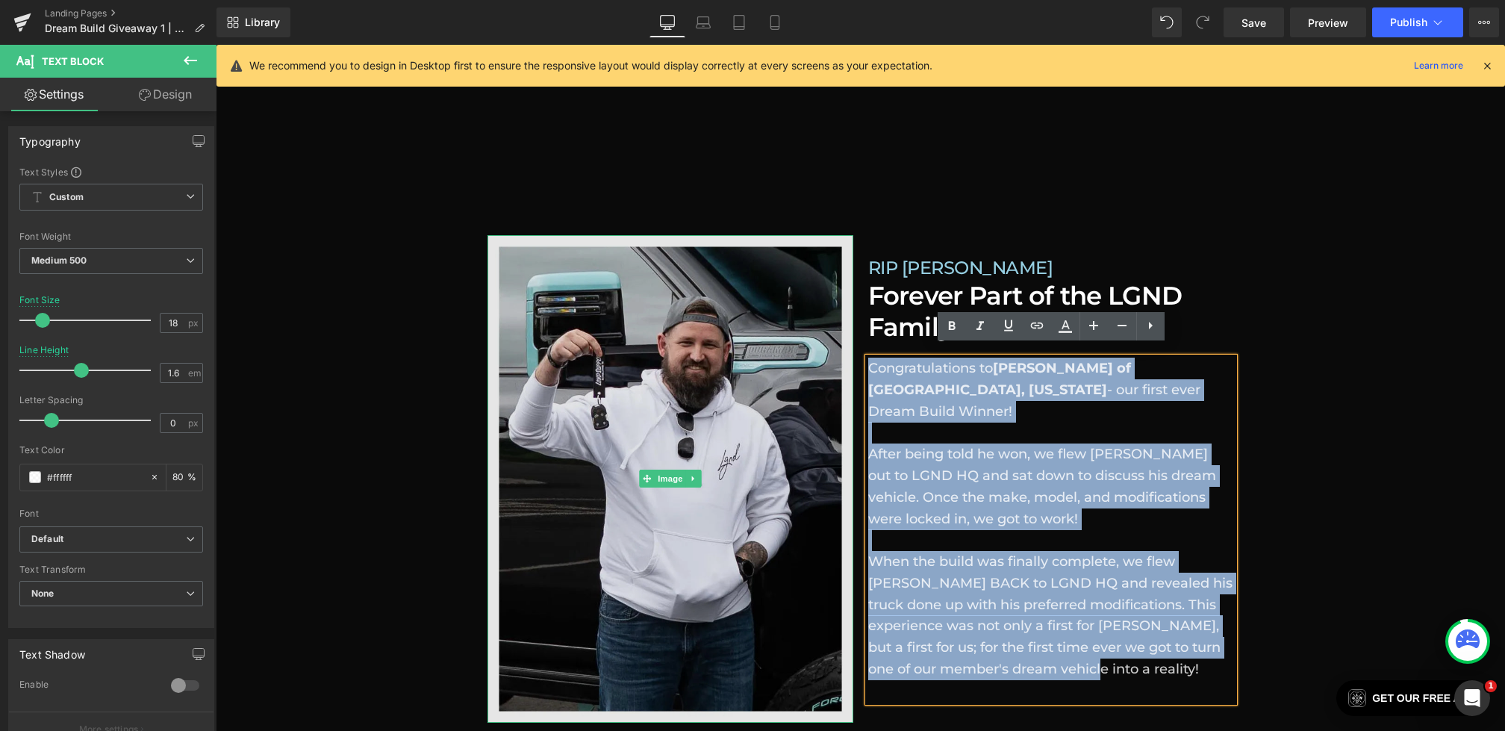
drag, startPoint x: 1048, startPoint y: 637, endPoint x: 812, endPoint y: 320, distance: 395.5
click at [812, 320] on div "Image RIP Kyle Winquist Heading Forever Part of the LGND Family Heading Congrat…" at bounding box center [861, 486] width 747 height 503
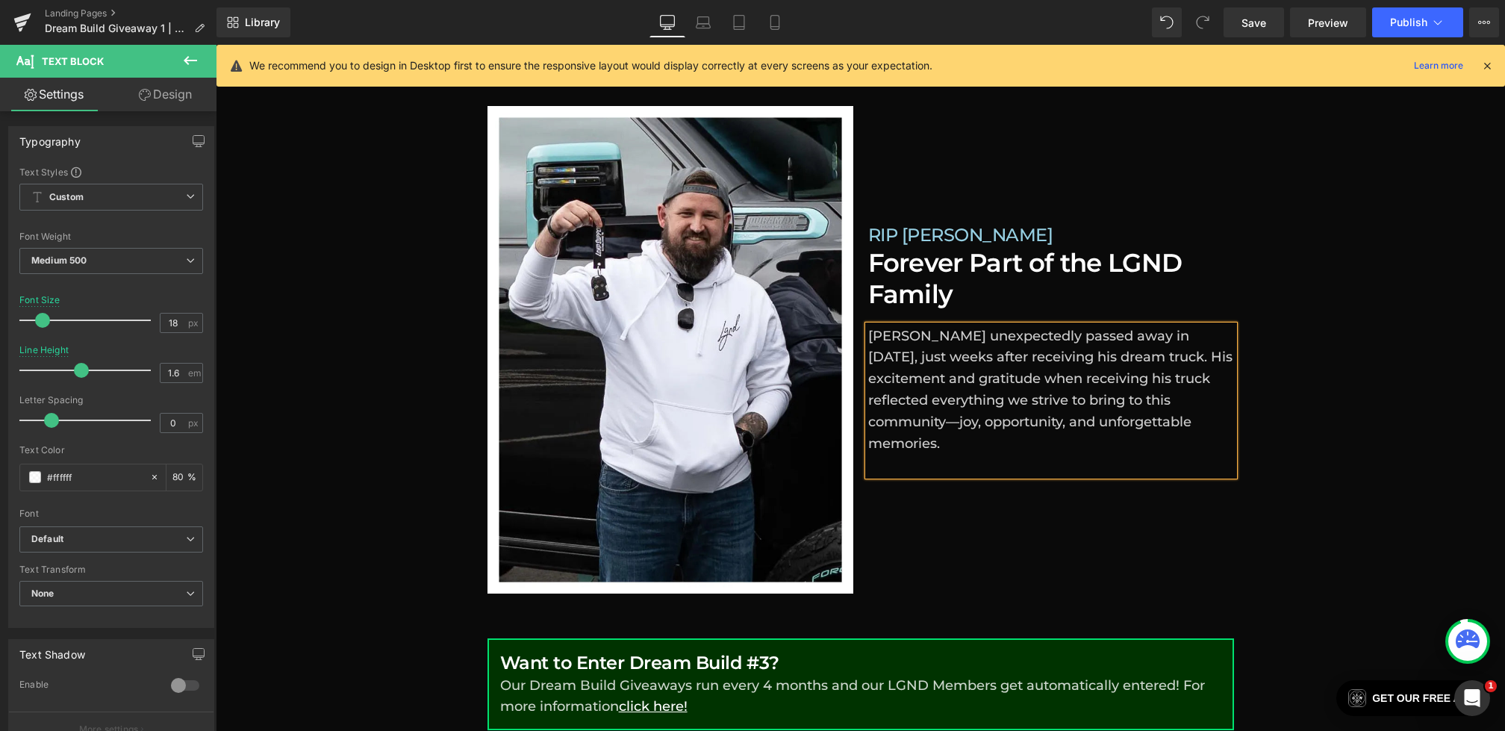
scroll to position [1268, 0]
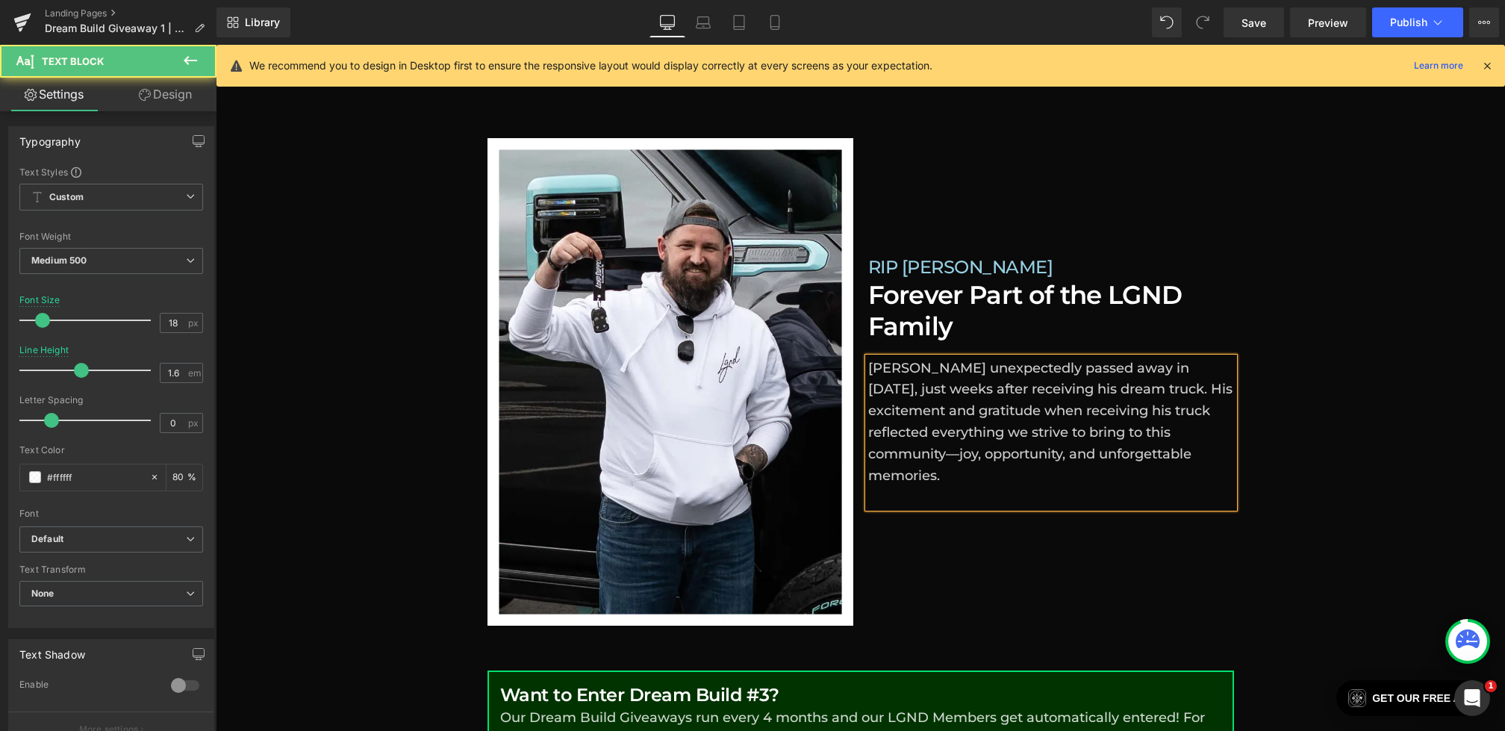
click at [1209, 420] on p "Kyle unexpectedly passed away in June 2025, just weeks after receiving his drea…" at bounding box center [1051, 422] width 366 height 129
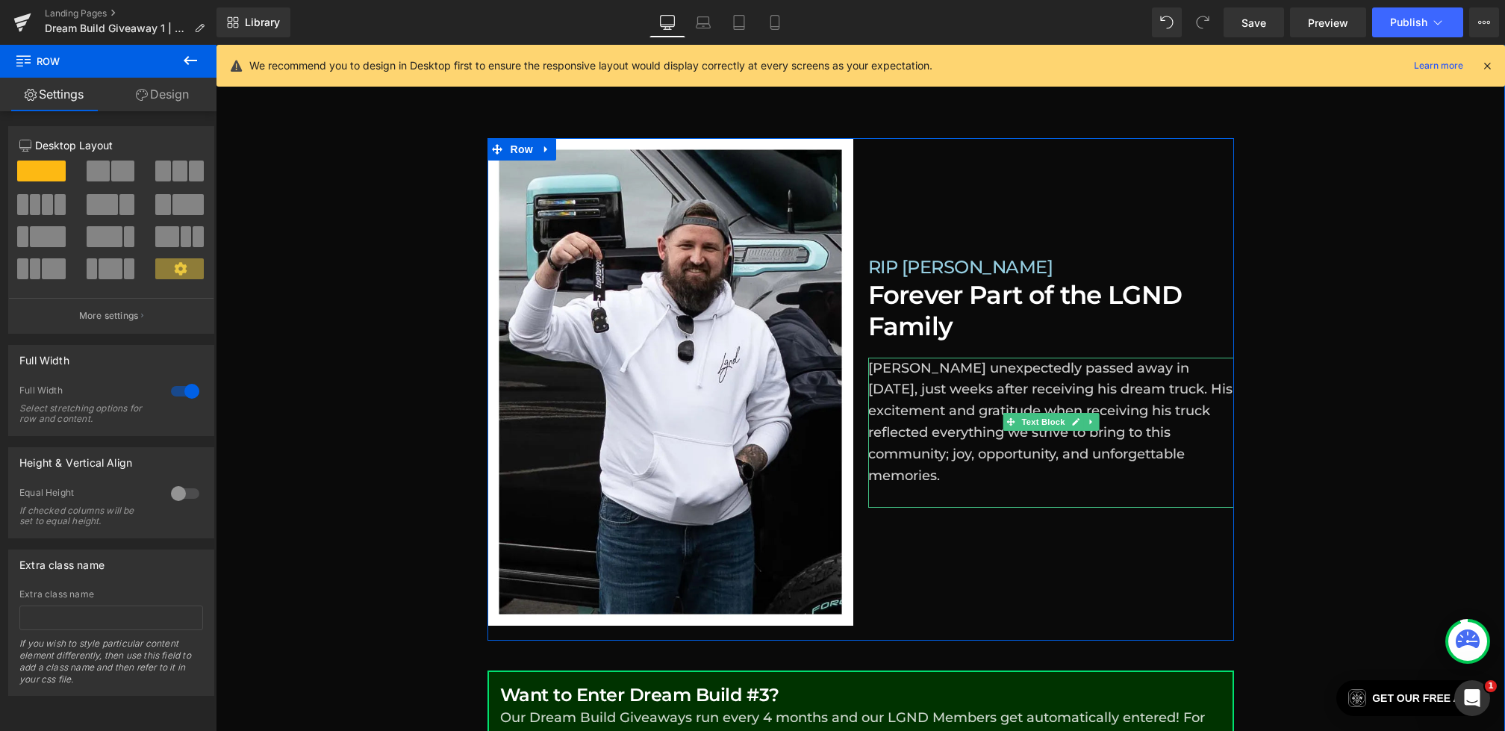
click at [1173, 447] on p "Kyle unexpectedly passed away in June 2025, just weeks after receiving his drea…" at bounding box center [1051, 422] width 366 height 129
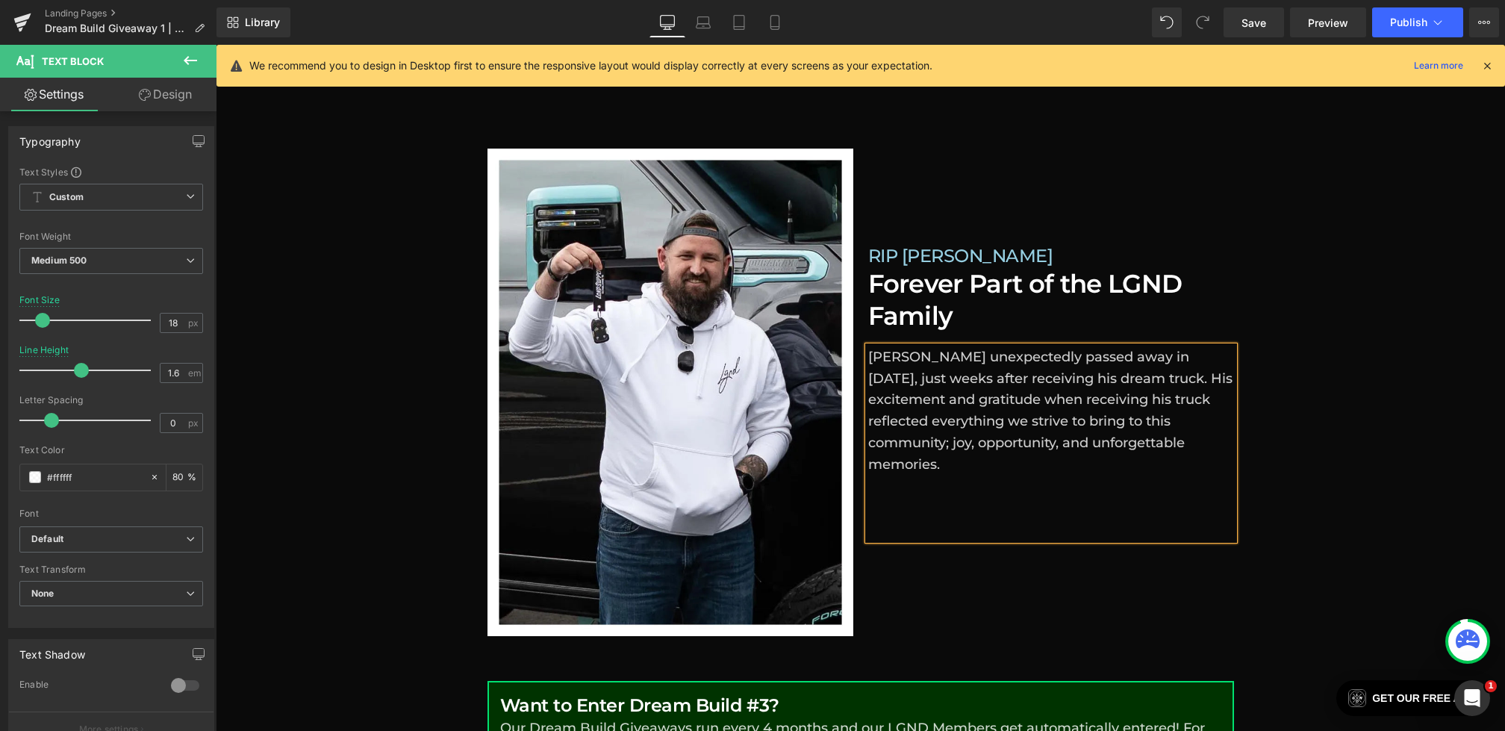
scroll to position [1246, 0]
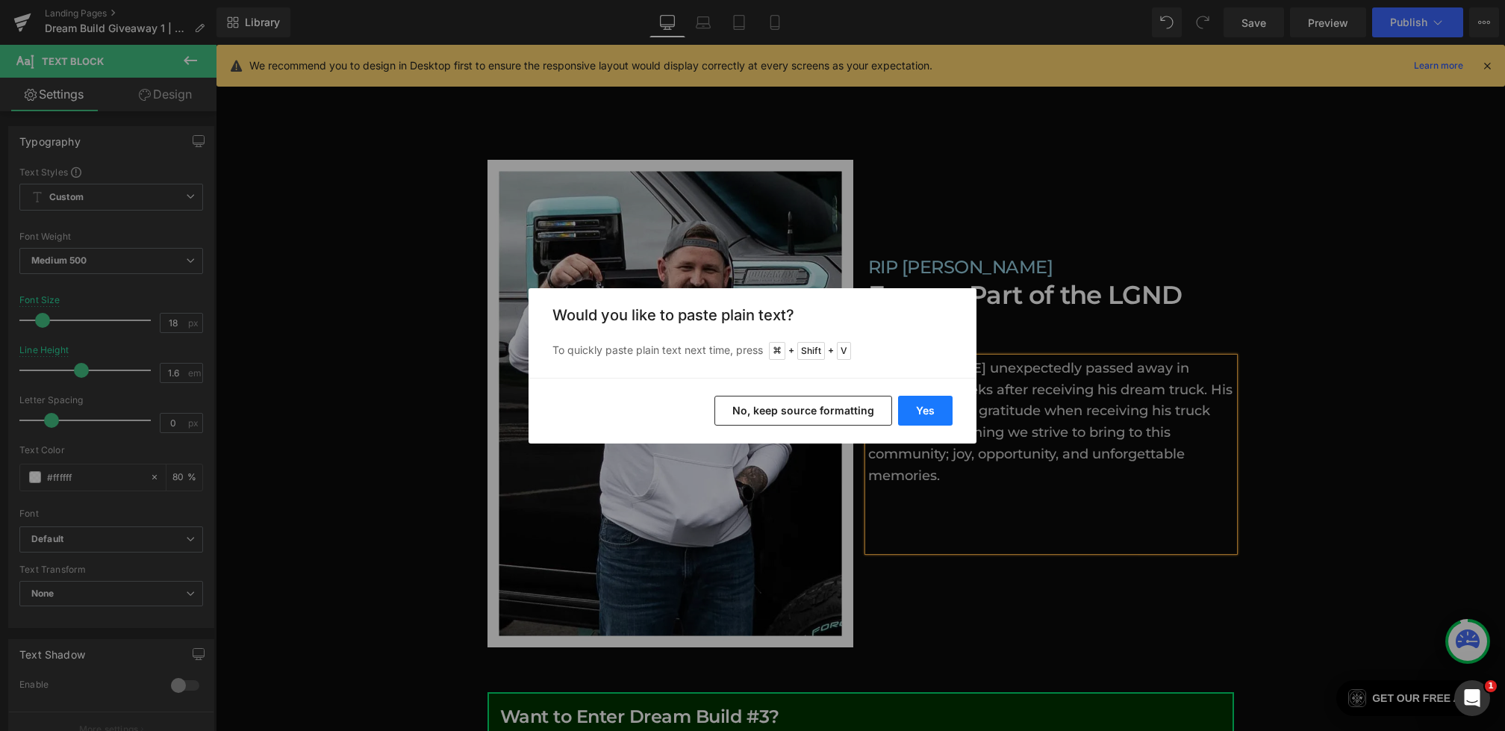
click at [918, 410] on button "Yes" at bounding box center [925, 411] width 55 height 30
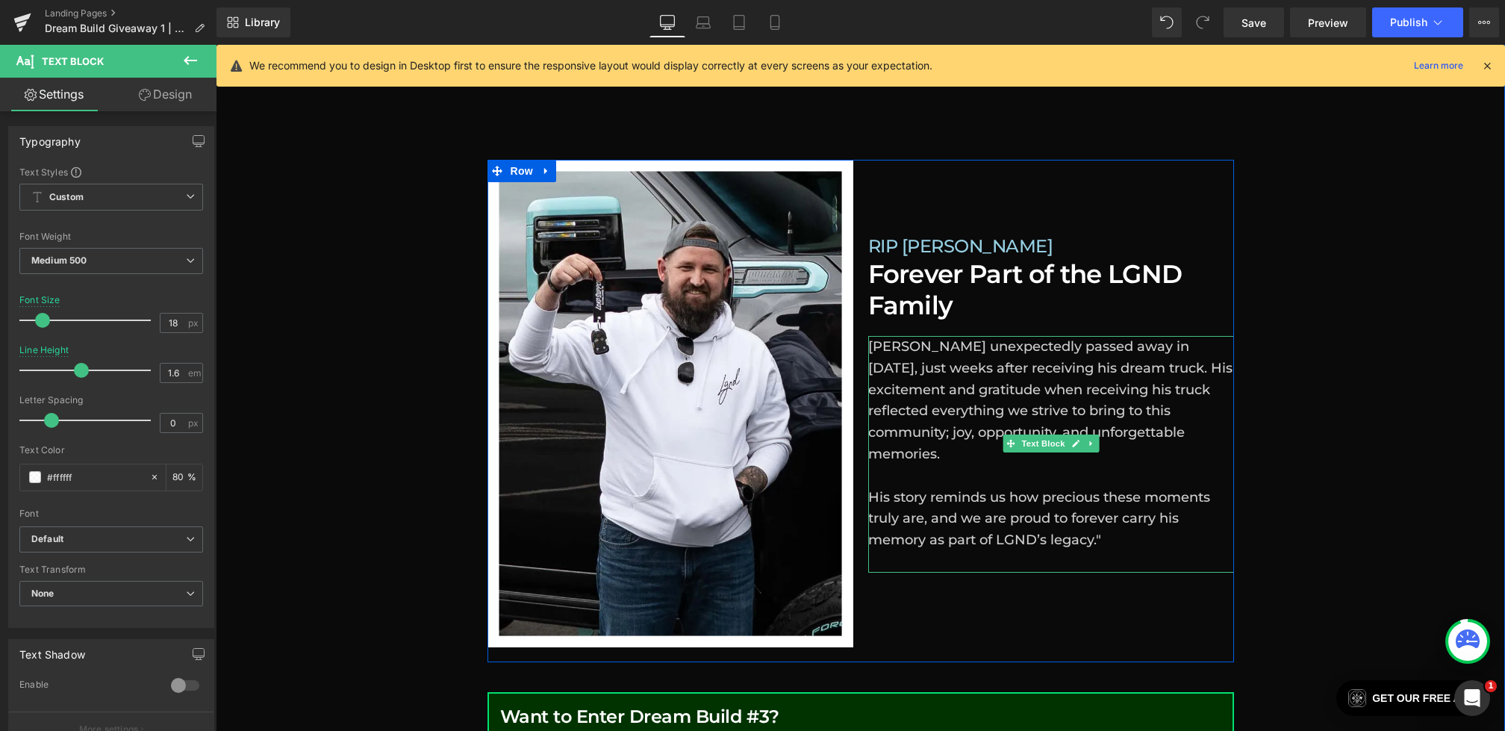
click at [918, 551] on p at bounding box center [1051, 562] width 366 height 22
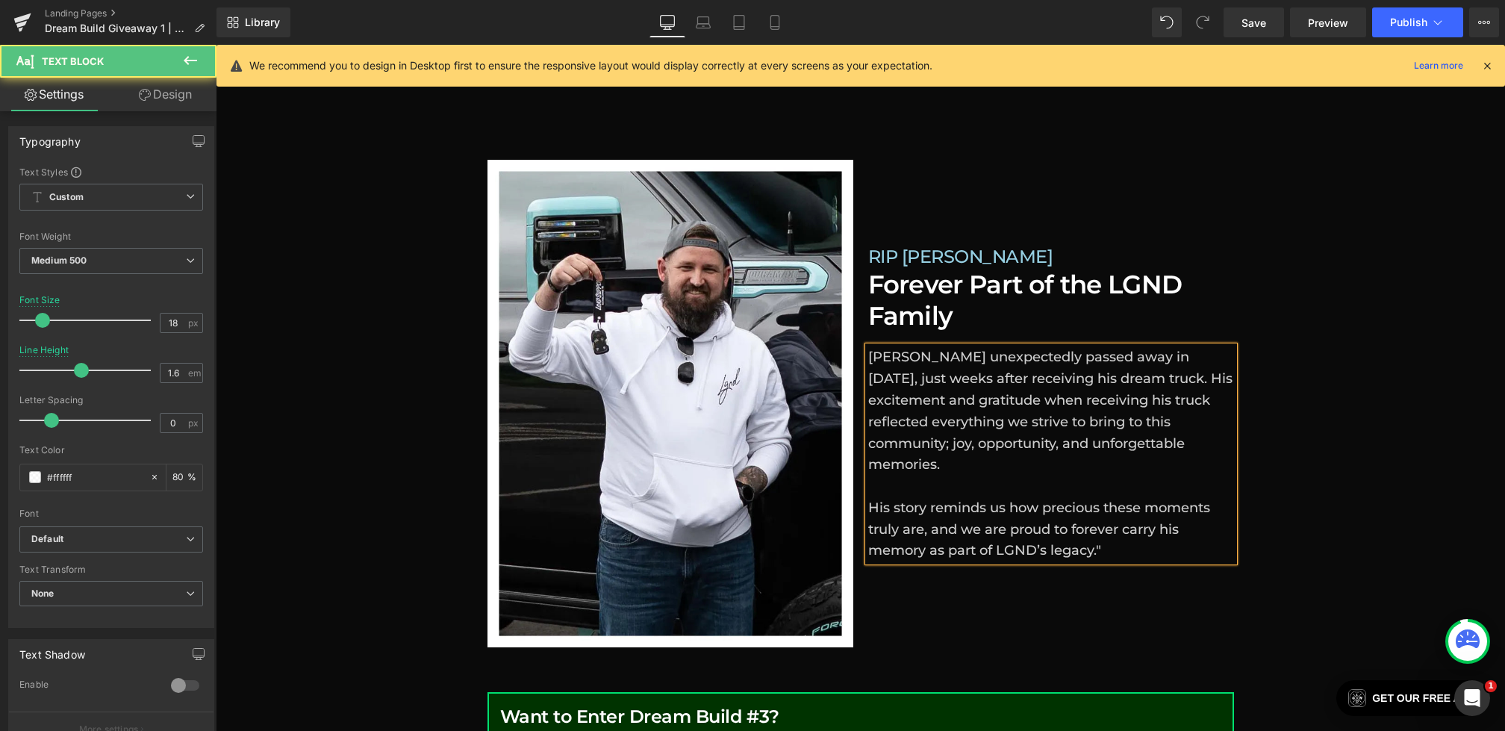
scroll to position [1257, 0]
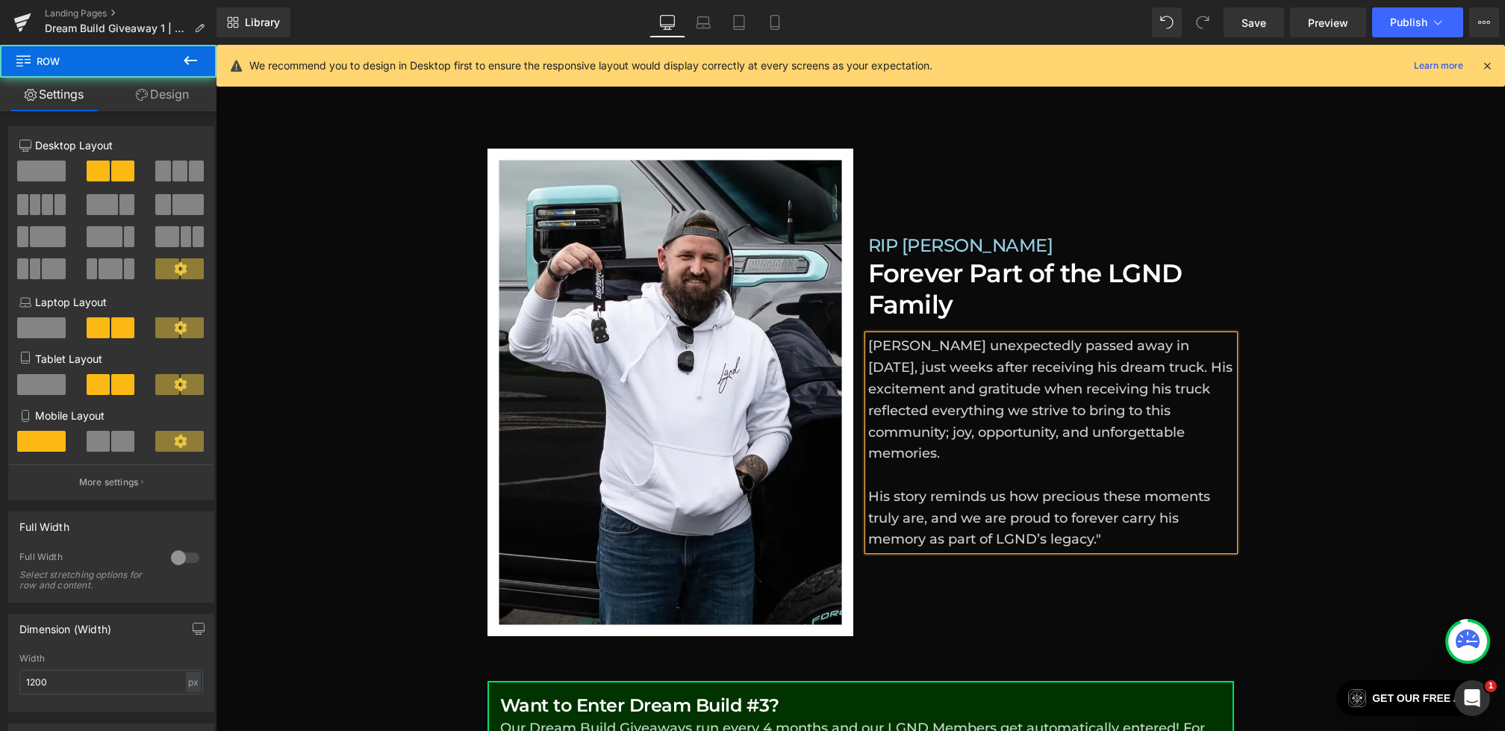
click at [1123, 568] on div "Image RIP Kyle Winquist Heading Forever Part of the LGND Family Heading Kyle un…" at bounding box center [861, 400] width 747 height 503
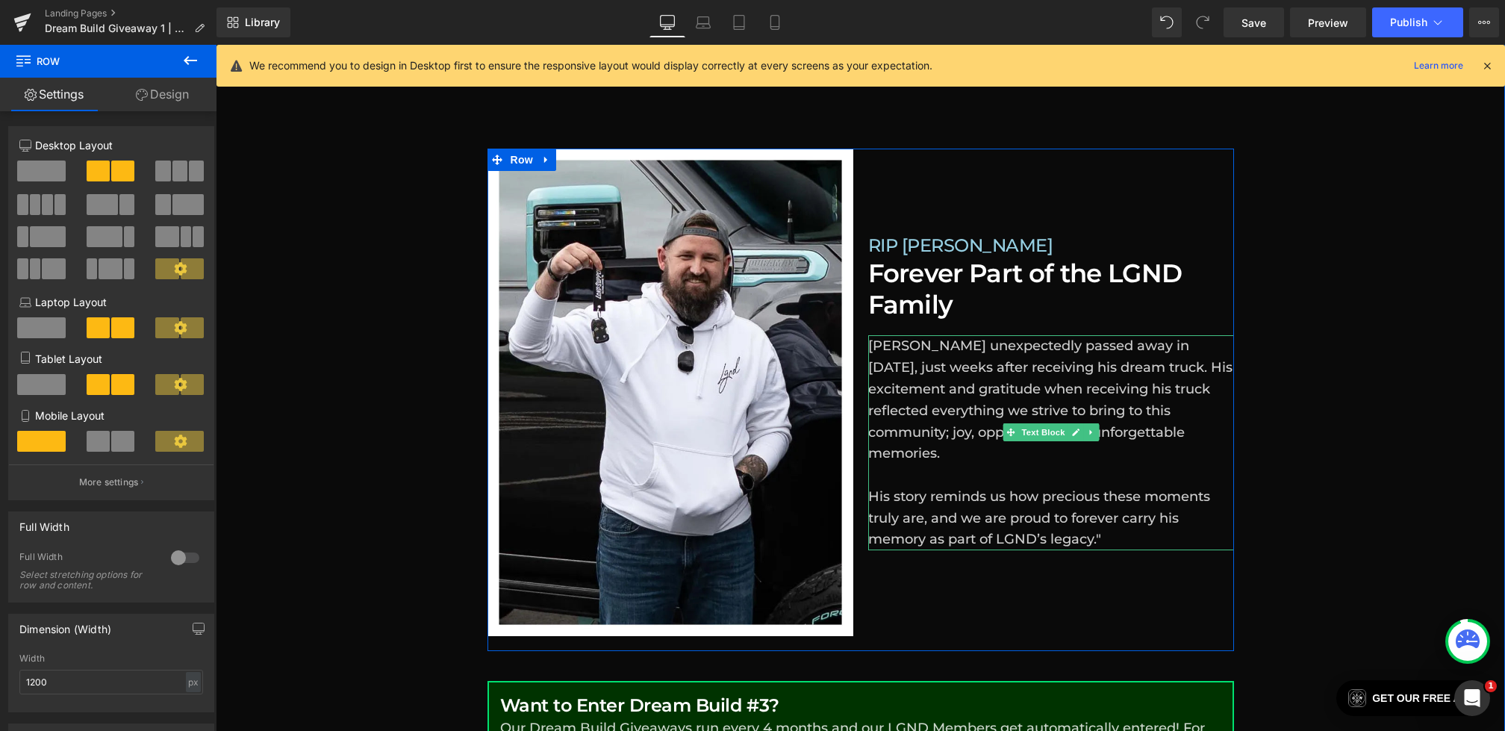
click at [974, 482] on p "Kyle unexpectedly passed away in June 2025, just weeks after receiving his drea…" at bounding box center [1051, 442] width 366 height 215
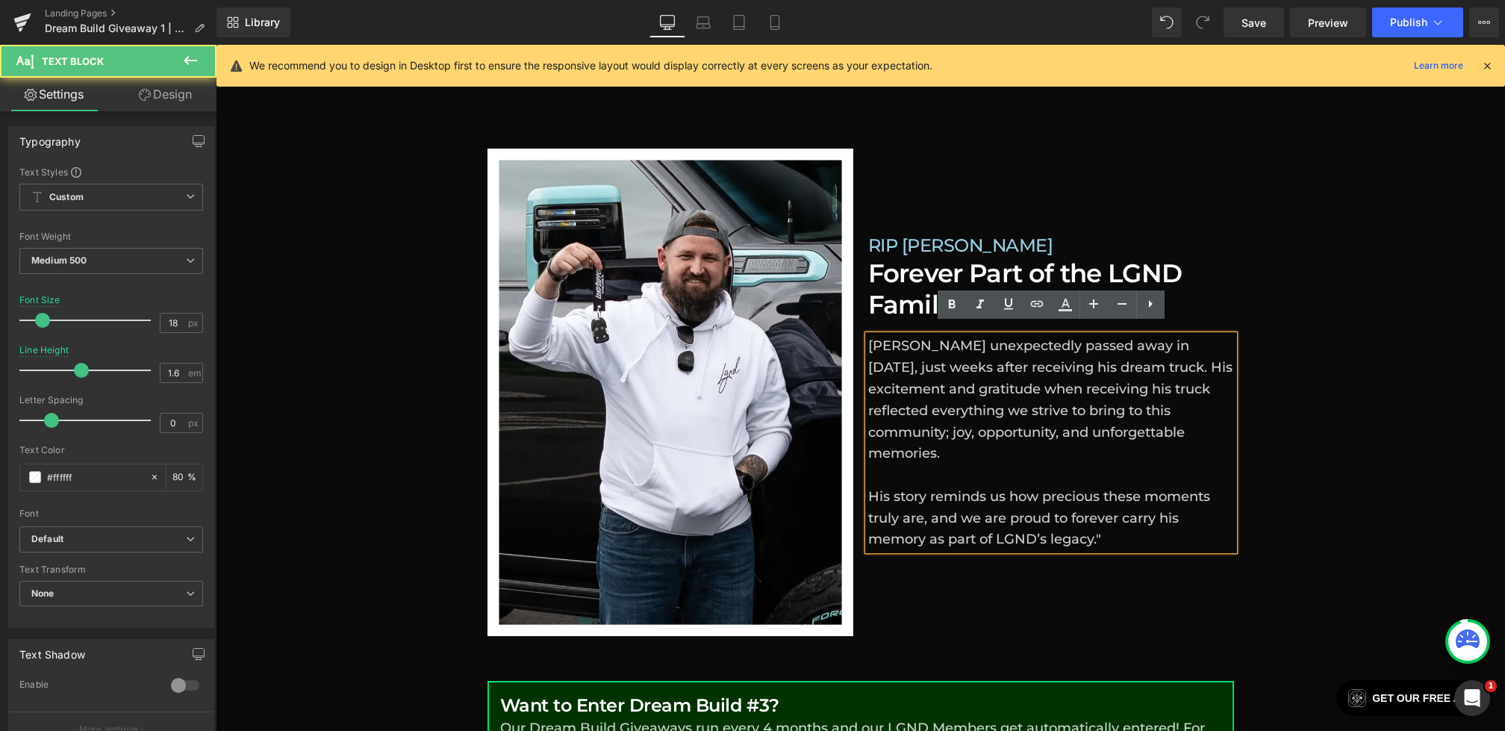
click at [1112, 505] on p "Kyle unexpectedly passed away in June 2025, just weeks after receiving his drea…" at bounding box center [1051, 442] width 366 height 215
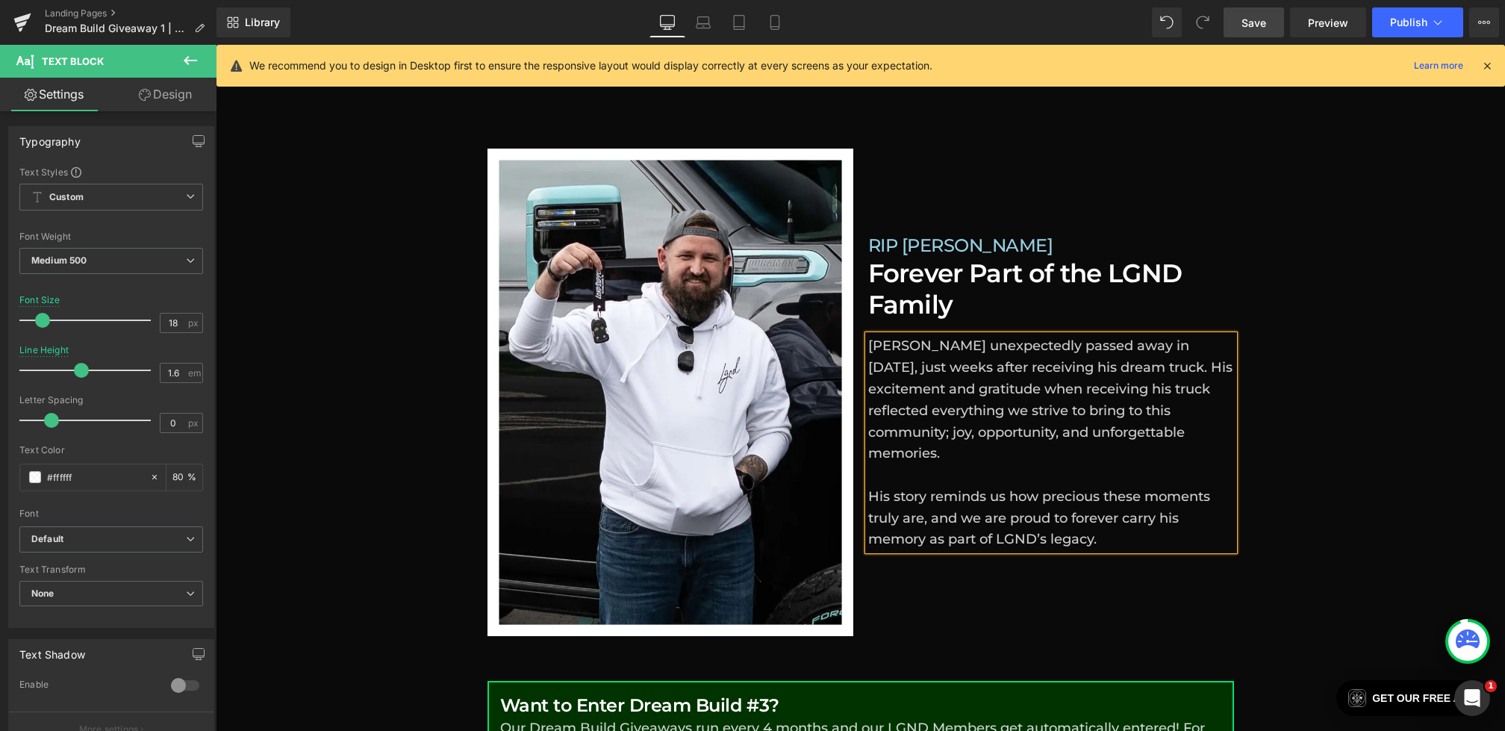
click at [1256, 15] on span "Save" at bounding box center [1254, 23] width 25 height 16
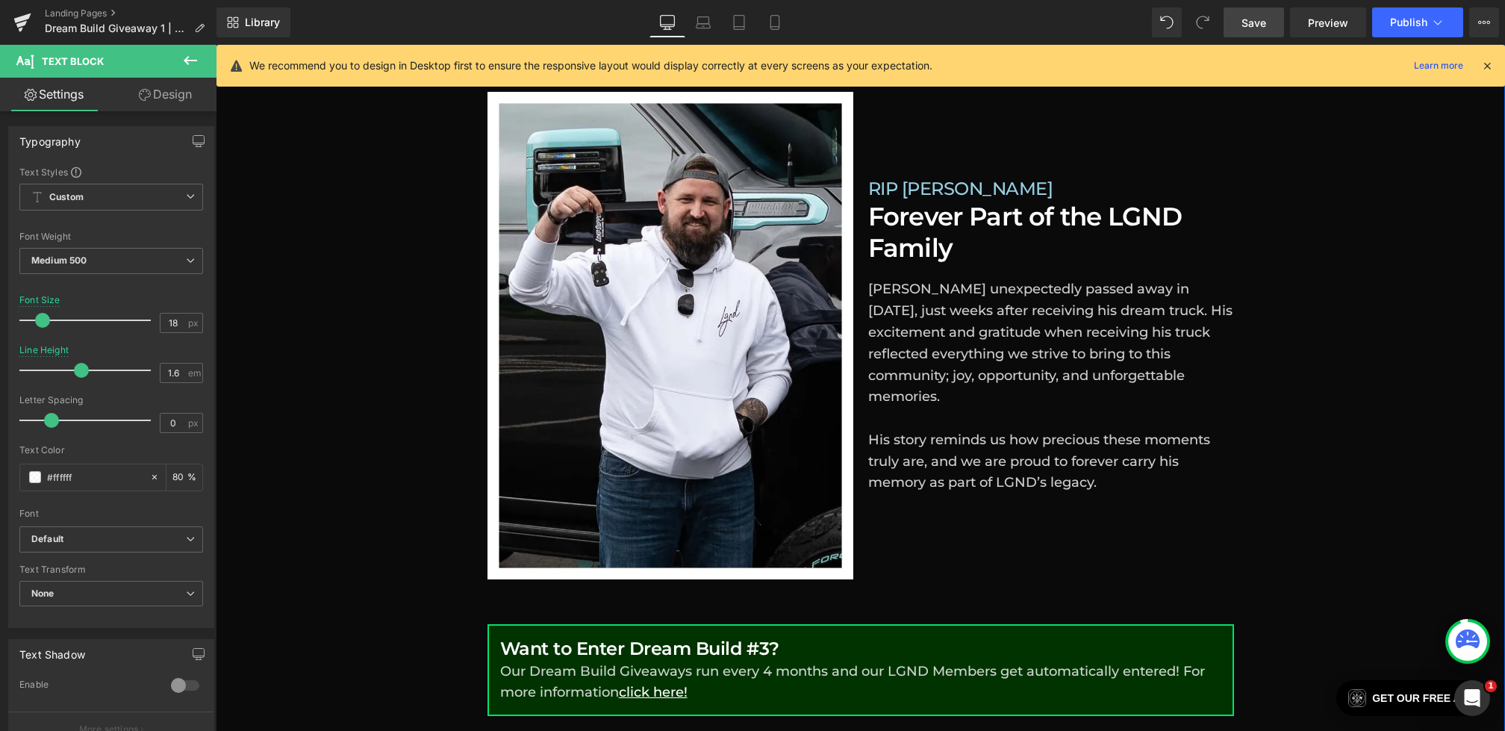
scroll to position [1437, 0]
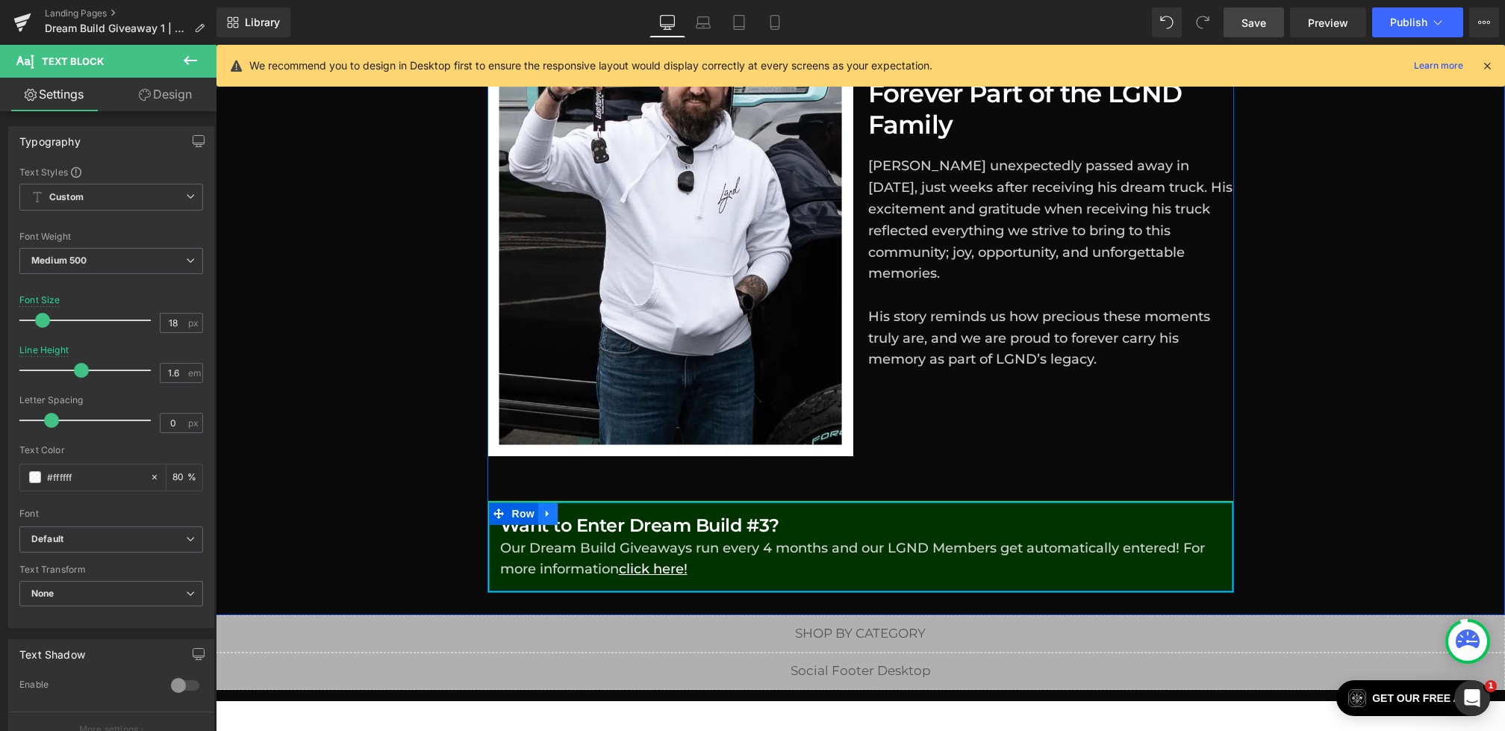
click at [546, 510] on icon at bounding box center [547, 513] width 3 height 7
click at [584, 509] on icon at bounding box center [587, 514] width 10 height 10
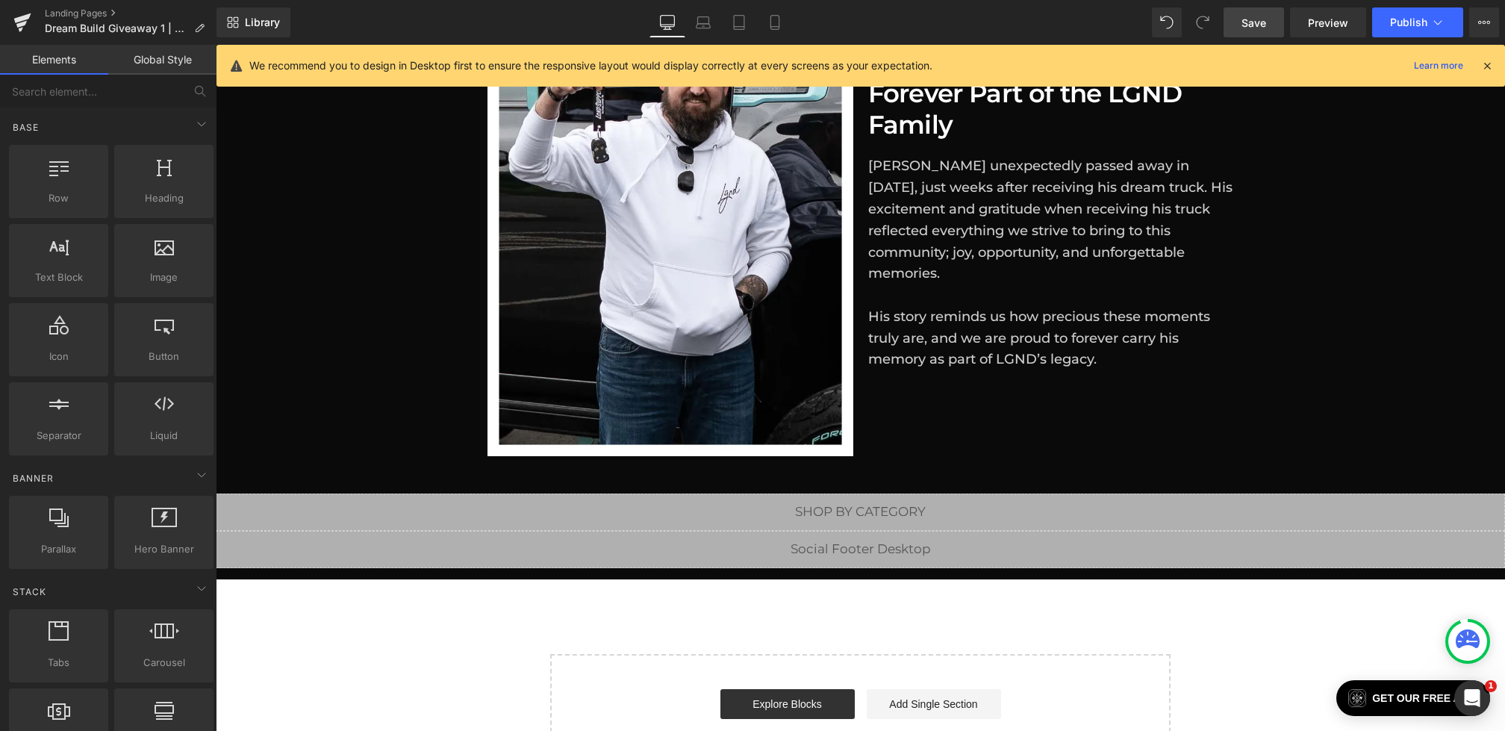
click at [1234, 25] on link "Save" at bounding box center [1254, 22] width 60 height 30
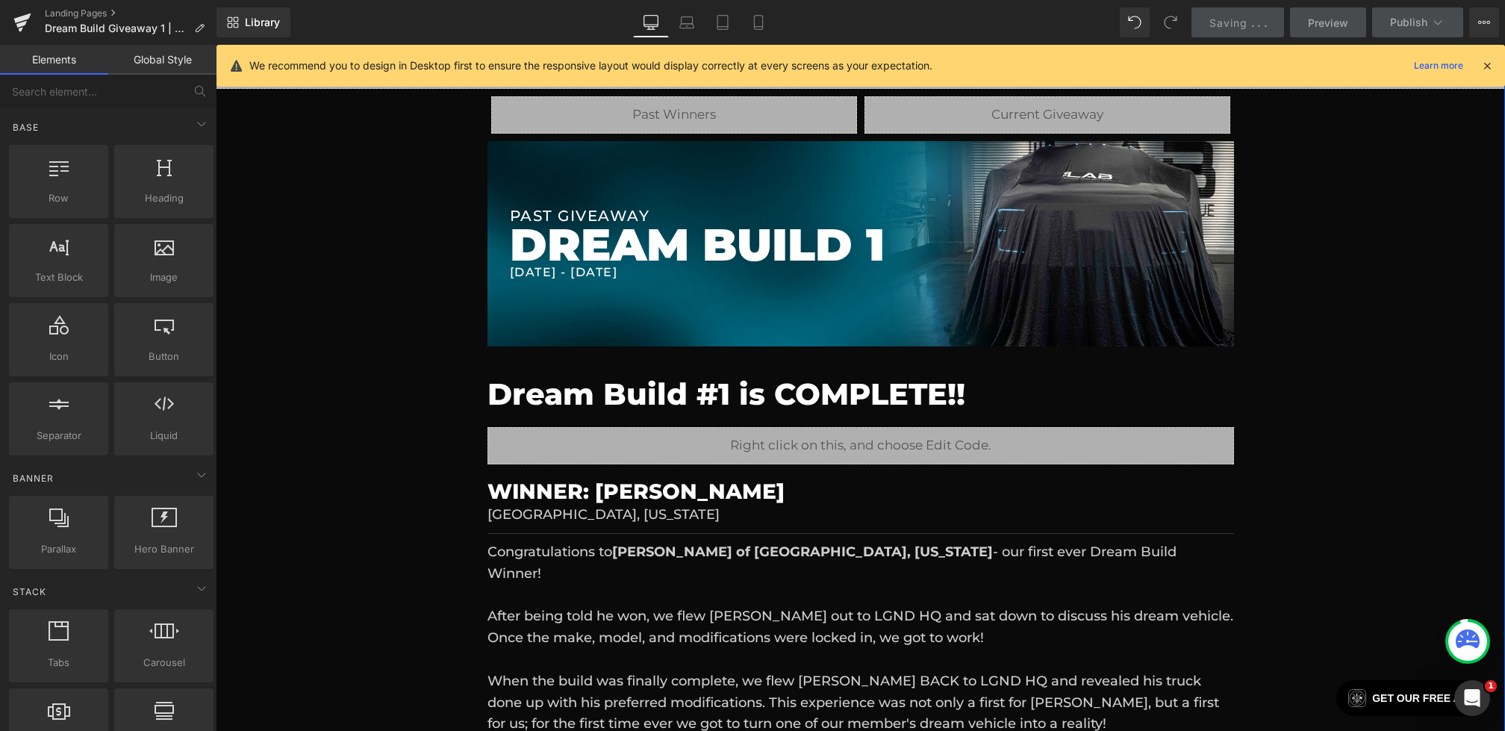
scroll to position [261, 0]
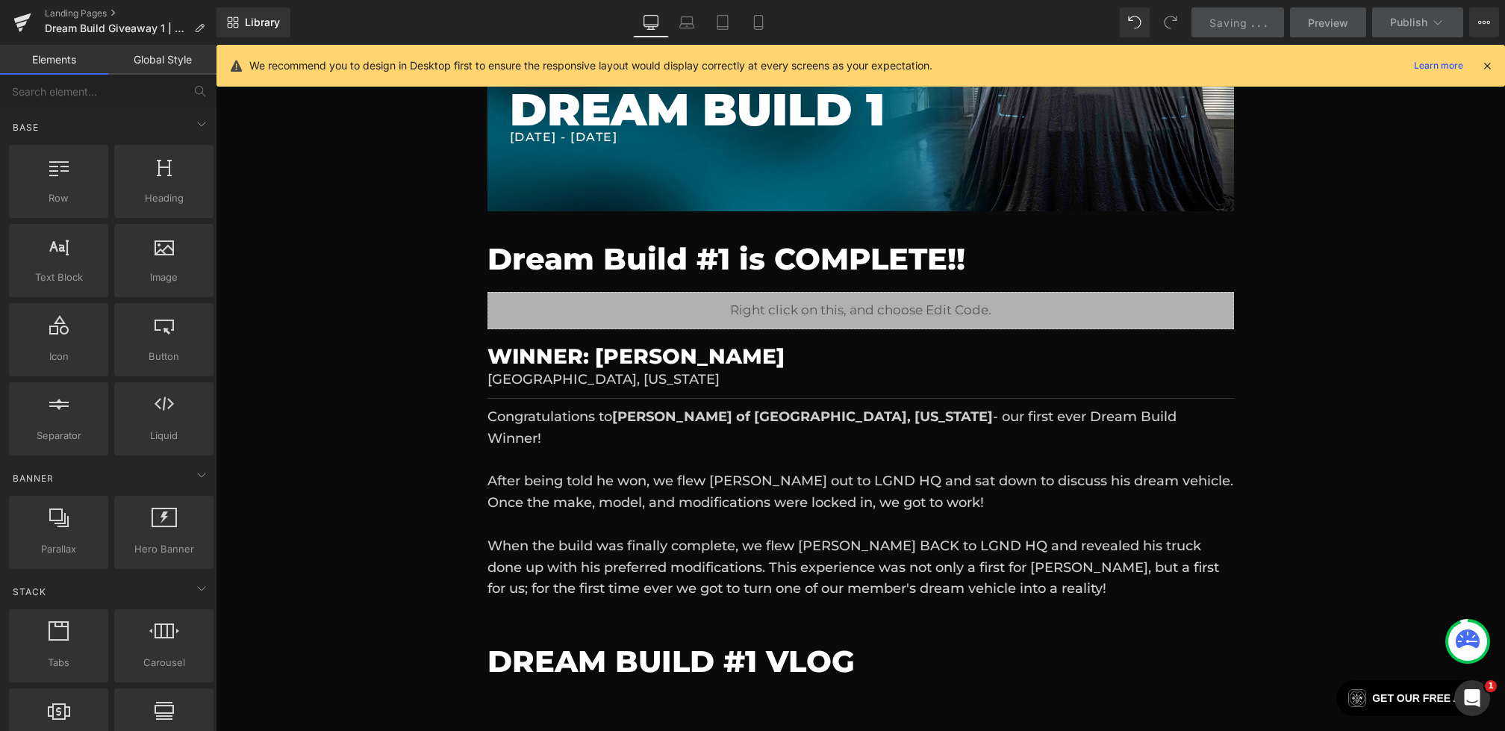
click at [1488, 67] on icon at bounding box center [1487, 65] width 13 height 13
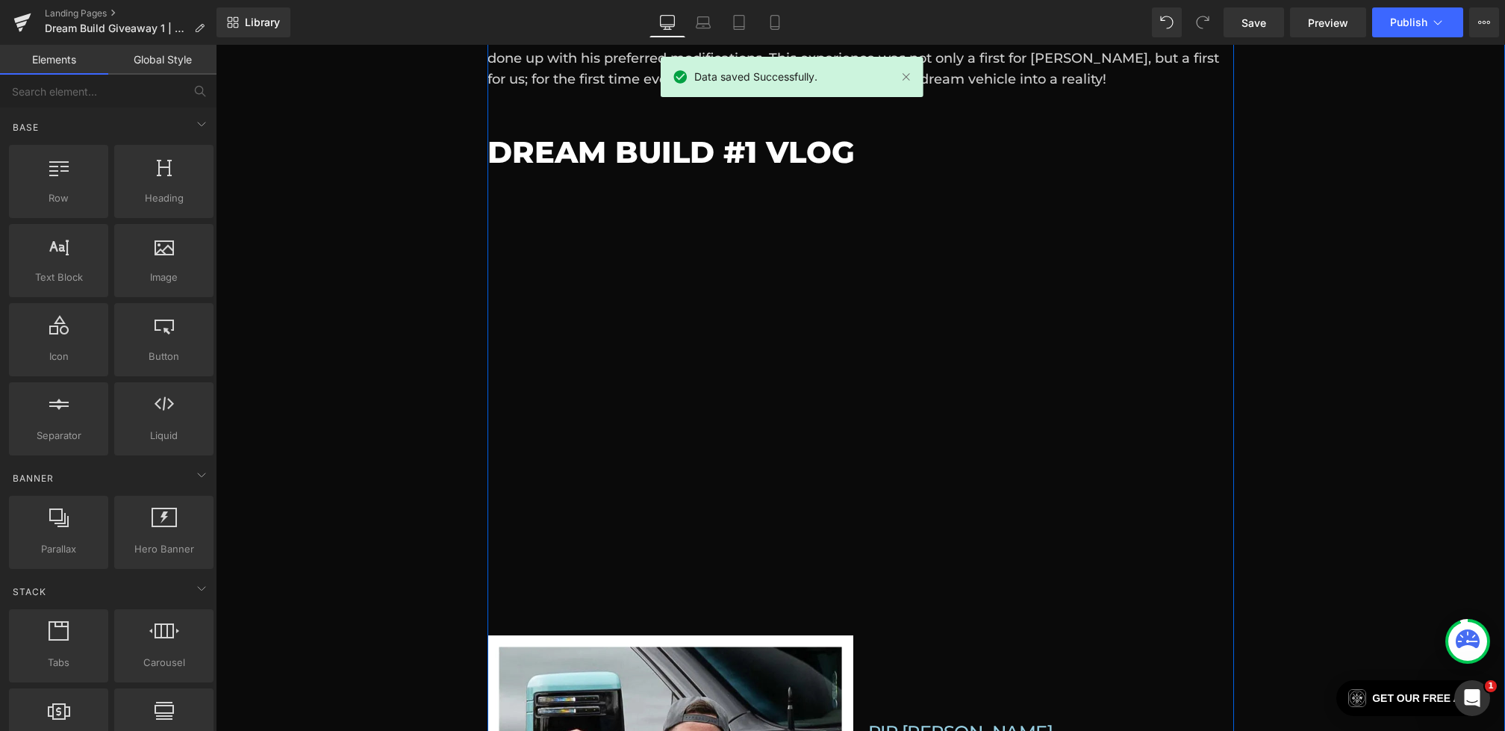
scroll to position [1103, 0]
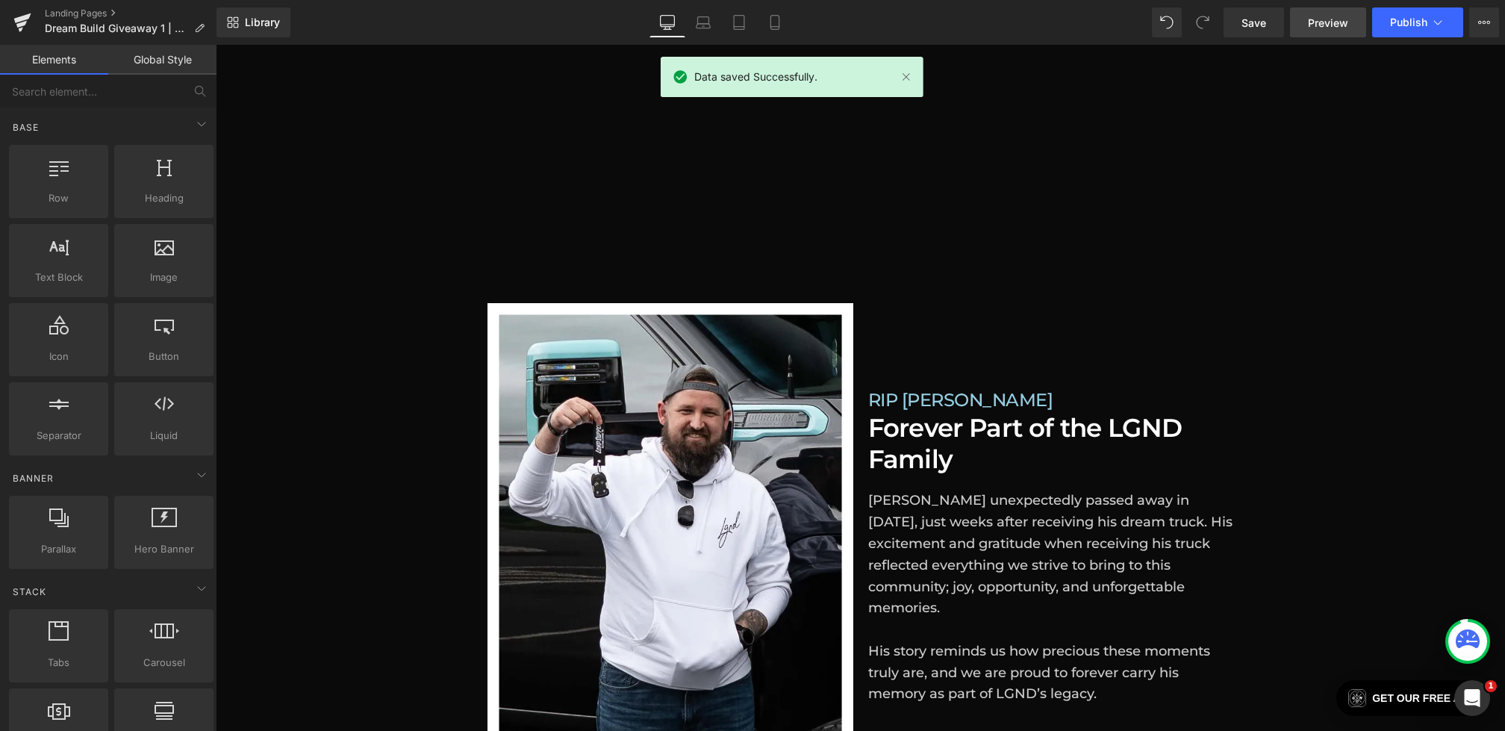
click at [1320, 17] on span "Preview" at bounding box center [1328, 23] width 40 height 16
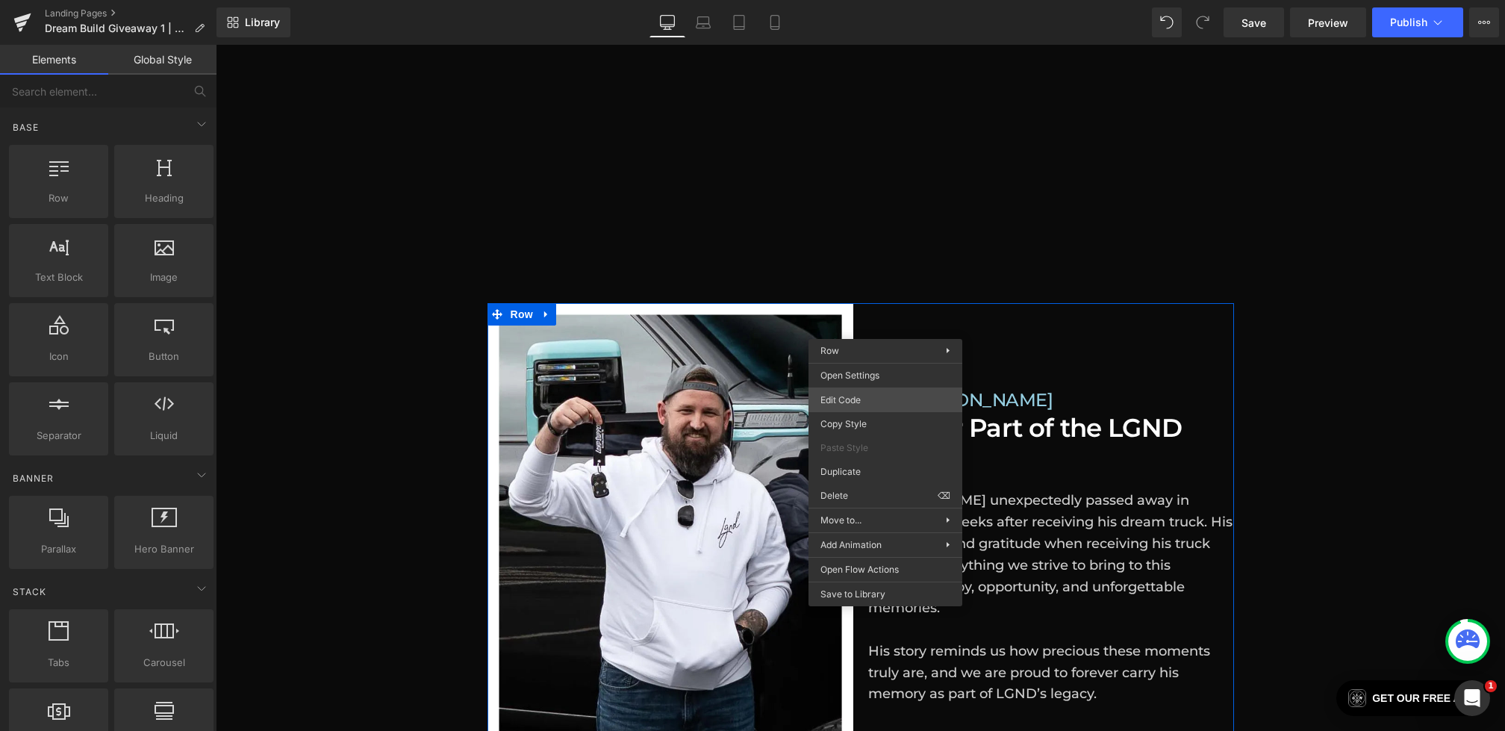
click at [836, 0] on div "Text Block You are previewing how the will restyle your page. You can not edit …" at bounding box center [752, 0] width 1505 height 0
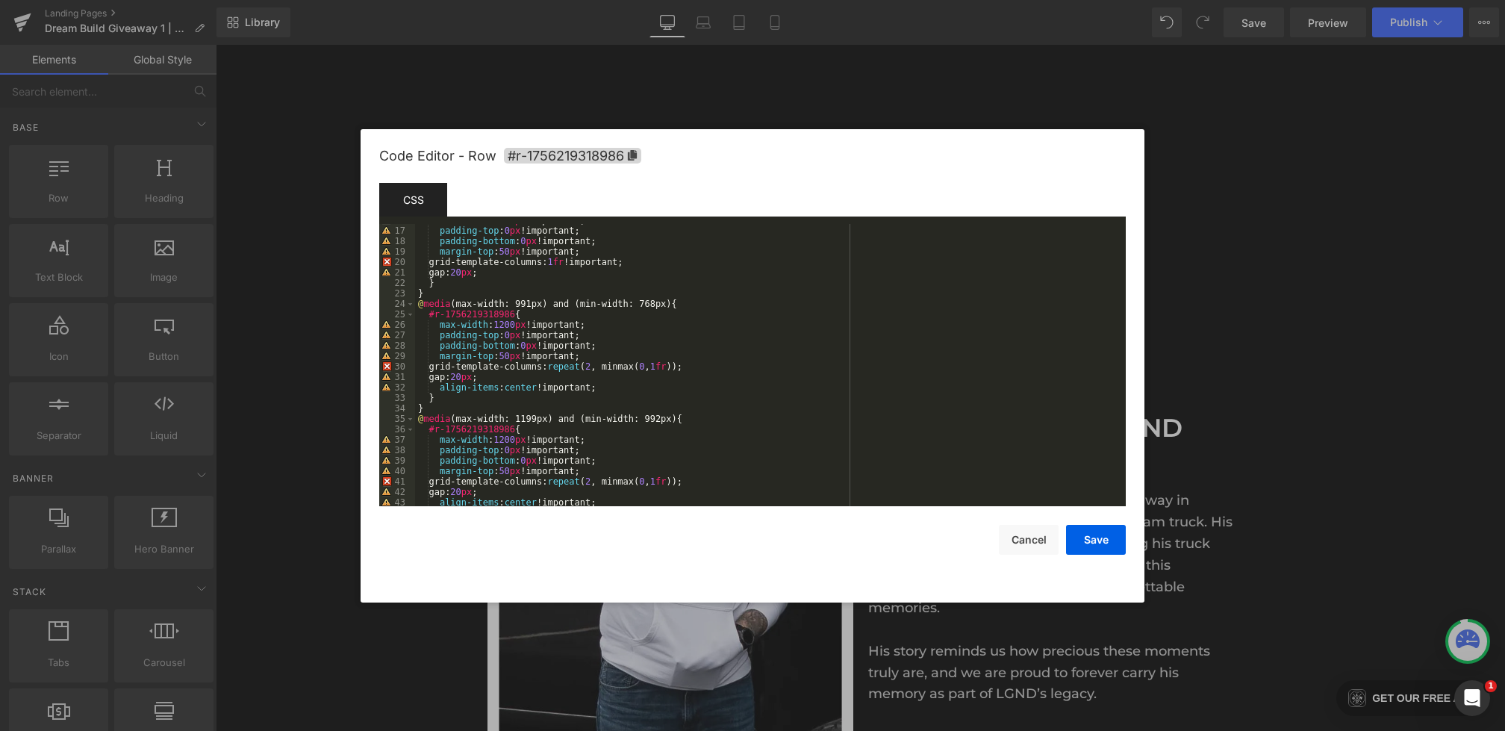
scroll to position [397, 0]
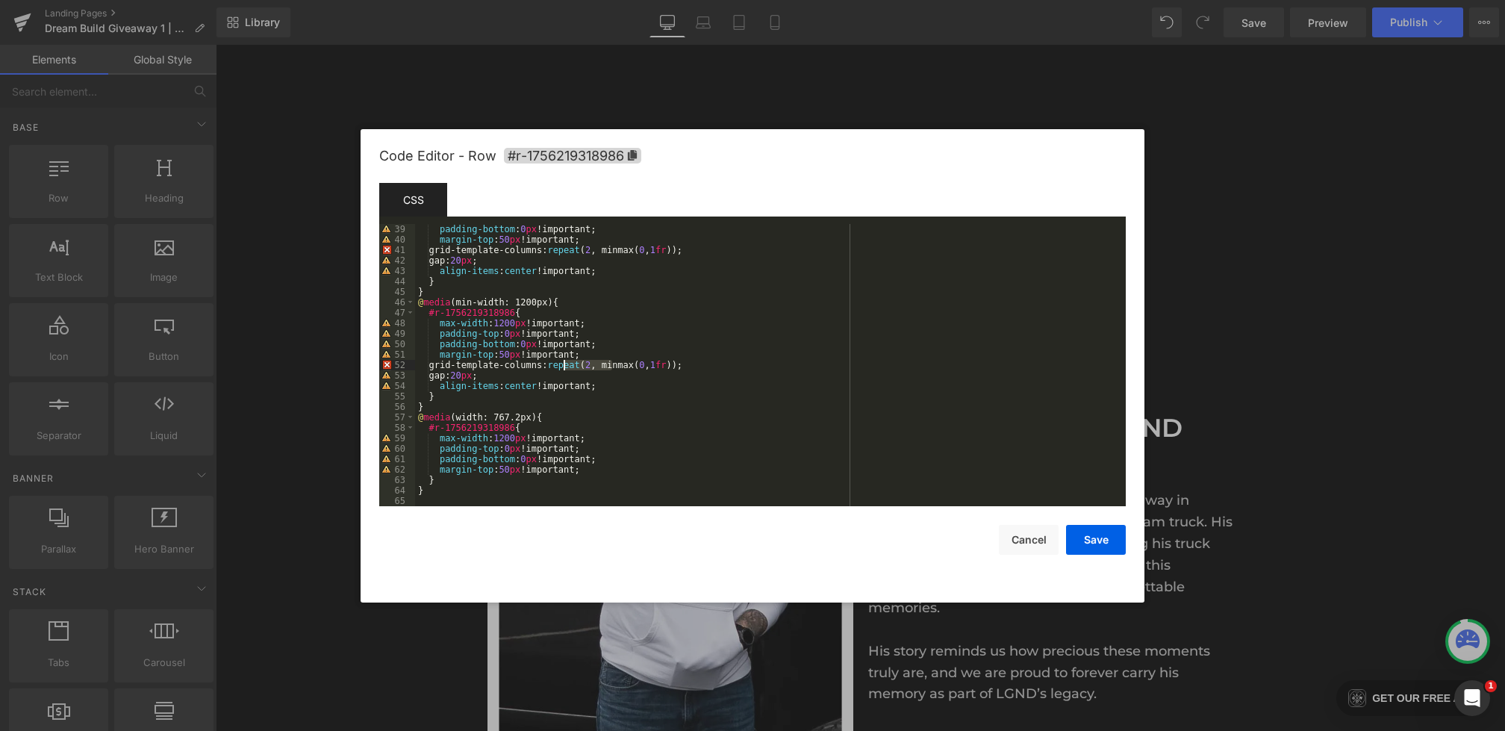
drag, startPoint x: 612, startPoint y: 367, endPoint x: 565, endPoint y: 367, distance: 47.0
click at [565, 367] on div "padding-bottom : 0 px !important; margin-top : 50 px !important; grid-template-…" at bounding box center [767, 375] width 705 height 303
drag, startPoint x: 665, startPoint y: 363, endPoint x: 738, endPoint y: 364, distance: 73.2
click at [738, 365] on div "padding-bottom : 0 px !important; margin-top : 50 px !important; grid-template-…" at bounding box center [767, 375] width 705 height 303
click at [1099, 535] on button "Save" at bounding box center [1096, 540] width 60 height 30
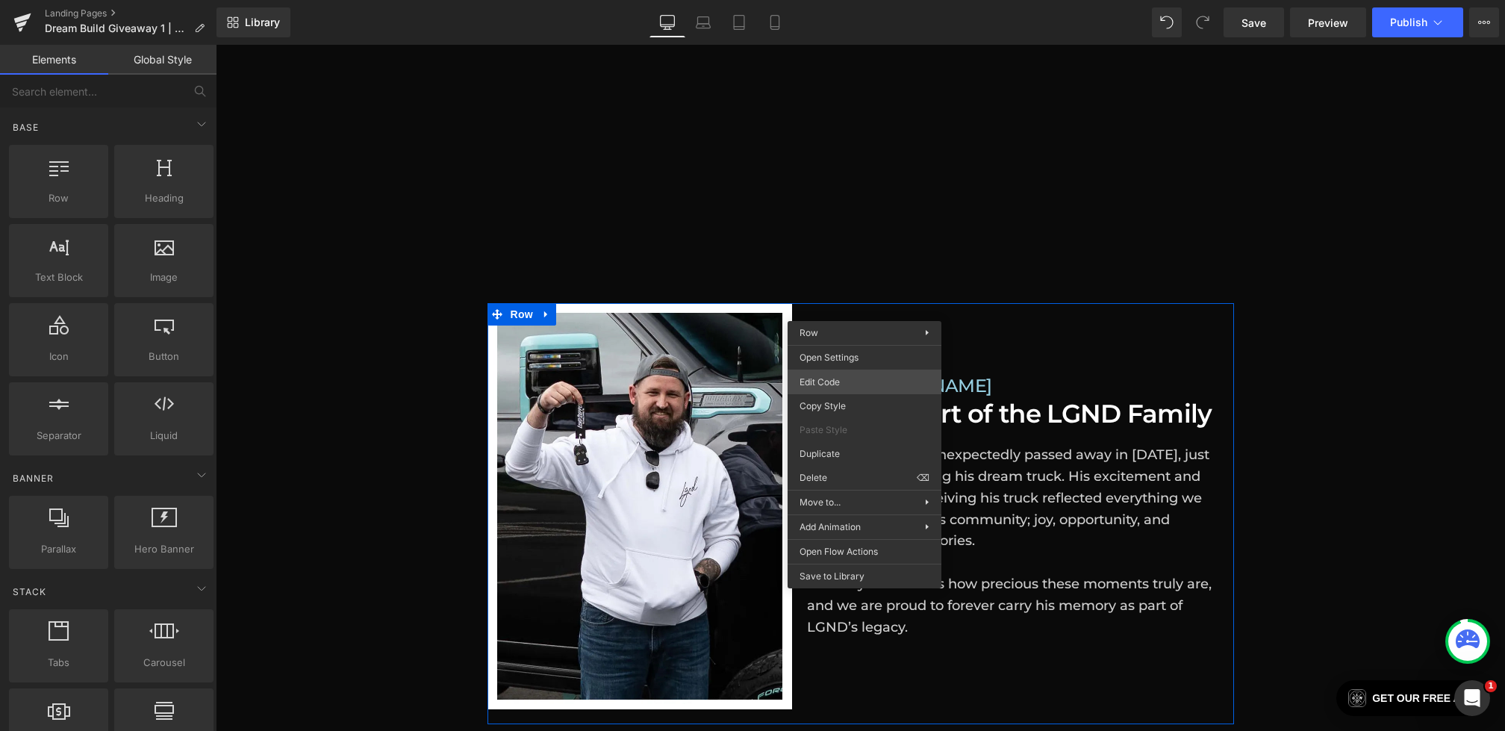
click at [829, 0] on div "Text Block You are previewing how the will restyle your page. You can not edit …" at bounding box center [752, 0] width 1505 height 0
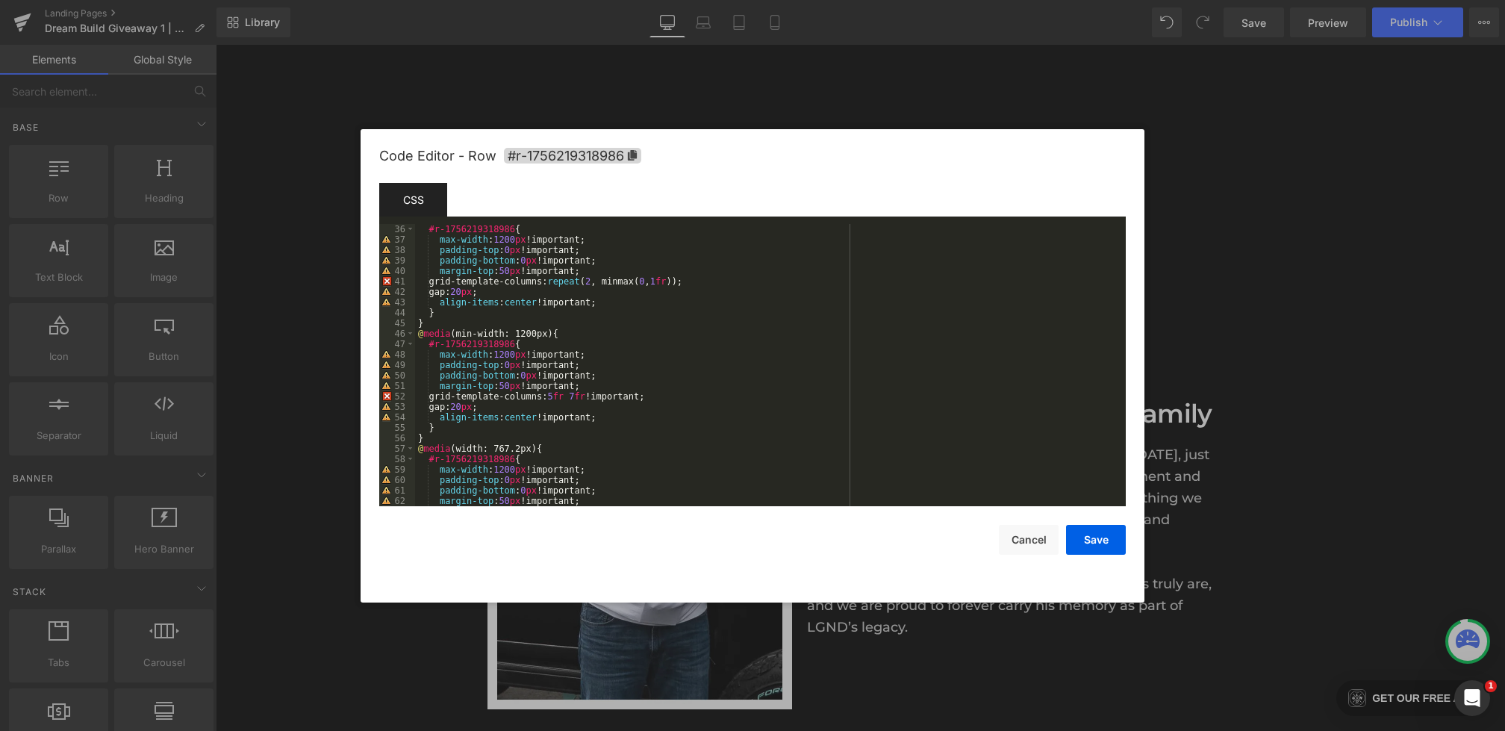
scroll to position [363, 0]
click at [567, 398] on div "@ media (max-width: 1199px) and (min-width: 992px) { #r-1756219318986 { max-wid…" at bounding box center [767, 368] width 705 height 303
click at [1075, 531] on button "Save" at bounding box center [1096, 540] width 60 height 30
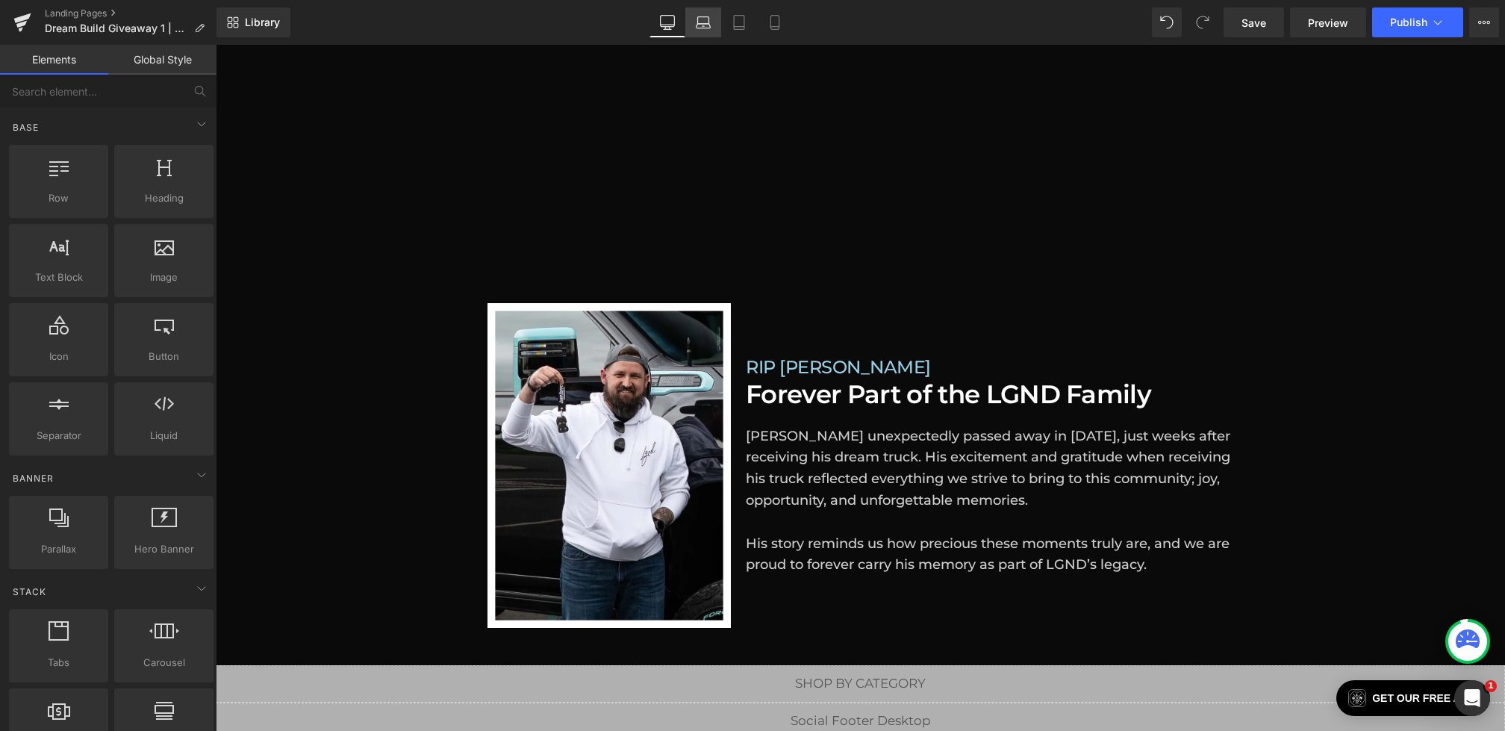
click at [704, 19] on icon at bounding box center [703, 22] width 15 height 15
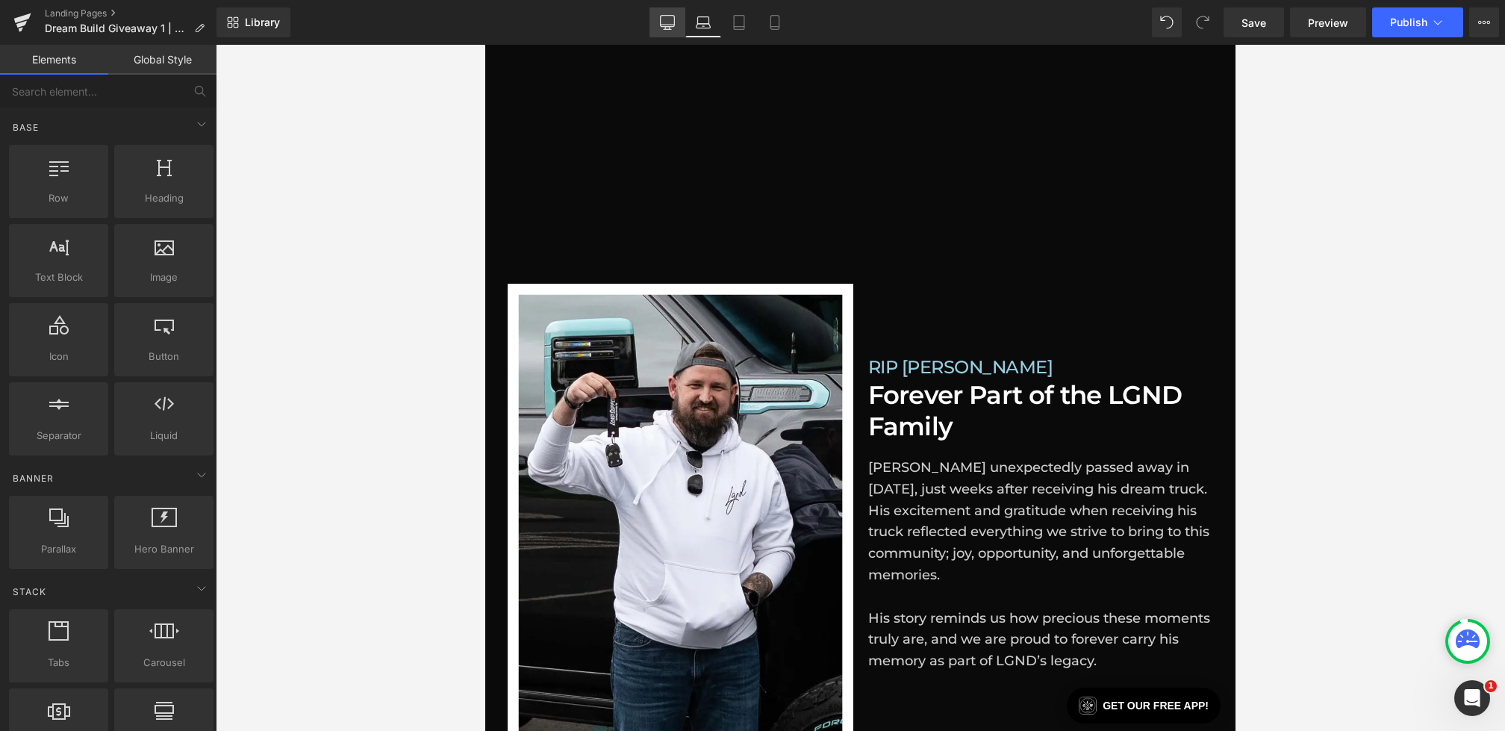
click at [668, 20] on icon at bounding box center [667, 22] width 15 height 15
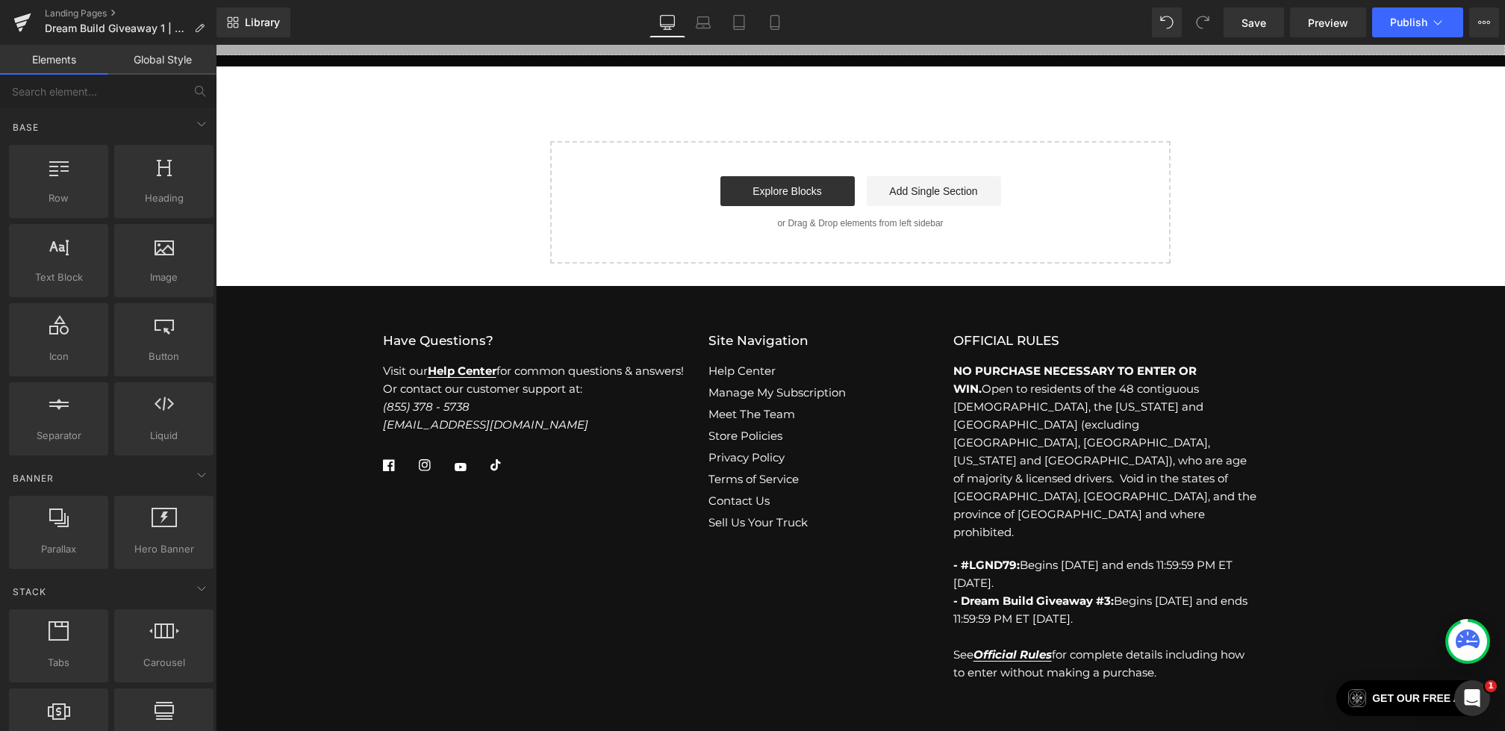
scroll to position [1197, 0]
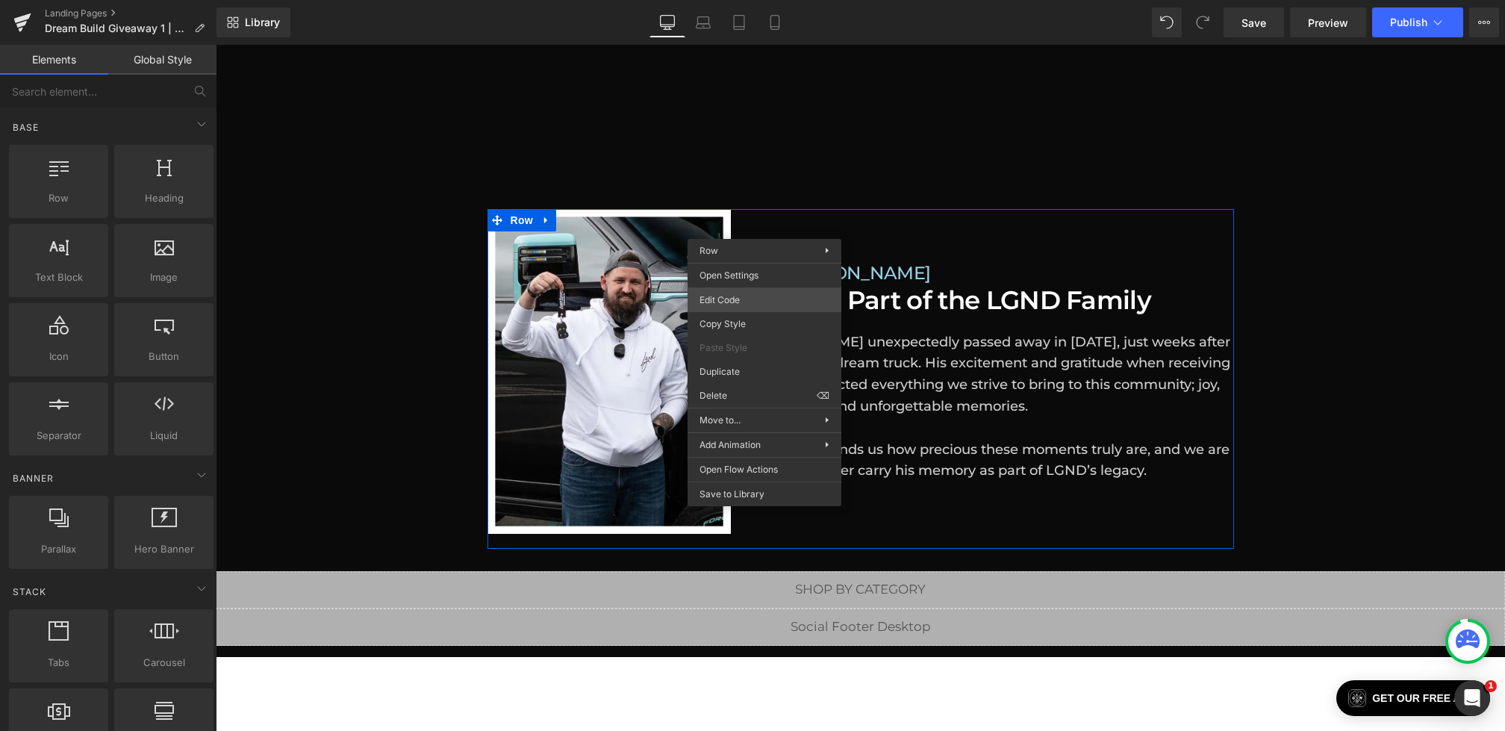
click at [740, 0] on div "Text Block You are previewing how the will restyle your page. You can not edit …" at bounding box center [752, 0] width 1505 height 0
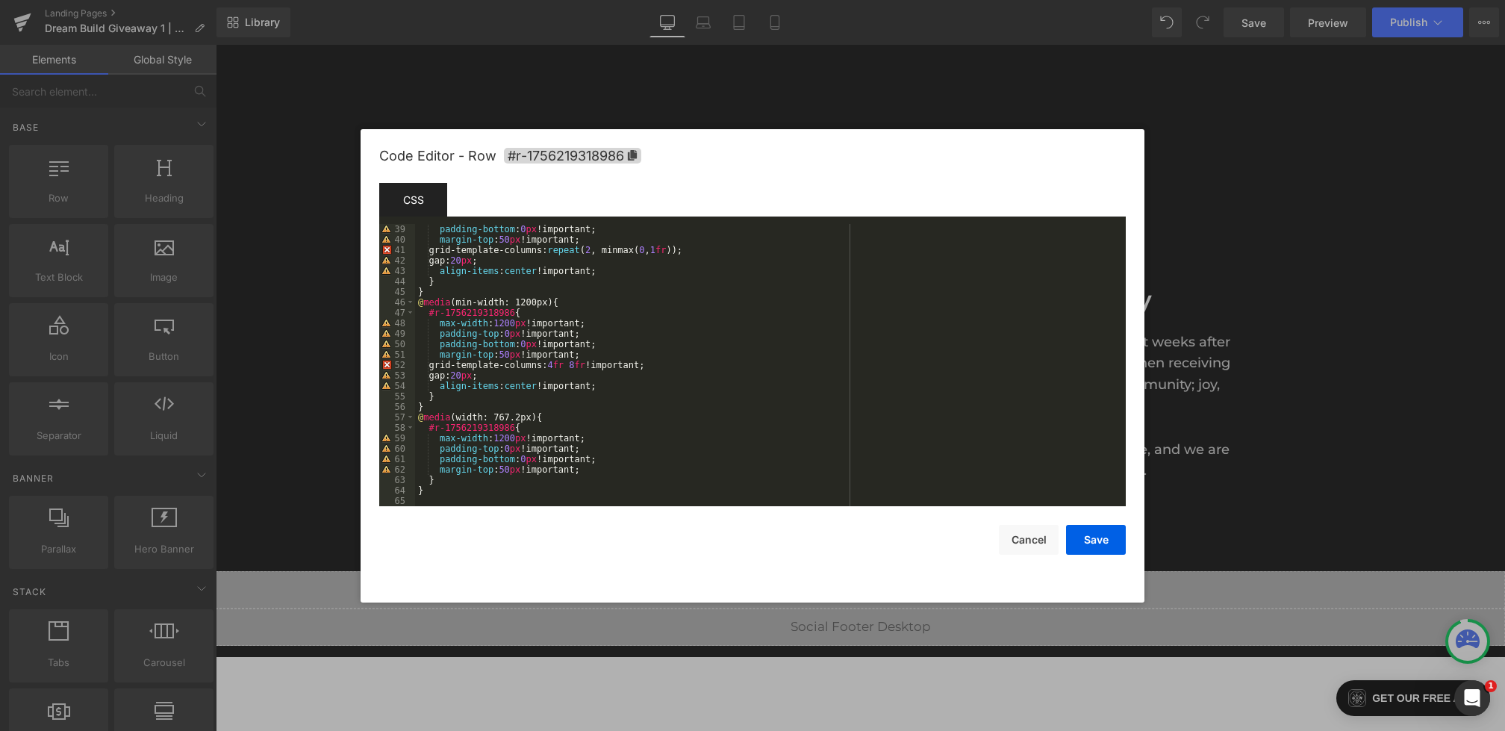
scroll to position [397, 0]
drag, startPoint x: 520, startPoint y: 377, endPoint x: 441, endPoint y: 367, distance: 80.6
click at [441, 367] on div "padding-bottom : 0 px !important; margin-top : 50 px !important; grid-template-…" at bounding box center [767, 375] width 705 height 303
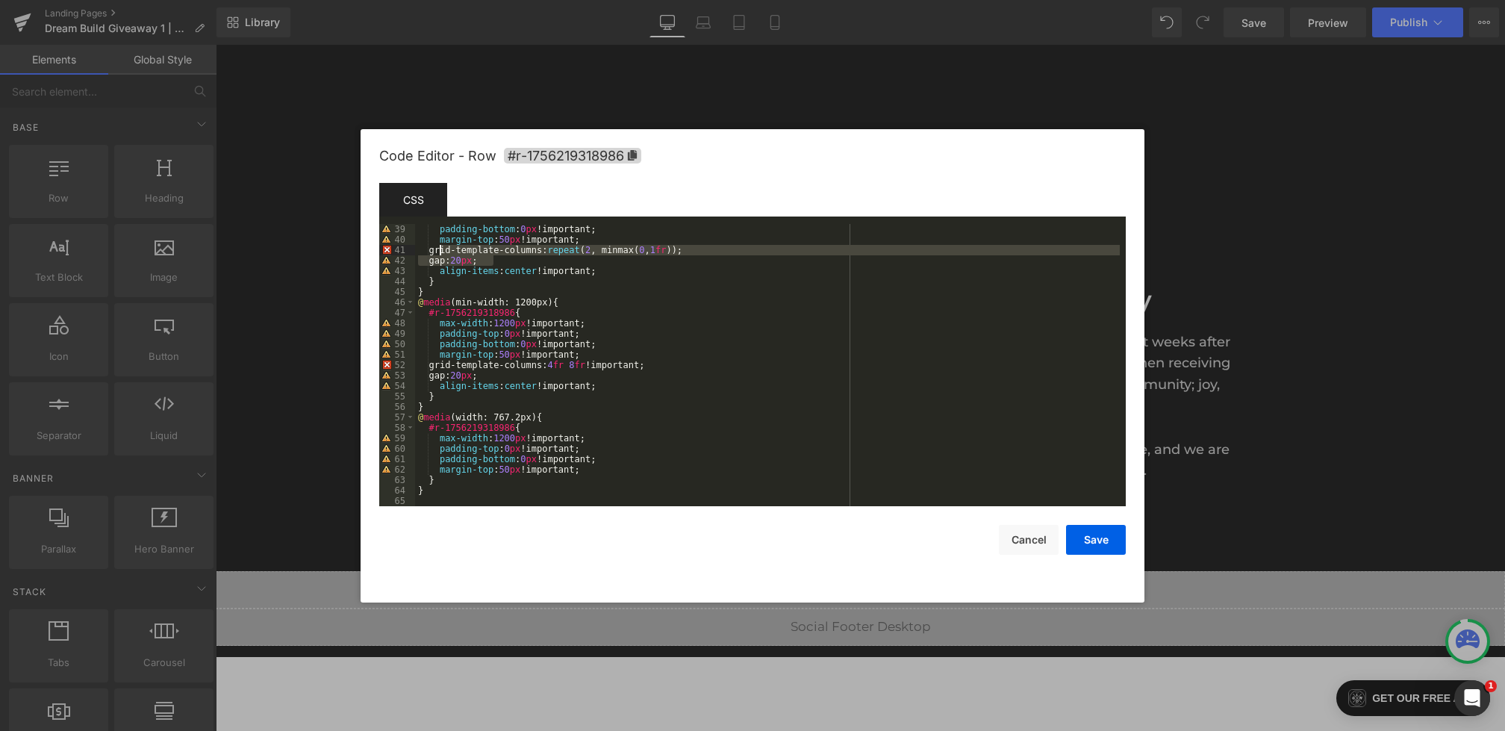
drag, startPoint x: 503, startPoint y: 258, endPoint x: 439, endPoint y: 253, distance: 64.4
click at [439, 253] on div "padding-bottom : 0 px !important; margin-top : 50 px !important; grid-template-…" at bounding box center [767, 375] width 705 height 303
paste textarea
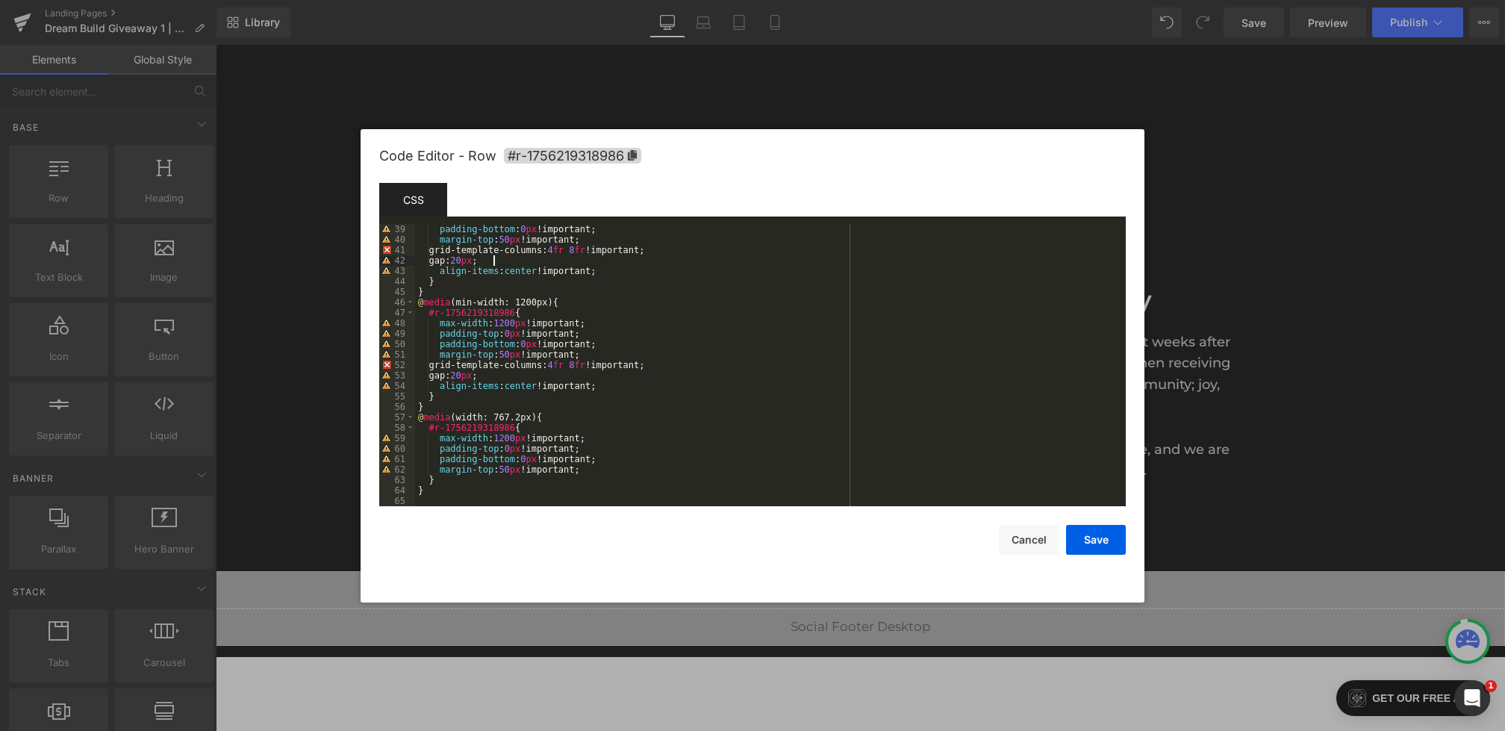
click at [569, 249] on div "padding-bottom : 0 px !important; margin-top : 50 px !important; grid-template-…" at bounding box center [767, 375] width 705 height 303
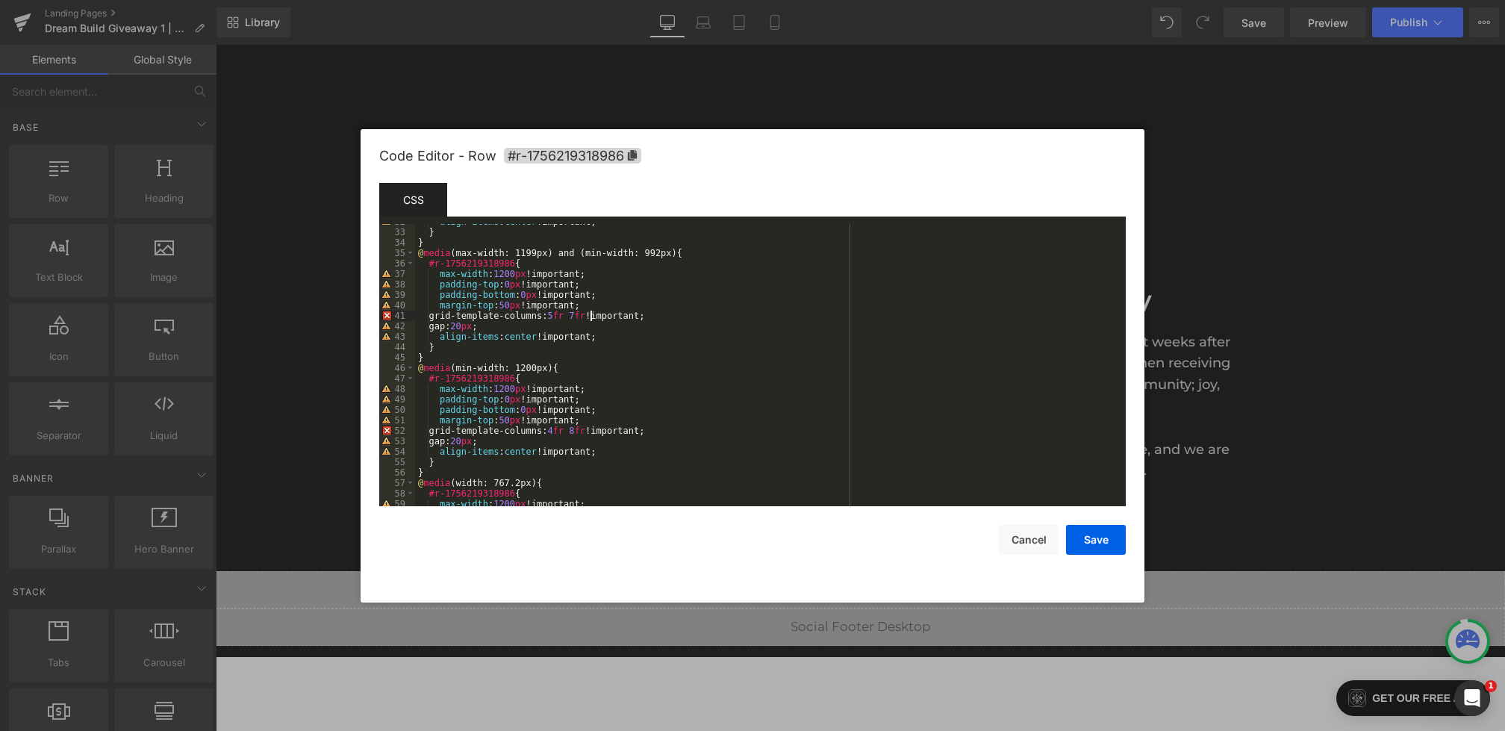
scroll to position [202, 0]
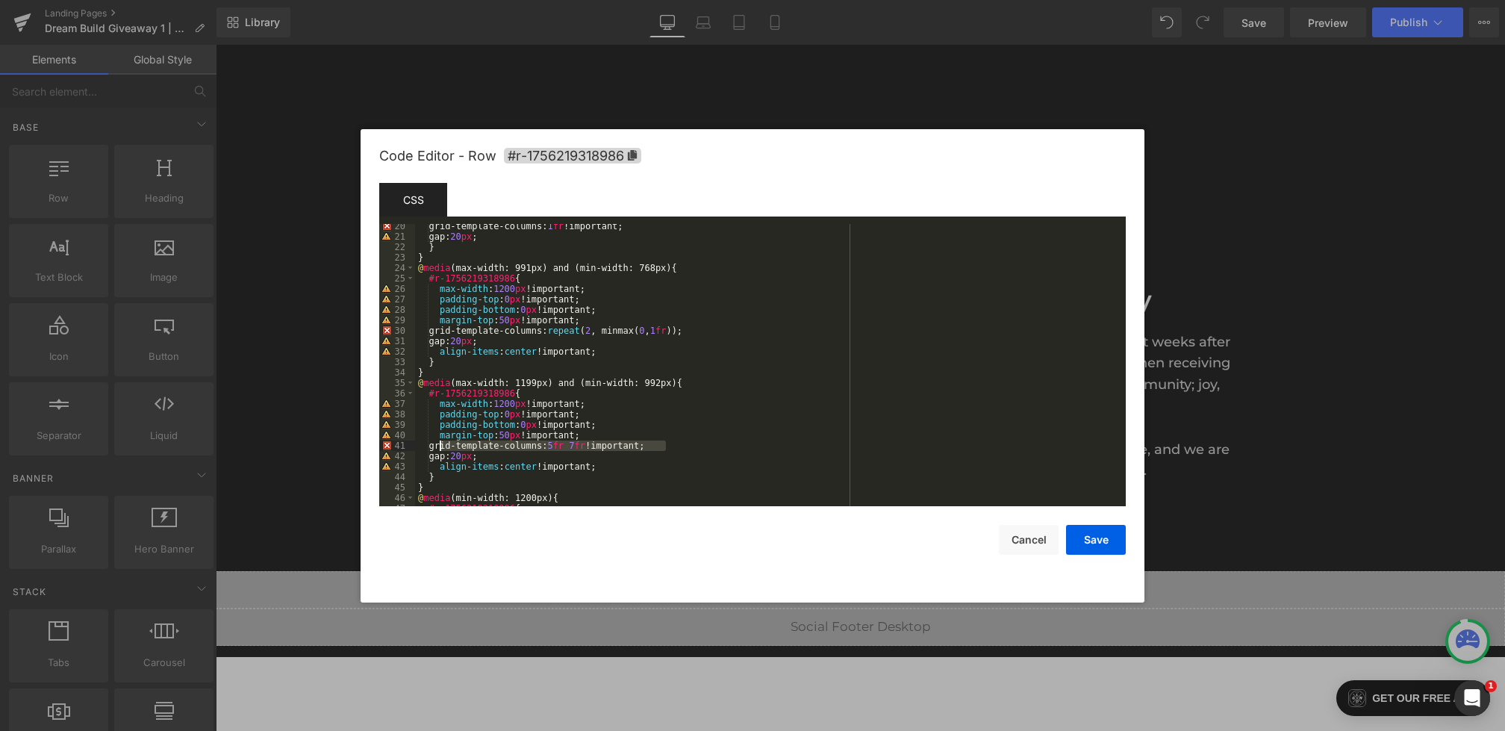
drag, startPoint x: 674, startPoint y: 445, endPoint x: 439, endPoint y: 447, distance: 234.5
click at [439, 447] on div "grid-template-columns: 1 fr !important; gap: 20 px ; } } @ media (max-width: 99…" at bounding box center [767, 372] width 705 height 303
drag, startPoint x: 716, startPoint y: 329, endPoint x: 441, endPoint y: 330, distance: 275.5
click at [441, 330] on div "grid-template-columns: 1 fr !important; gap: 20 px ; } } @ media (max-width: 99…" at bounding box center [767, 372] width 705 height 303
click at [1118, 526] on button "Save" at bounding box center [1096, 540] width 60 height 30
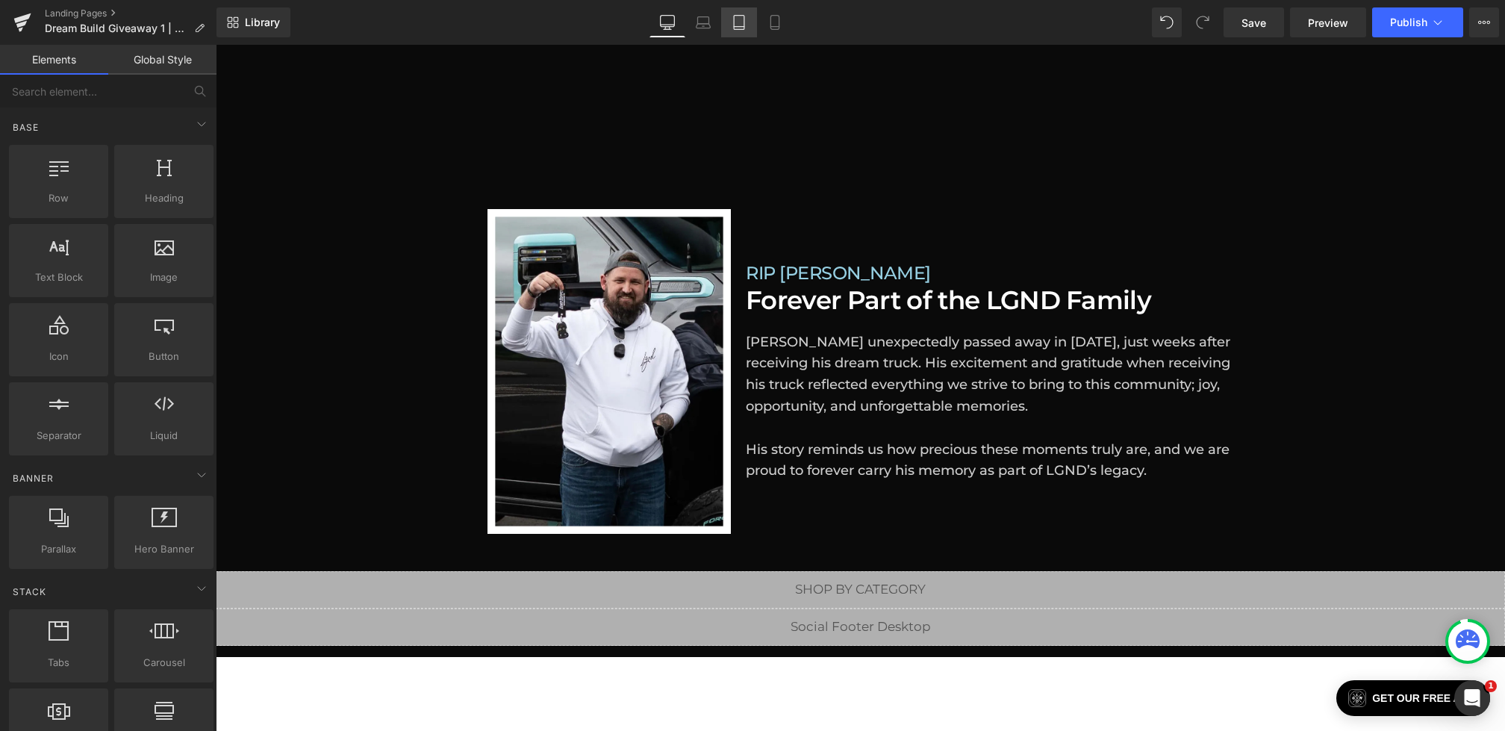
click at [730, 31] on link "Tablet" at bounding box center [739, 22] width 36 height 30
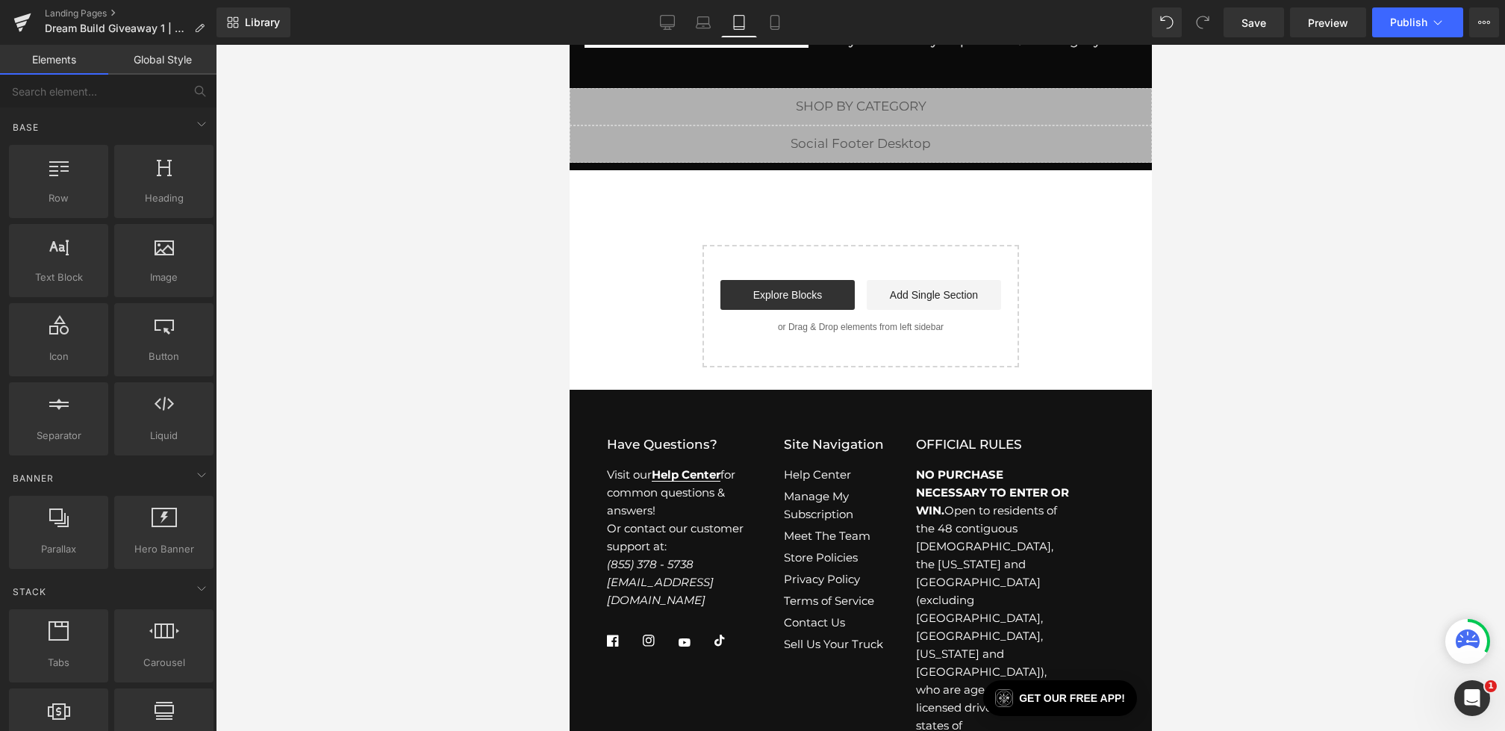
scroll to position [978, 0]
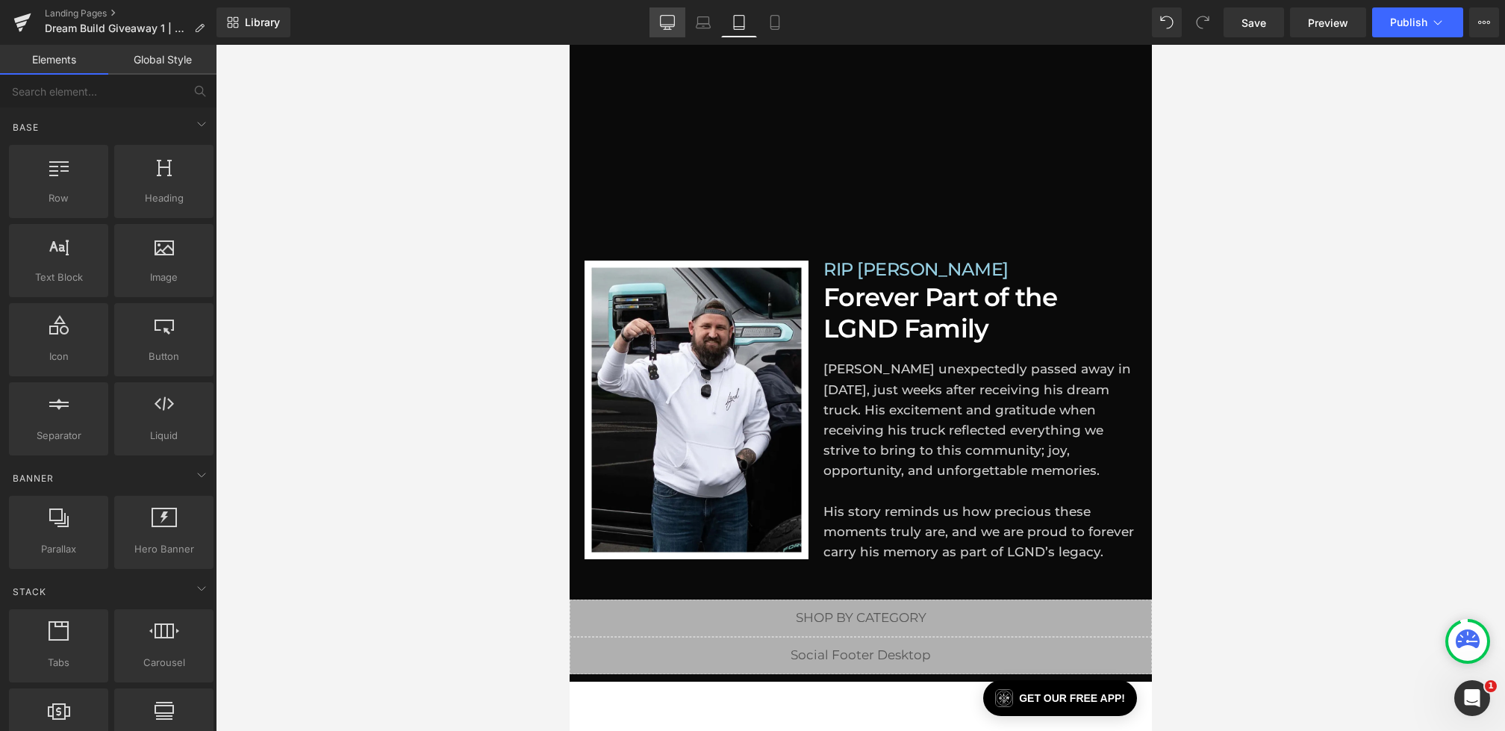
click at [668, 21] on icon at bounding box center [667, 22] width 15 height 15
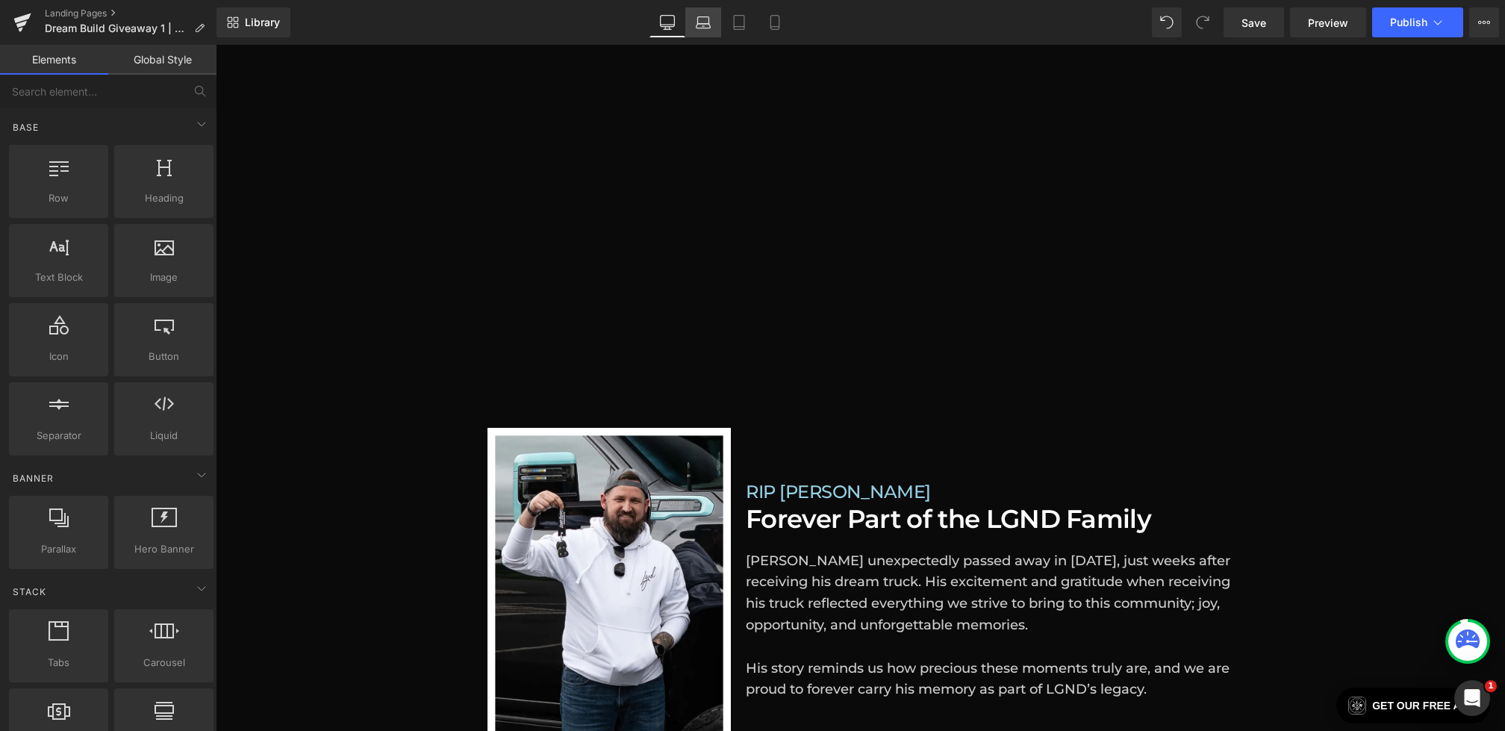
click at [700, 27] on icon at bounding box center [704, 26] width 14 height 4
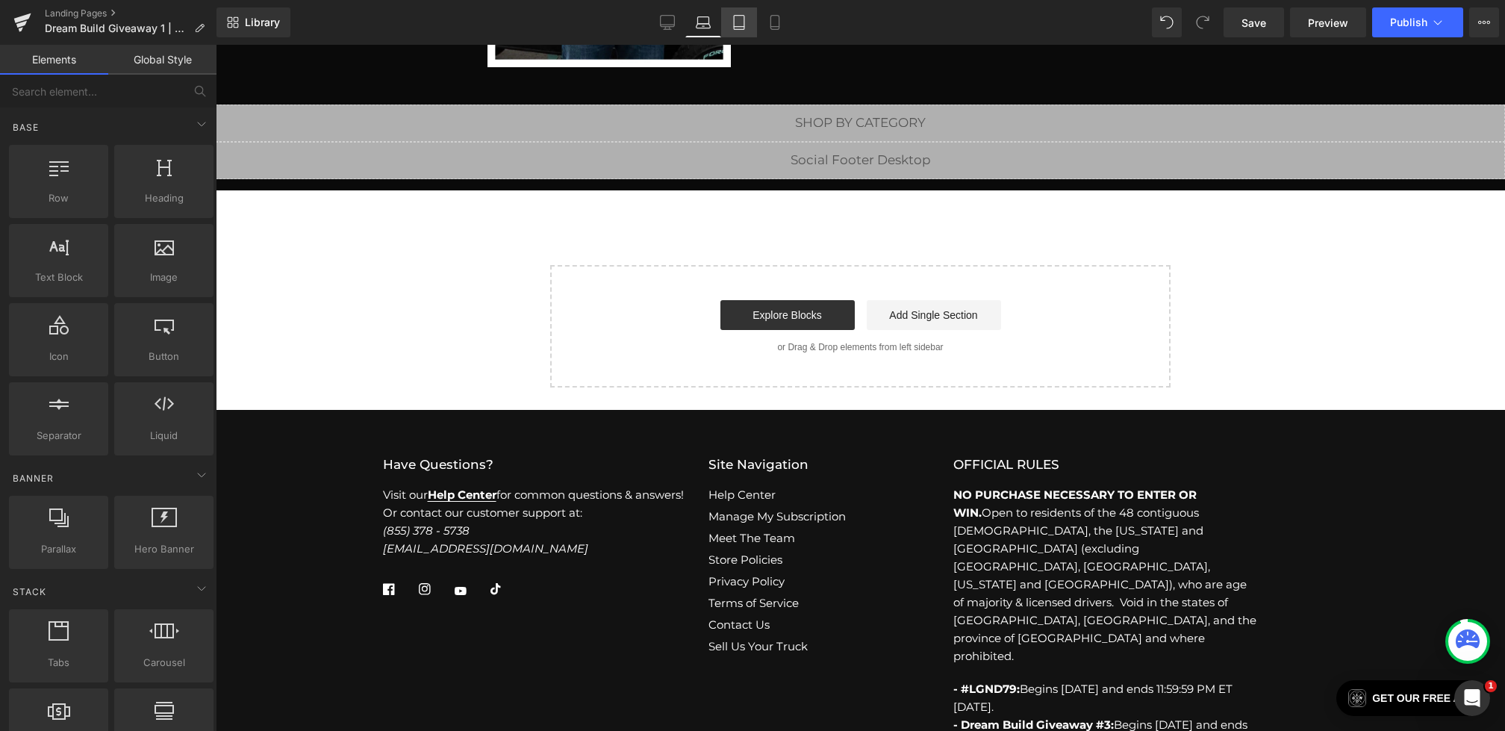
scroll to position [1701, 0]
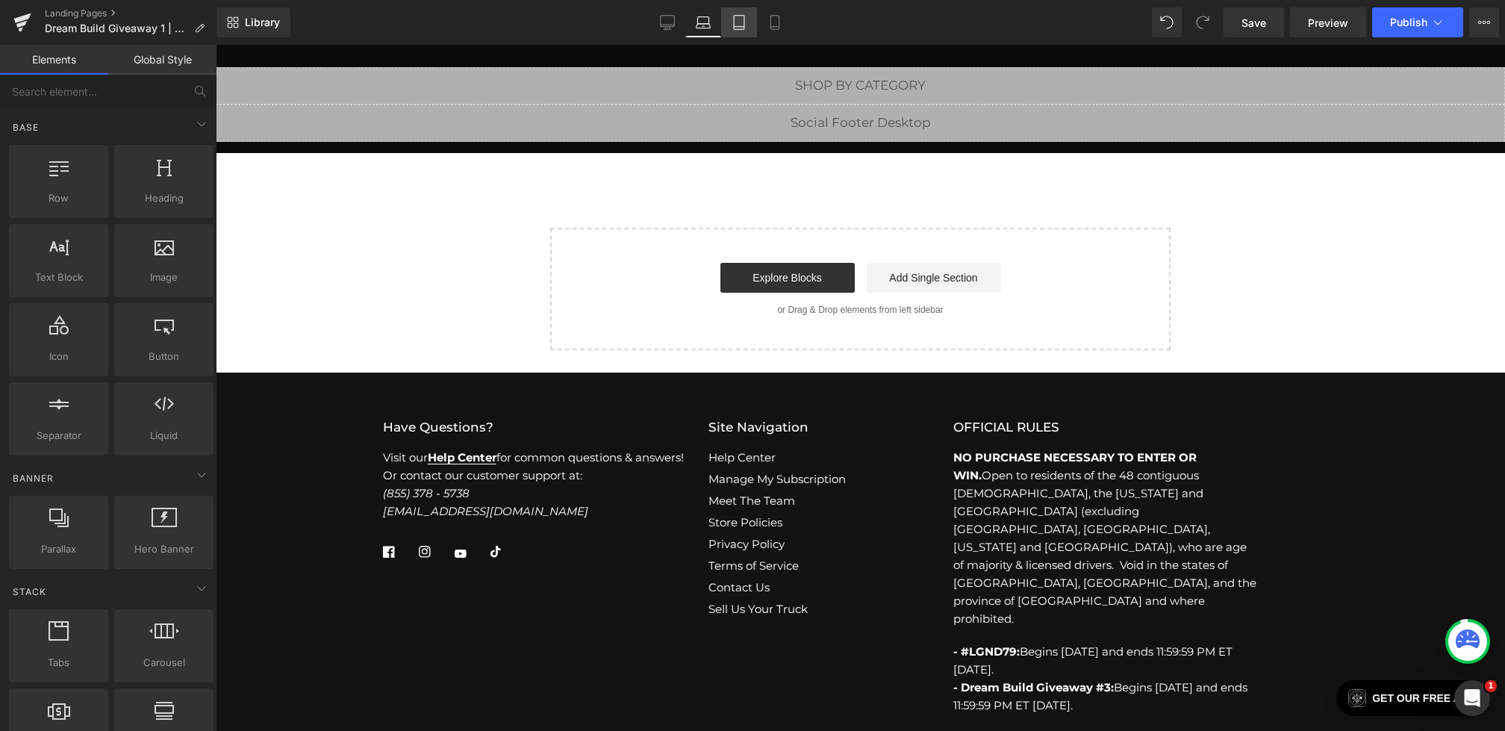
click at [736, 27] on icon at bounding box center [739, 22] width 15 height 15
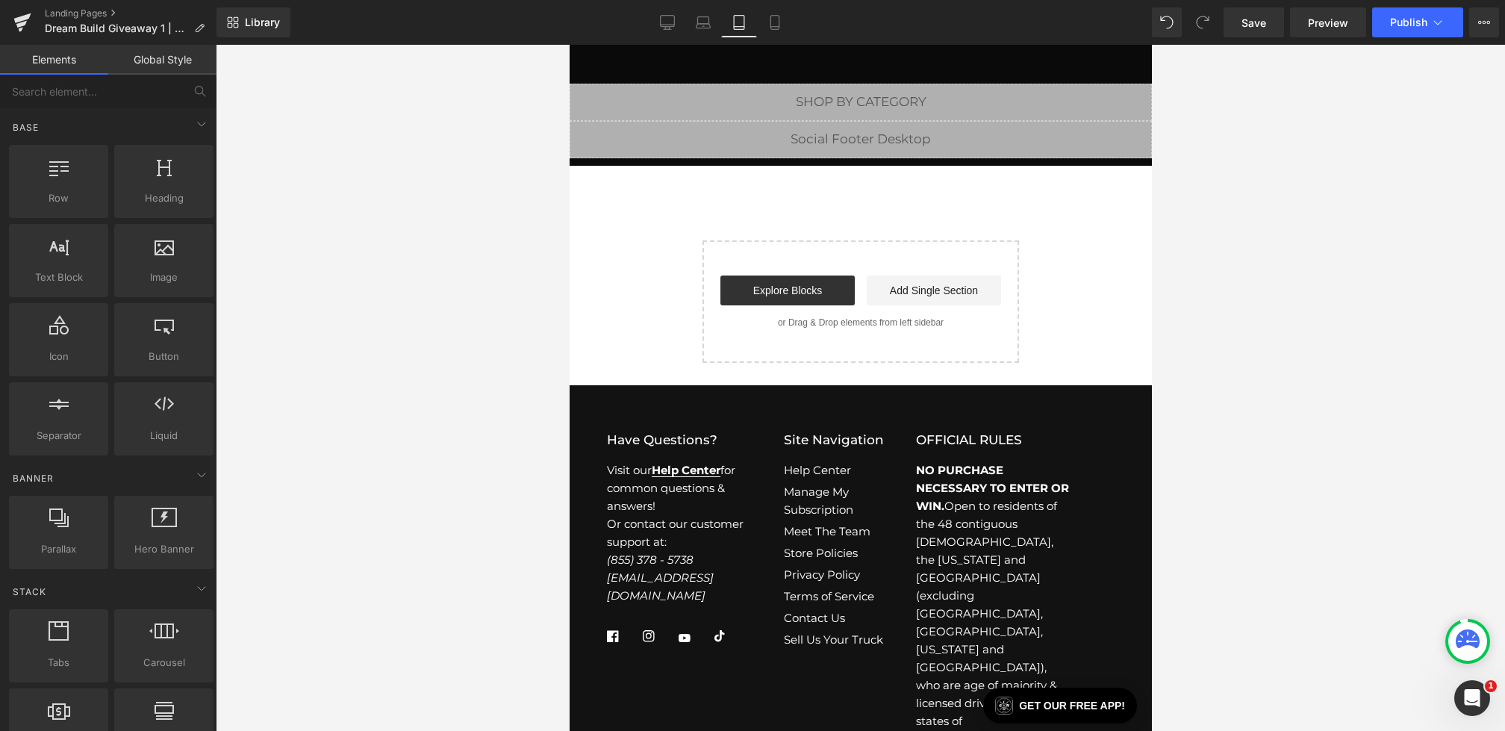
scroll to position [763, 0]
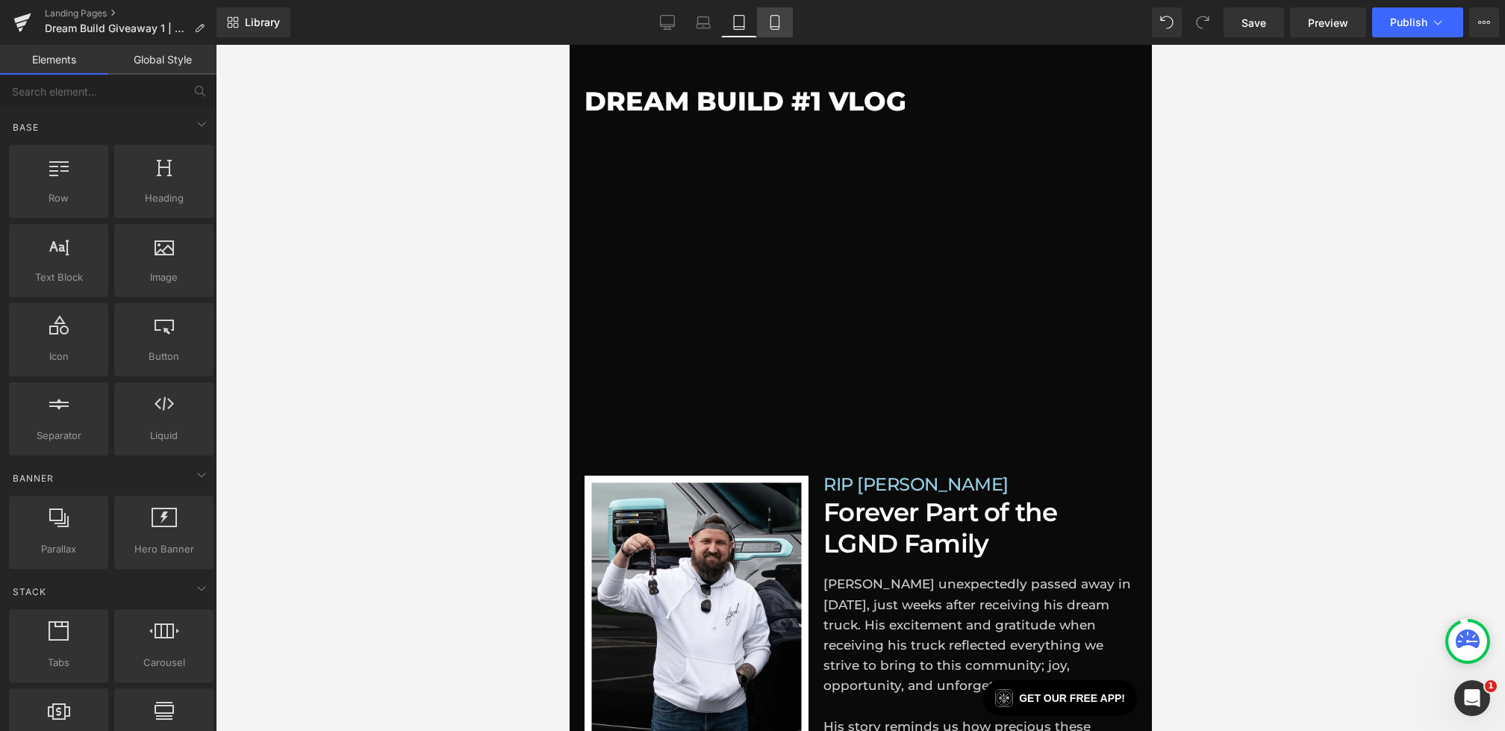
drag, startPoint x: 768, startPoint y: 30, endPoint x: 122, endPoint y: 93, distance: 649.0
click at [768, 30] on link "Mobile" at bounding box center [775, 22] width 36 height 30
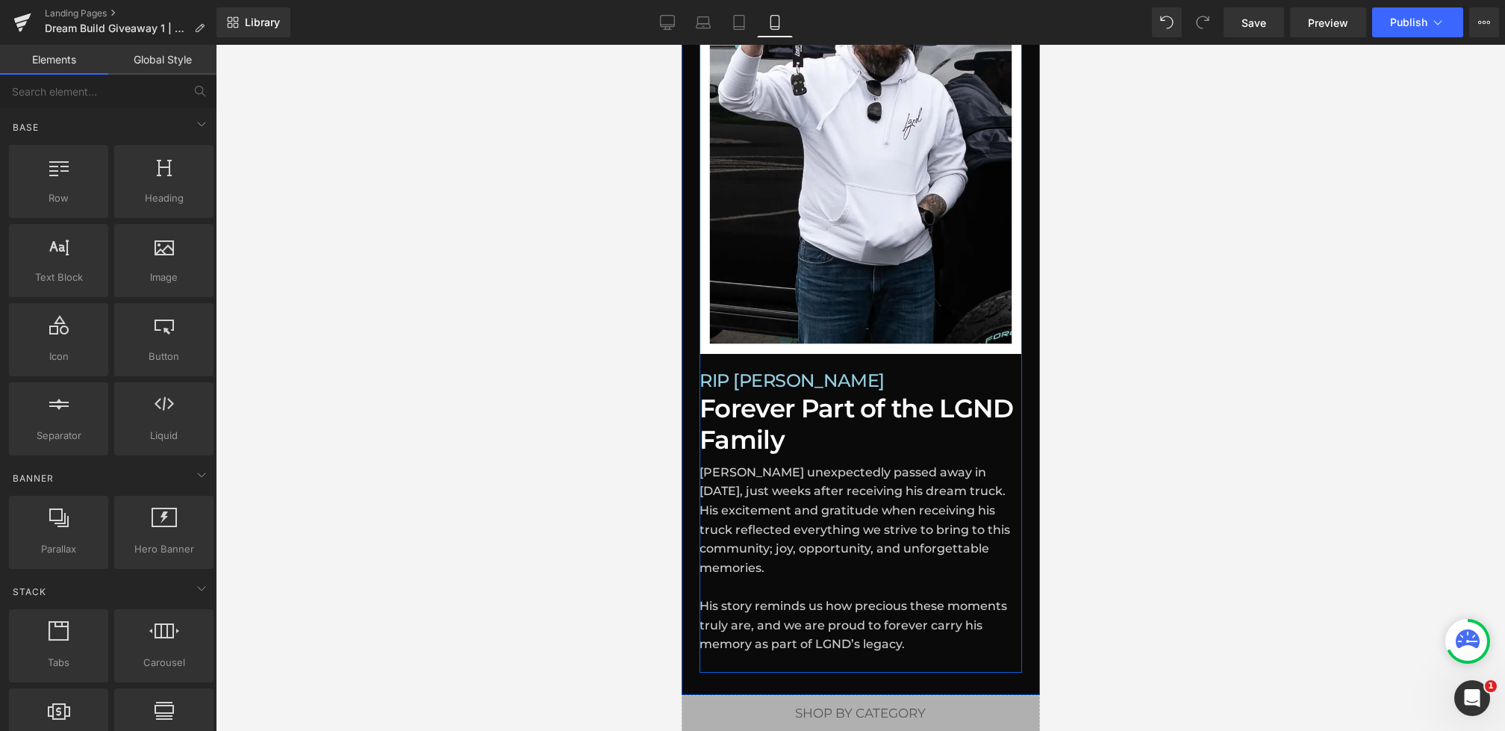
scroll to position [1793, 0]
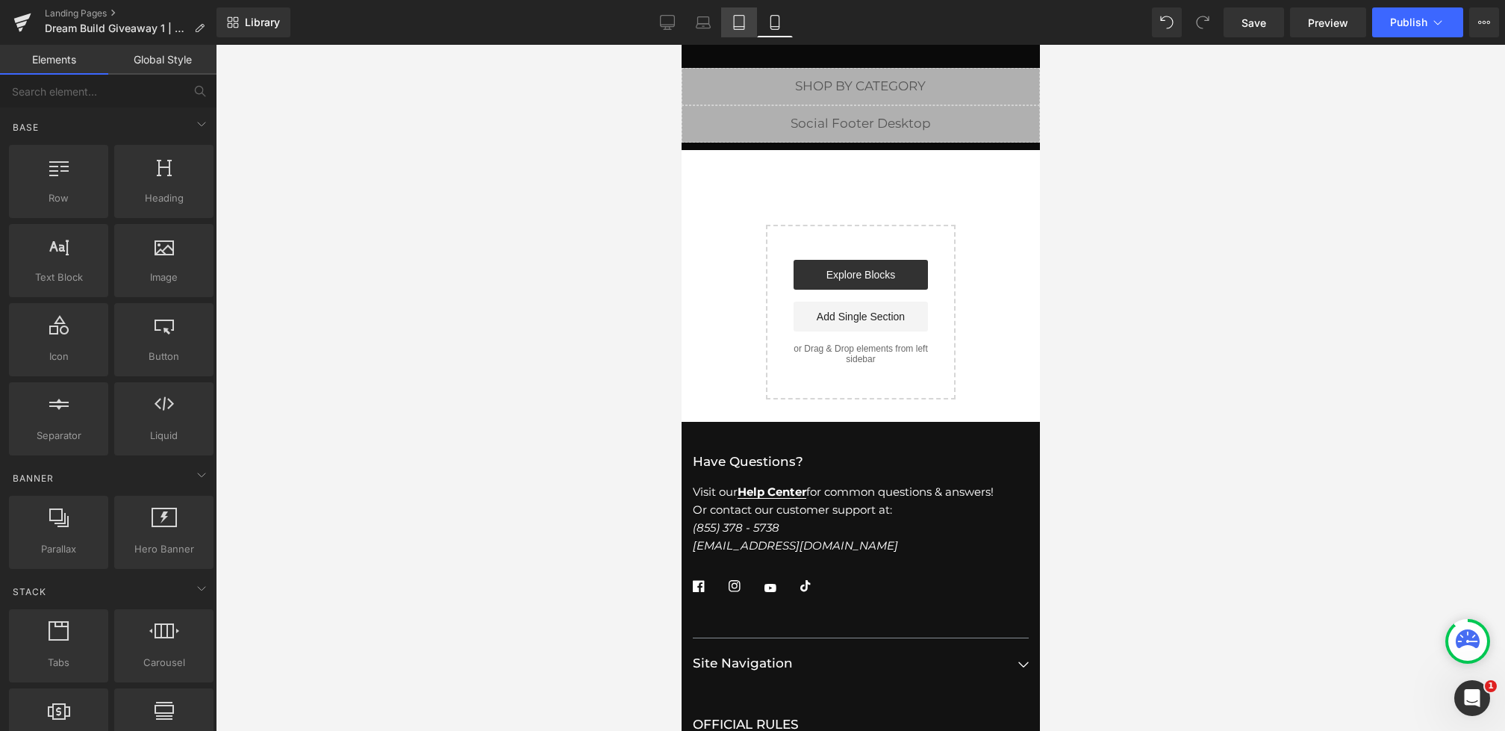
click at [738, 23] on icon at bounding box center [739, 22] width 15 height 15
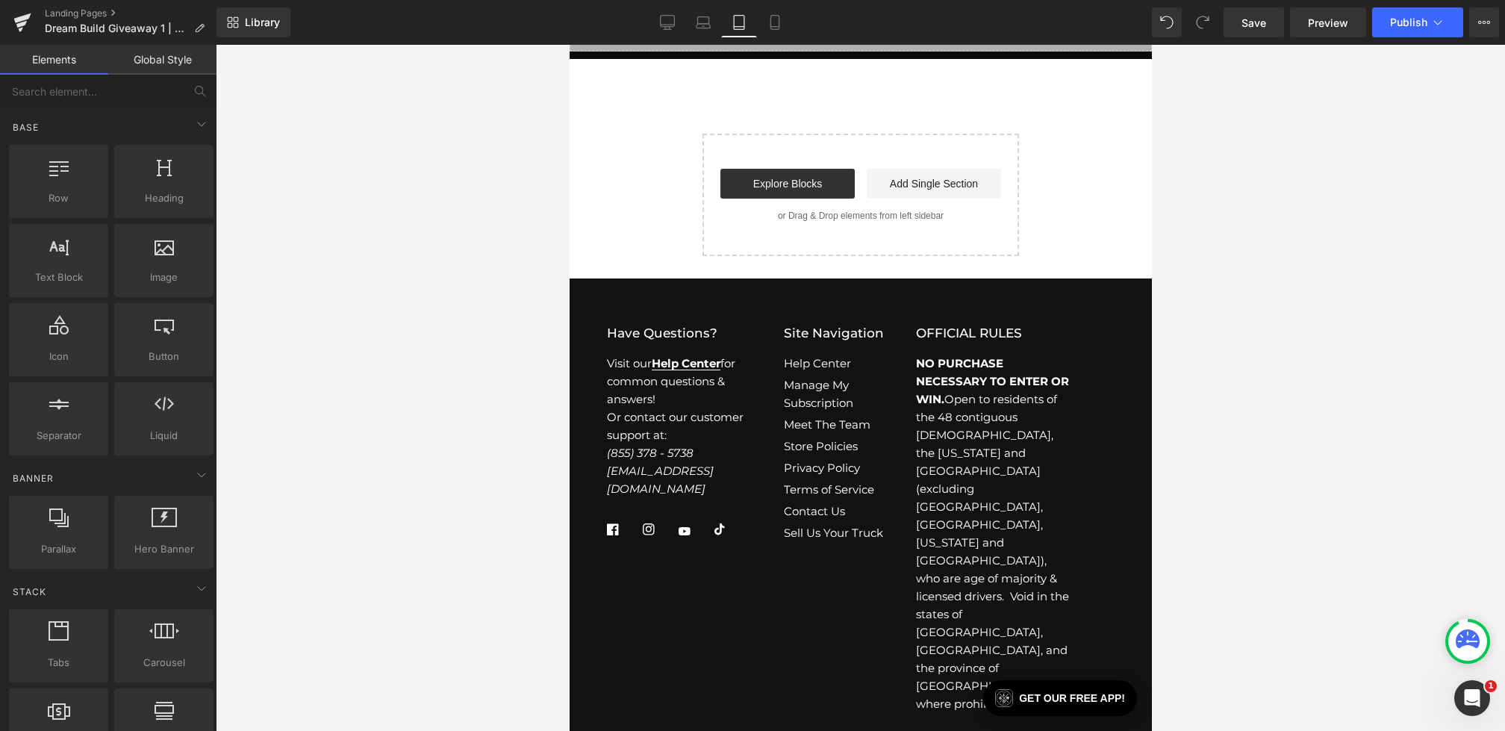
scroll to position [889, 0]
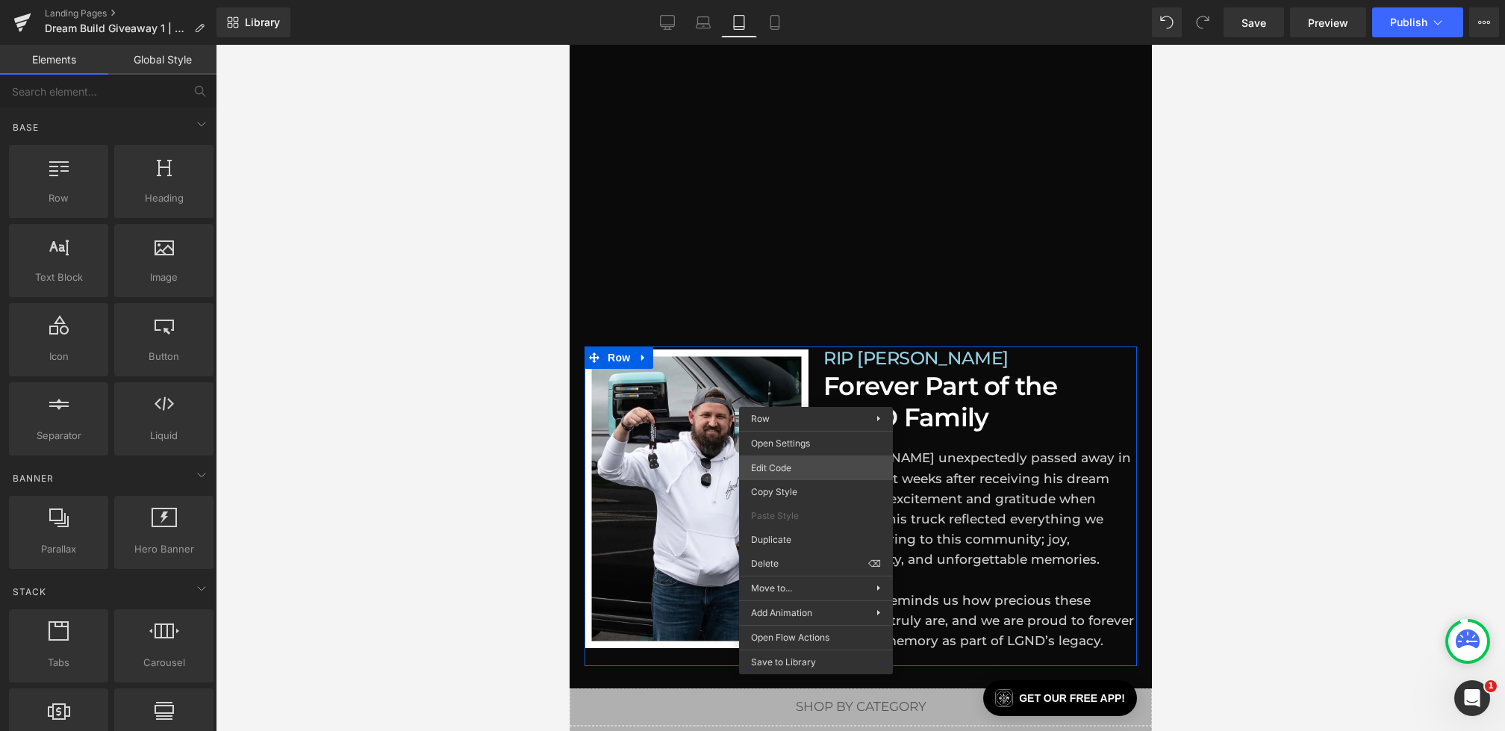
click at [781, 0] on div "Text Block You are previewing how the will restyle your page. You can not edit …" at bounding box center [752, 0] width 1505 height 0
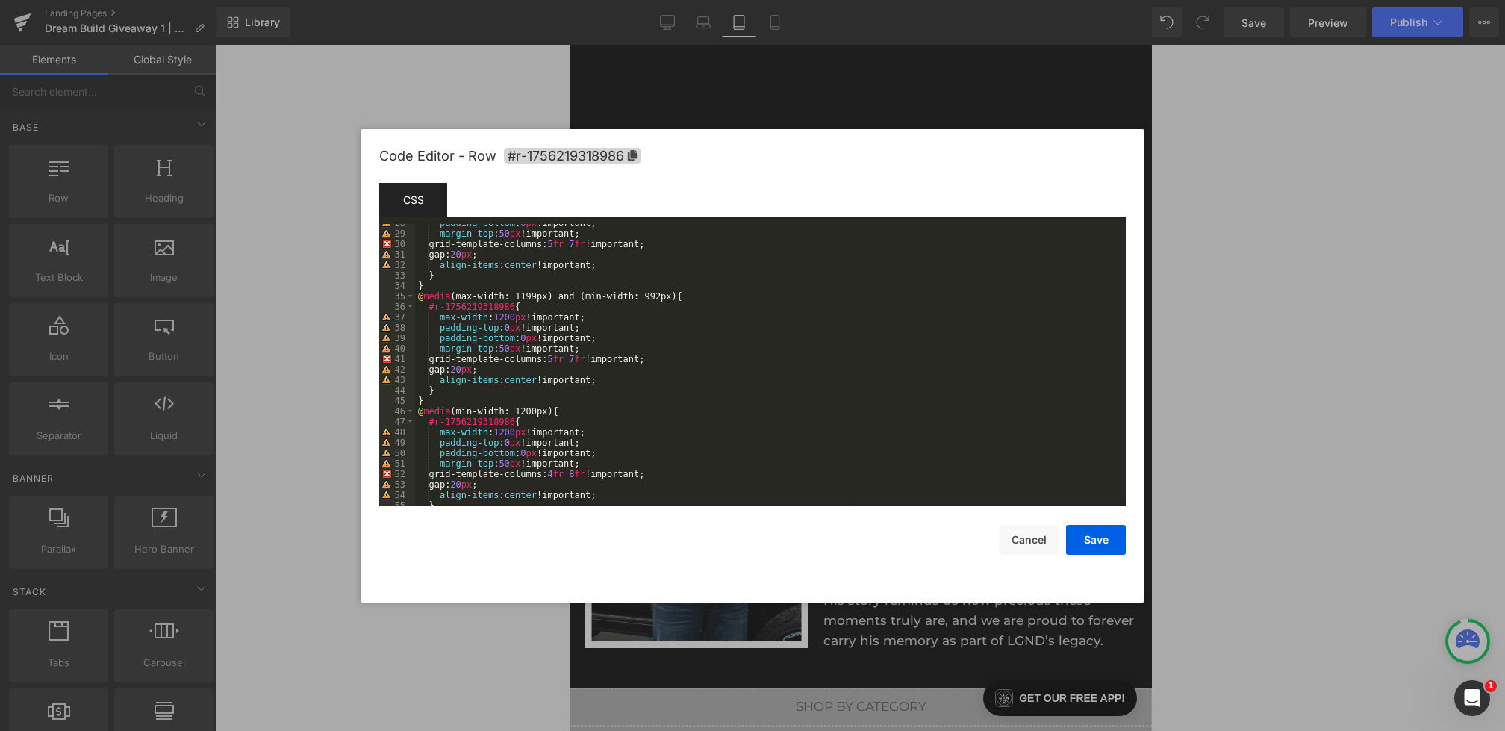
scroll to position [272, 0]
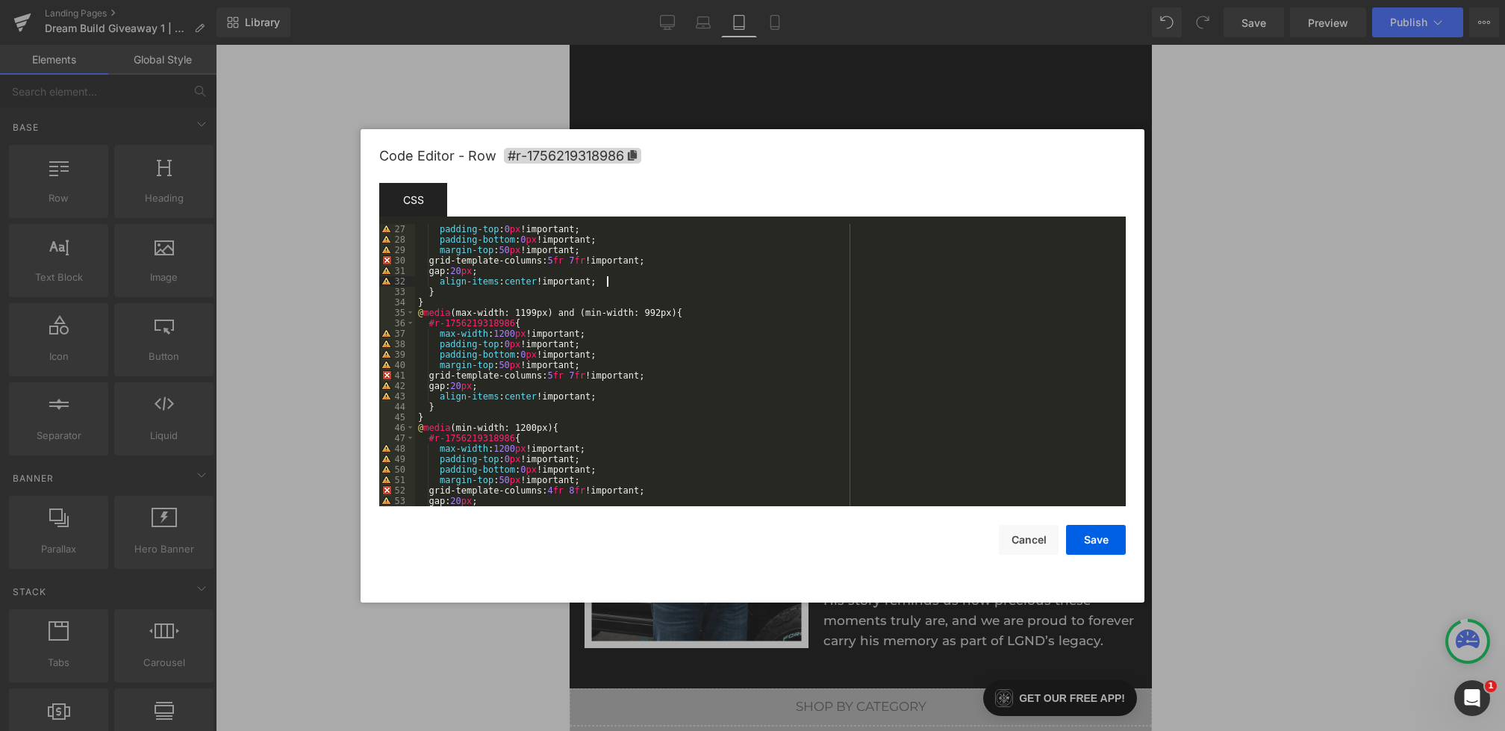
drag, startPoint x: 616, startPoint y: 280, endPoint x: 320, endPoint y: 280, distance: 296.4
click at [320, 280] on body "Text Block You are previewing how the will restyle your page. You can not edit …" at bounding box center [752, 365] width 1505 height 731
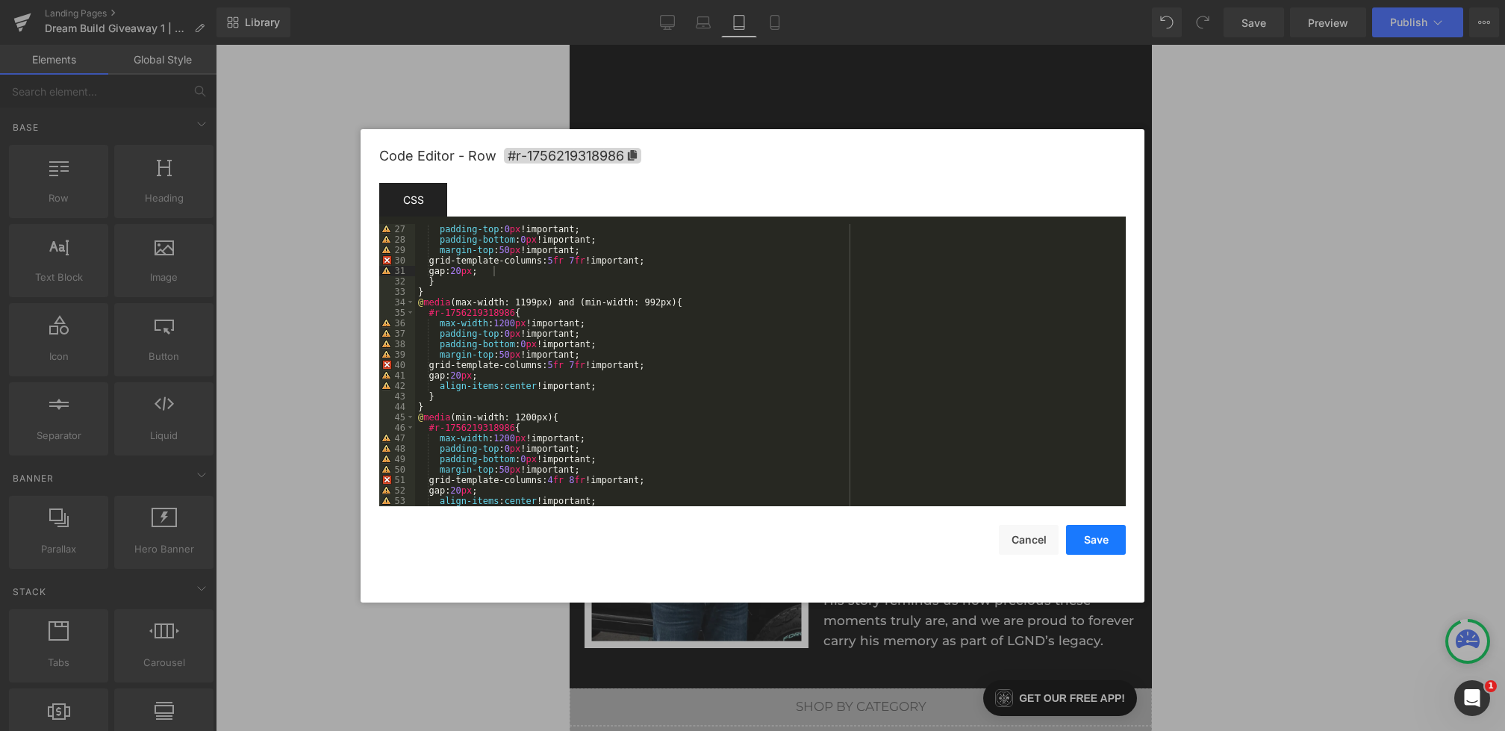
click at [1096, 540] on button "Save" at bounding box center [1096, 540] width 60 height 30
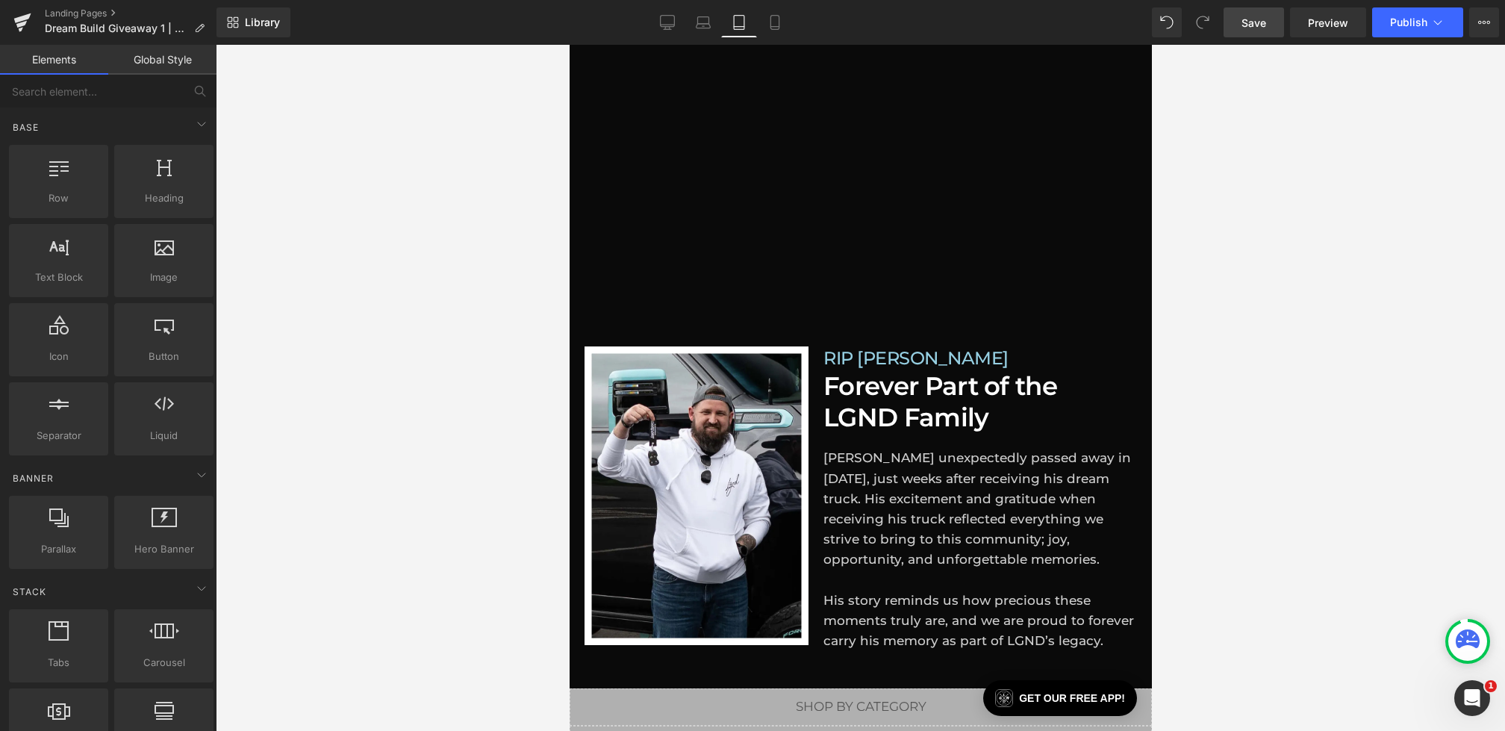
click at [1231, 29] on link "Save" at bounding box center [1254, 22] width 60 height 30
click at [1396, 31] on button "Publish" at bounding box center [1417, 22] width 91 height 30
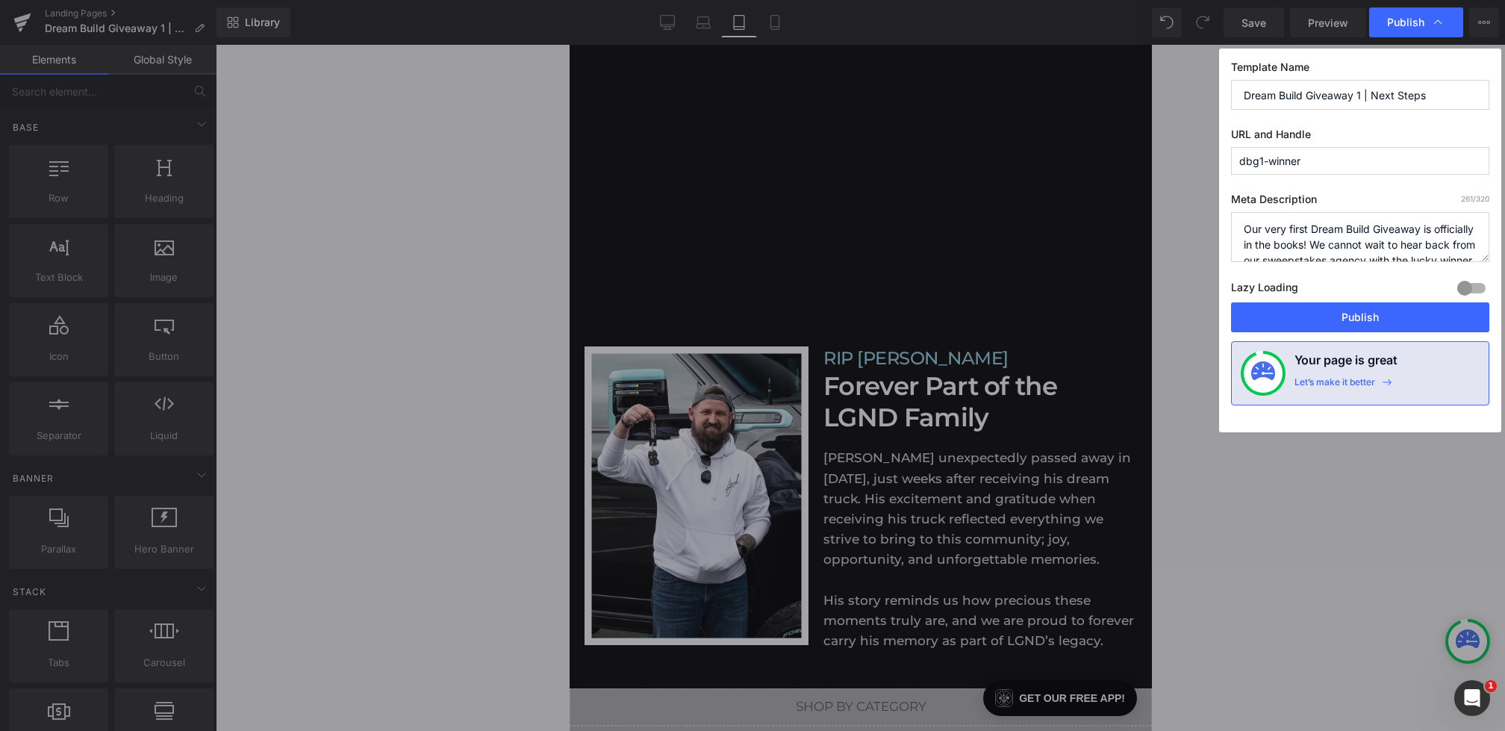
scroll to position [63, 0]
drag, startPoint x: 1440, startPoint y: 99, endPoint x: 1370, endPoint y: 99, distance: 70.2
click at [1370, 99] on input "Dream Build Giveaway 1 | Next Steps" at bounding box center [1360, 95] width 258 height 30
drag, startPoint x: 1452, startPoint y: 93, endPoint x: 1372, endPoint y: 90, distance: 80.0
click at [1372, 90] on input "Dream Build Giveaway 1 | Past Winner" at bounding box center [1360, 95] width 258 height 30
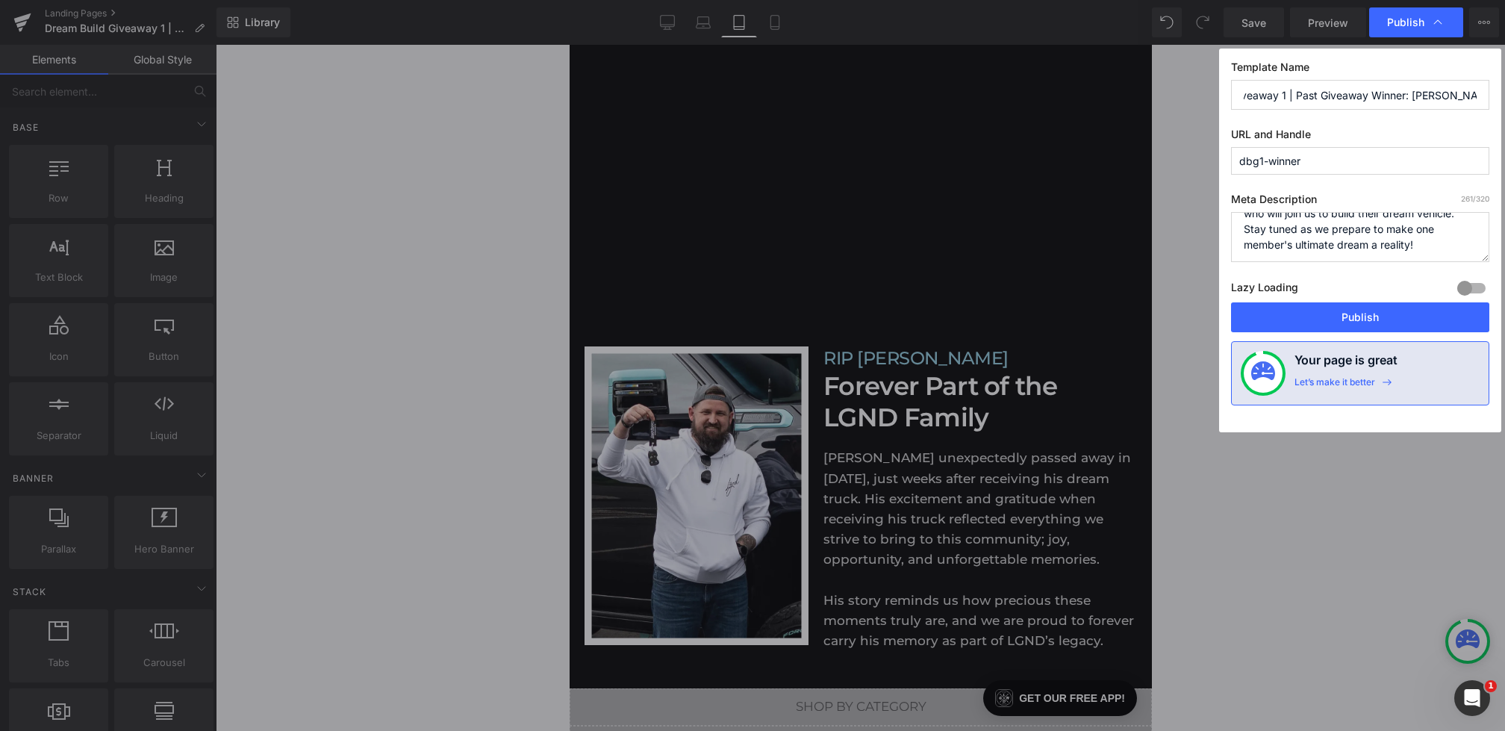
scroll to position [0, 78]
type input "Dream Build Giveaway 1 | Past Giveaway Winner: Kyle Winquist"
drag, startPoint x: 1240, startPoint y: 94, endPoint x: 1505, endPoint y: 113, distance: 265.0
click at [1505, 113] on div "Publish Template Name Dream Build Giveaway 1 | Past Giveaway Winner: Kyle Winqu…" at bounding box center [752, 365] width 1505 height 731
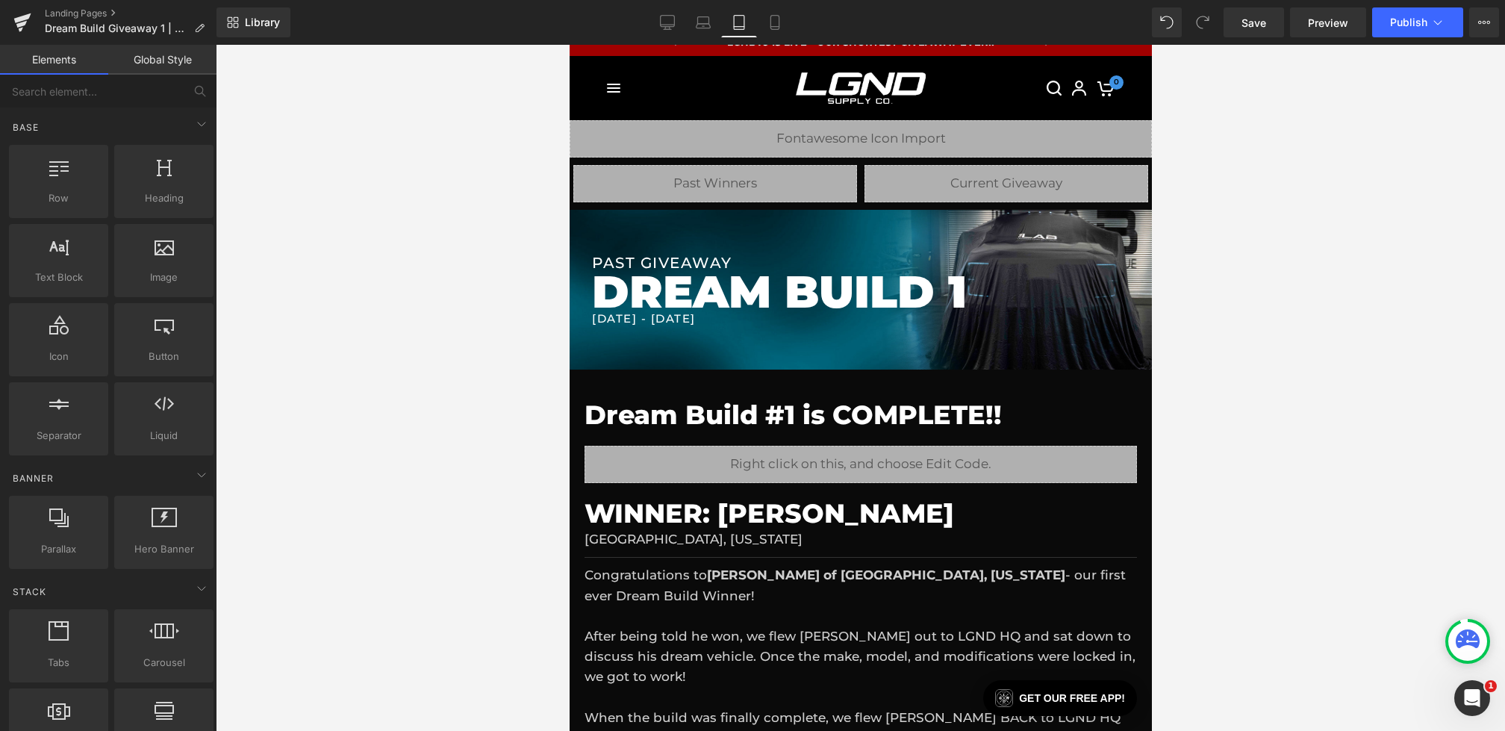
scroll to position [196, 0]
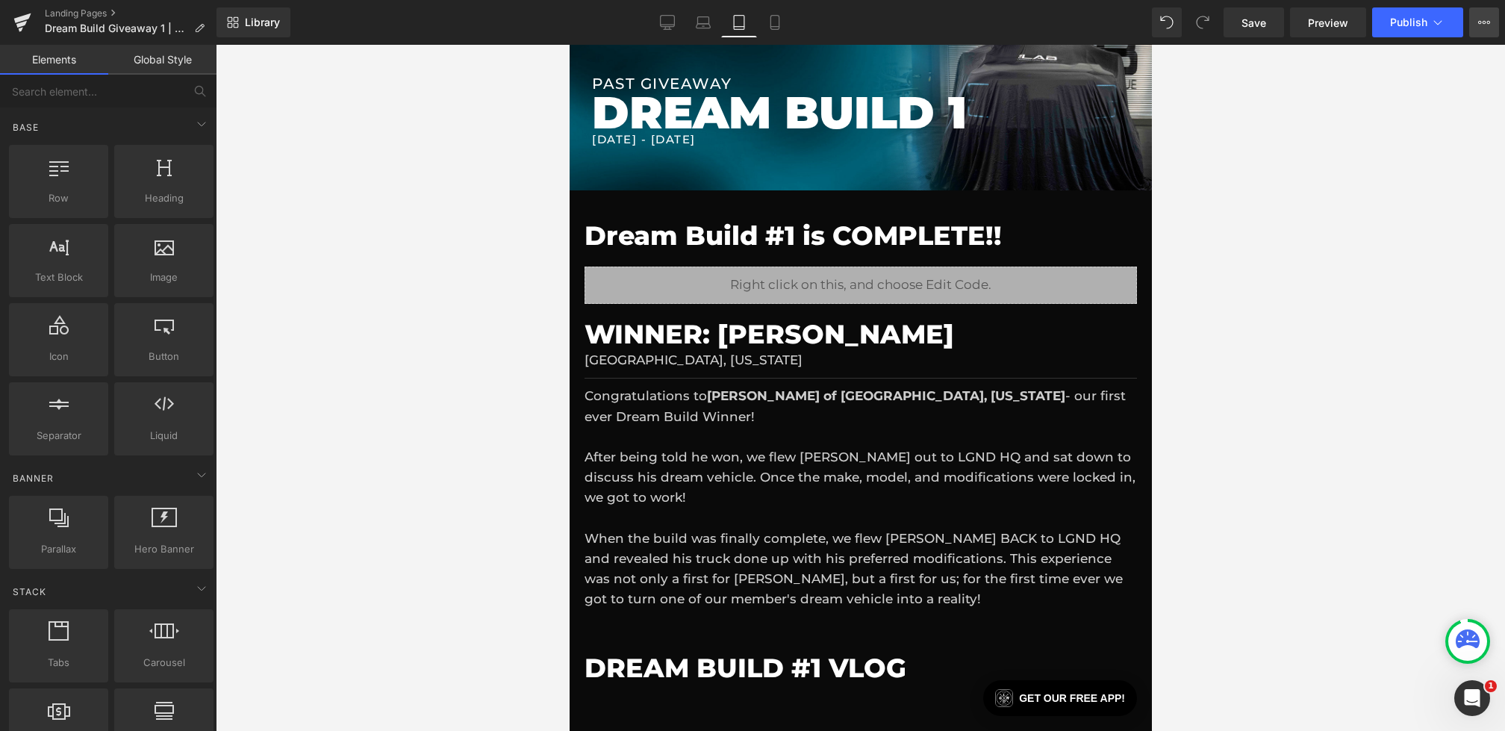
click at [1482, 22] on icon at bounding box center [1484, 22] width 12 height 12
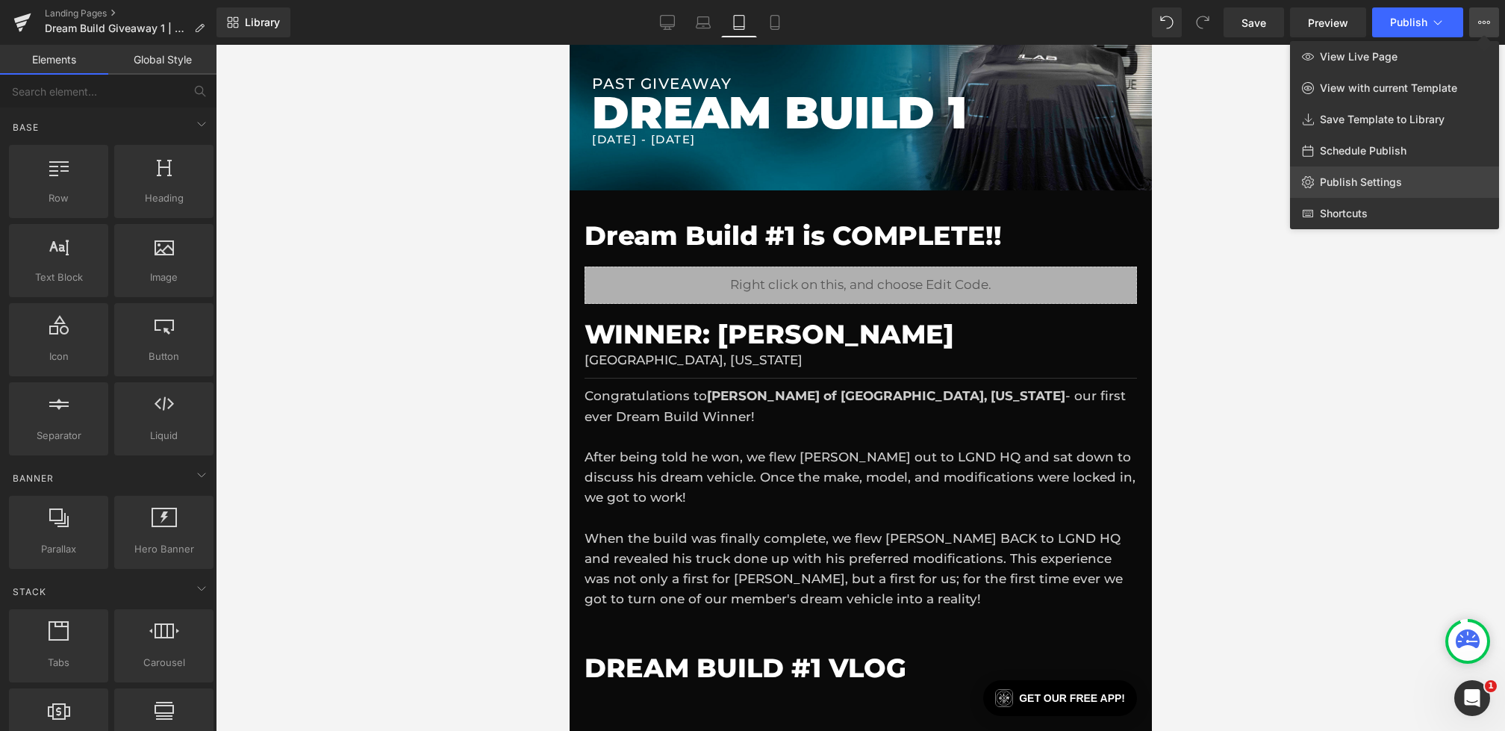
click at [1358, 184] on span "Publish Settings" at bounding box center [1361, 181] width 82 height 13
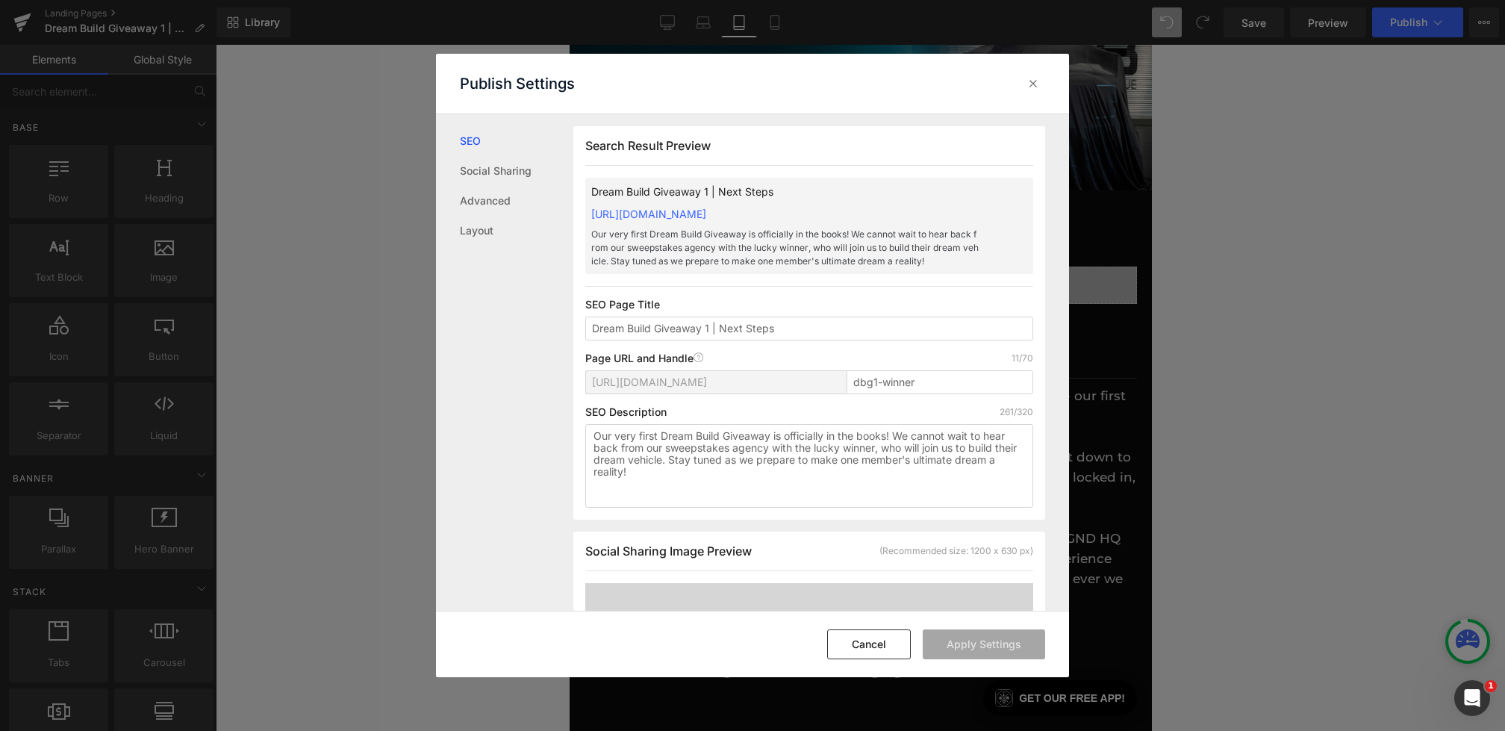
scroll to position [1, 0]
drag, startPoint x: 854, startPoint y: 326, endPoint x: 513, endPoint y: 326, distance: 341.2
click at [513, 326] on div "SEO Social Sharing Advanced Layout Search Result Preview Dream Build Giveaway 1…" at bounding box center [752, 362] width 633 height 497
type input "Dream Build Giveaway 1 | Past Giveaway Winner: Kyle Winquist"
drag, startPoint x: 682, startPoint y: 476, endPoint x: 503, endPoint y: 367, distance: 210.4
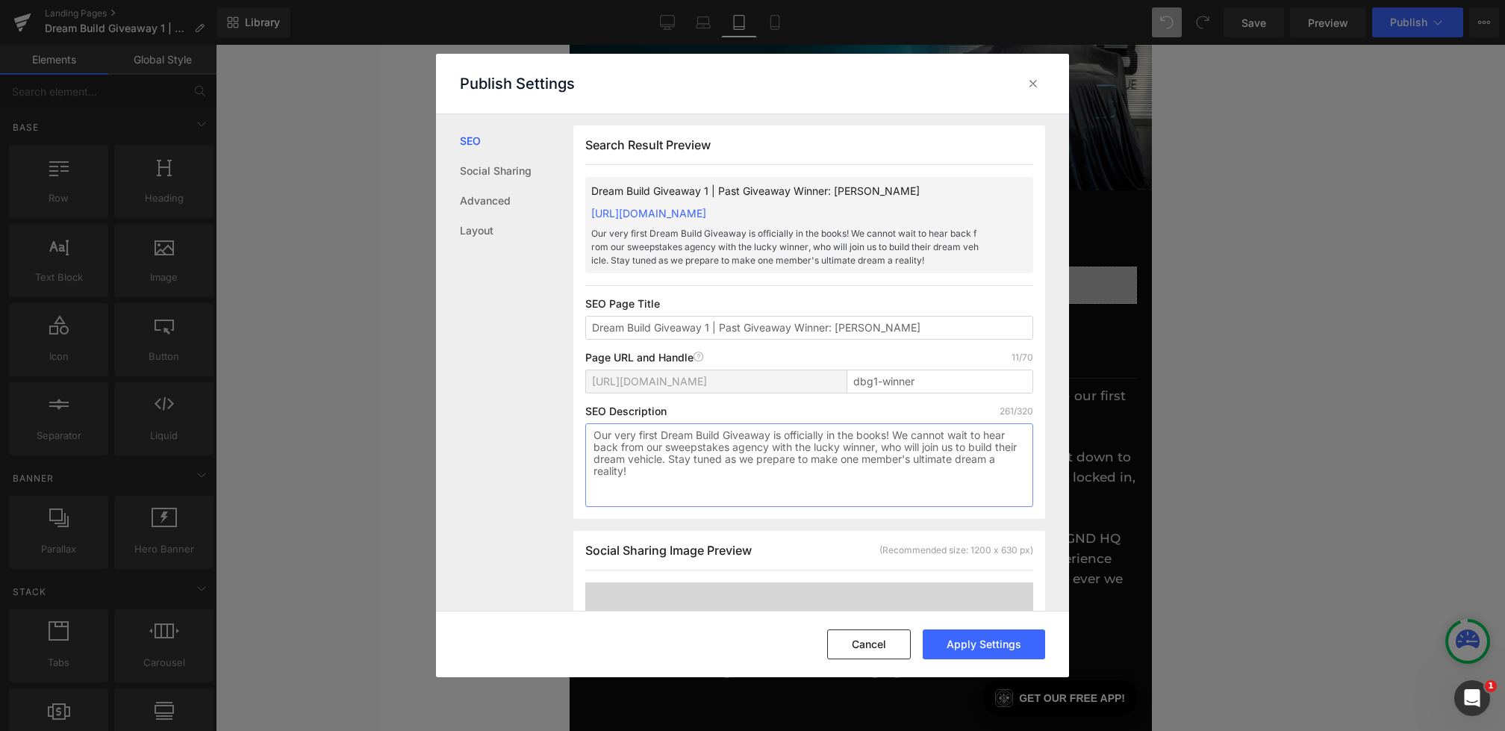
click at [503, 367] on div "SEO Social Sharing Advanced Layout Search Result Preview Dream Build Giveaway 1…" at bounding box center [752, 362] width 633 height 497
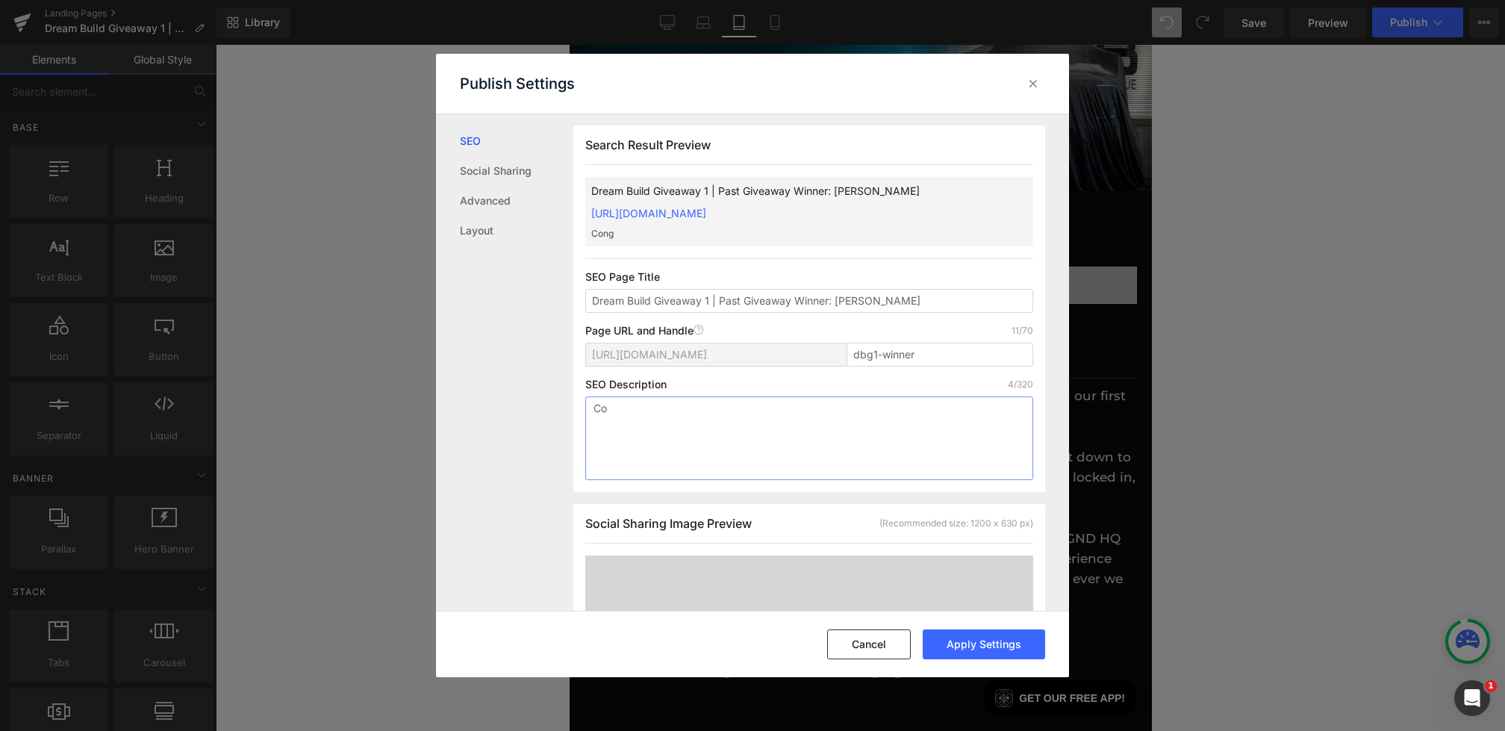
type textarea "C"
type textarea "M"
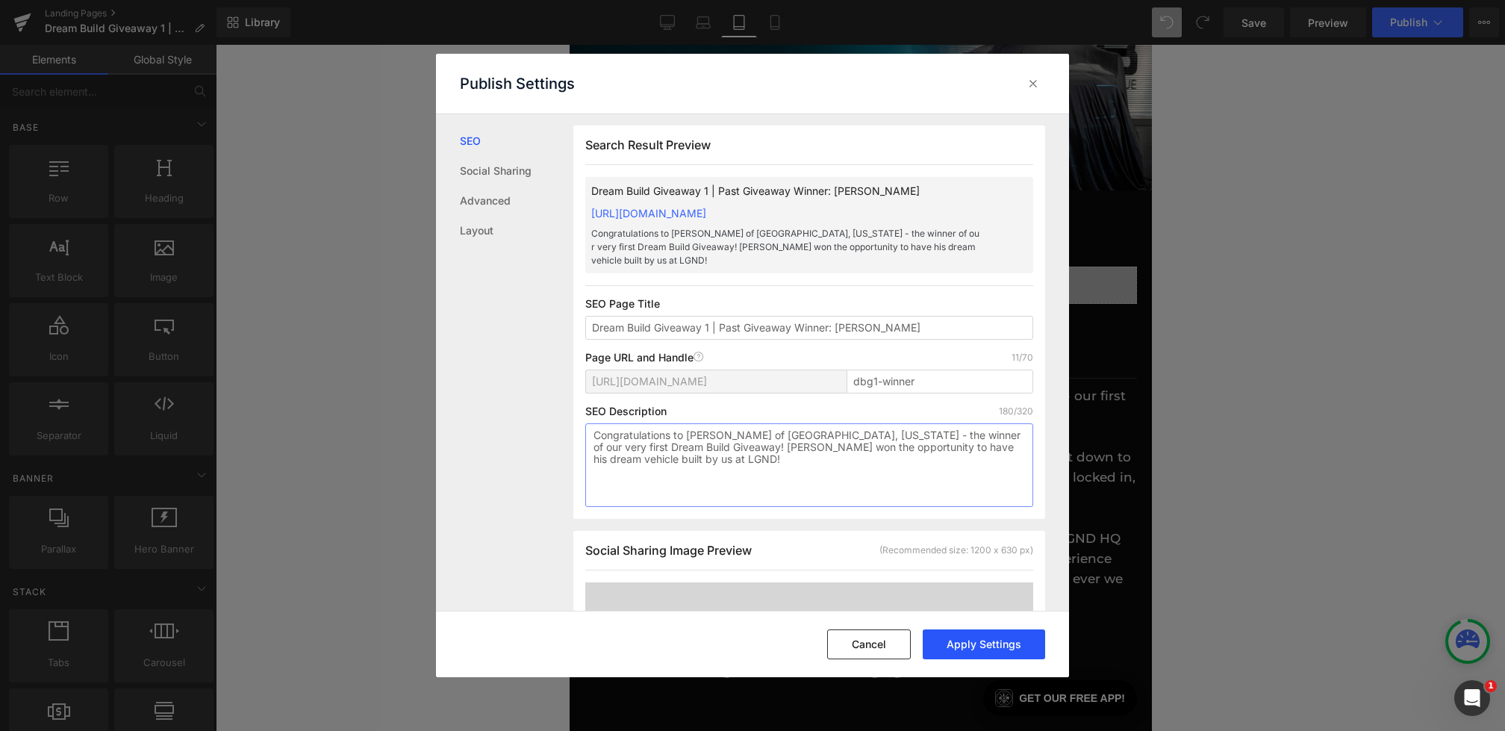
type textarea "Congratulations to Kyle Winquist of Chesterton, Indiana - the winner of our ver…"
click at [963, 636] on button "Apply Settings" at bounding box center [984, 644] width 122 height 30
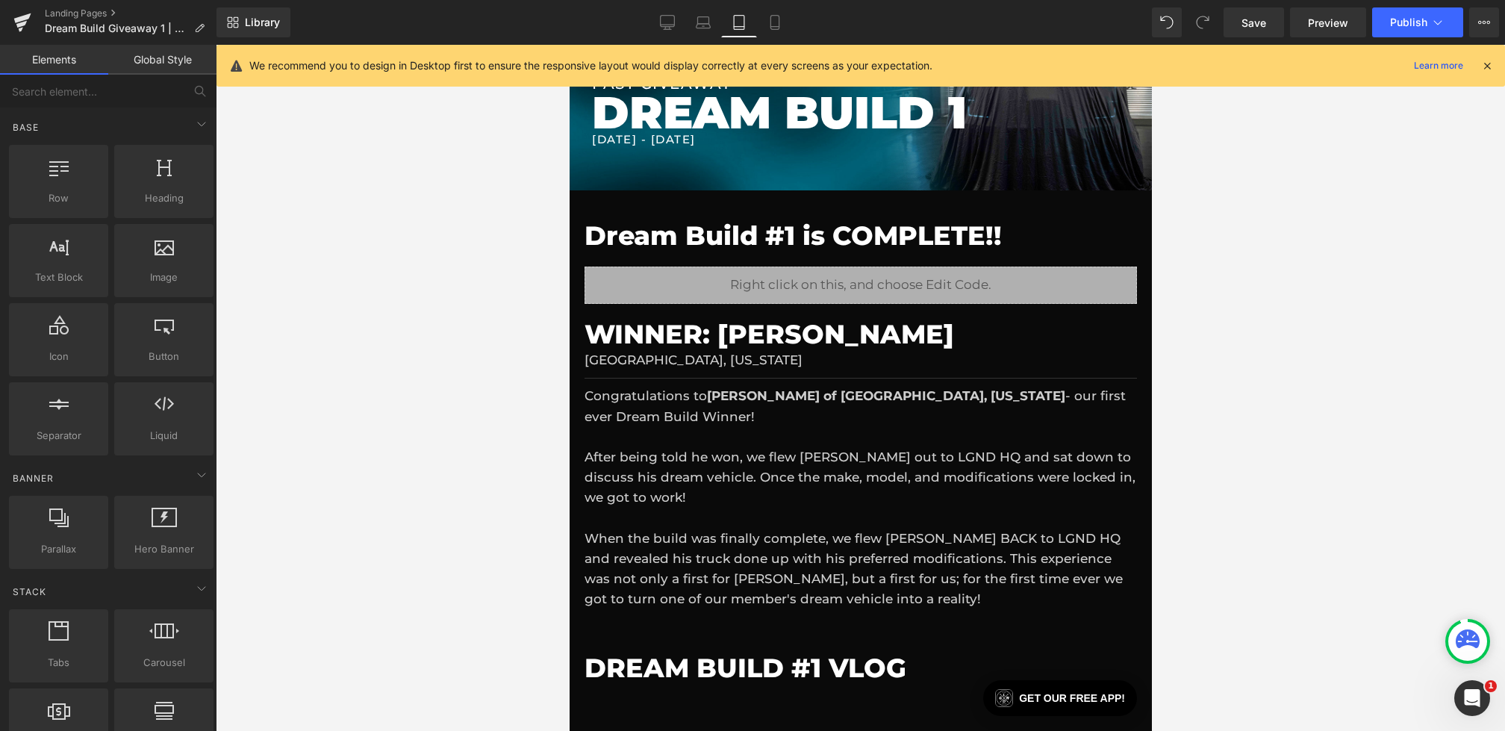
click at [1404, 40] on div "Library Tablet Desktop Laptop Tablet Mobile Save Preview Publish Scheduled View…" at bounding box center [861, 22] width 1289 height 45
click at [1405, 28] on span "Publish" at bounding box center [1408, 22] width 37 height 12
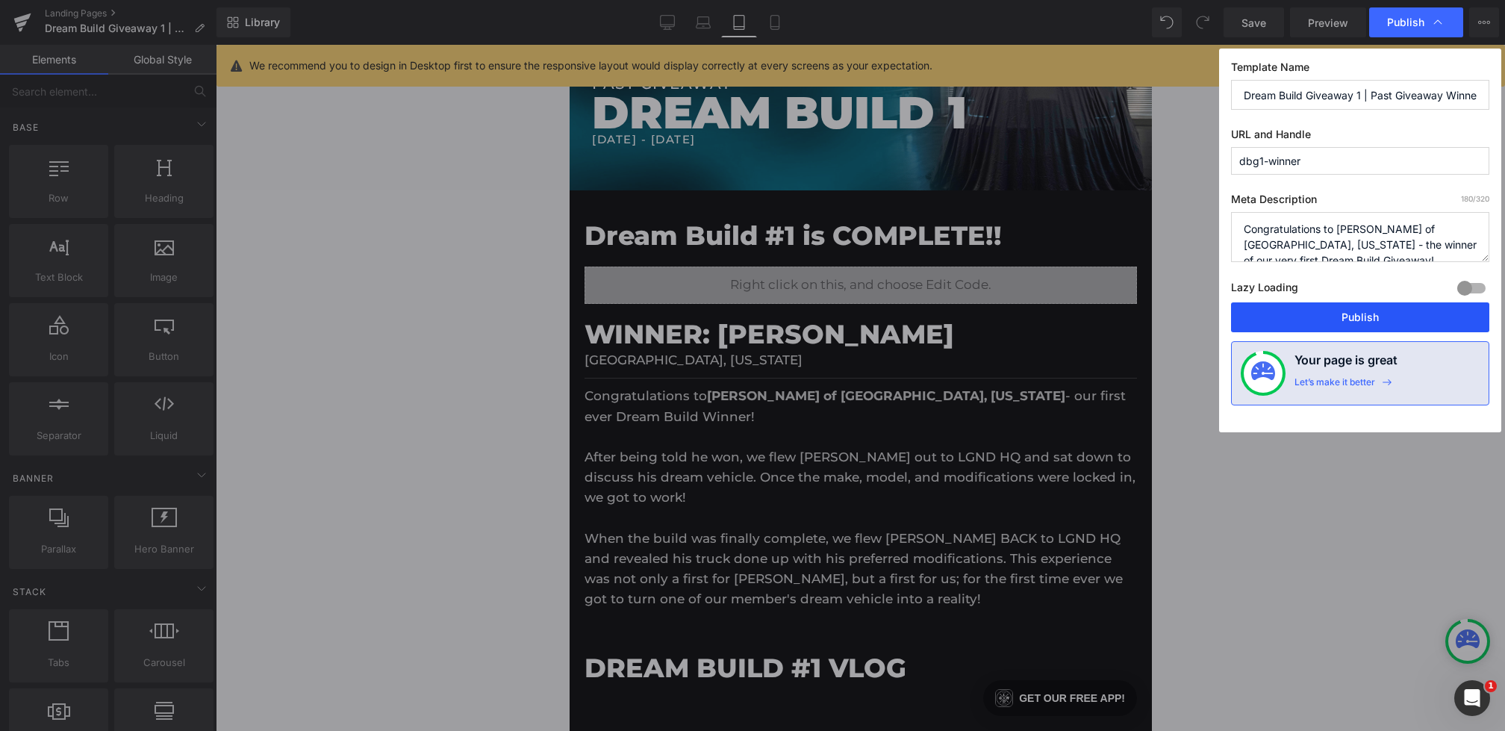
click at [1333, 310] on button "Publish" at bounding box center [1360, 317] width 258 height 30
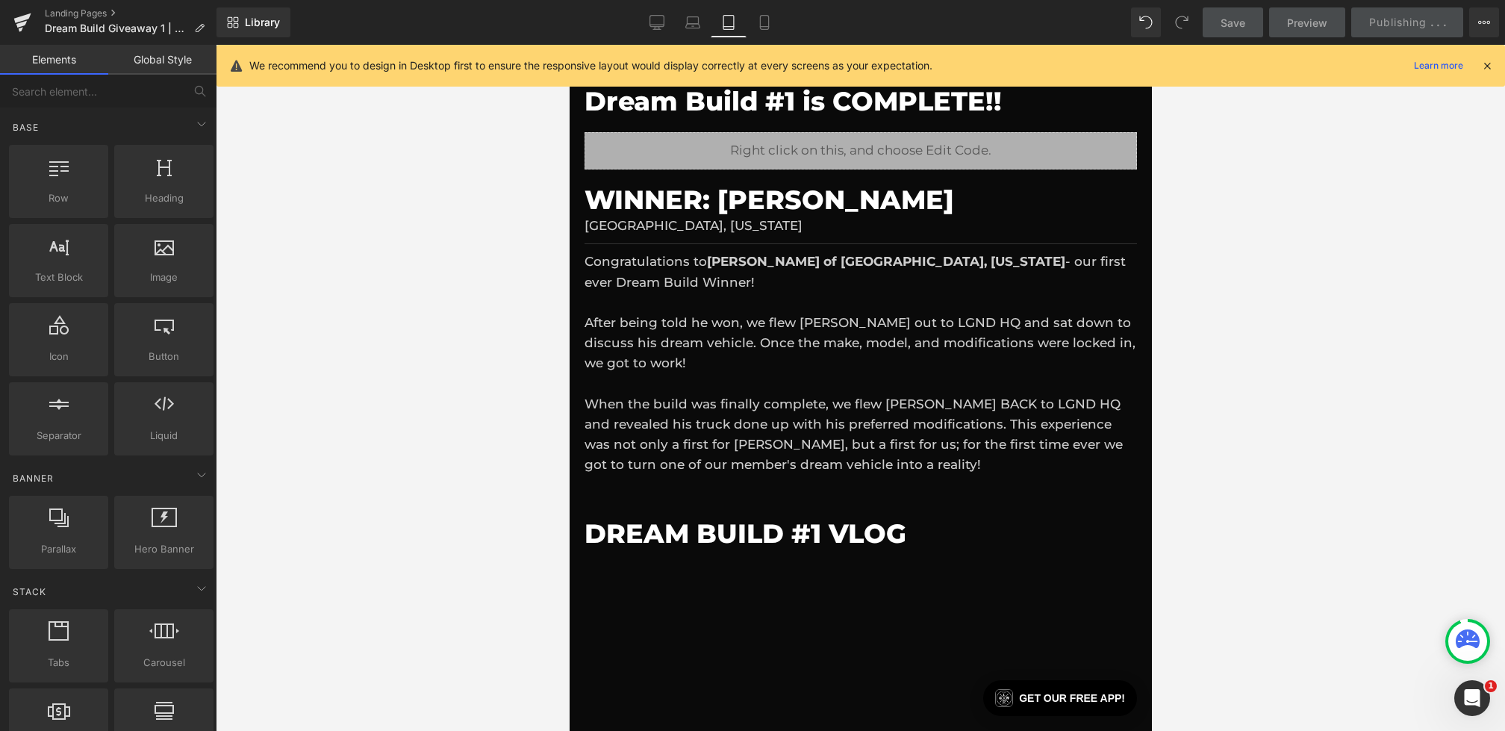
scroll to position [217, 0]
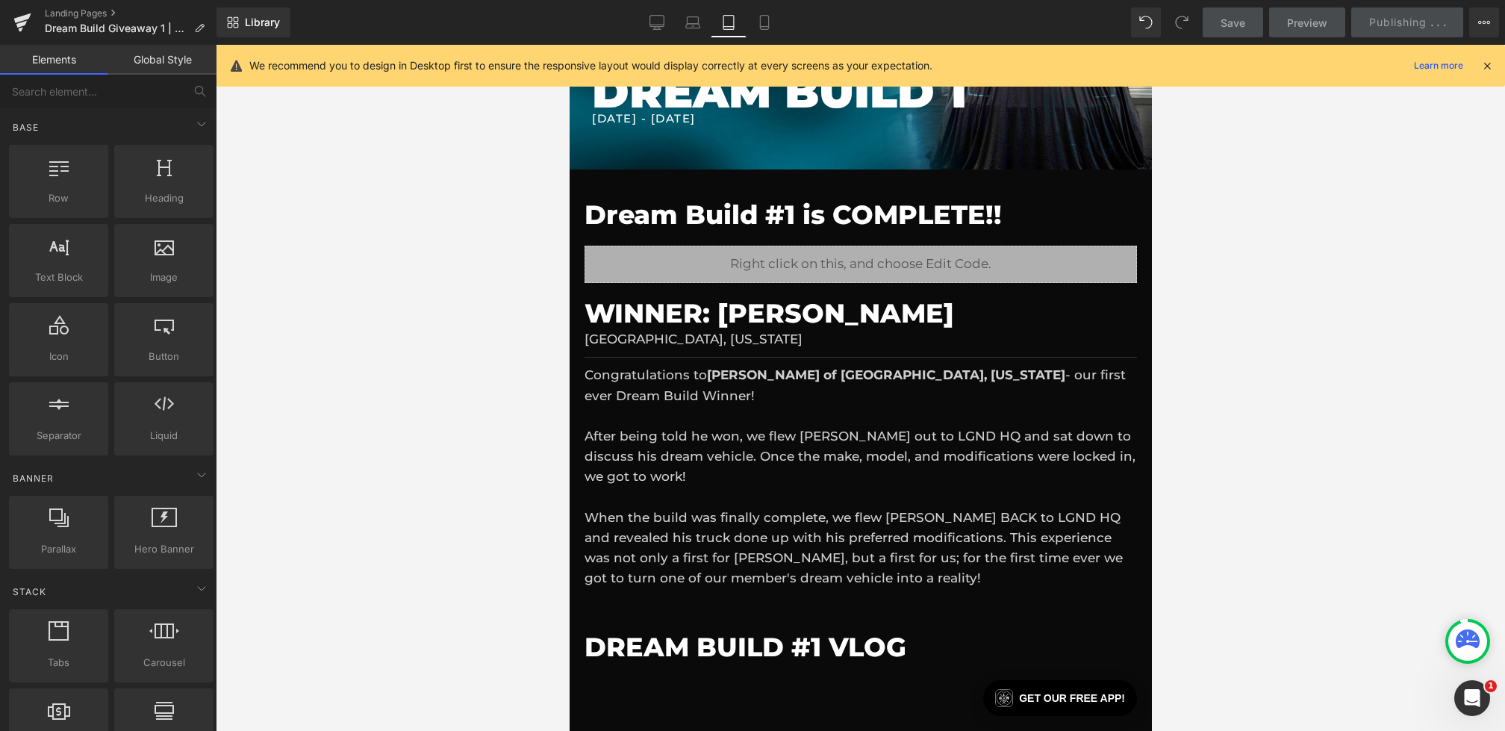
click at [1484, 66] on icon at bounding box center [1487, 65] width 13 height 13
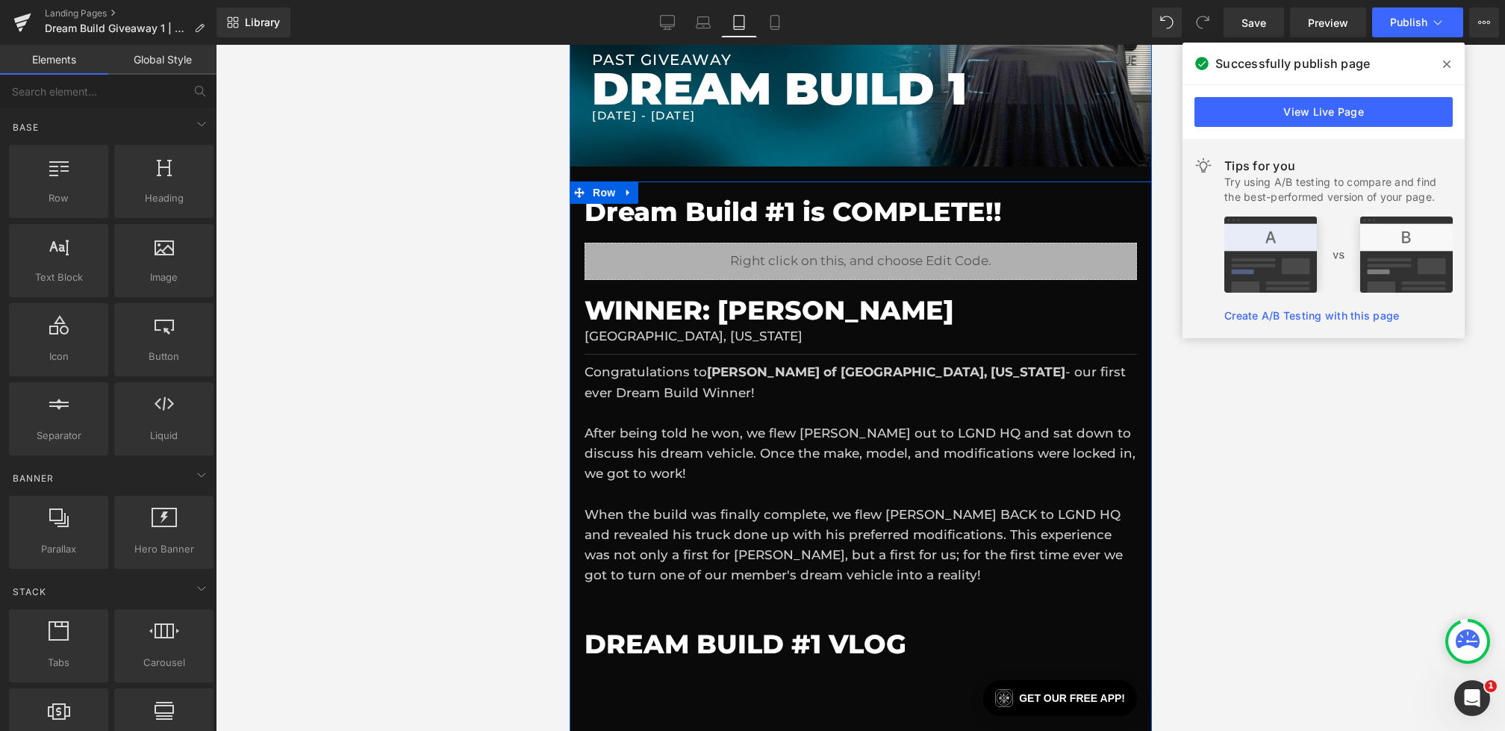
scroll to position [847, 0]
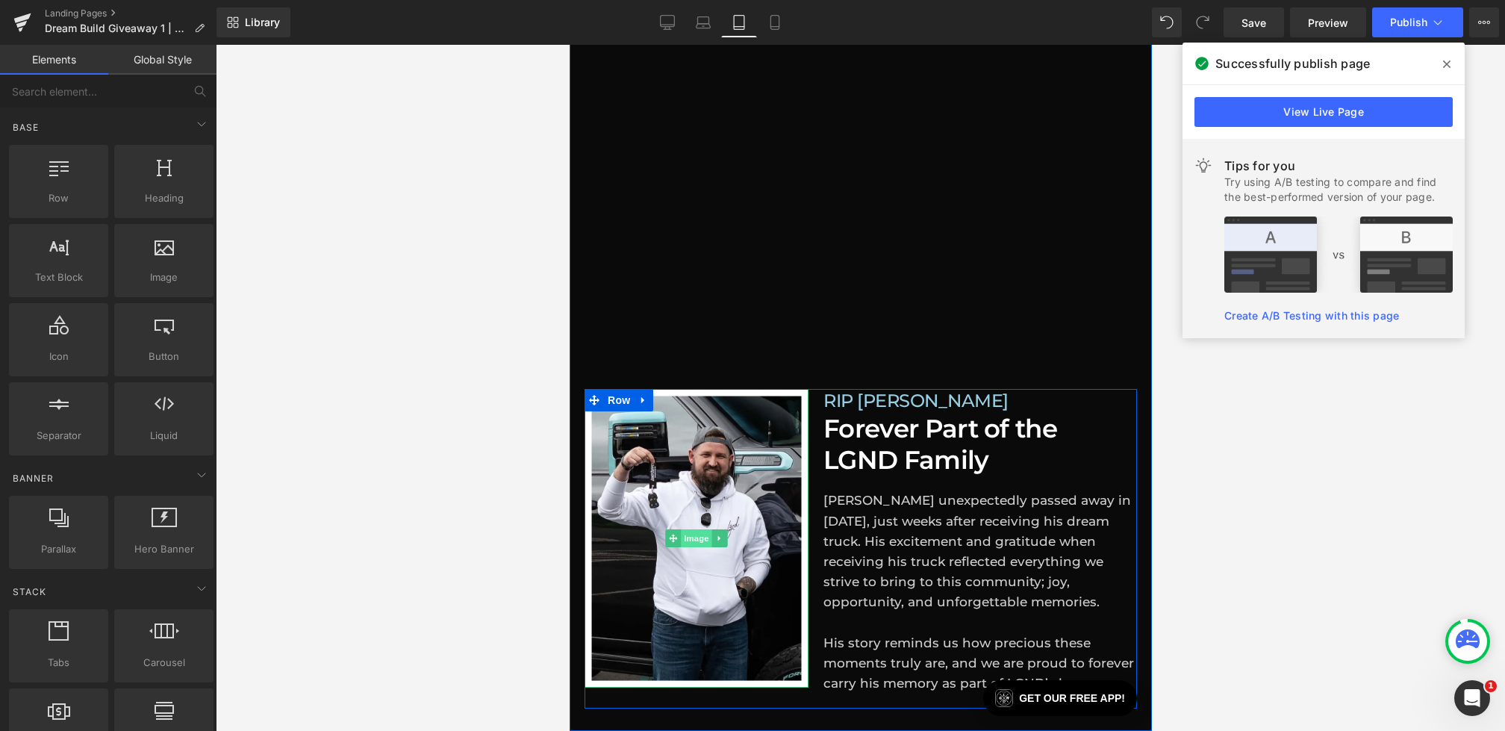
click at [700, 539] on span "Image" at bounding box center [695, 538] width 31 height 18
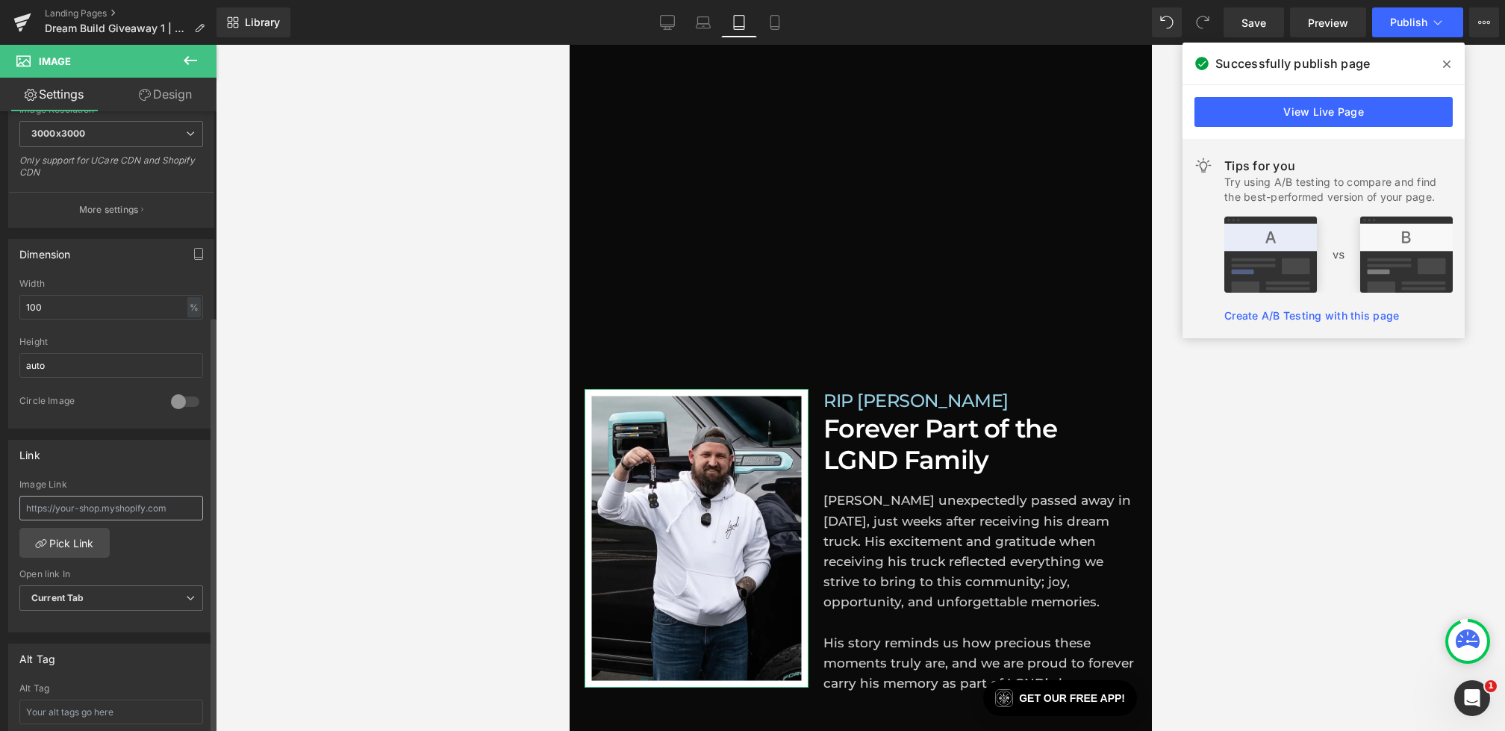
scroll to position [409, 0]
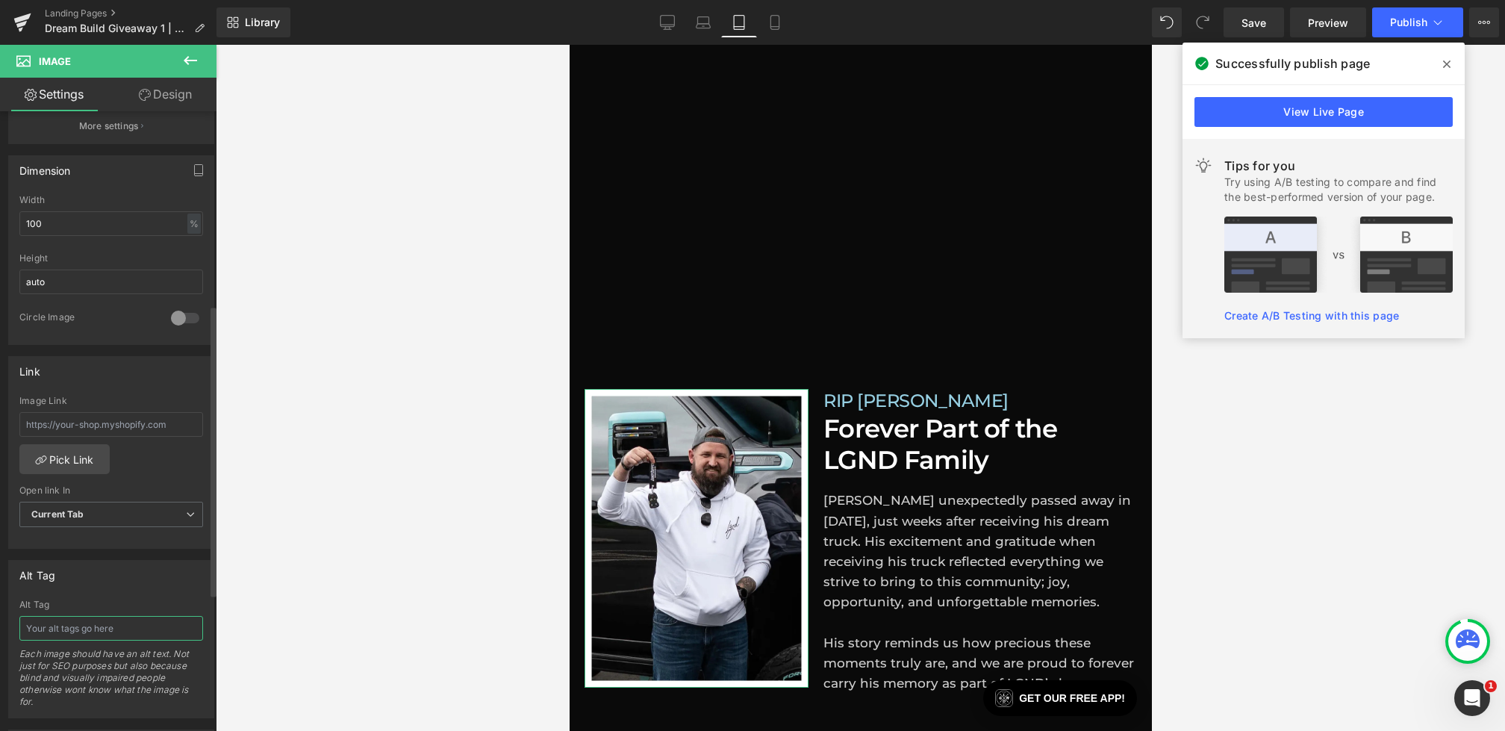
click at [81, 621] on input "text" at bounding box center [111, 628] width 184 height 25
type input "Kyle Winquist with the keys to his dream build truck"
click at [1248, 22] on span "Save" at bounding box center [1254, 23] width 25 height 16
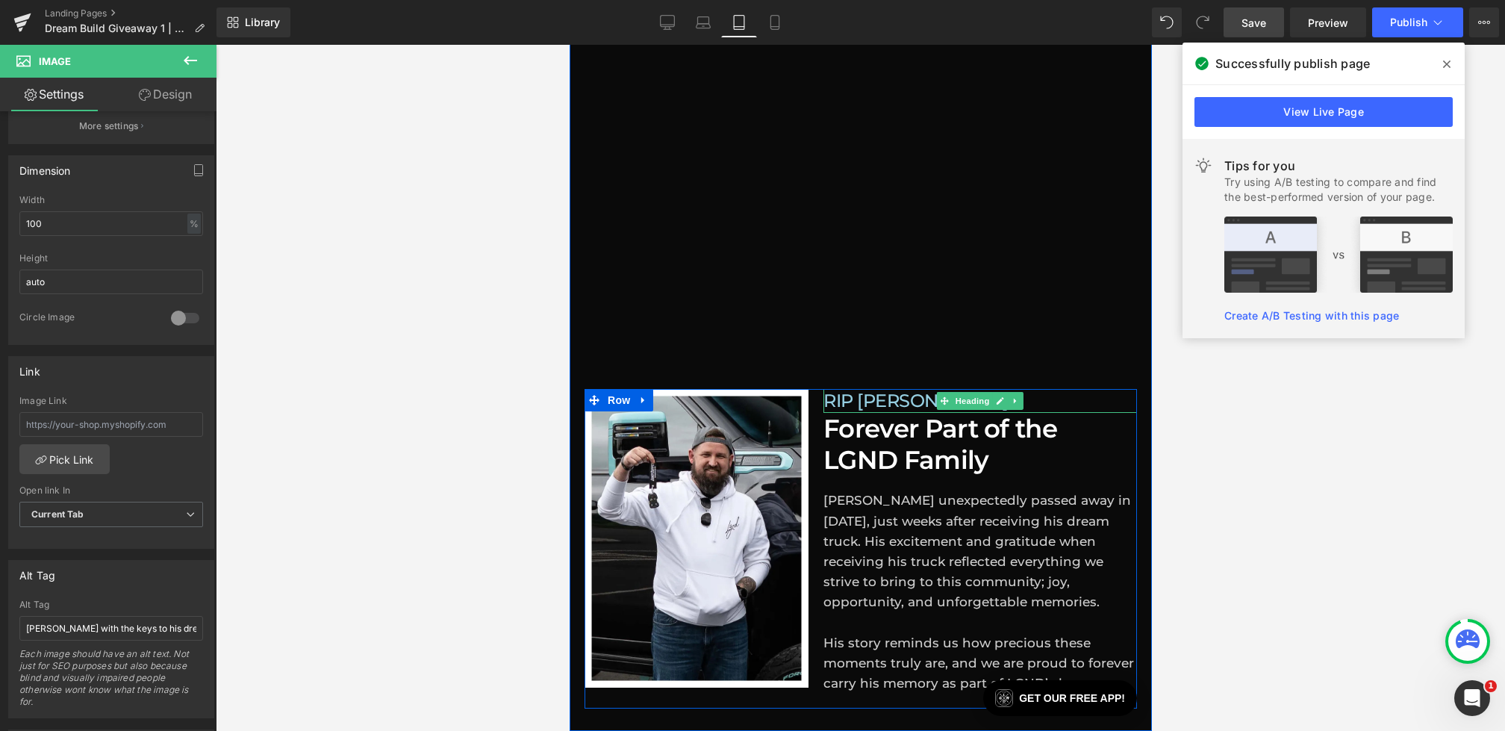
click at [916, 401] on h5 "RIP Kyle Winquist" at bounding box center [980, 401] width 314 height 24
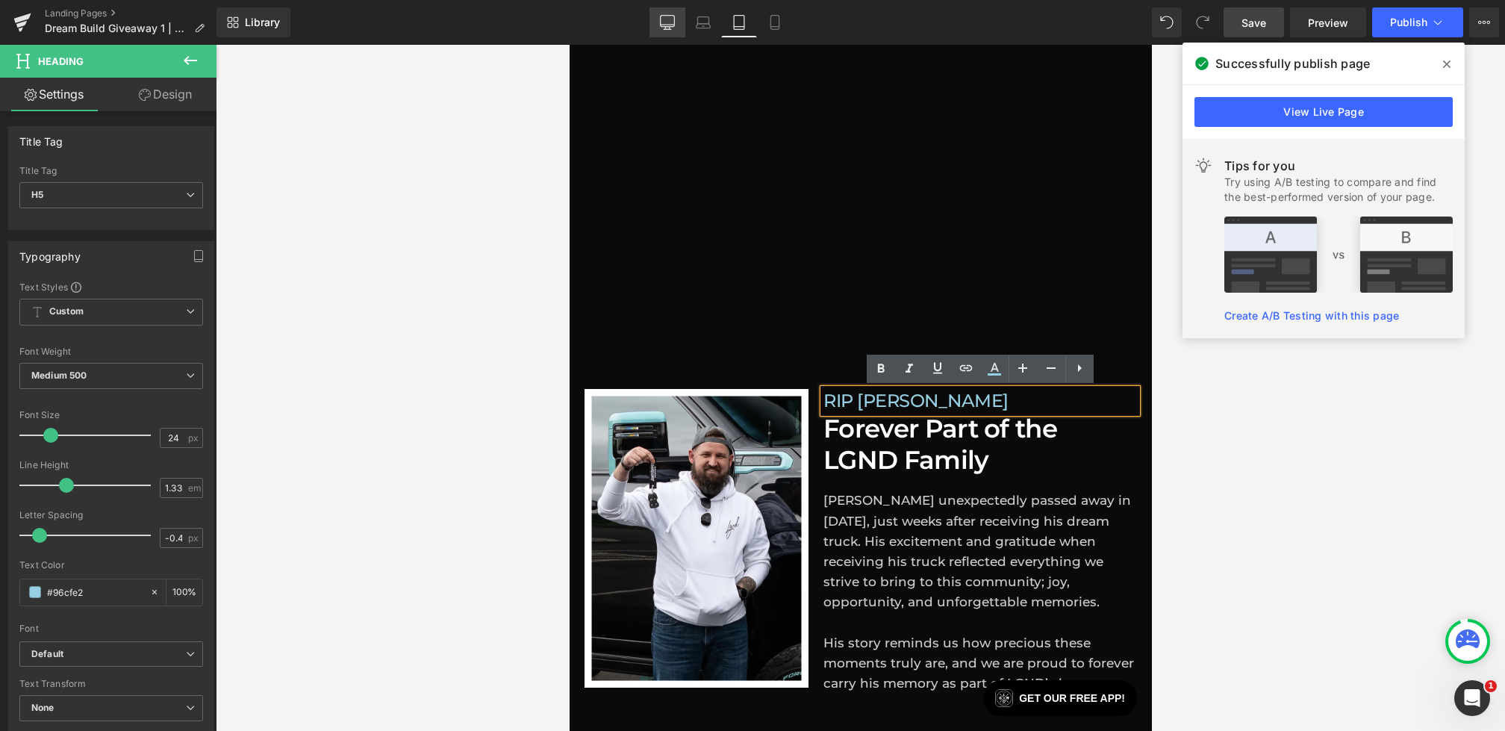
click at [674, 22] on icon at bounding box center [667, 22] width 15 height 15
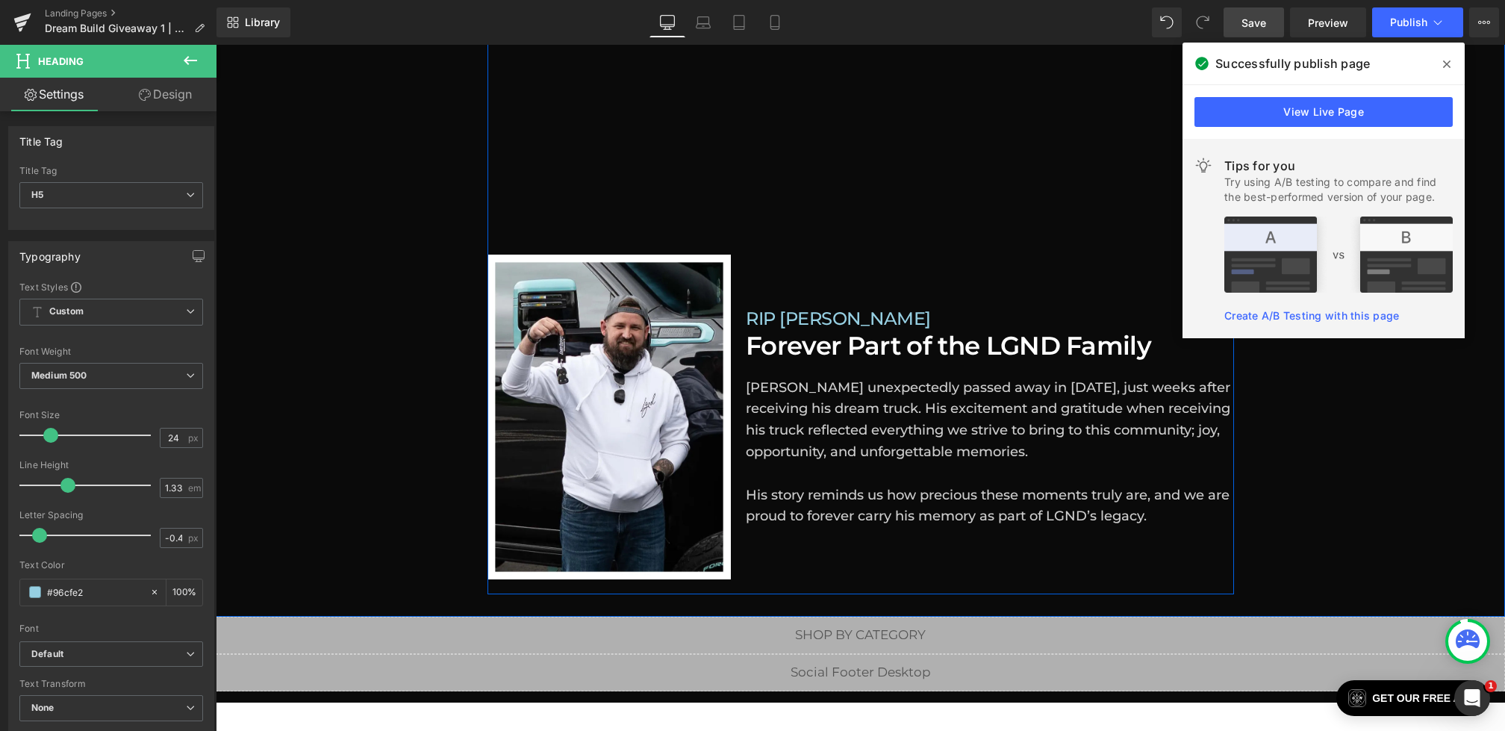
scroll to position [1214, 0]
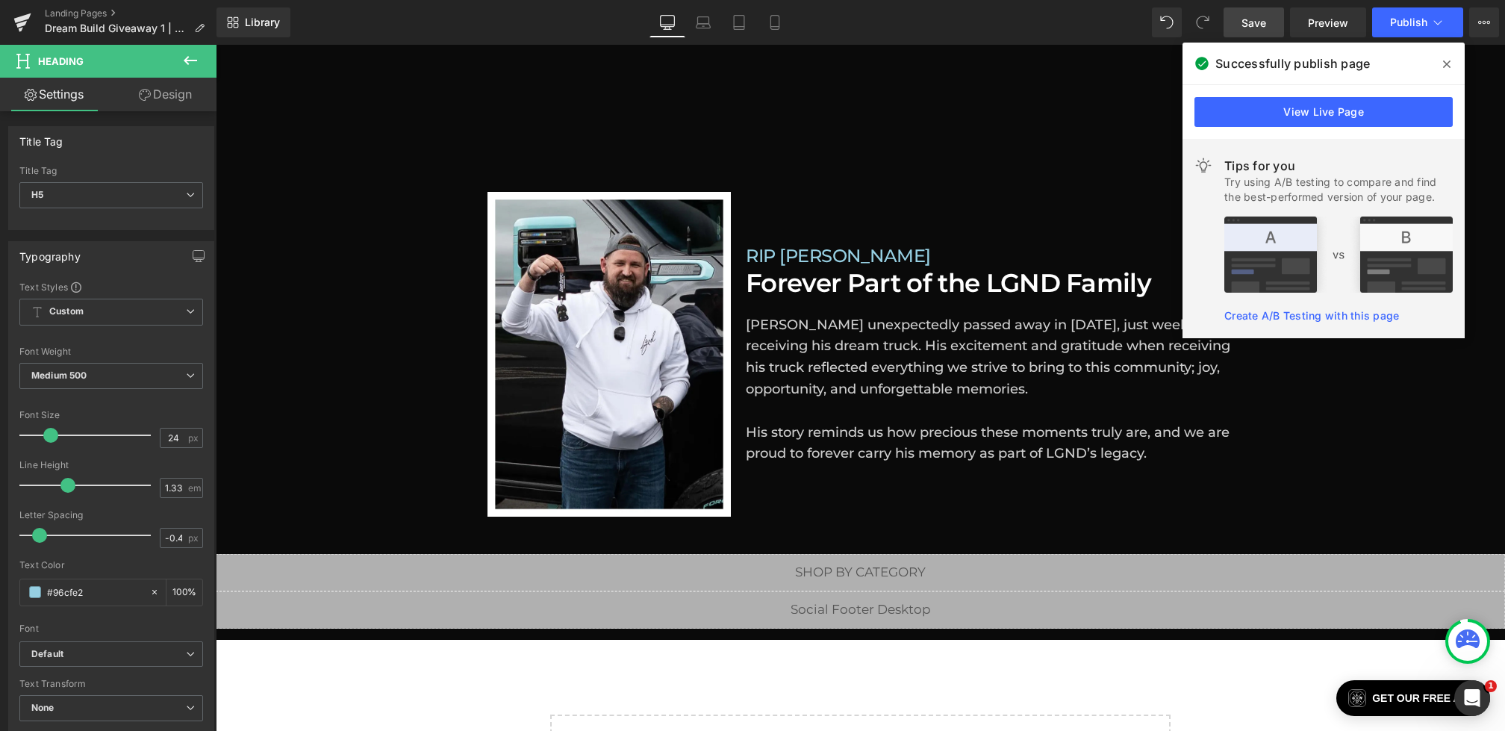
click at [193, 62] on icon at bounding box center [190, 61] width 18 height 18
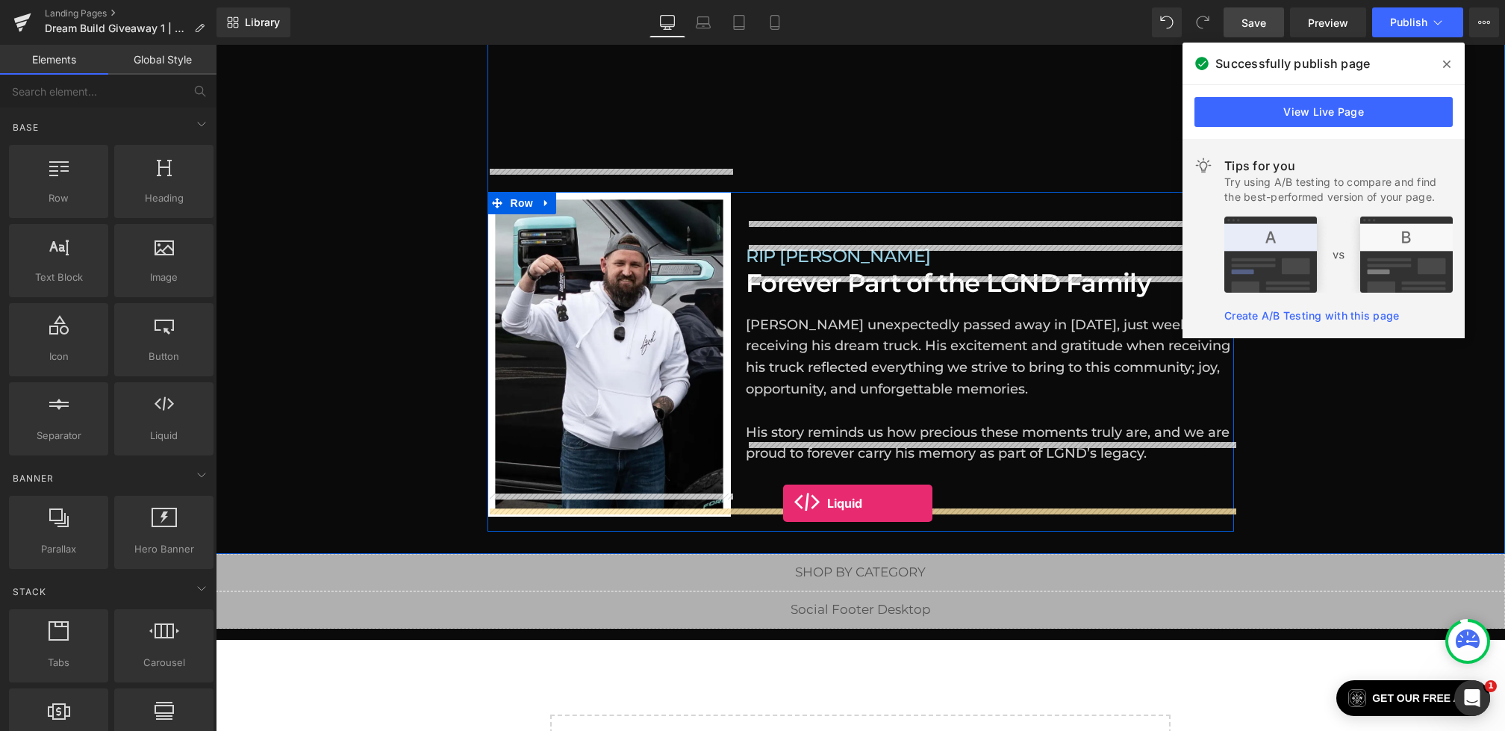
drag, startPoint x: 381, startPoint y: 473, endPoint x: 783, endPoint y: 504, distance: 403.6
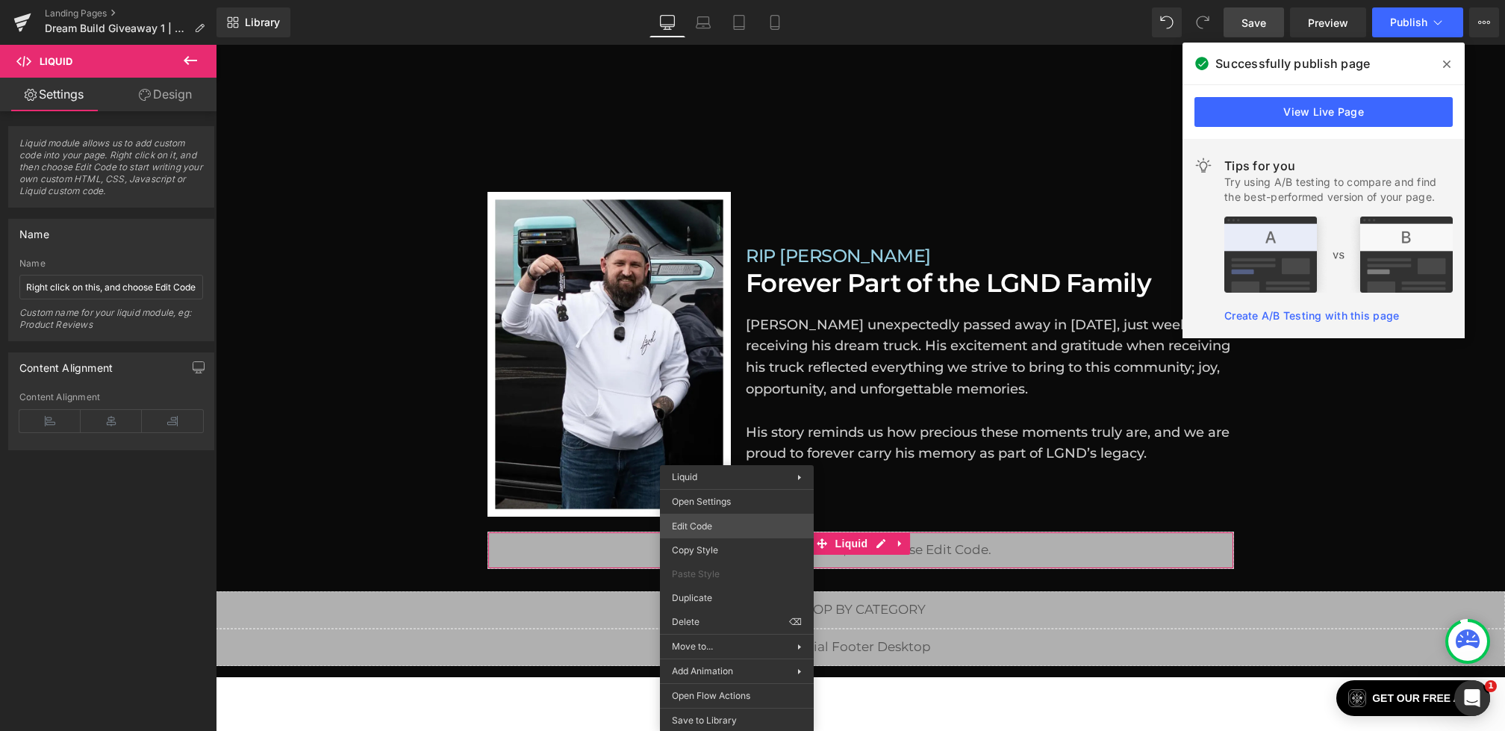
click at [705, 0] on div "Liquid You are previewing how the will restyle your page. You can not edit Elem…" at bounding box center [752, 0] width 1505 height 0
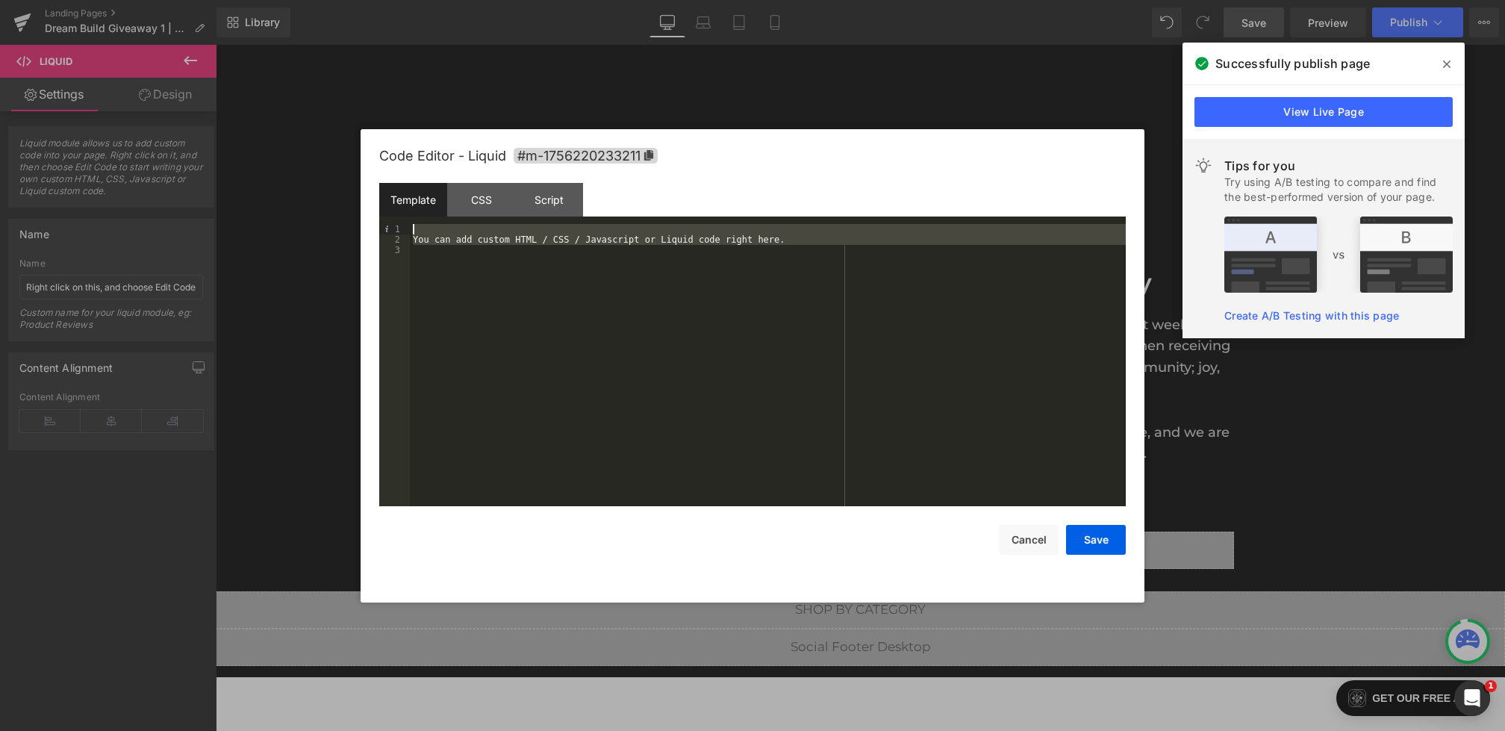
drag, startPoint x: 803, startPoint y: 303, endPoint x: 282, endPoint y: 93, distance: 561.4
click at [282, 93] on body "Liquid You are previewing how the will restyle your page. You can not edit Elem…" at bounding box center [752, 365] width 1505 height 731
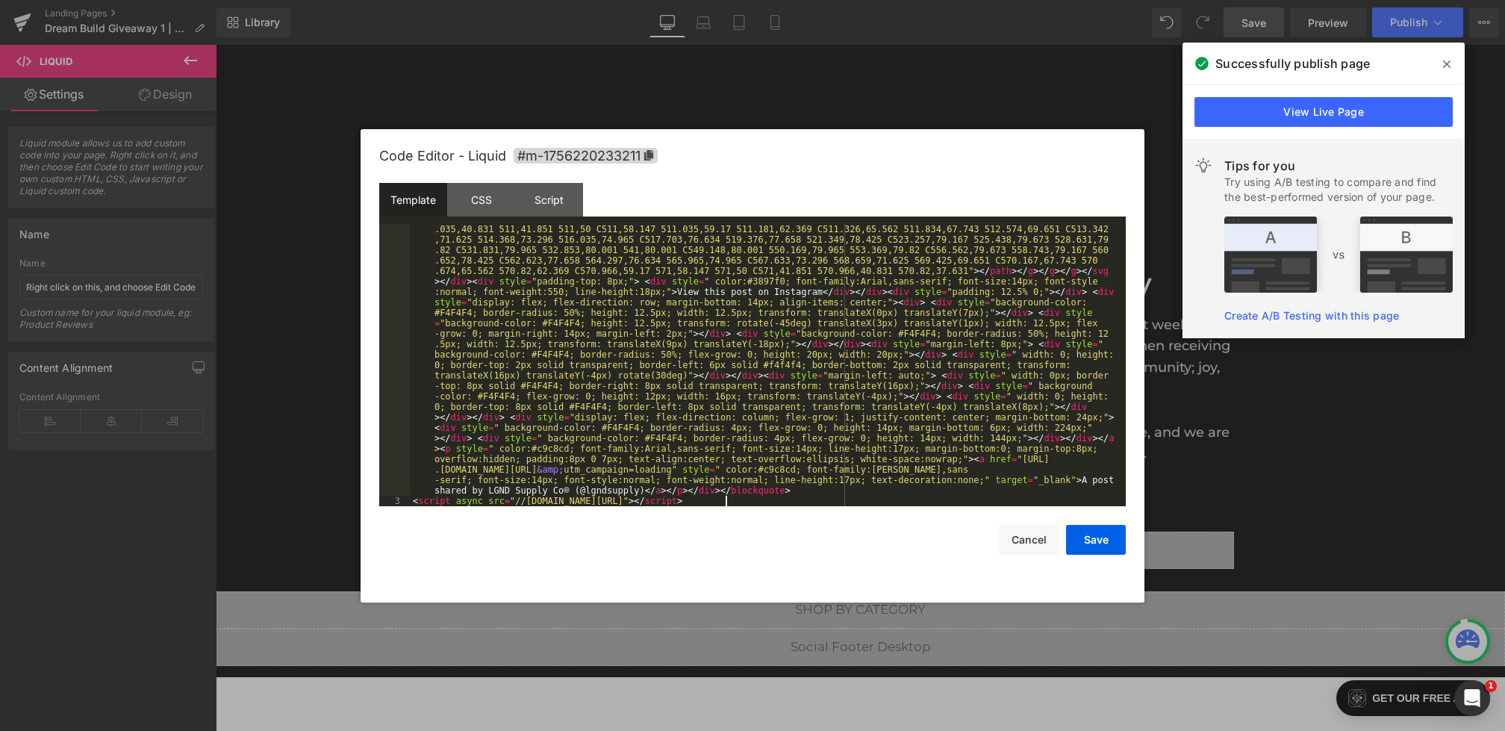
scroll to position [324, 0]
click at [488, 218] on div "Template CSS Script Data" at bounding box center [752, 203] width 747 height 41
click at [483, 194] on div "CSS" at bounding box center [481, 200] width 68 height 34
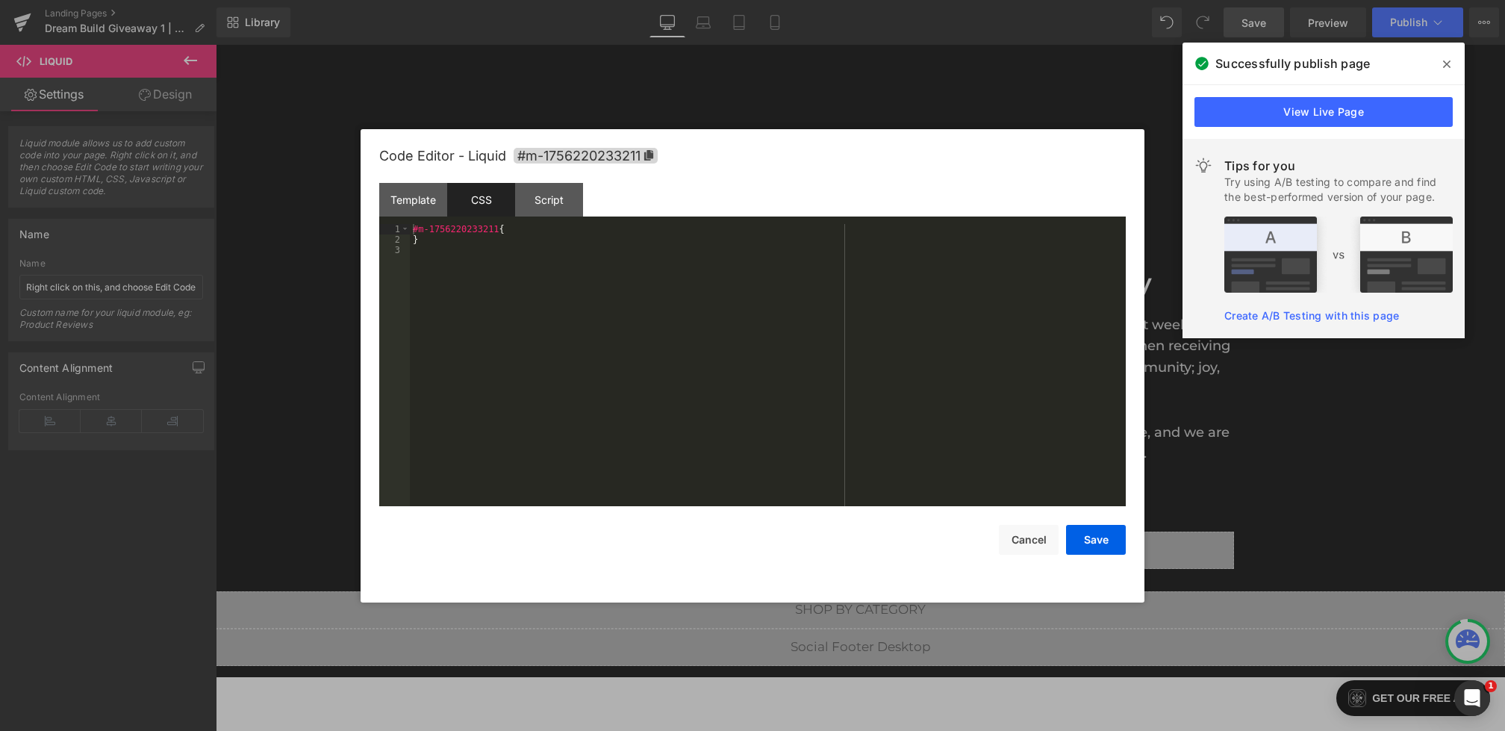
click at [517, 230] on div "#m-1756220233211 { }" at bounding box center [768, 375] width 716 height 303
click at [1106, 541] on button "Save" at bounding box center [1096, 540] width 60 height 30
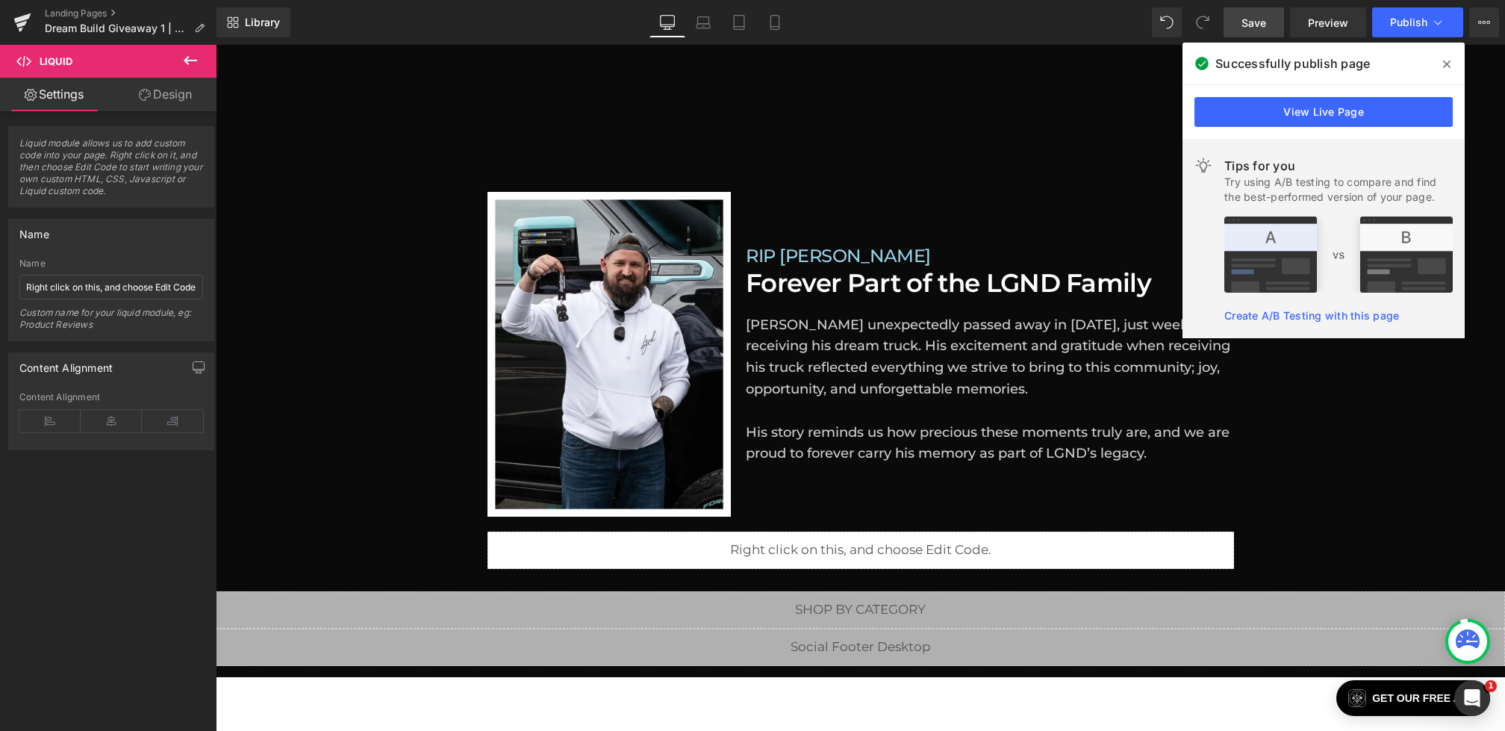
click at [1257, 17] on span "Save" at bounding box center [1254, 23] width 25 height 16
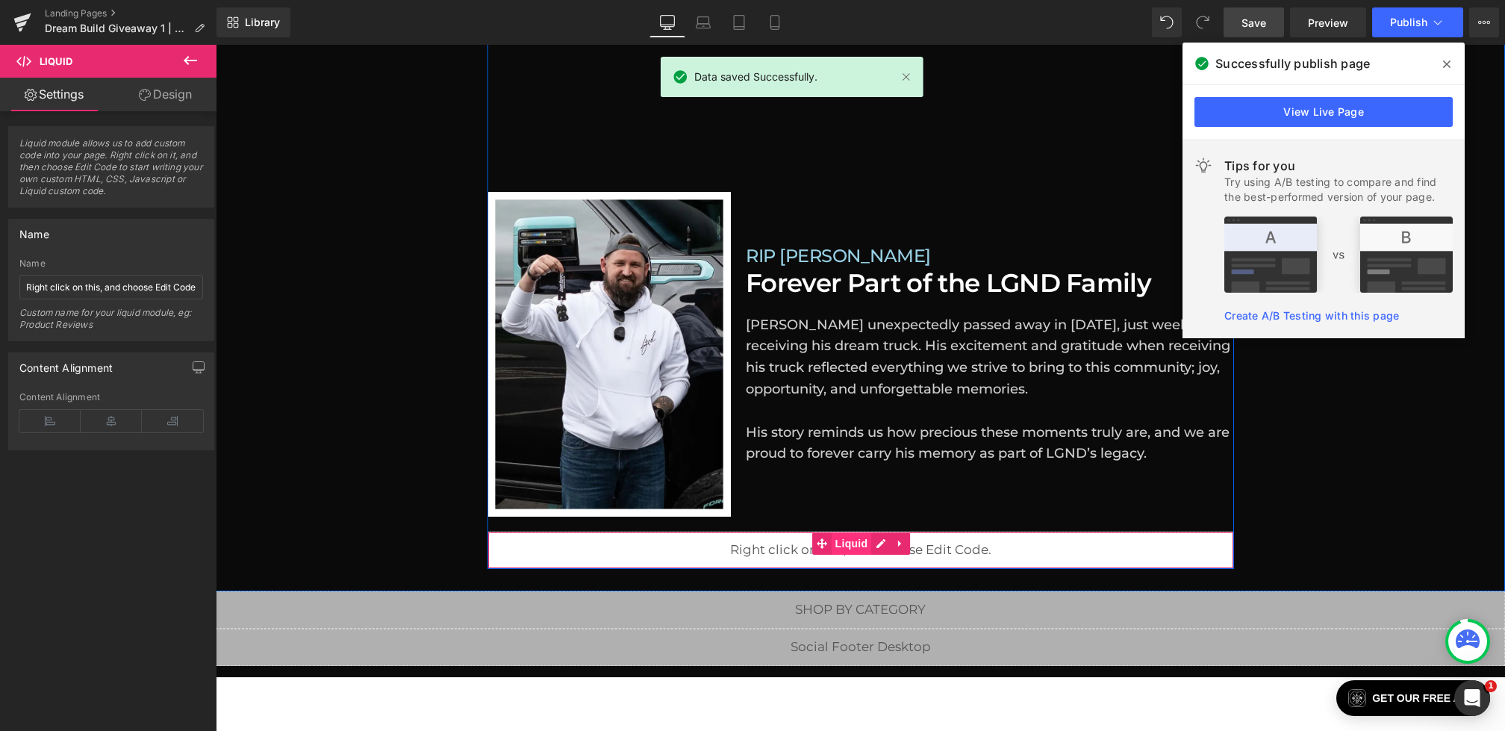
click at [845, 532] on span "Liquid" at bounding box center [852, 543] width 40 height 22
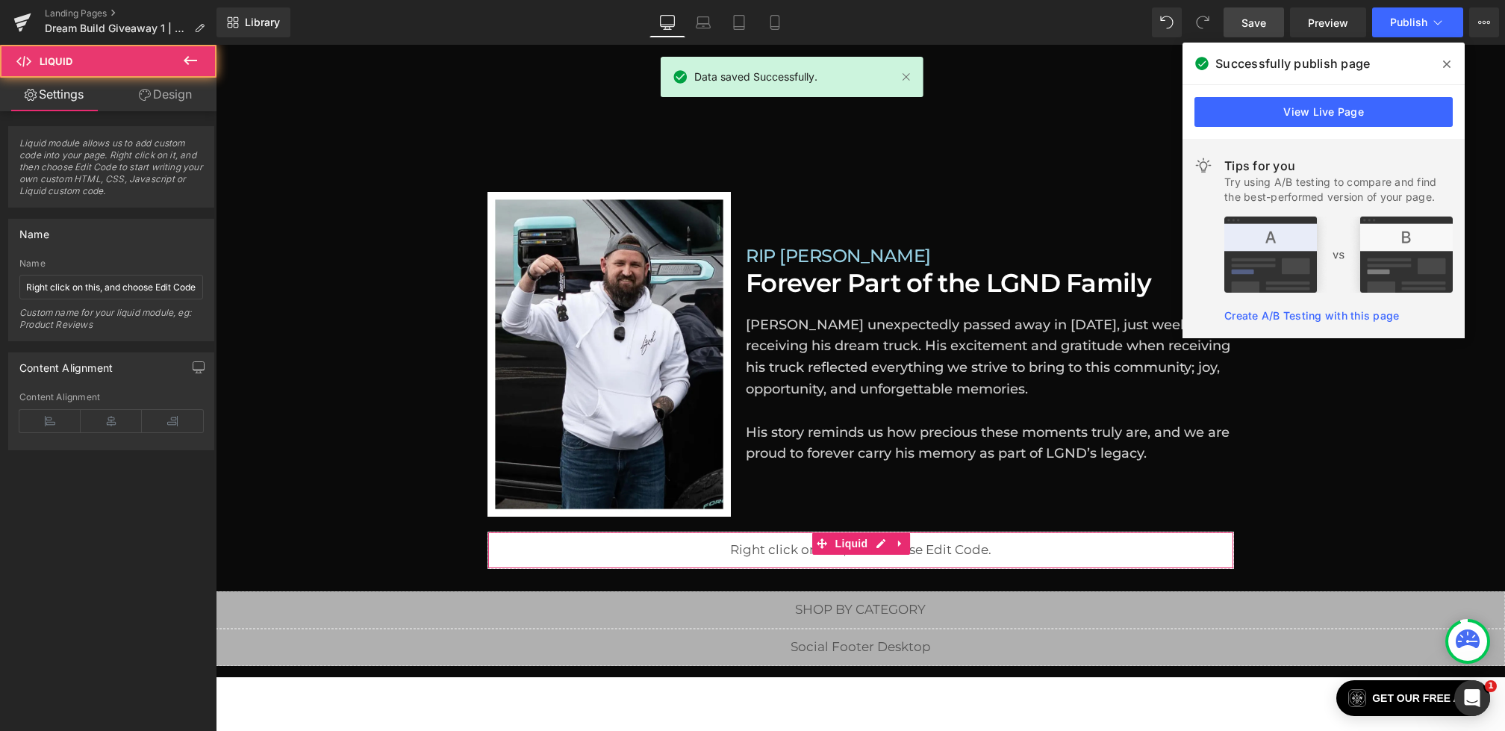
click at [164, 96] on link "Design" at bounding box center [165, 95] width 108 height 34
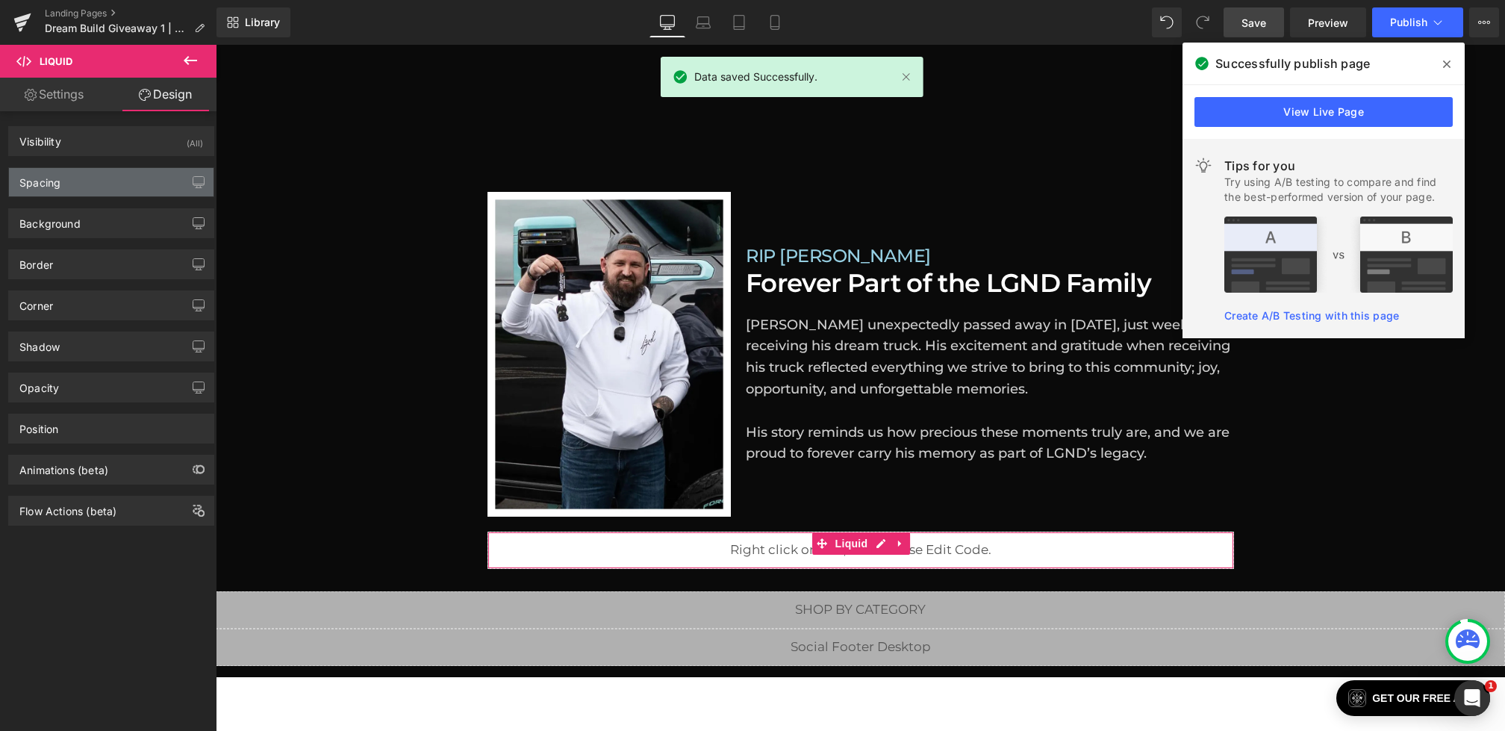
click at [93, 184] on div "Spacing" at bounding box center [111, 182] width 205 height 28
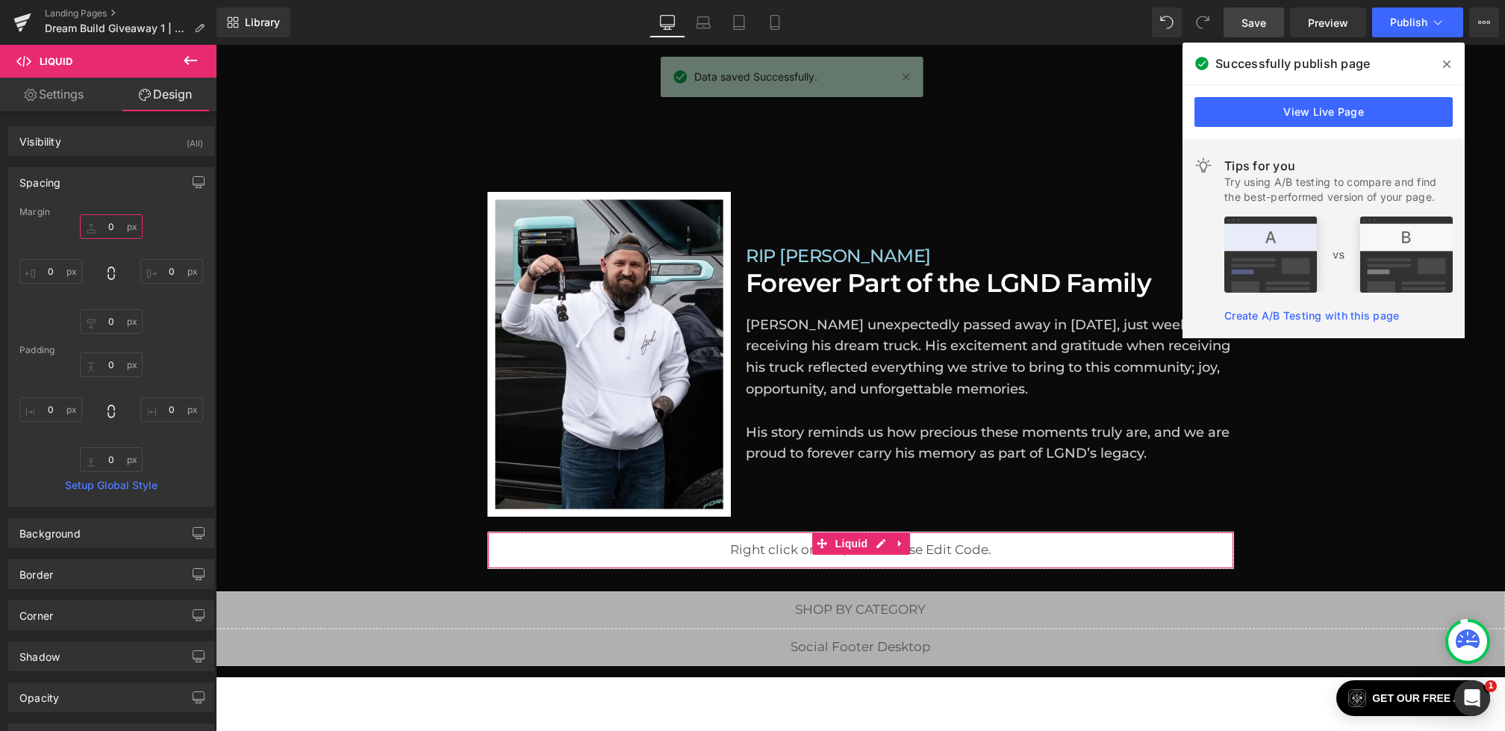
click at [106, 227] on input "0" at bounding box center [111, 226] width 63 height 25
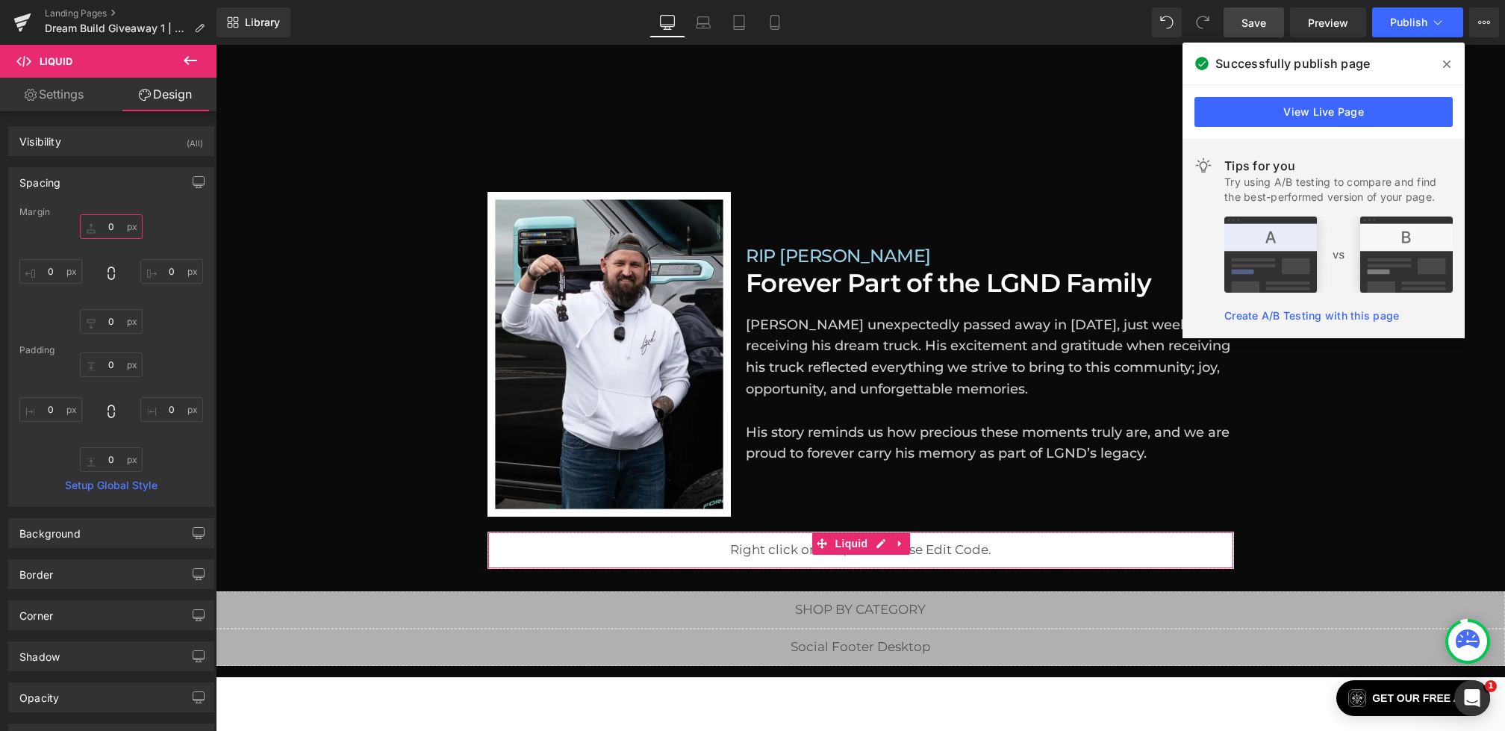
click at [105, 226] on input "0" at bounding box center [111, 226] width 63 height 25
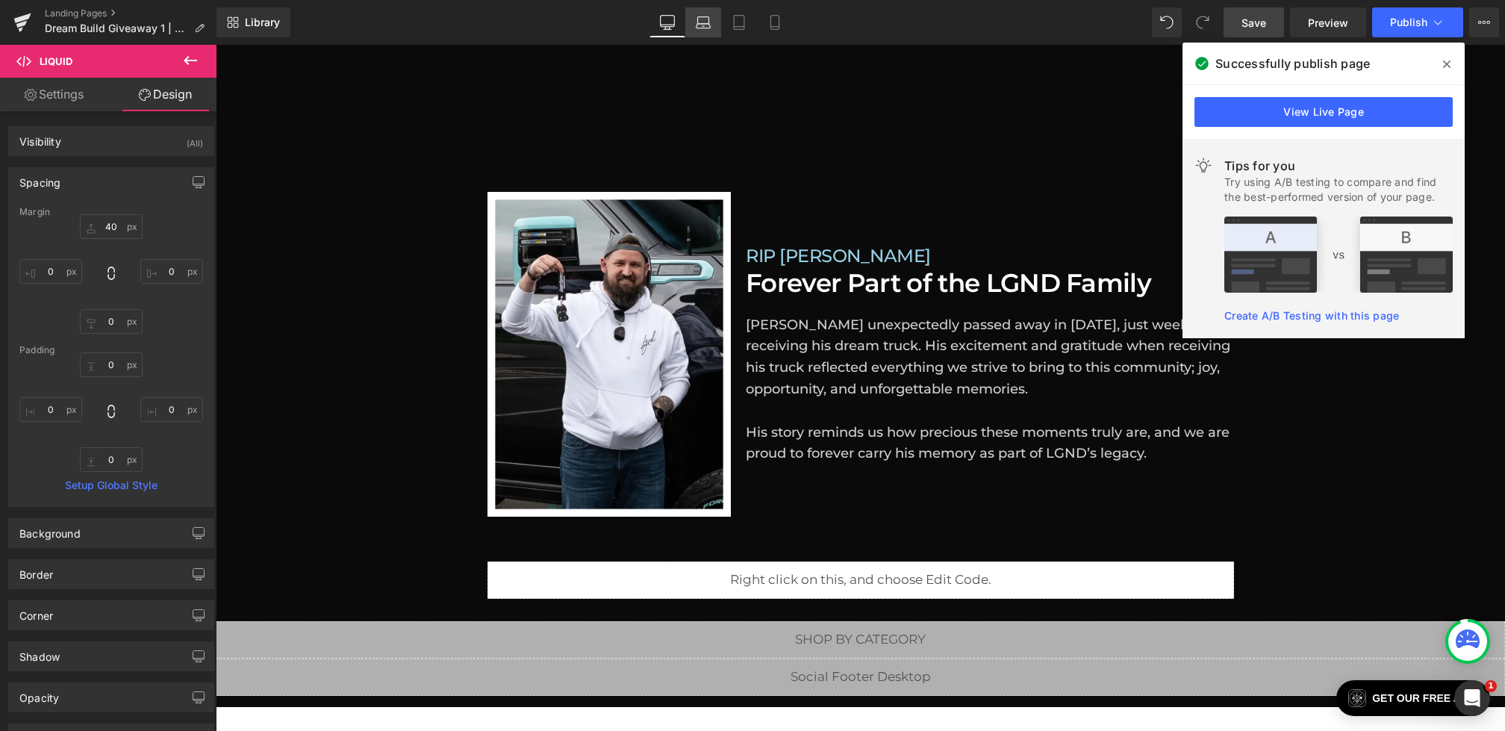
click at [711, 19] on icon at bounding box center [703, 22] width 15 height 15
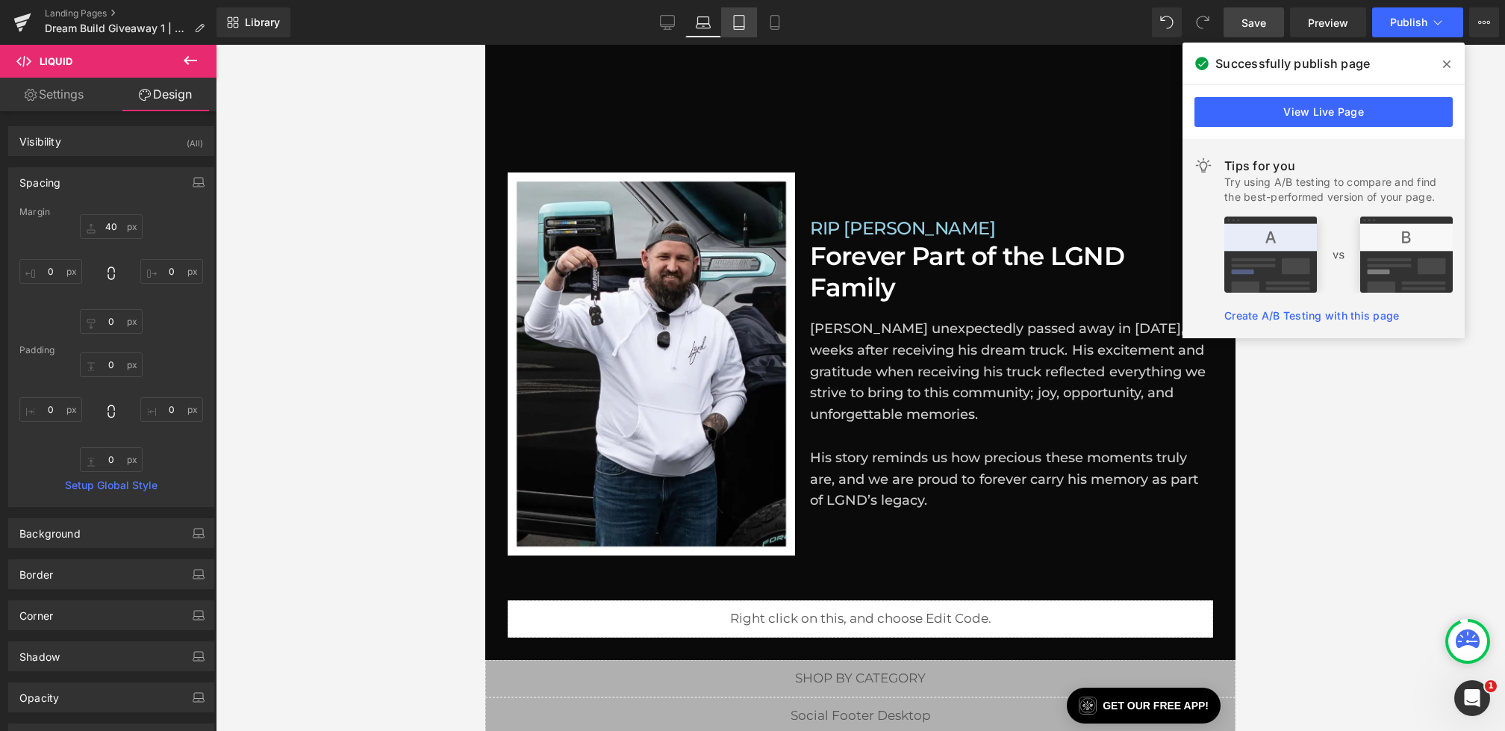
click at [730, 18] on link "Tablet" at bounding box center [739, 22] width 36 height 30
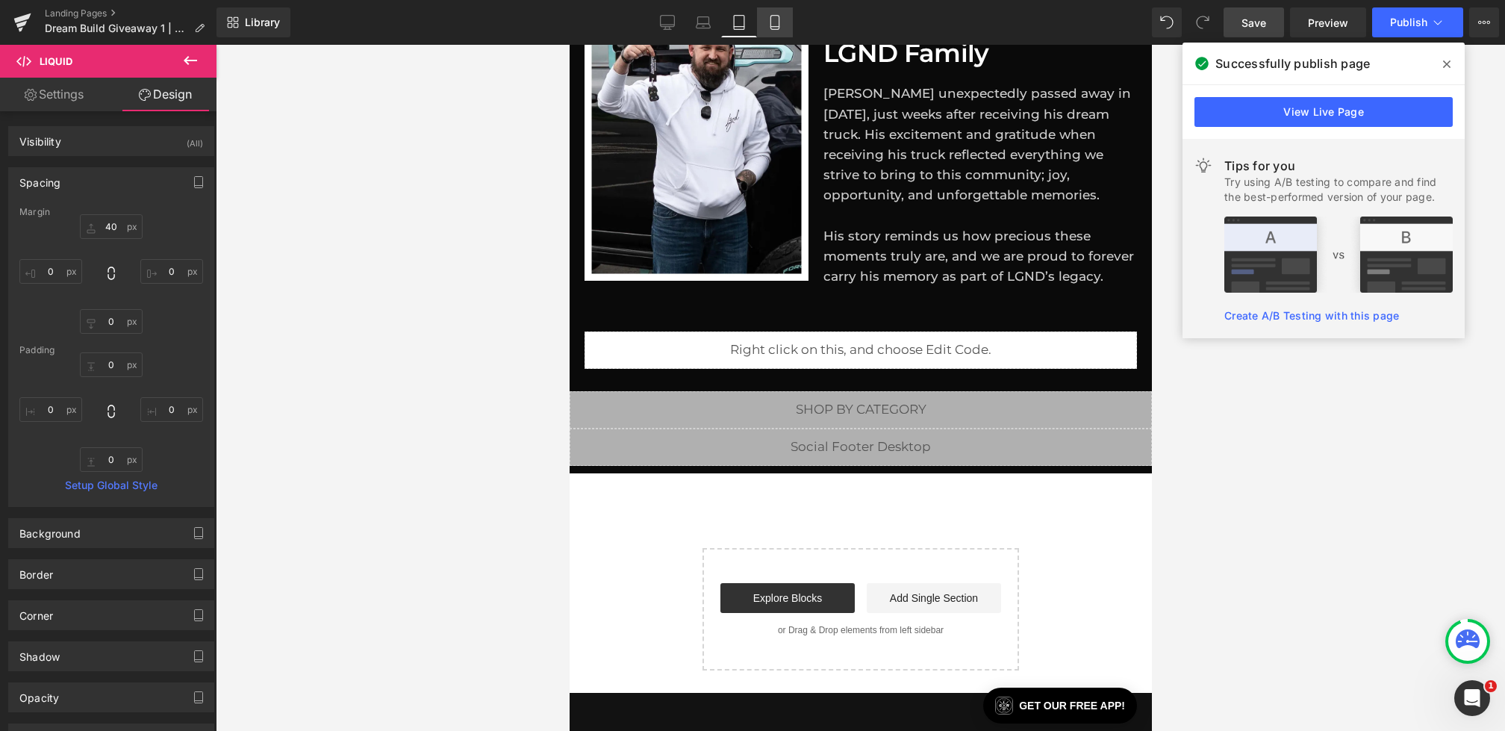
scroll to position [1045, 0]
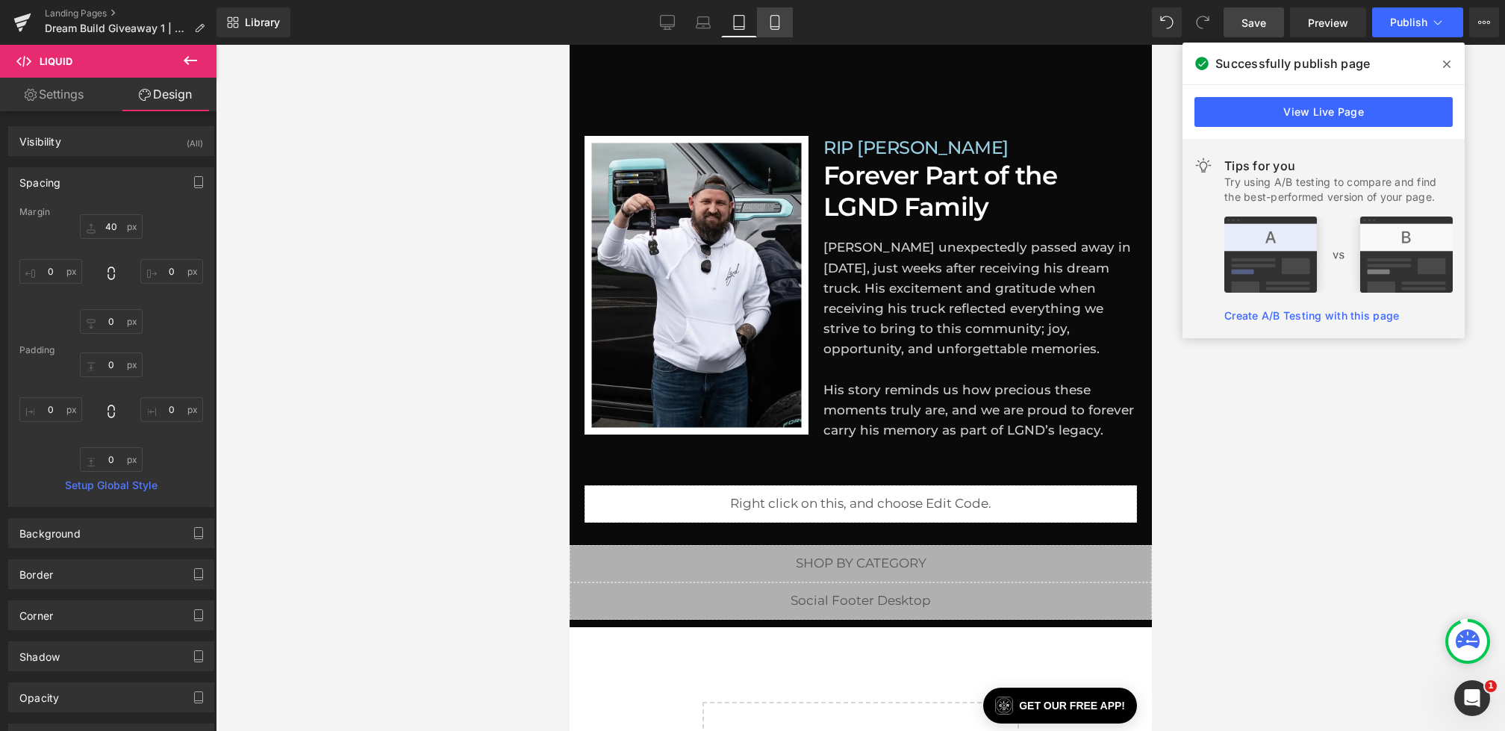
click at [774, 18] on icon at bounding box center [775, 22] width 15 height 15
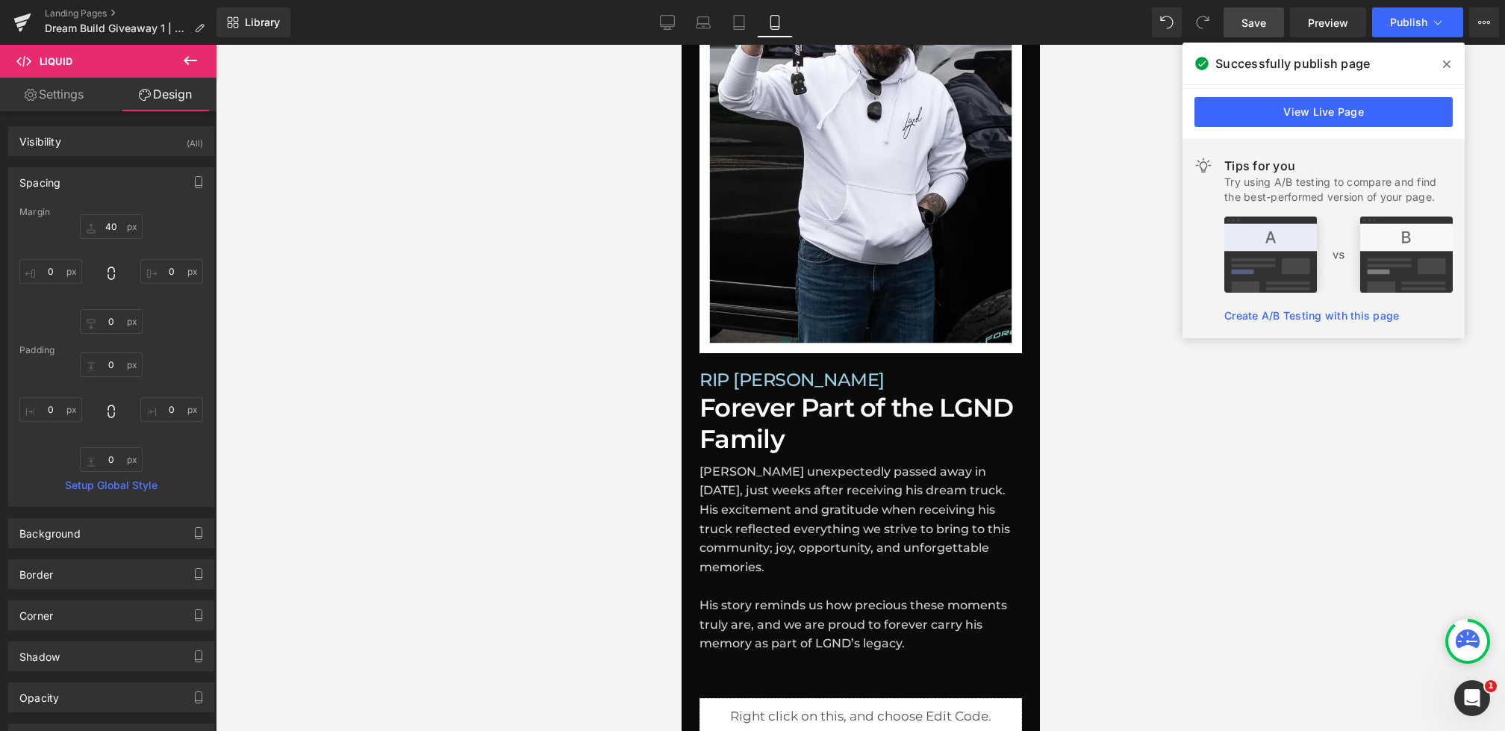
scroll to position [1292, 0]
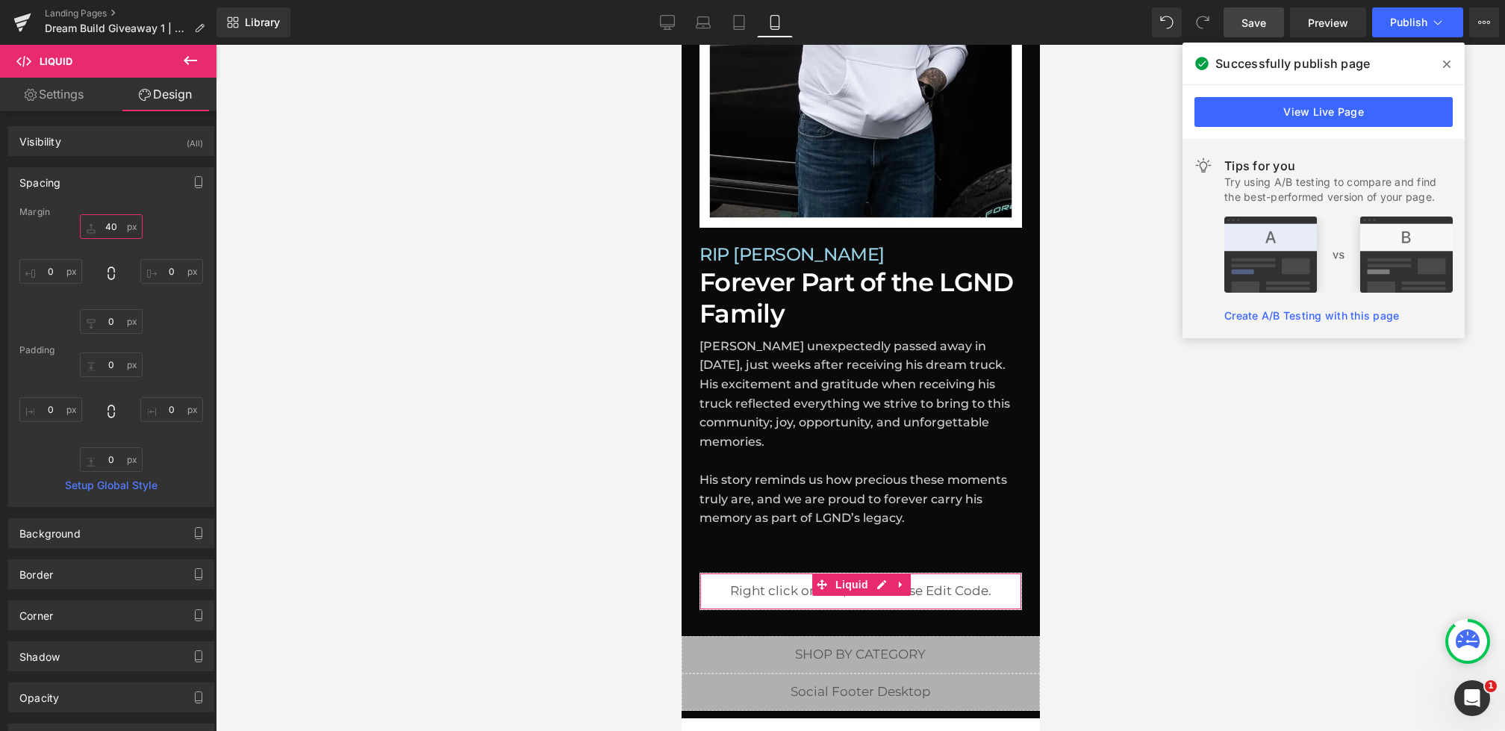
click at [110, 222] on input "40" at bounding box center [111, 226] width 63 height 25
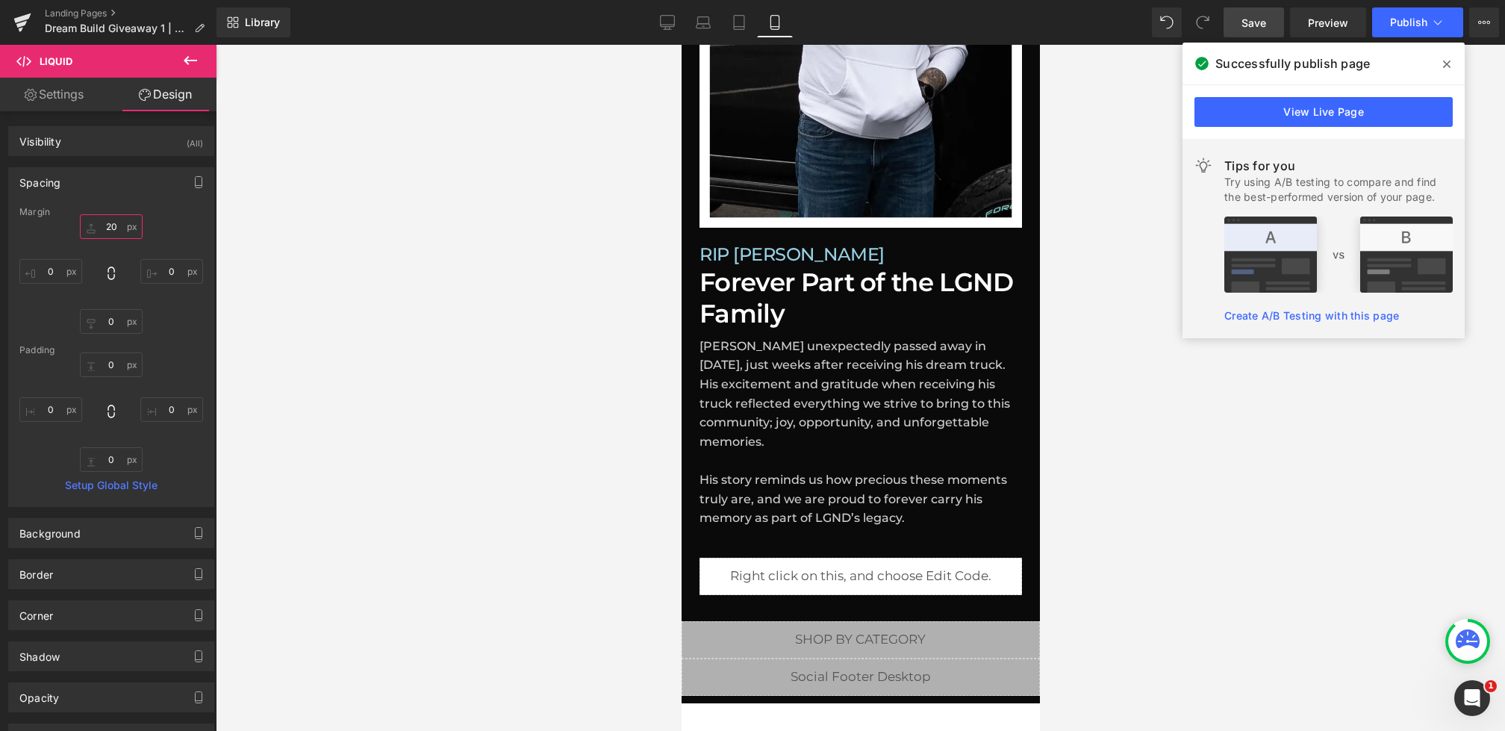
type input "20"
click at [1250, 16] on span "Save" at bounding box center [1254, 23] width 25 height 16
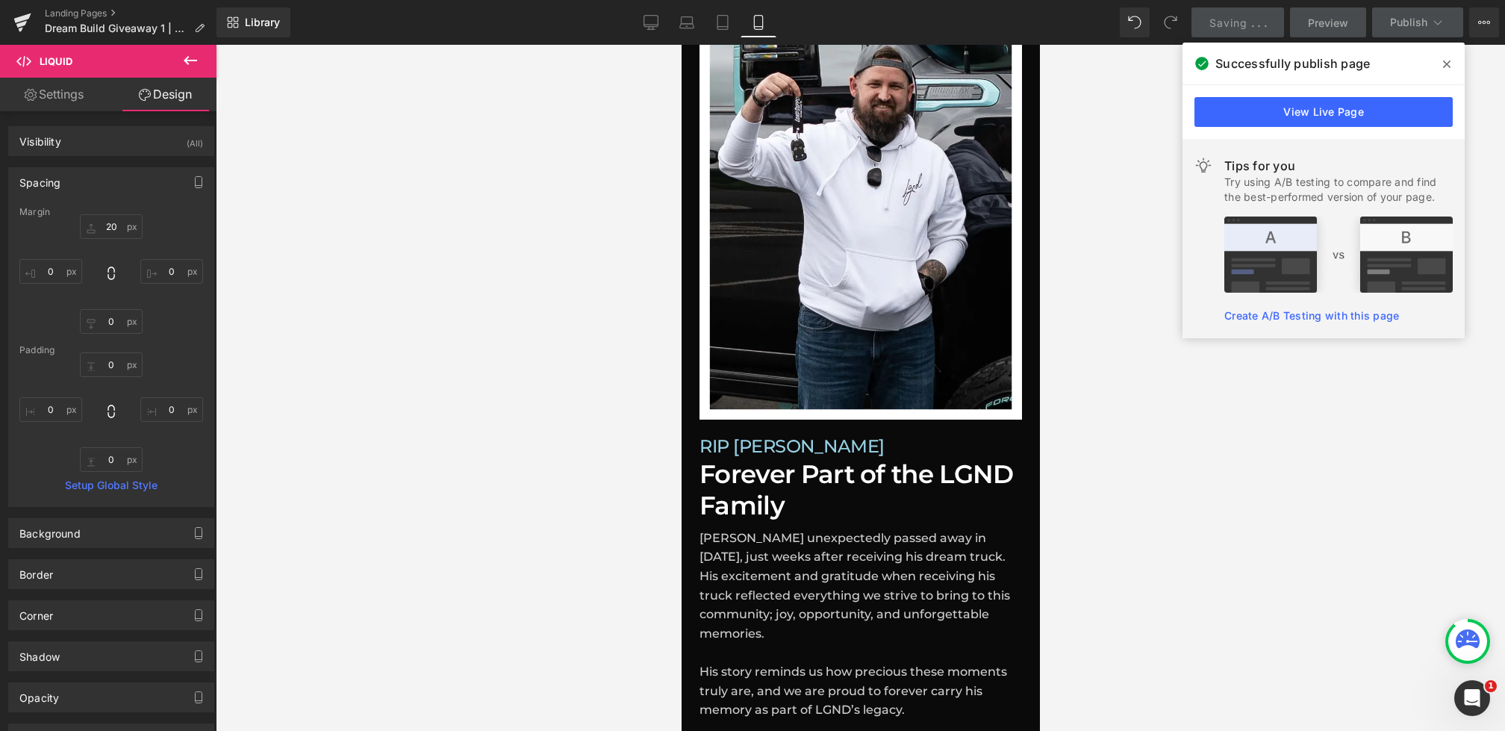
scroll to position [1077, 0]
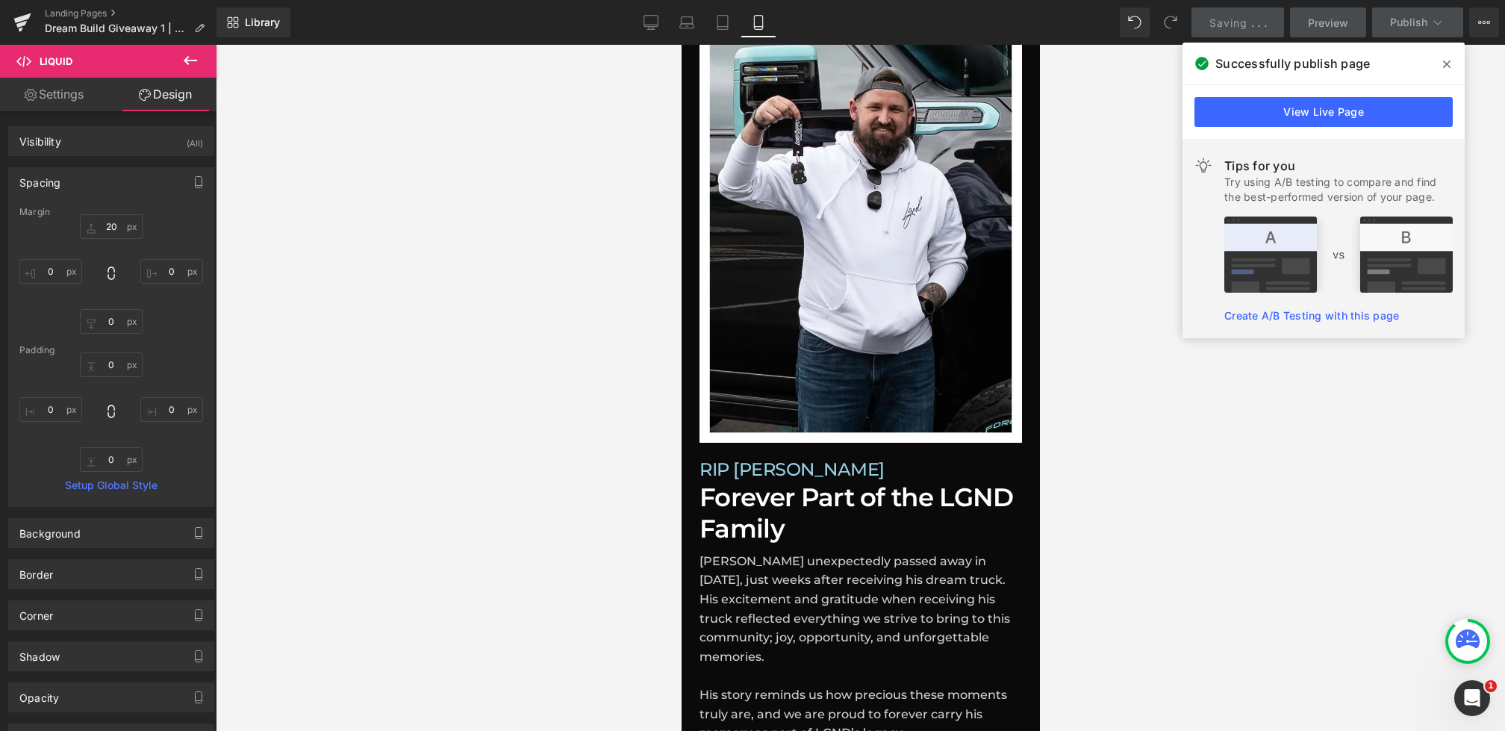
click at [1448, 66] on icon at bounding box center [1446, 64] width 7 height 12
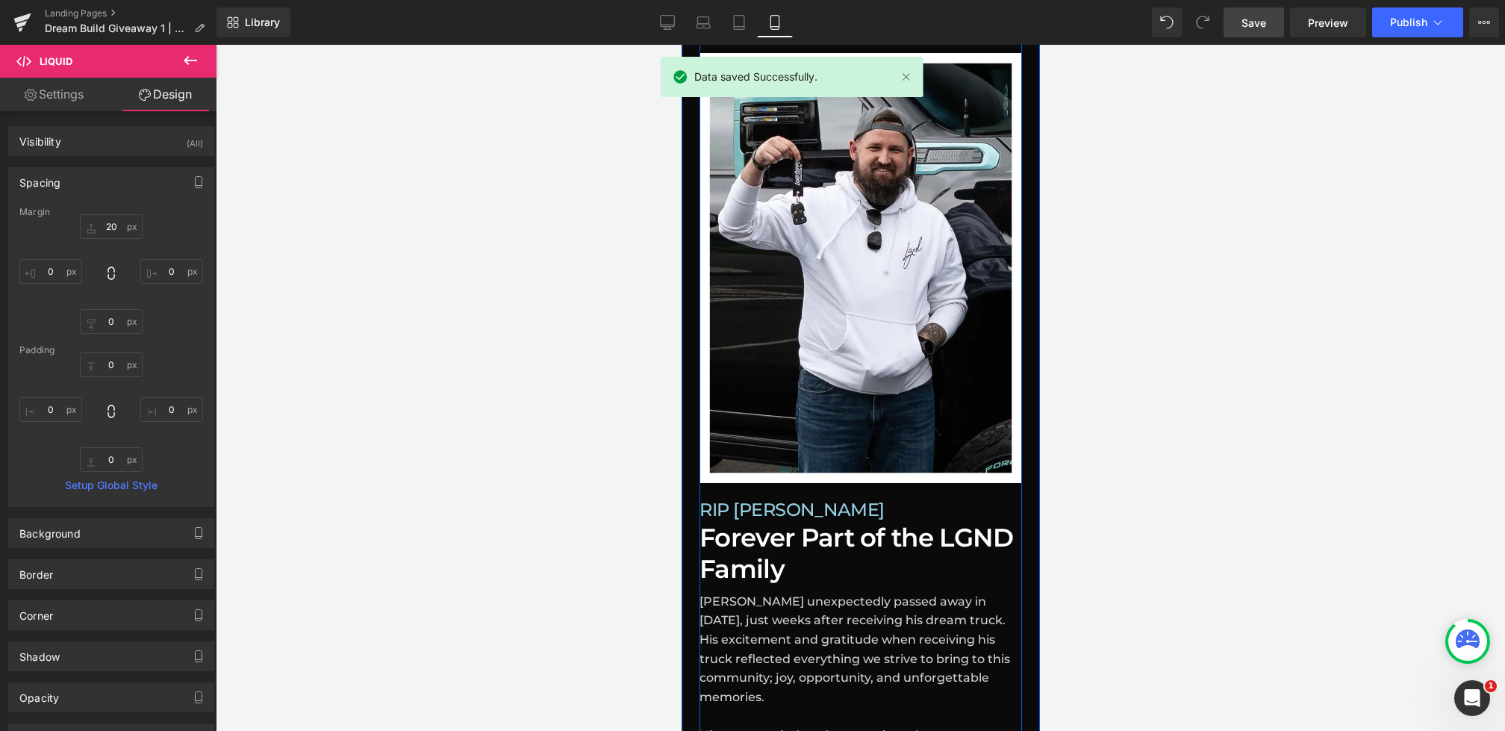
scroll to position [1037, 0]
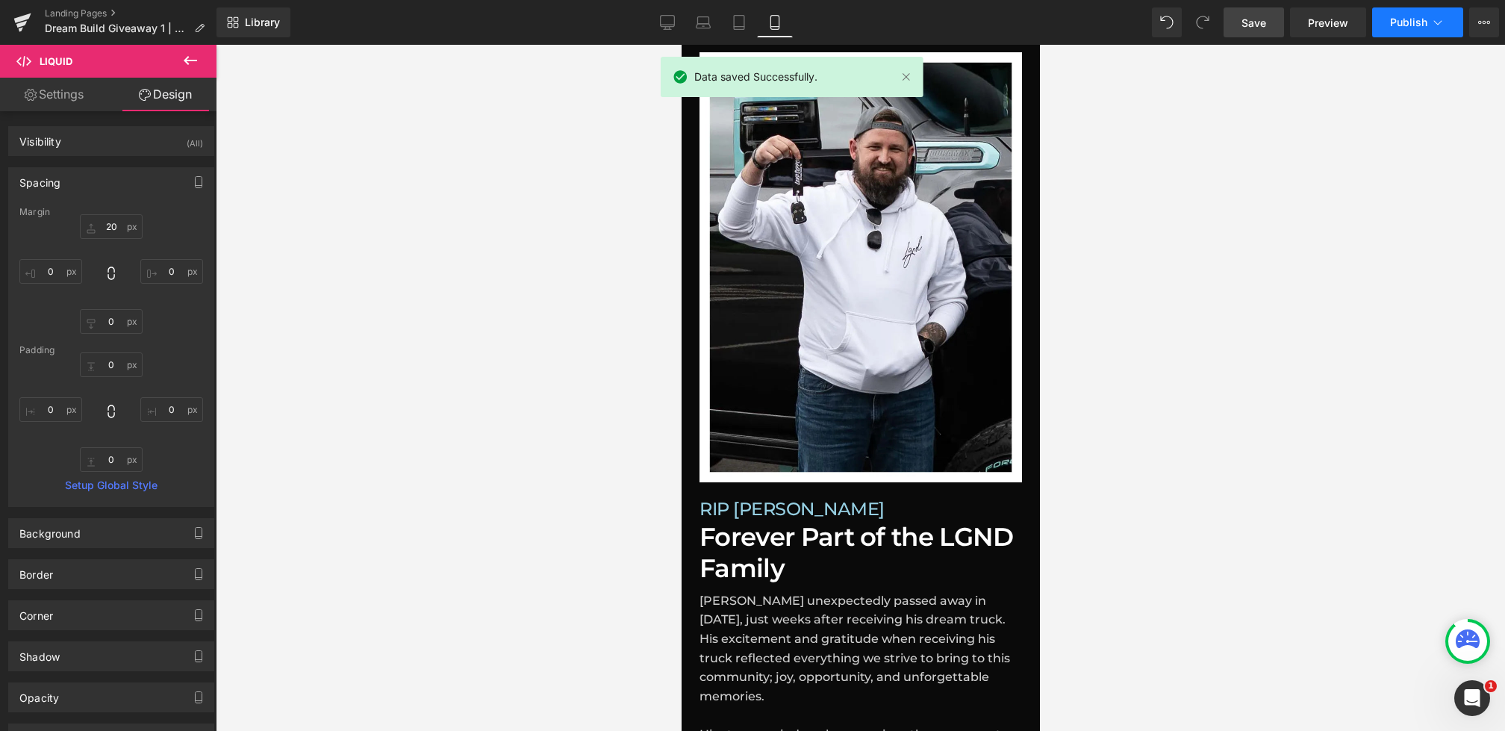
click at [1419, 34] on button "Publish" at bounding box center [1417, 22] width 91 height 30
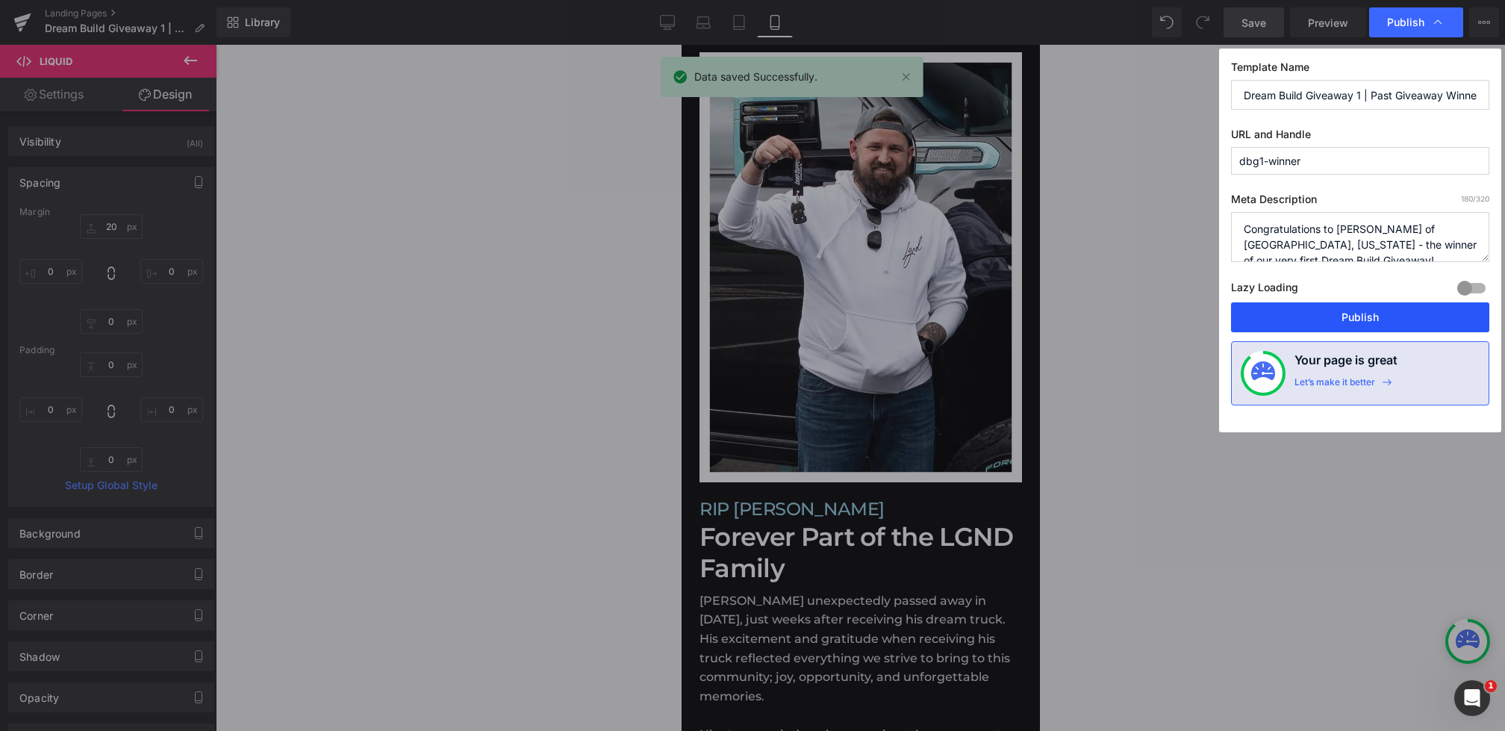
click at [1328, 318] on button "Publish" at bounding box center [1360, 317] width 258 height 30
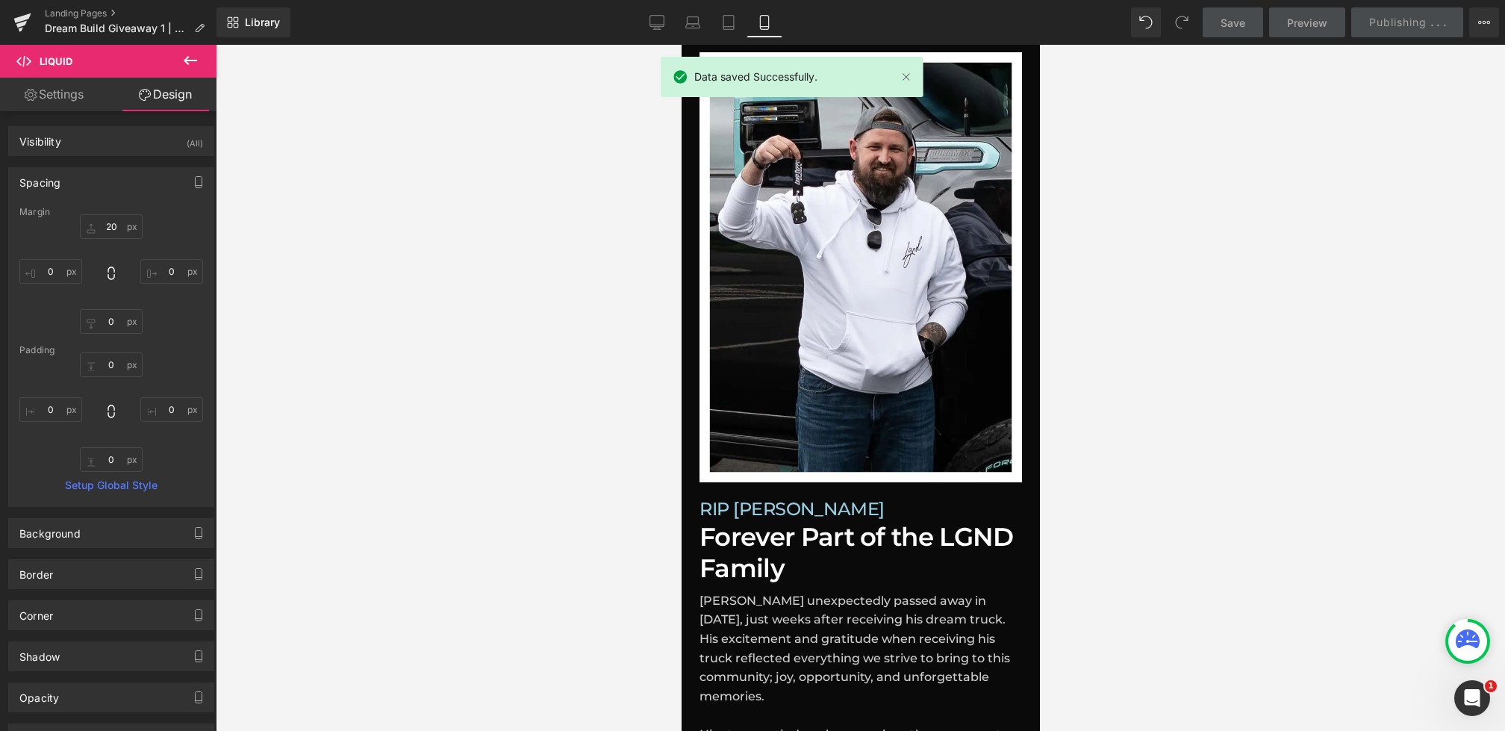
scroll to position [875, 0]
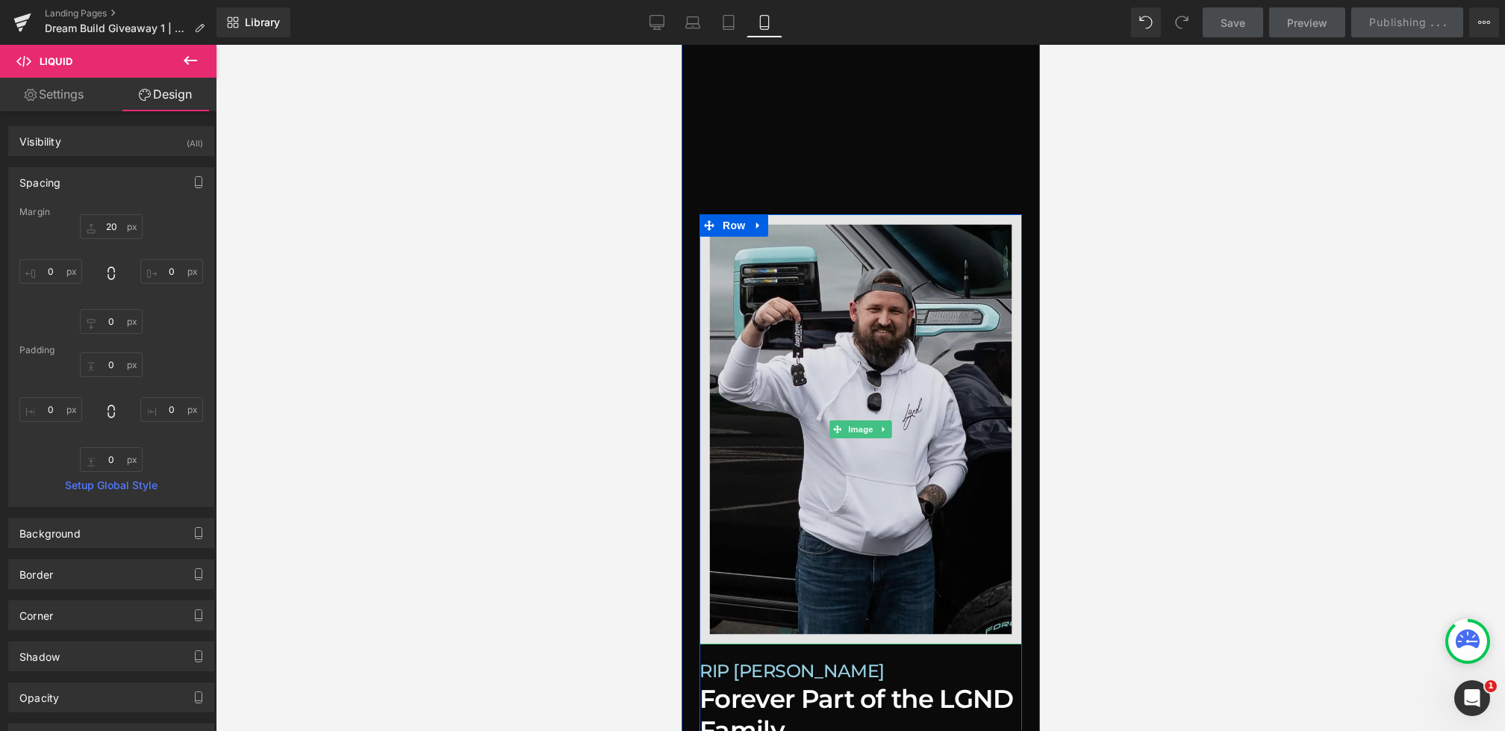
click at [846, 336] on img at bounding box center [860, 429] width 323 height 430
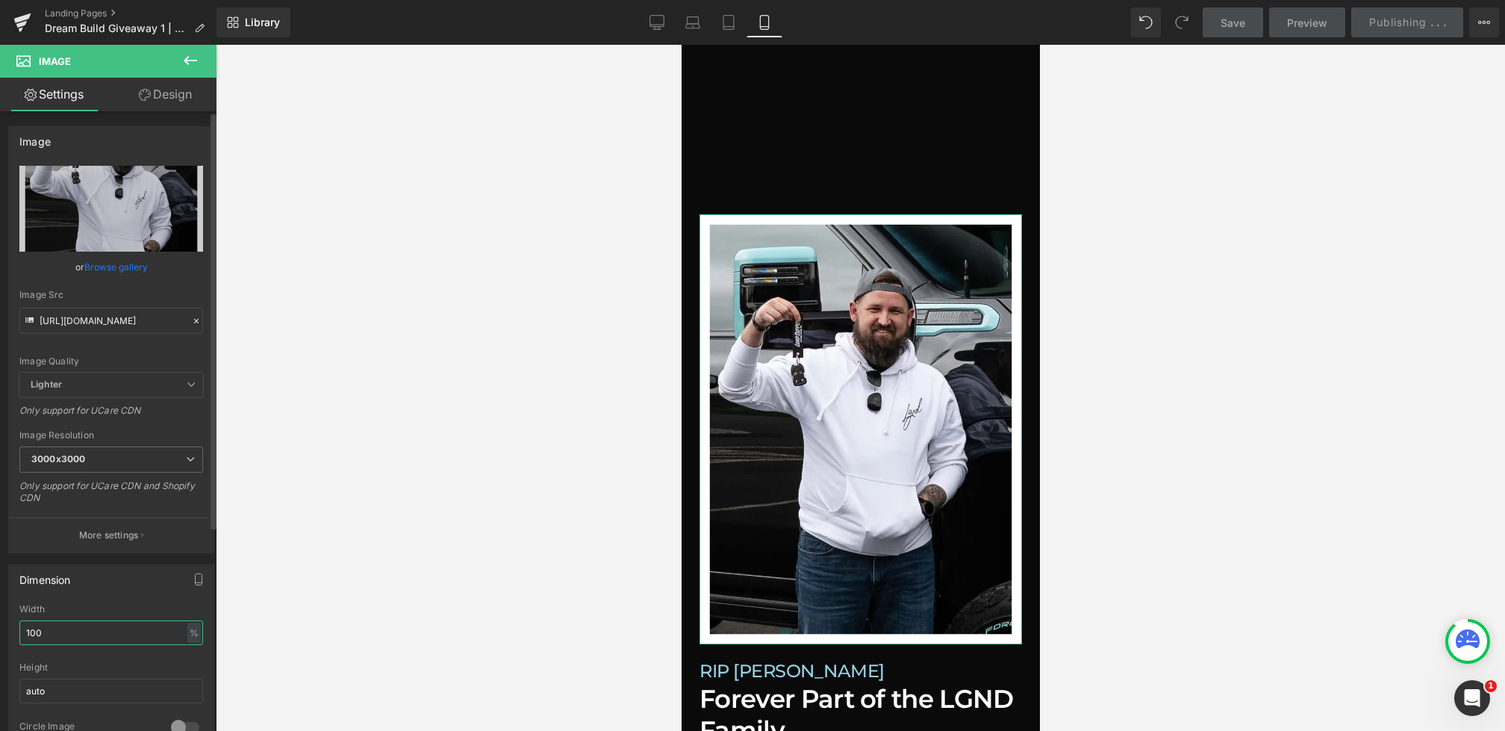
drag, startPoint x: 84, startPoint y: 633, endPoint x: 0, endPoint y: 632, distance: 83.6
click at [0, 632] on div "Dimension 100% Width 100 % % px auto Height auto 0 Circle Image" at bounding box center [111, 653] width 223 height 201
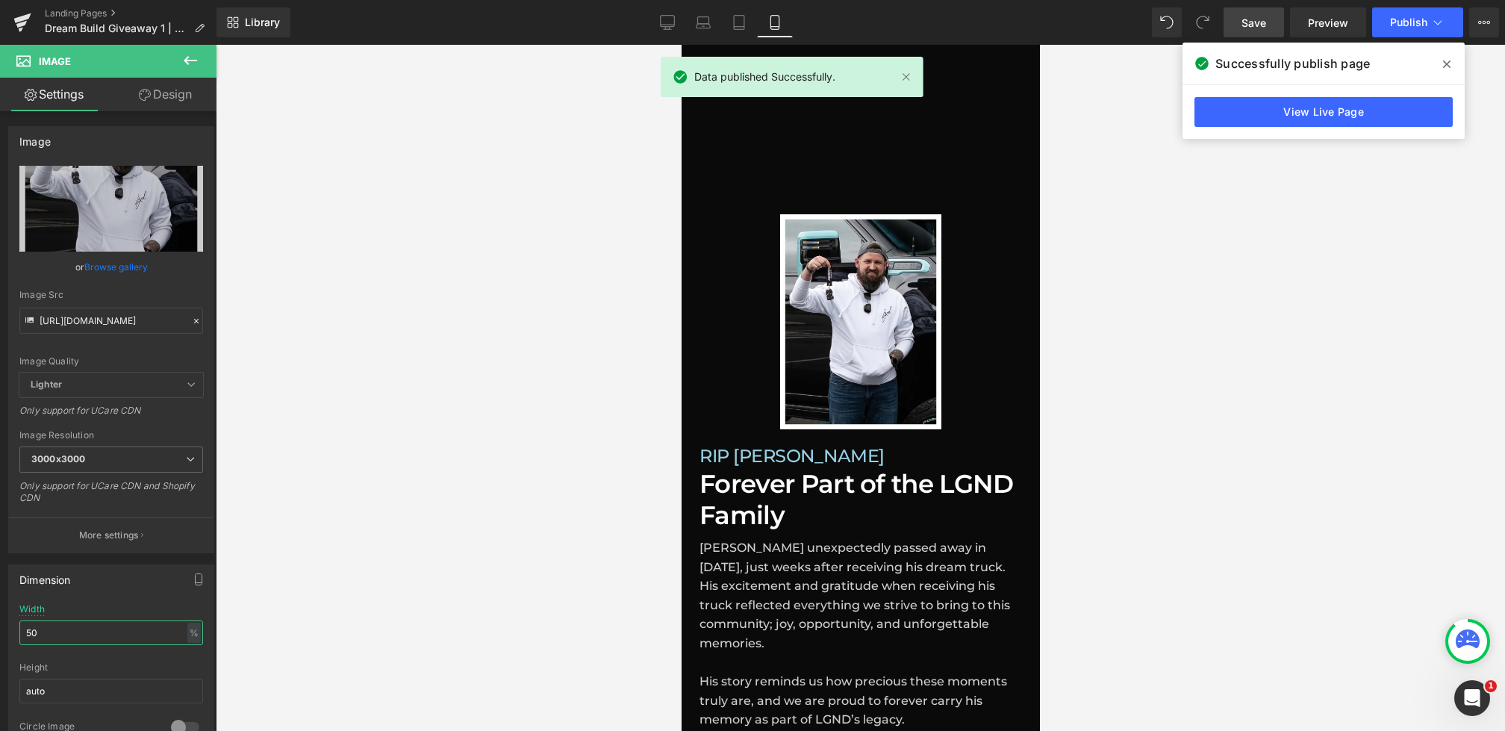
type input "50"
drag, startPoint x: 1260, startPoint y: 33, endPoint x: 310, endPoint y: 303, distance: 987.5
click at [1260, 33] on link "Save" at bounding box center [1254, 22] width 60 height 30
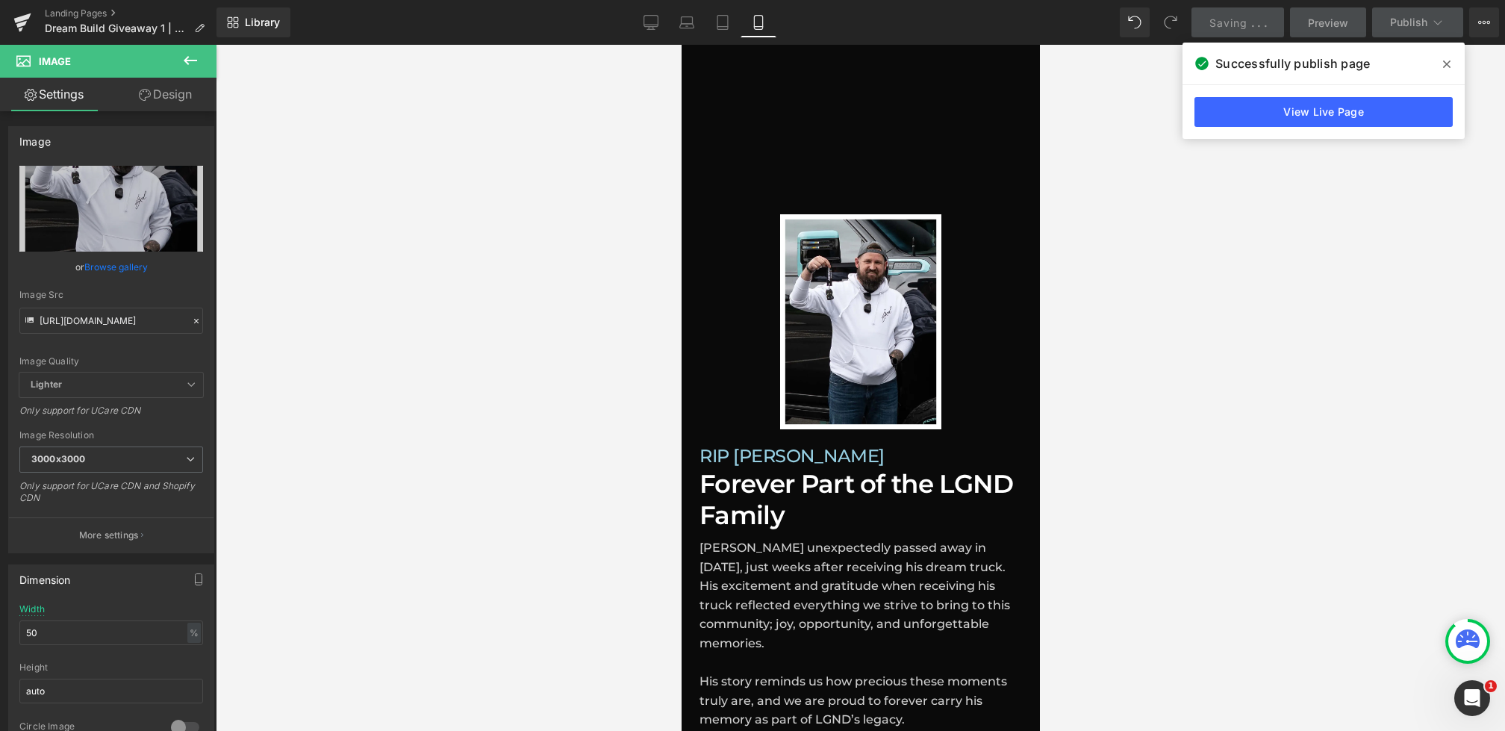
click at [1444, 57] on span at bounding box center [1447, 64] width 24 height 24
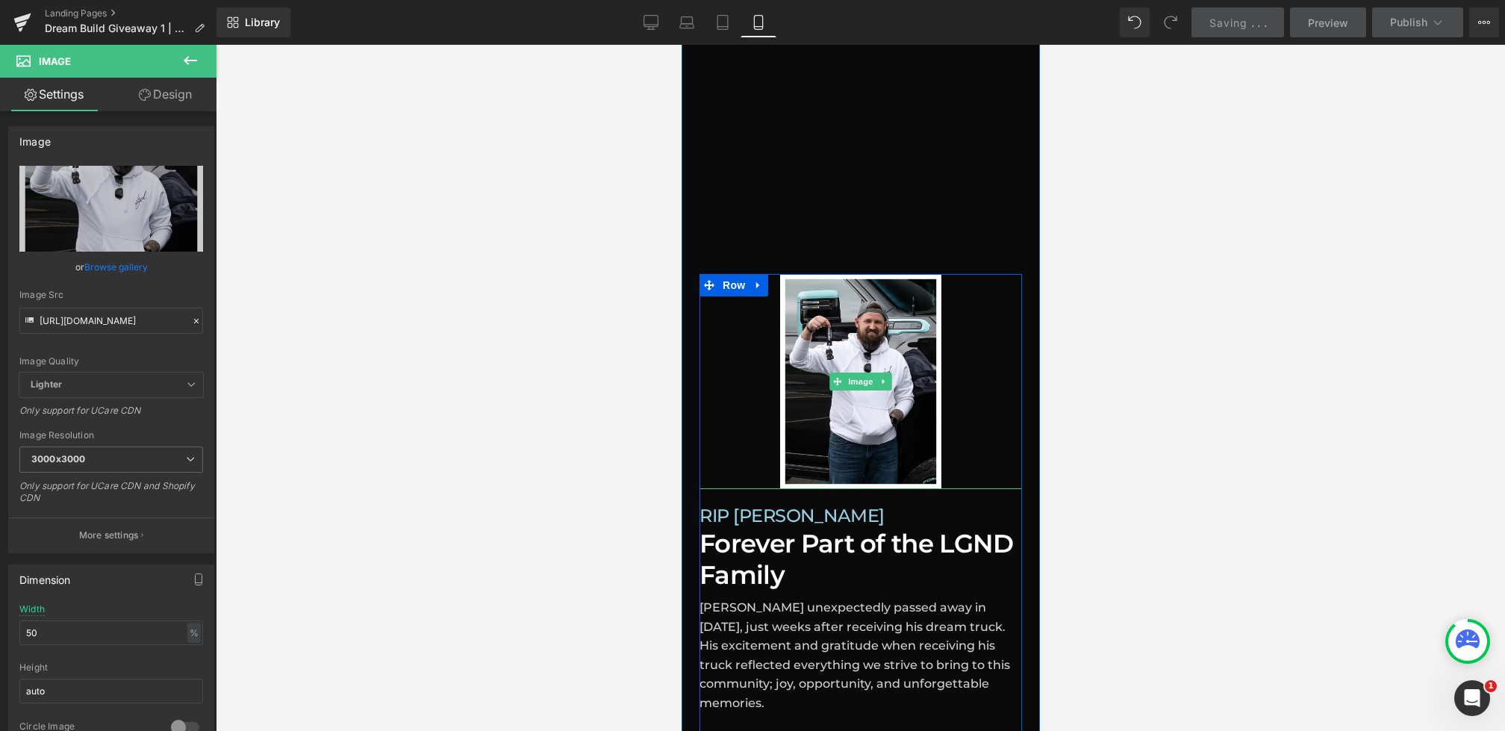
scroll to position [969, 0]
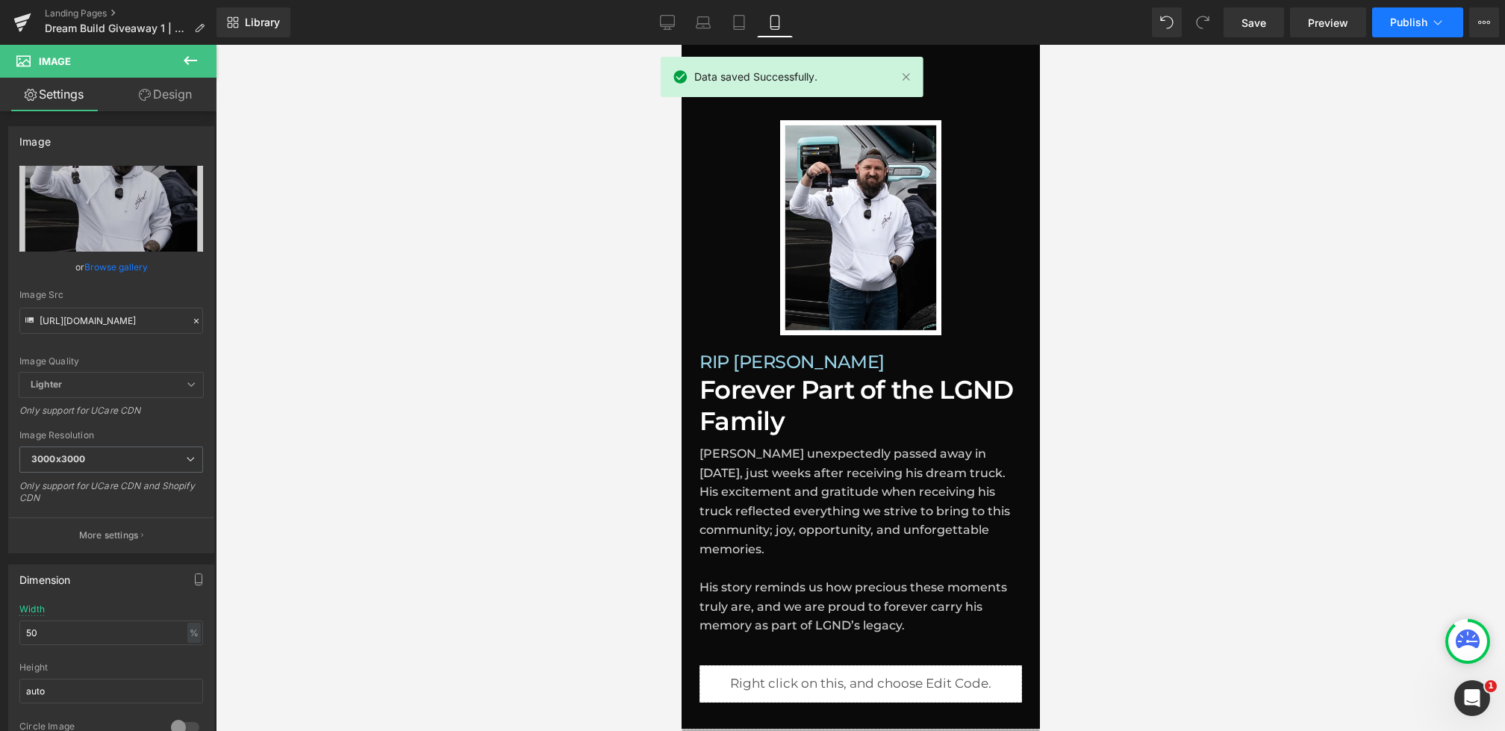
click at [1408, 21] on span "Publish" at bounding box center [1408, 22] width 37 height 12
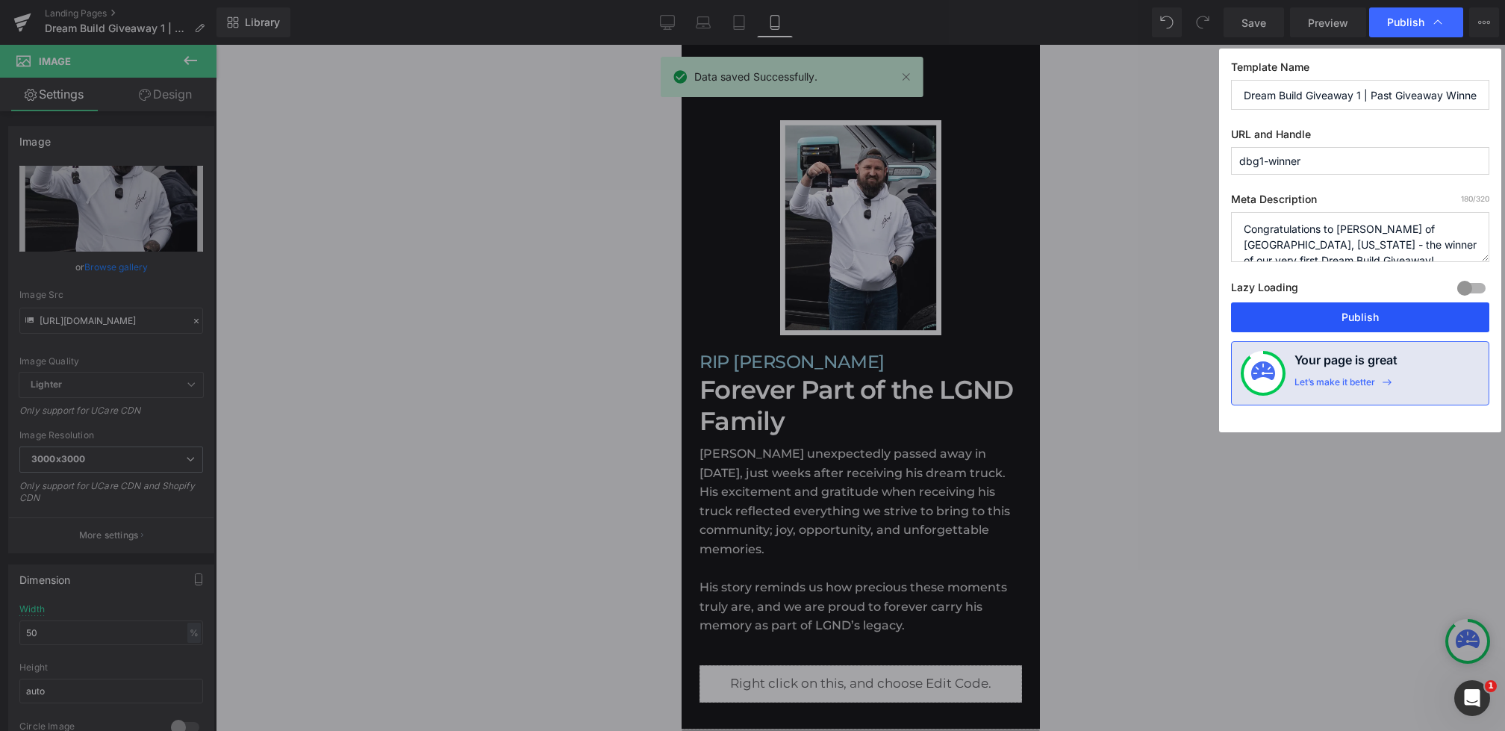
click at [1311, 308] on button "Publish" at bounding box center [1360, 317] width 258 height 30
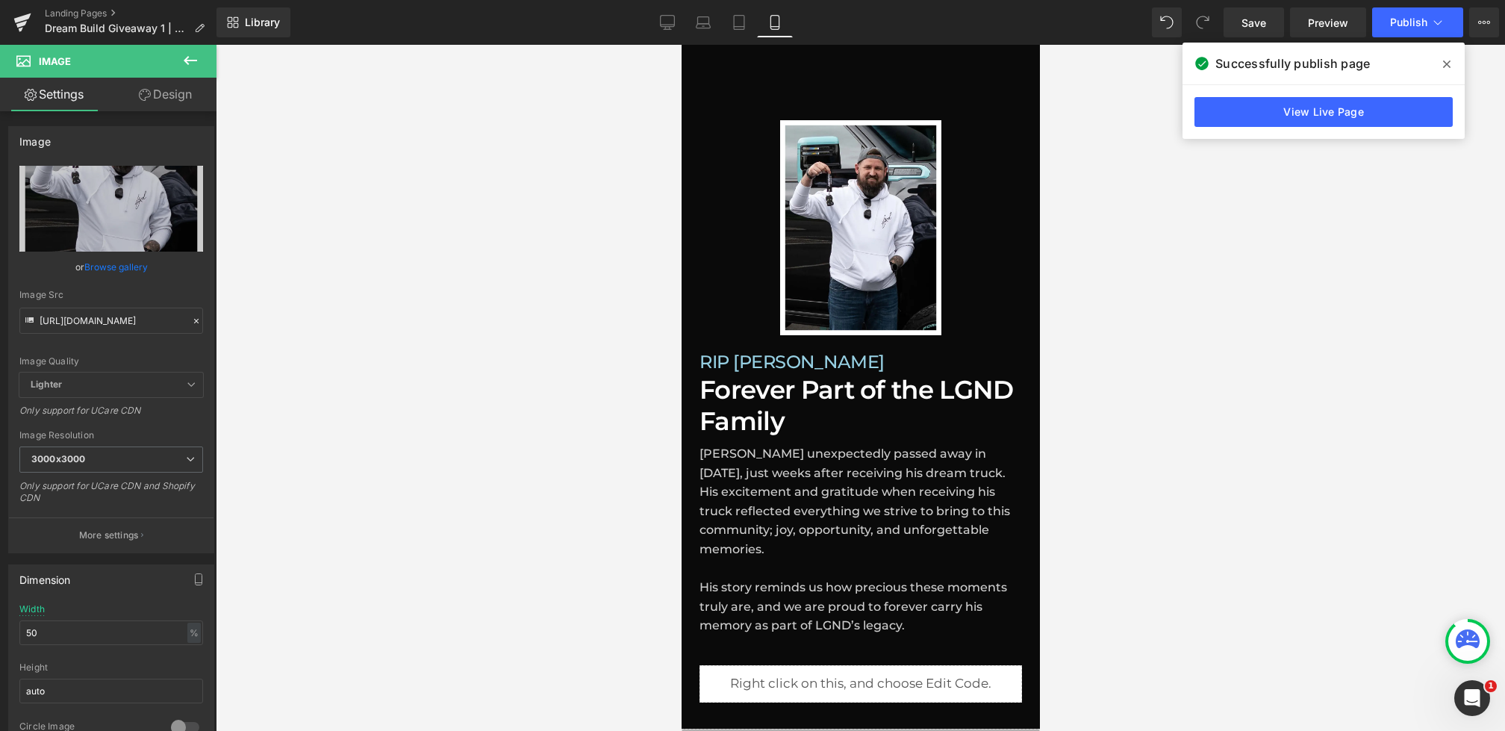
click at [1442, 63] on span at bounding box center [1447, 64] width 24 height 24
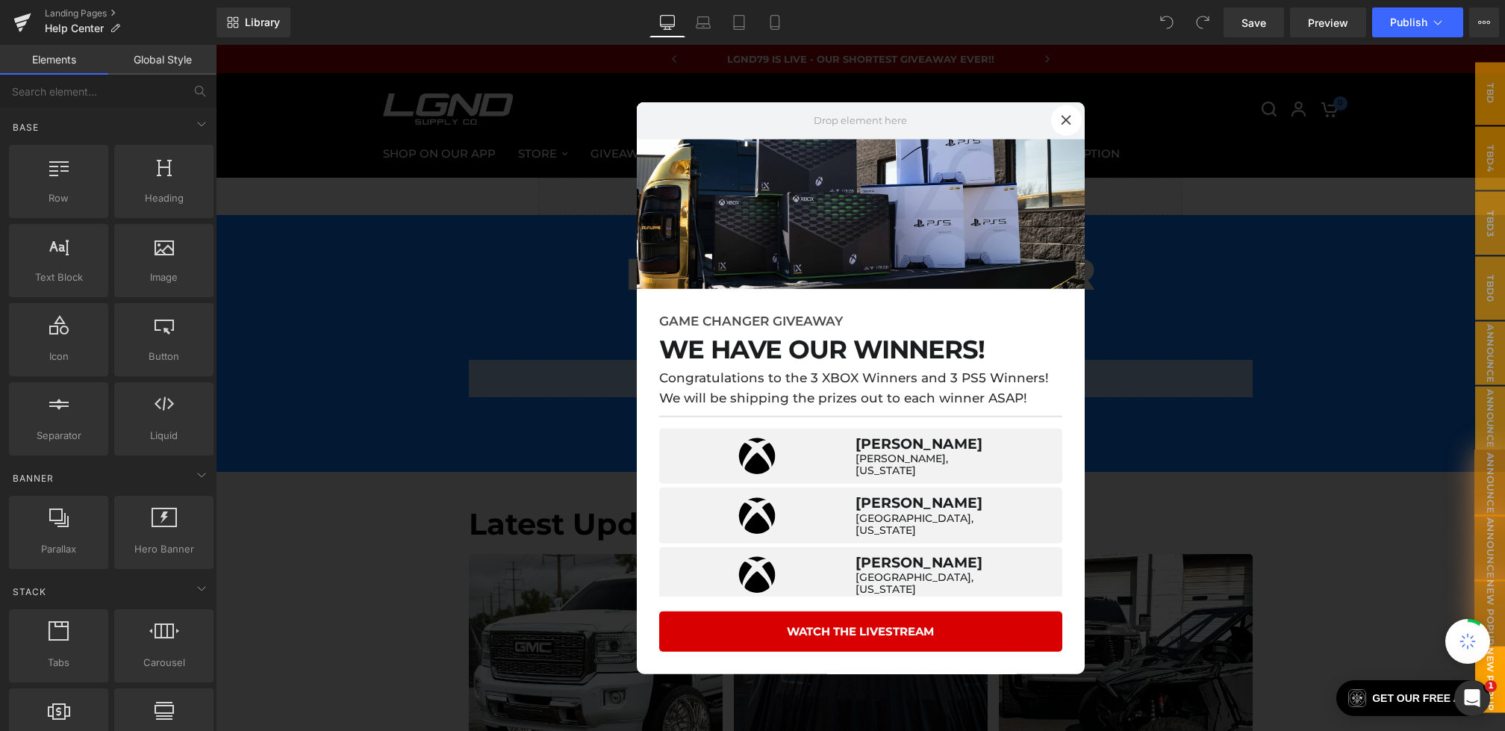
click at [537, 395] on div at bounding box center [861, 388] width 1290 height 686
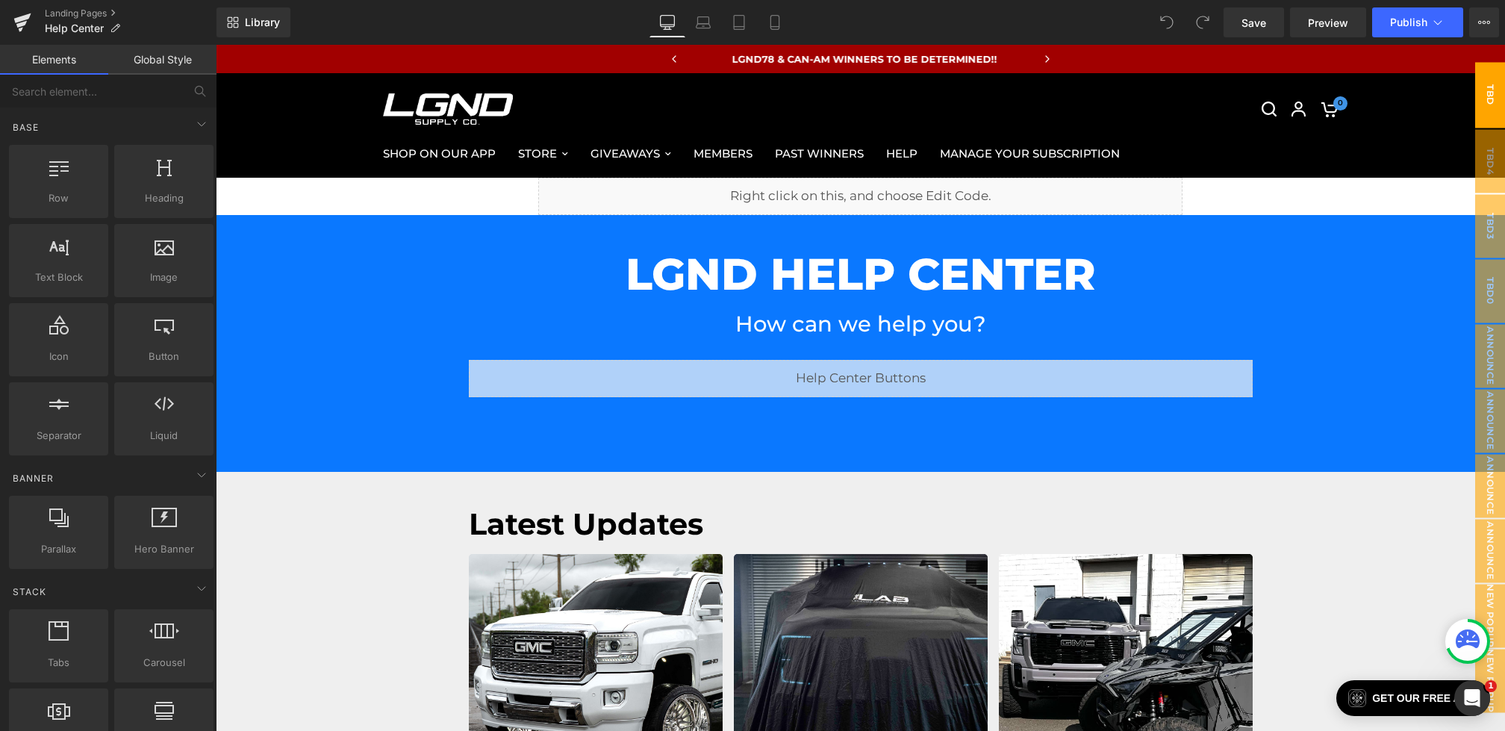
click at [1494, 84] on span "TBD" at bounding box center [1491, 95] width 30 height 66
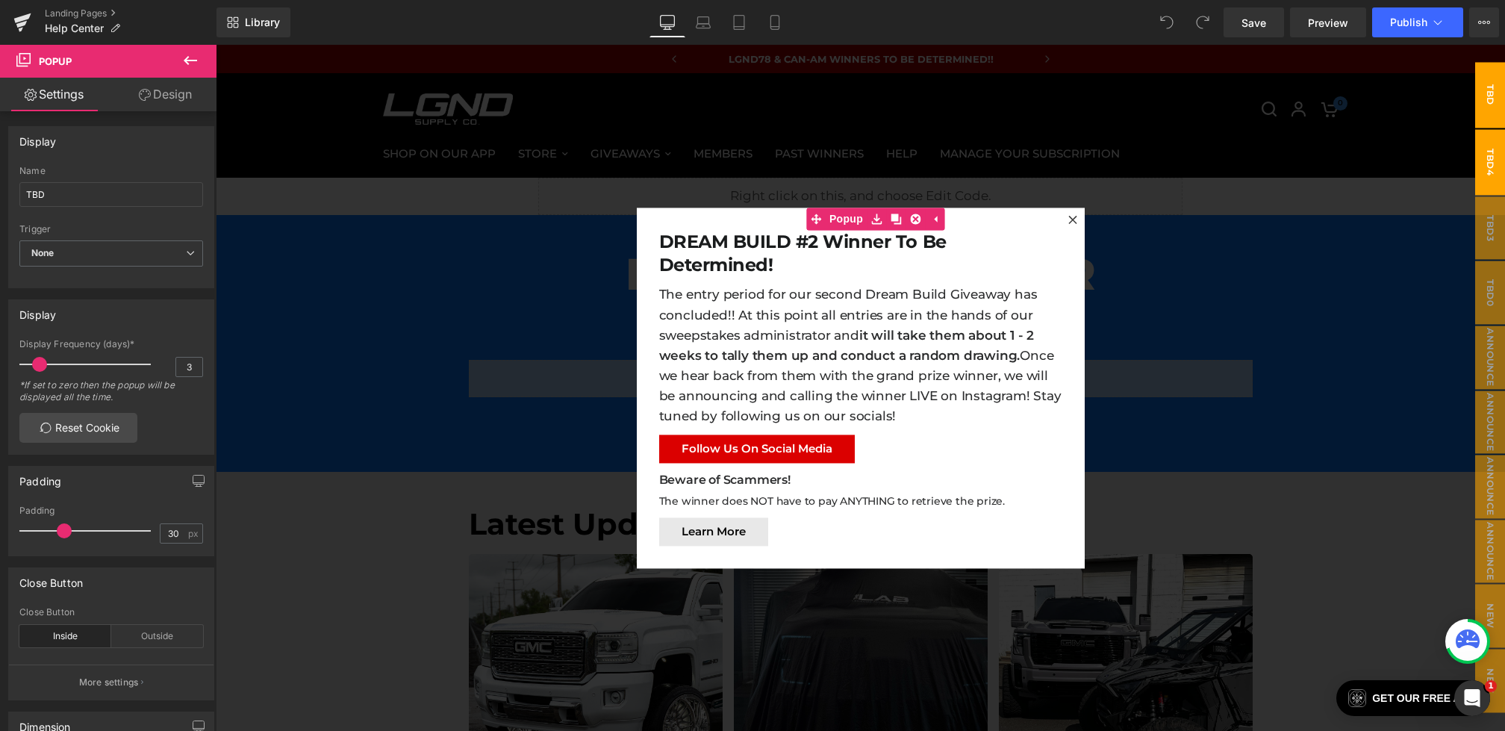
click at [1492, 145] on span "TBD4" at bounding box center [1491, 162] width 30 height 66
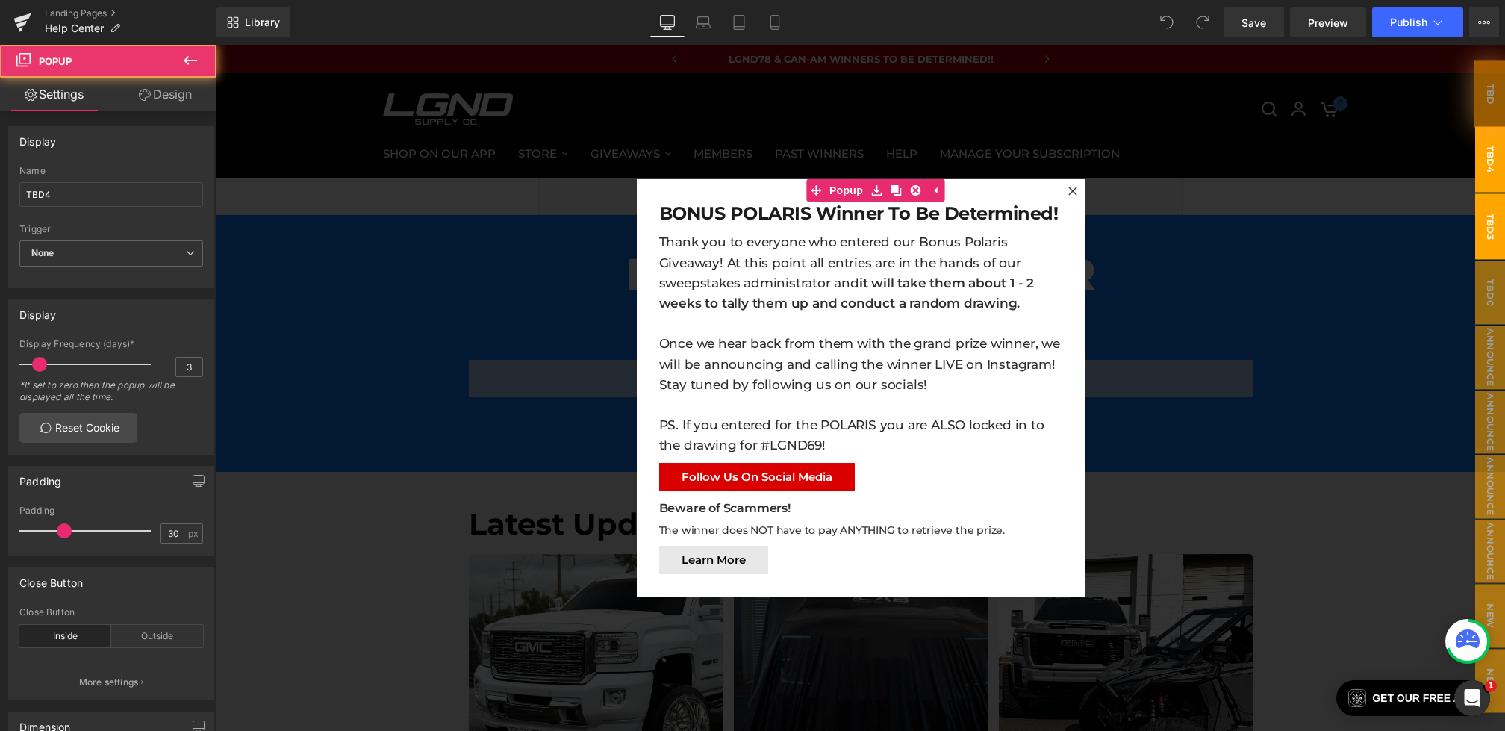
click at [1490, 224] on span "TBD3" at bounding box center [1491, 227] width 30 height 66
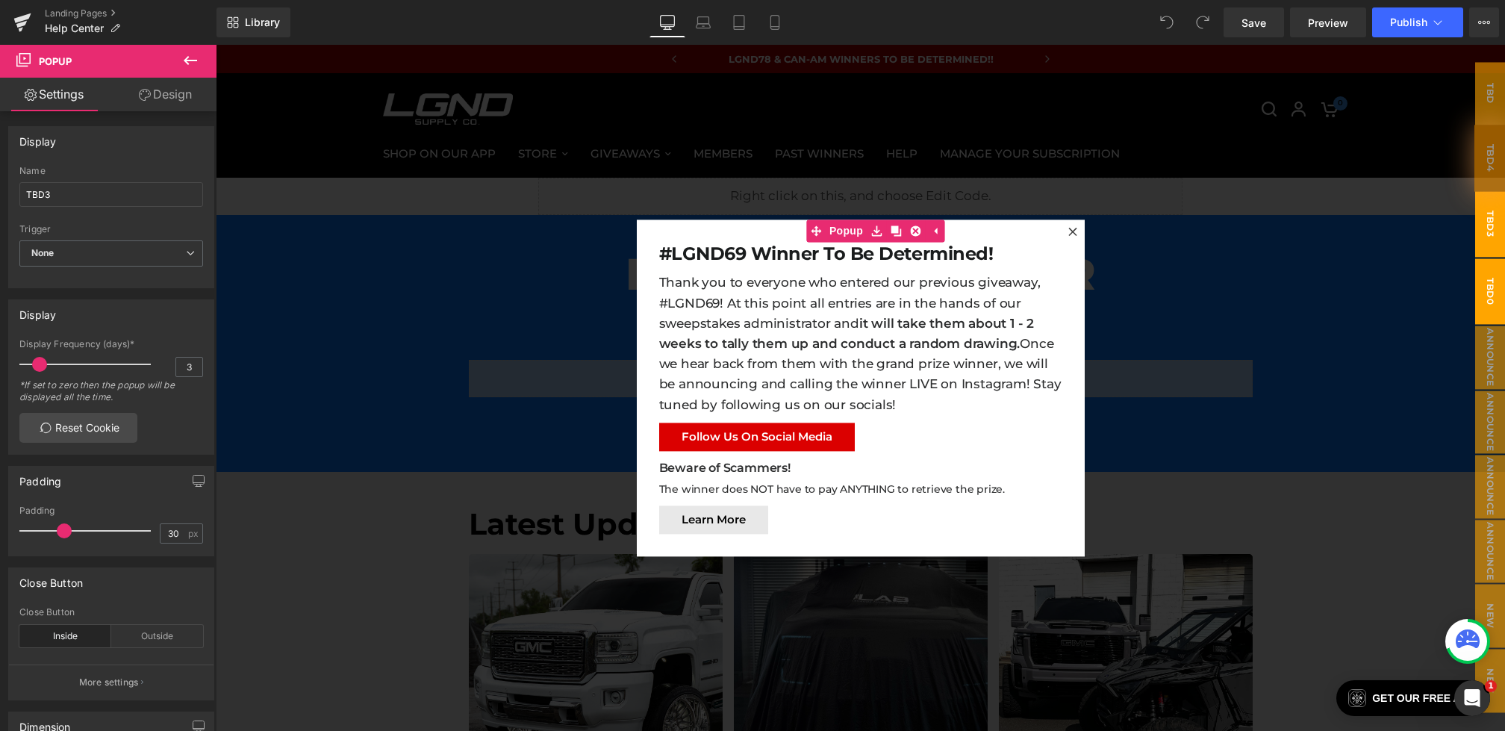
click at [1500, 320] on span "TBD0" at bounding box center [1491, 291] width 30 height 66
click at [1495, 371] on span "announced" at bounding box center [1476, 356] width 60 height 66
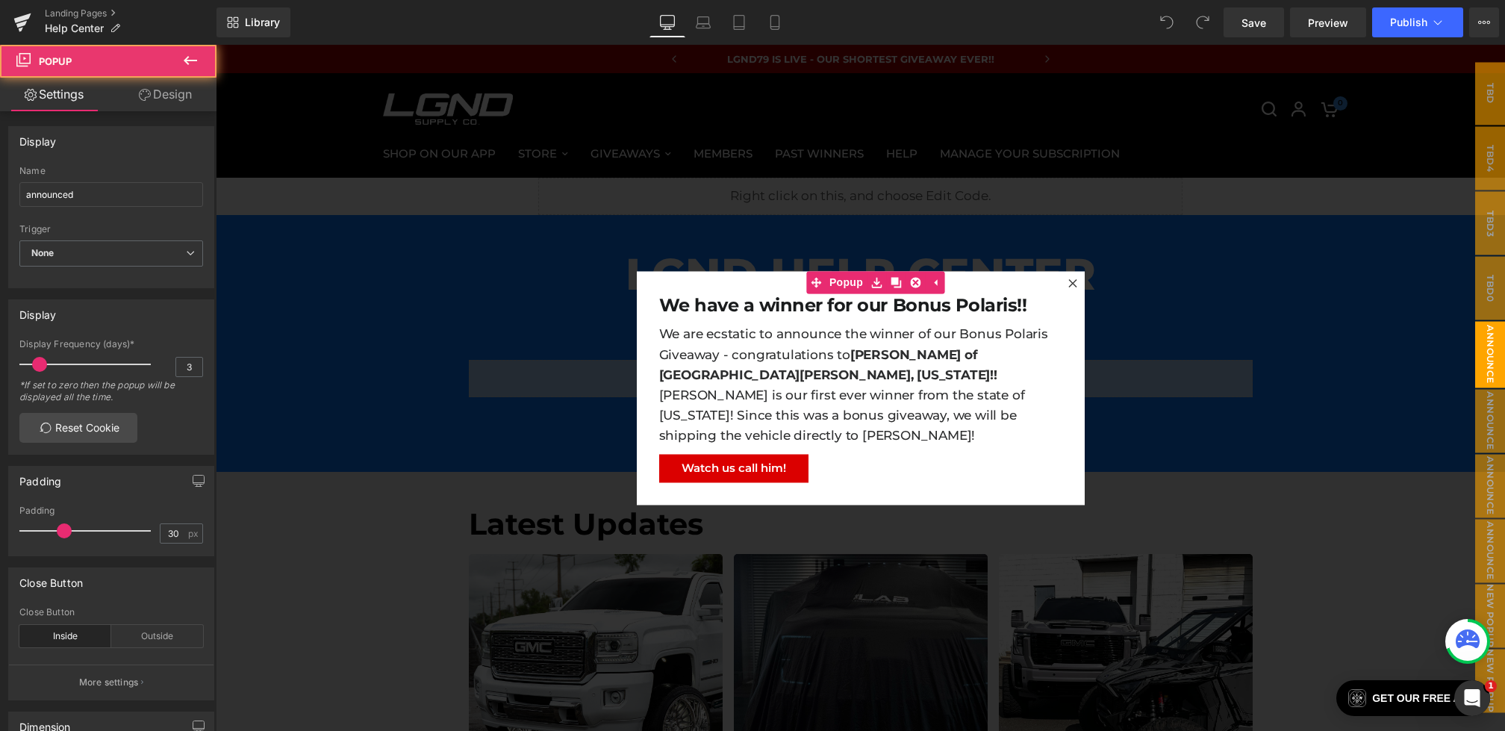
click at [1422, 457] on div at bounding box center [861, 388] width 1290 height 686
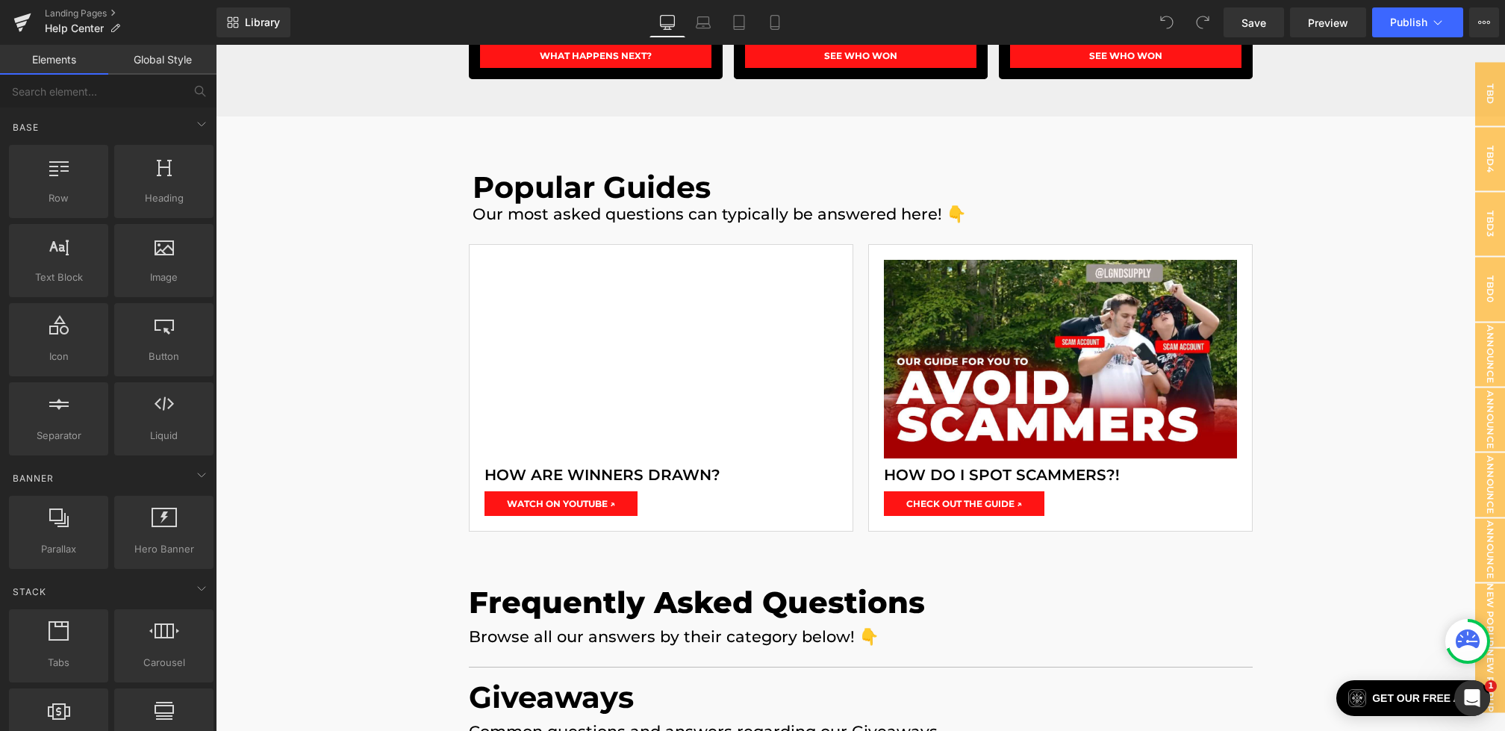
scroll to position [813, 0]
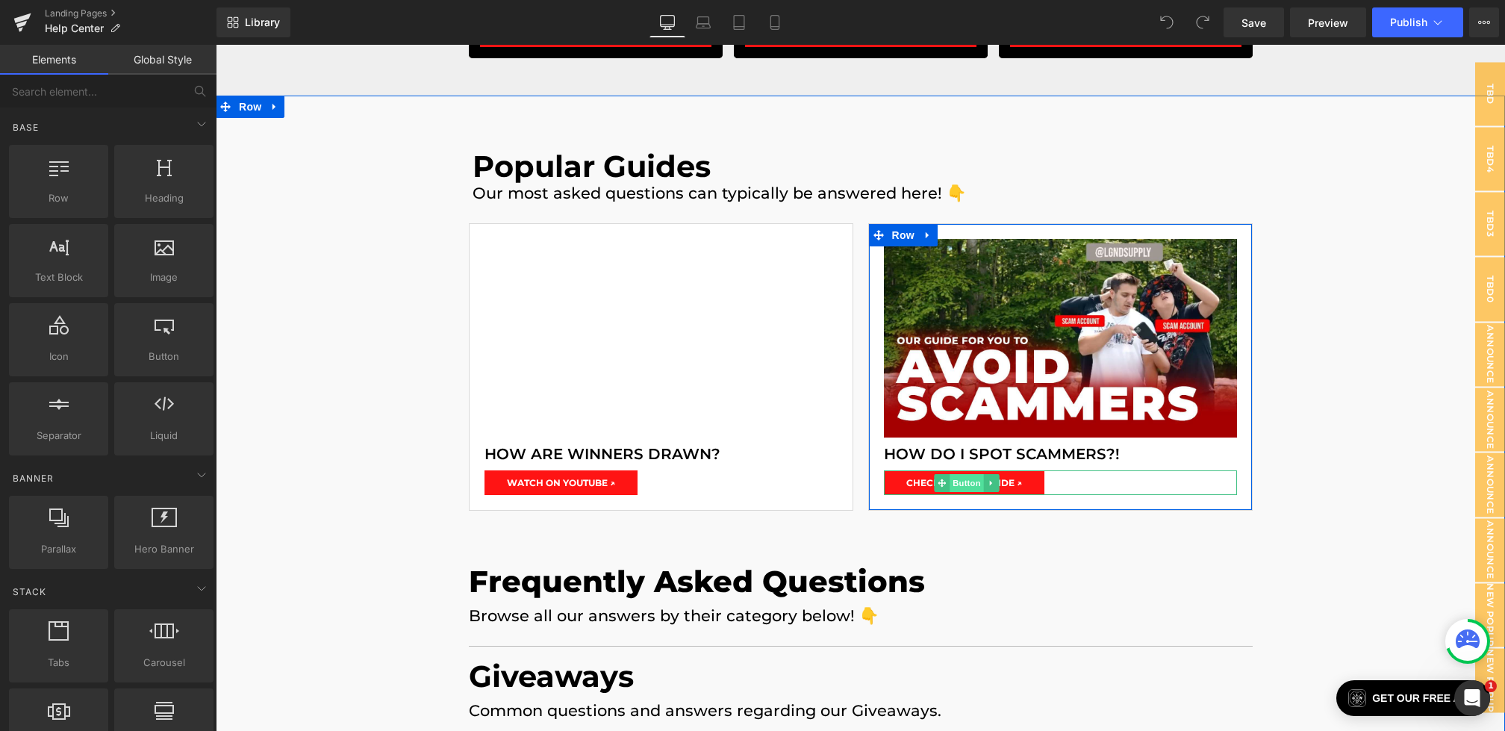
click at [967, 483] on span "Button" at bounding box center [967, 483] width 34 height 18
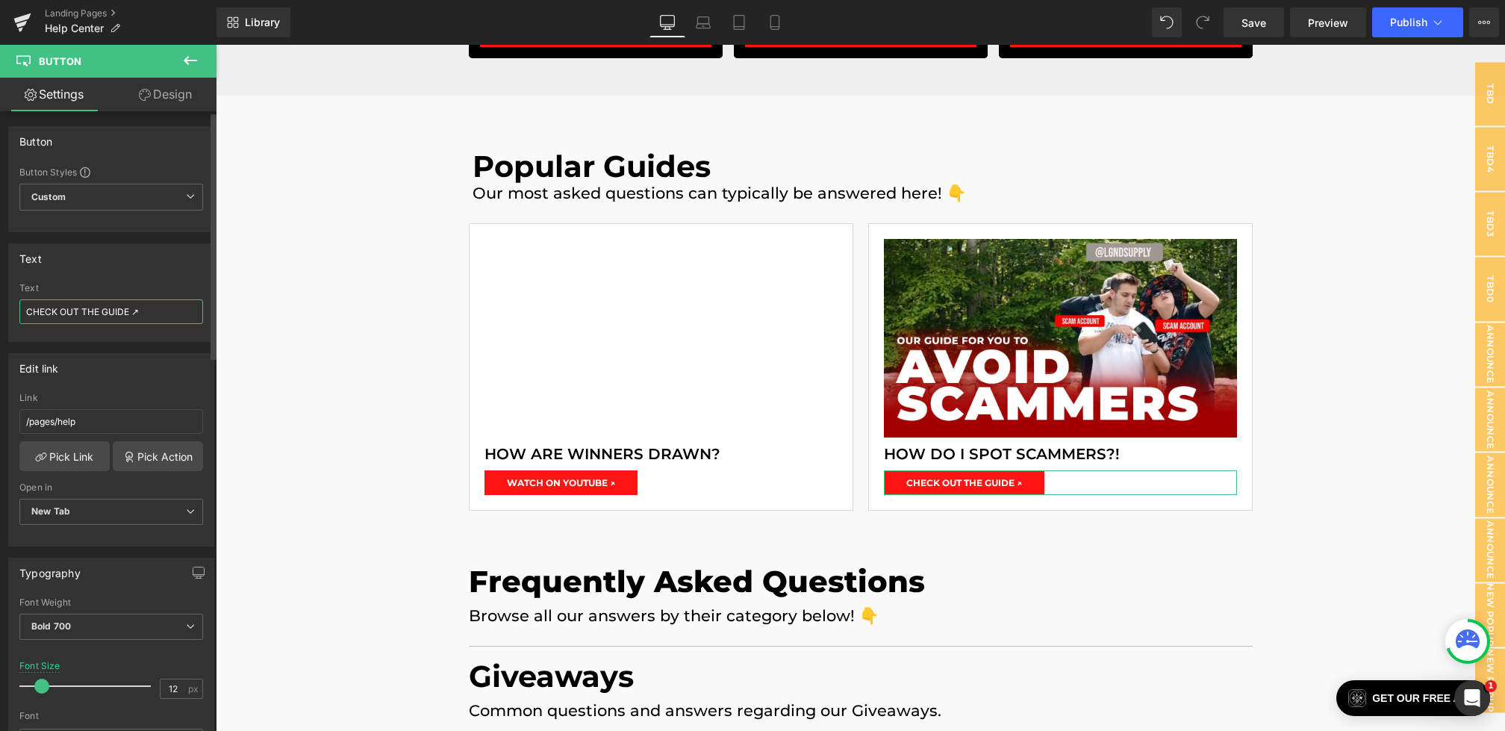
drag, startPoint x: 77, startPoint y: 309, endPoint x: 0, endPoint y: 309, distance: 76.9
click at [0, 309] on div "Text CHECK OUT THE GUIDE ↗ Text CHECK OUT THE GUIDE ↗" at bounding box center [111, 287] width 223 height 110
type input "VIEW THE GUIDE ↗"
click at [1288, 17] on div "Save Preview Publish Scheduled View Live Page View with current Template Save T…" at bounding box center [1361, 22] width 287 height 30
click at [1259, 24] on span "Save" at bounding box center [1254, 23] width 25 height 16
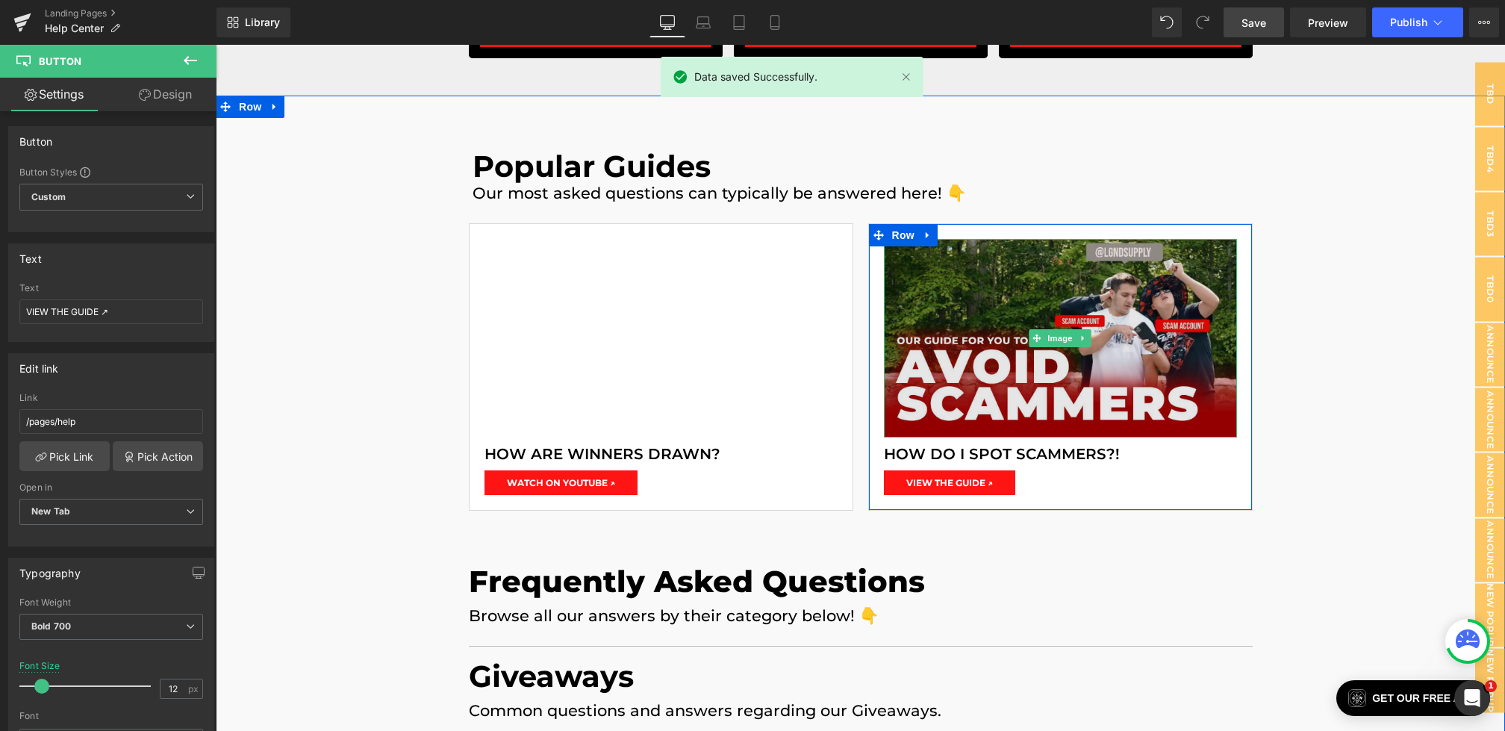
scroll to position [252, 0]
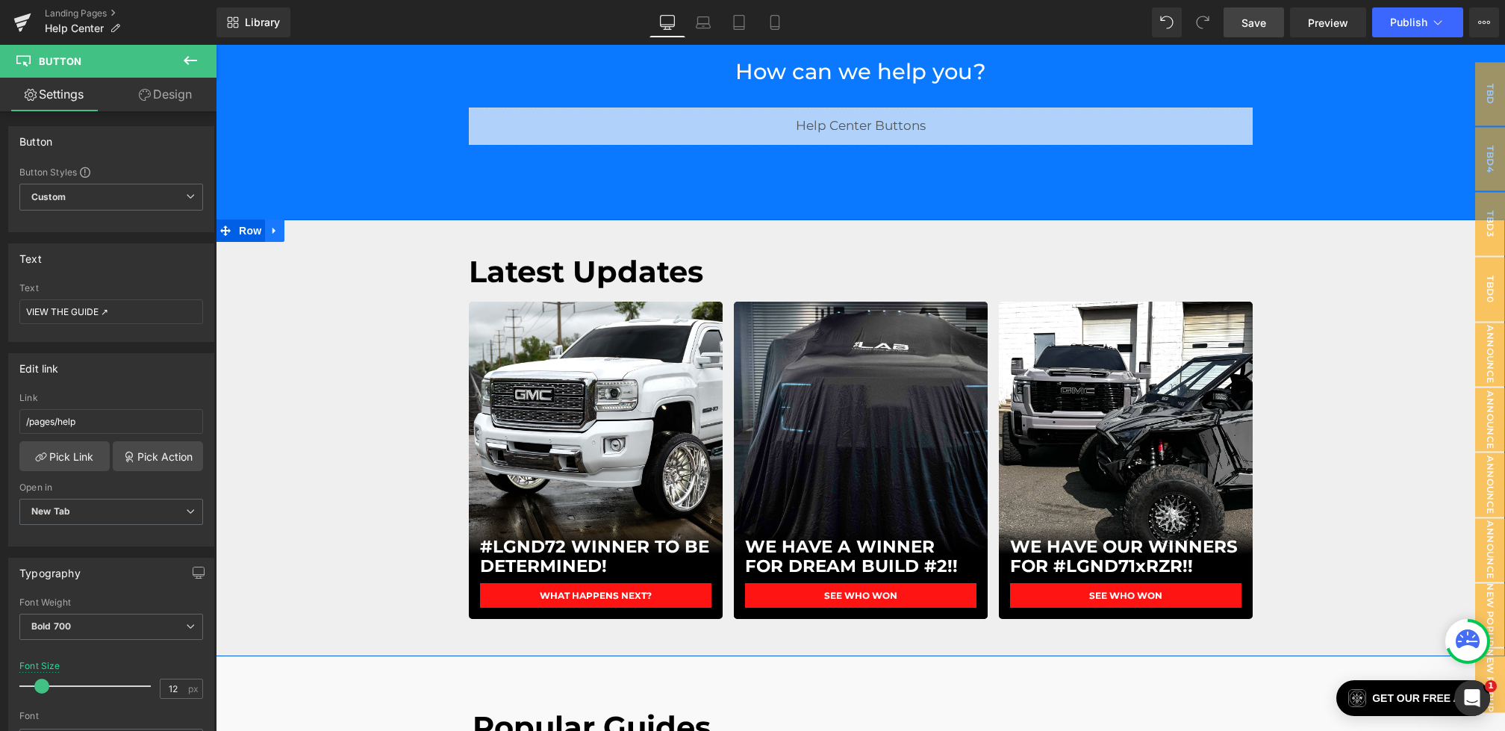
click at [279, 238] on link at bounding box center [274, 231] width 19 height 22
click at [317, 236] on link at bounding box center [313, 231] width 19 height 22
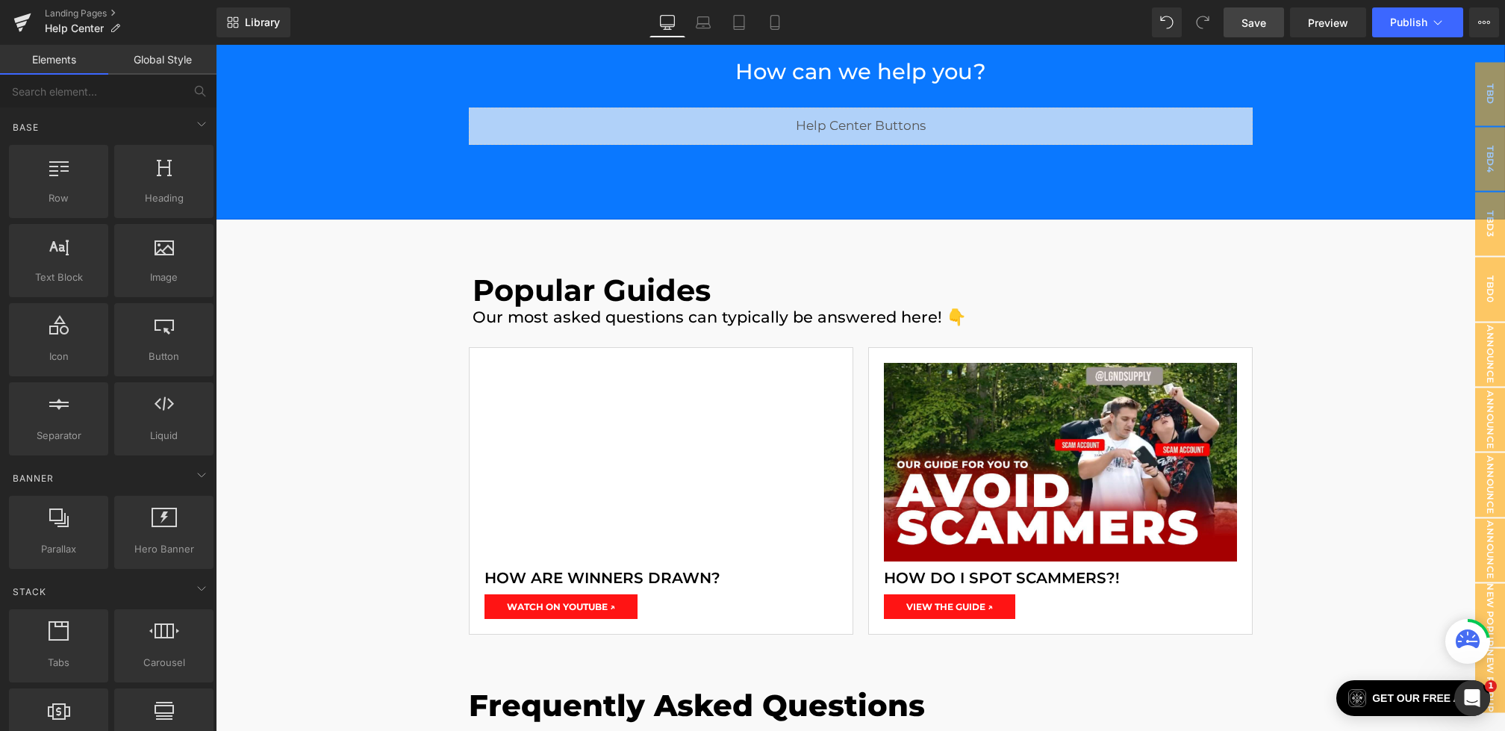
click at [1257, 28] on span "Save" at bounding box center [1254, 23] width 25 height 16
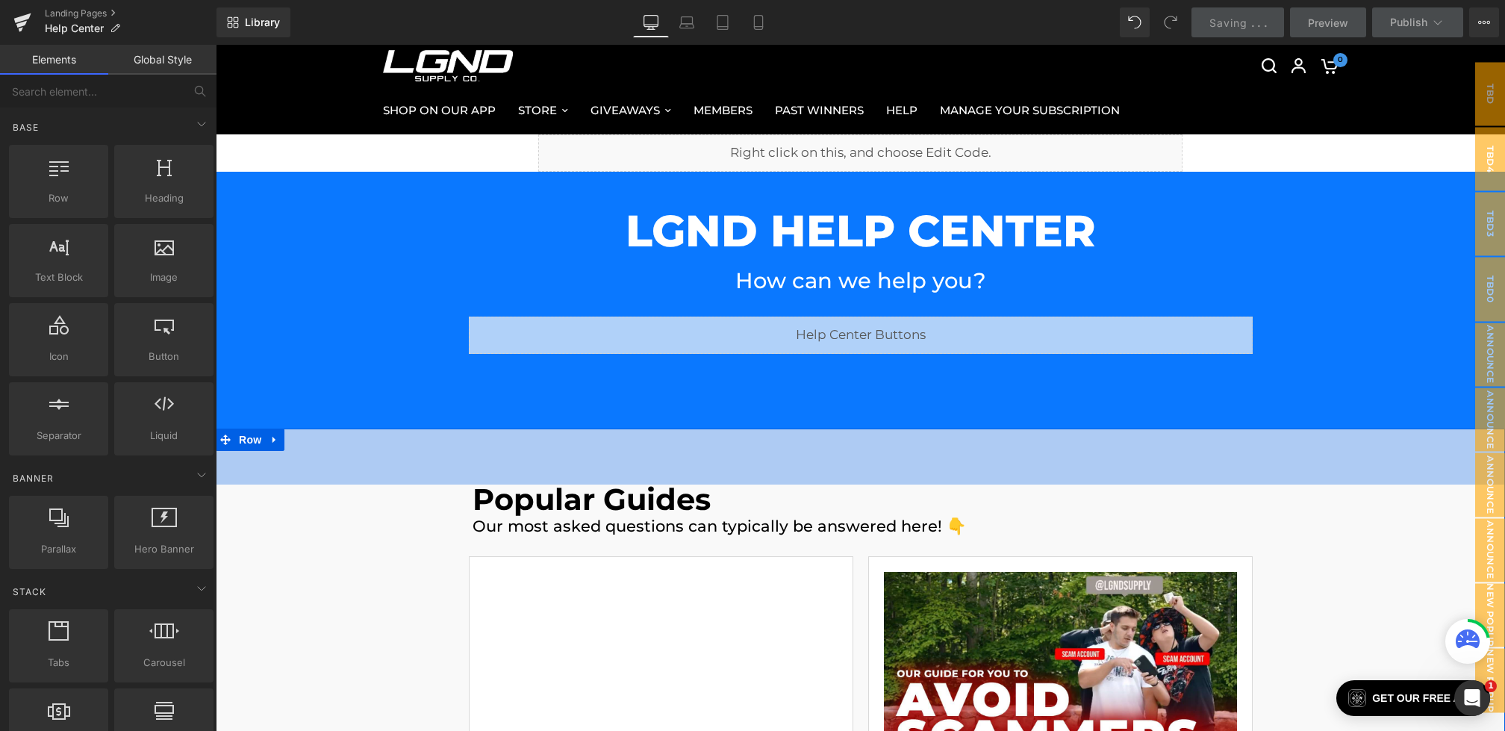
scroll to position [0, 0]
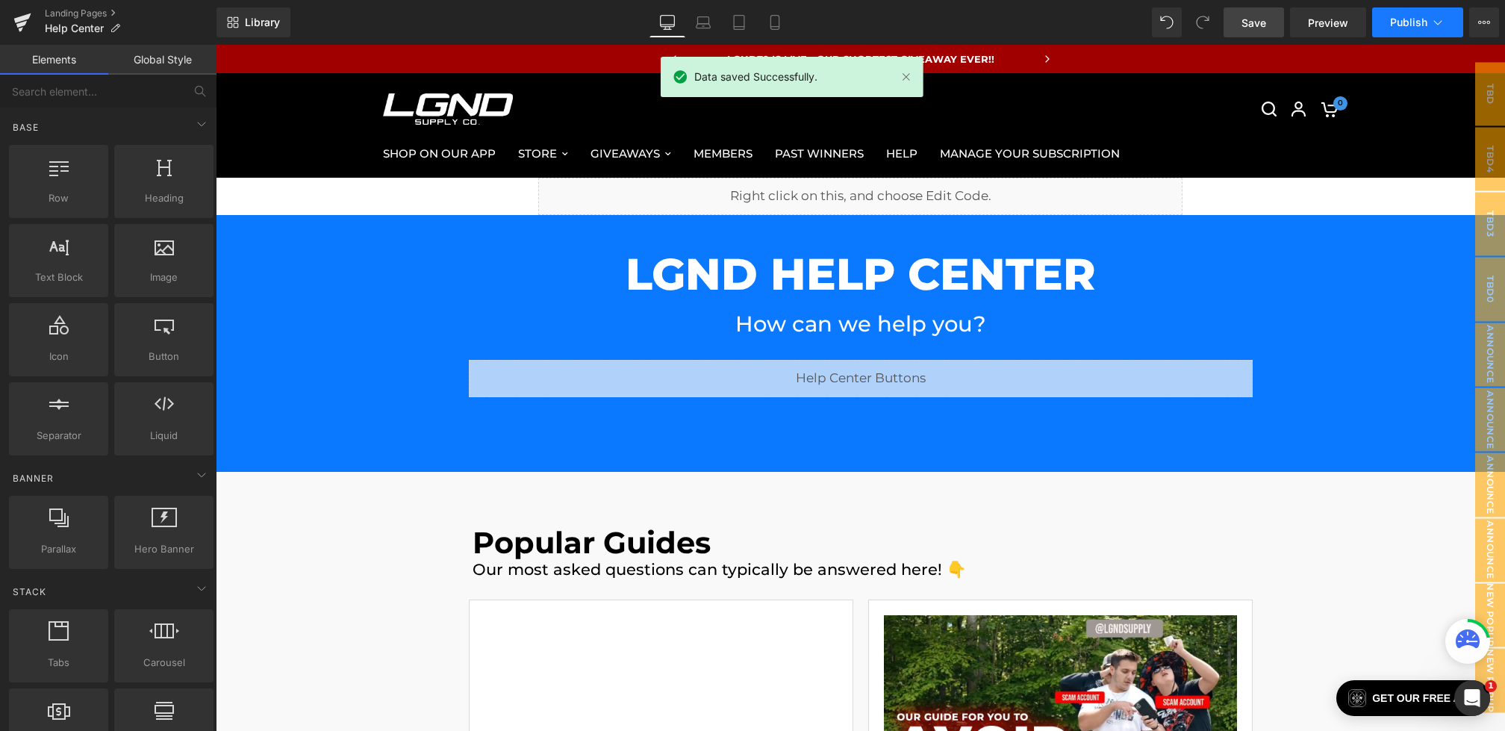
click at [1413, 22] on span "Publish" at bounding box center [1408, 22] width 37 height 12
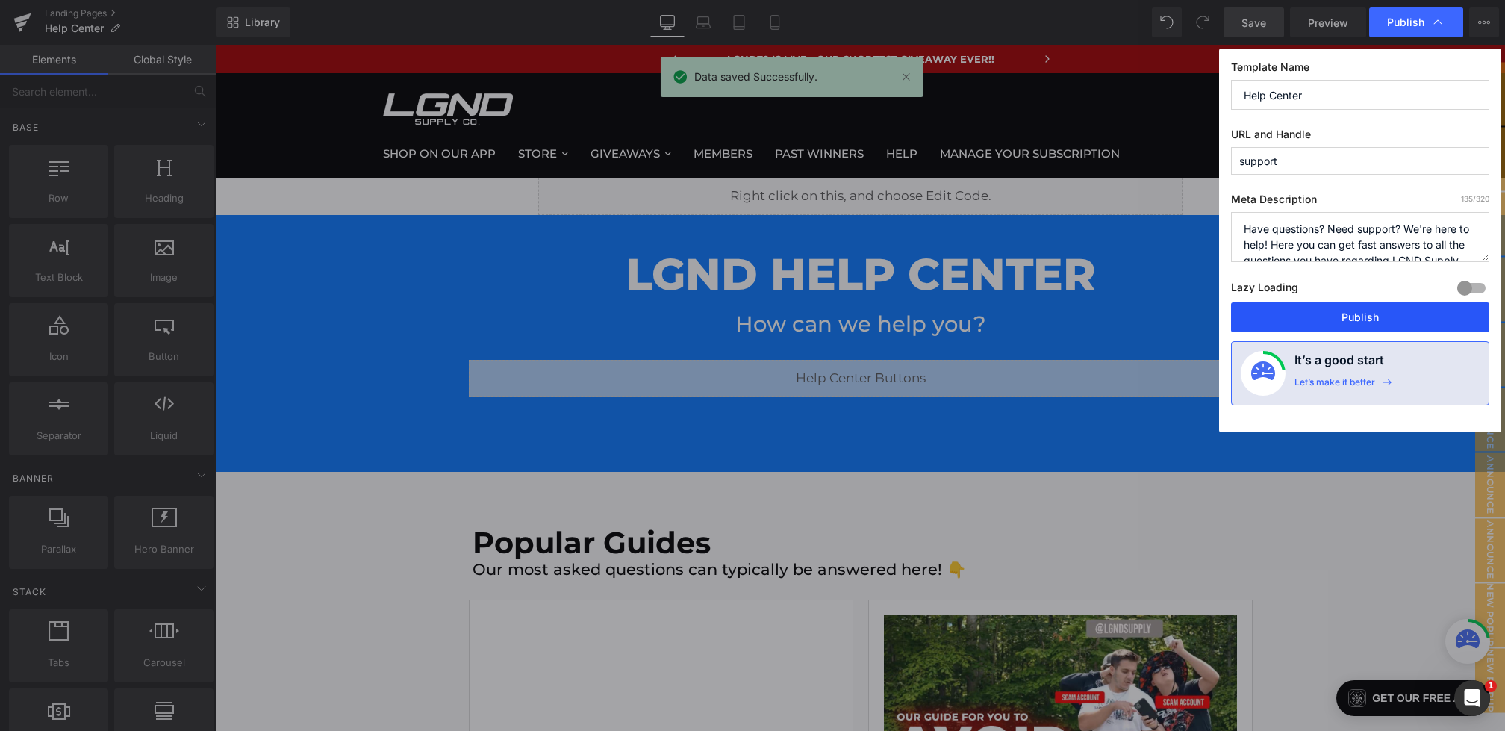
click at [0, 0] on button "Publish" at bounding box center [0, 0] width 0 height 0
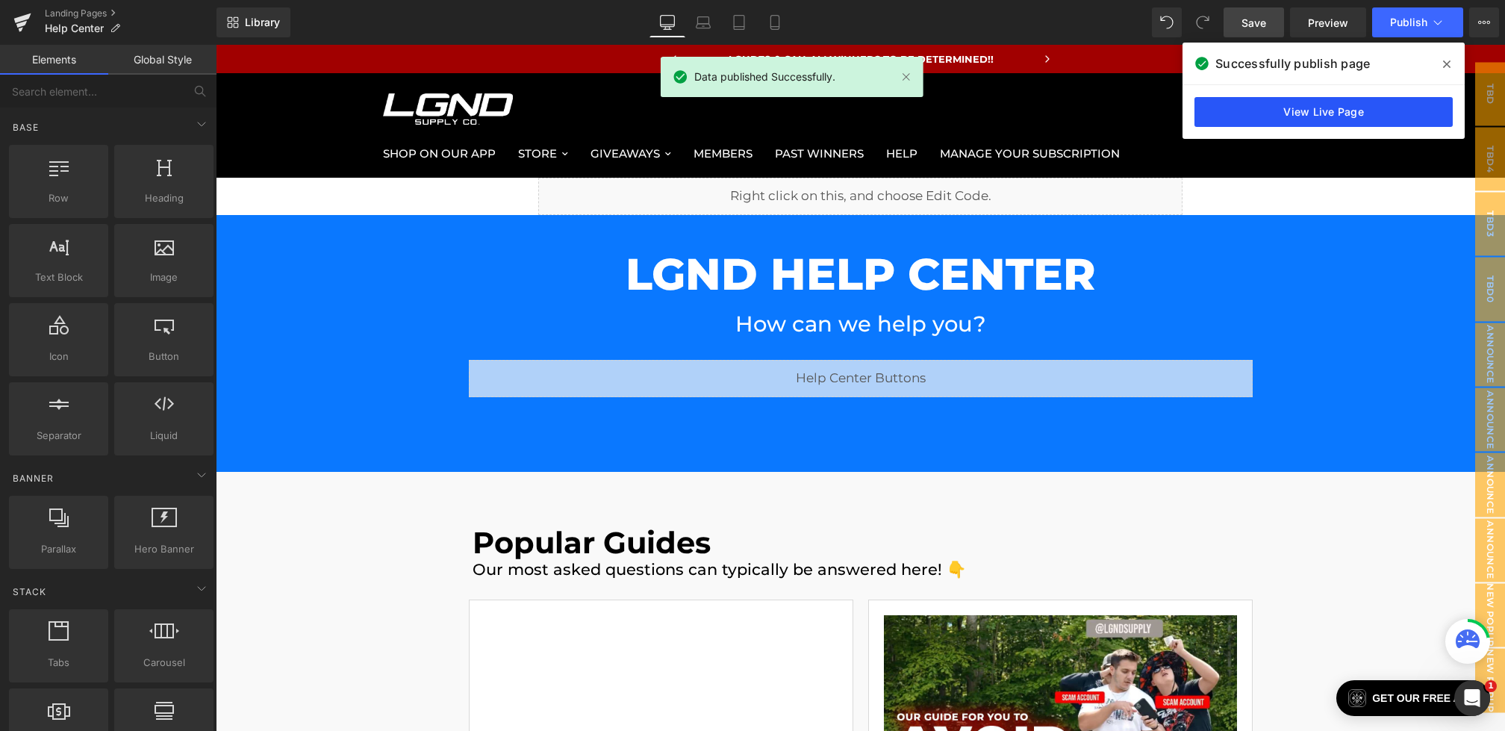
click at [0, 0] on link "View Live Page" at bounding box center [0, 0] width 0 height 0
